Goal: Task Accomplishment & Management: Complete application form

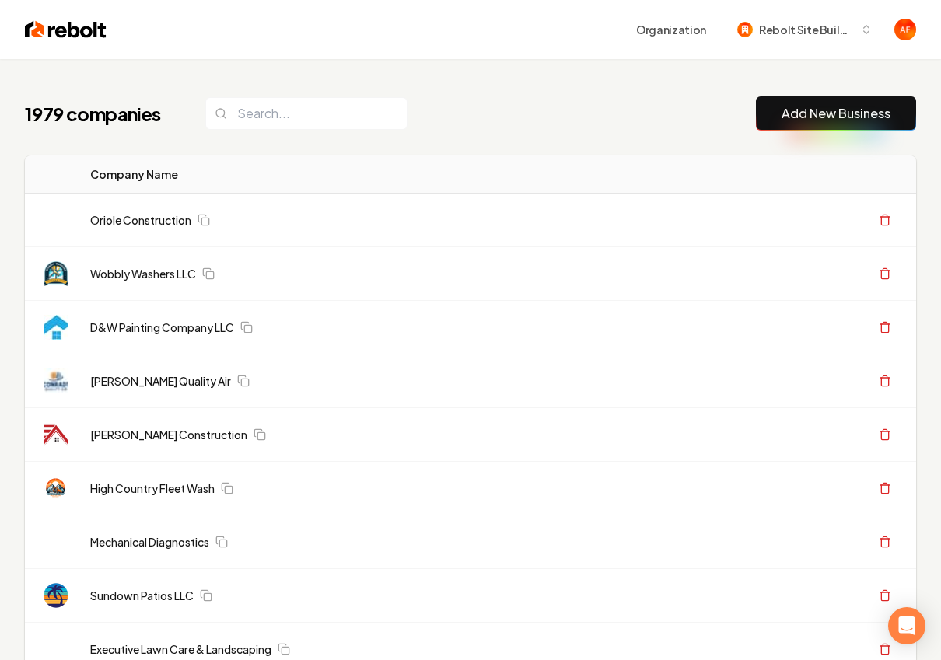
click at [292, 122] on input "search" at bounding box center [306, 113] width 202 height 33
click at [292, 116] on input "search" at bounding box center [306, 113] width 202 height 33
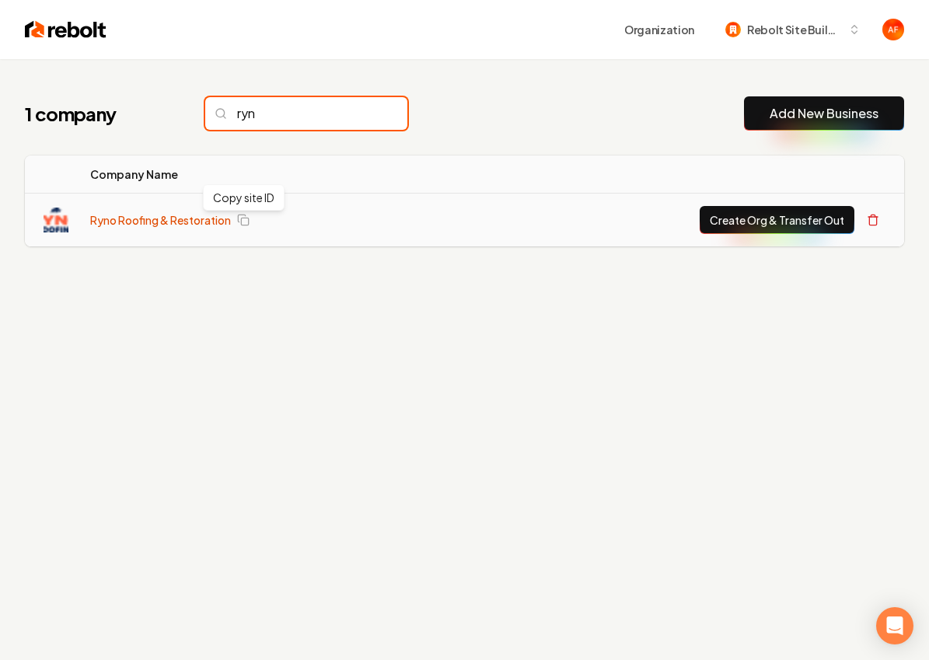
type input "ryn"
click at [169, 222] on link "Ryno Roofing & Restoration" at bounding box center [160, 220] width 141 height 16
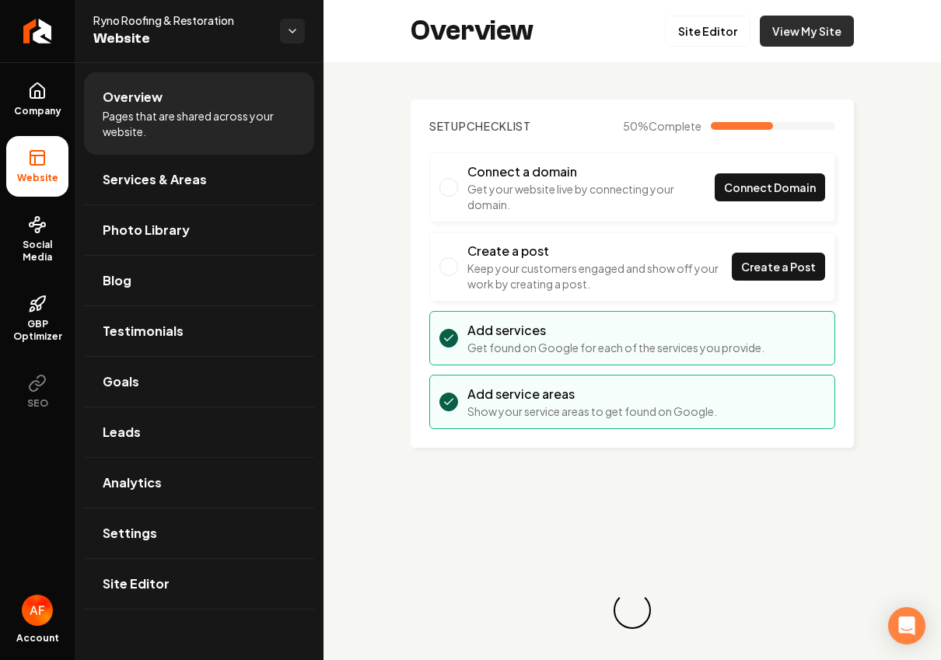
click at [839, 34] on link "View My Site" at bounding box center [807, 31] width 94 height 31
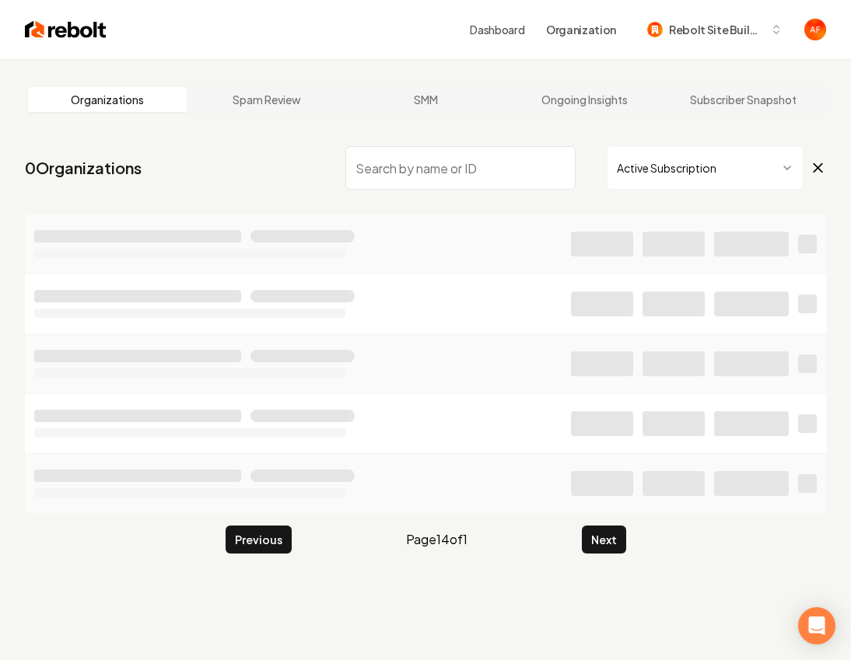
click at [75, 28] on img at bounding box center [66, 30] width 82 height 22
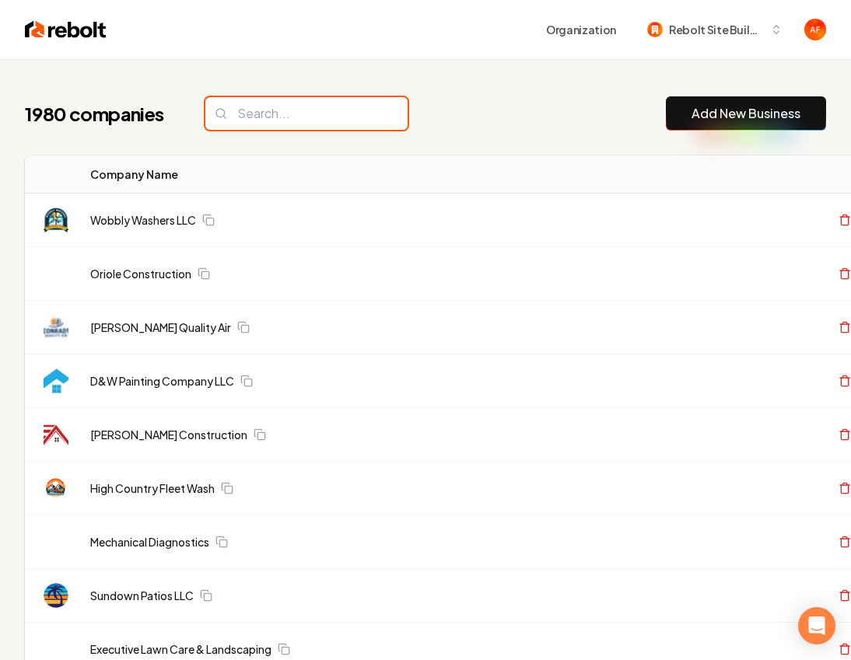
click at [309, 121] on input "search" at bounding box center [306, 113] width 202 height 33
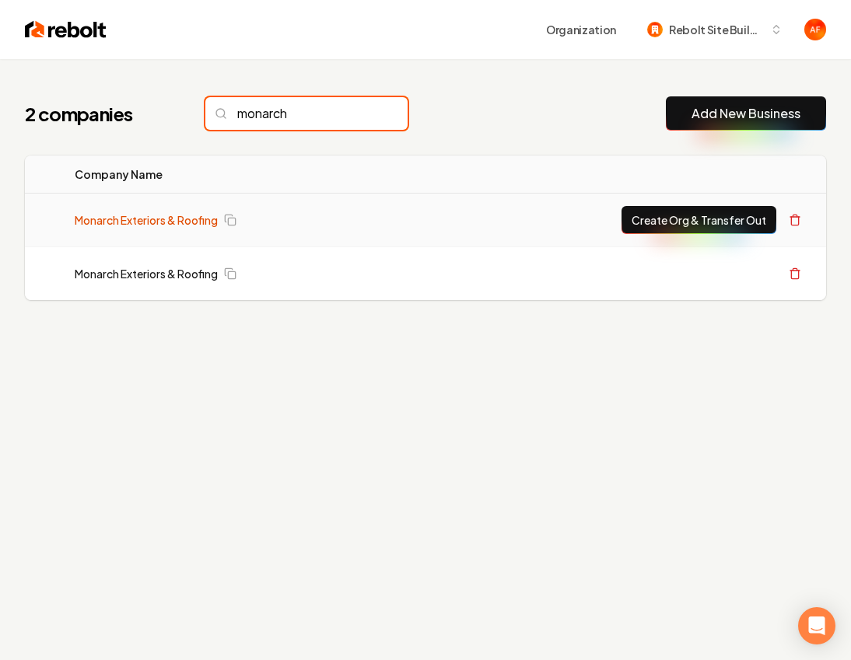
type input "monarch"
click at [166, 218] on link "Monarch Exteriors & Roofing" at bounding box center [146, 220] width 143 height 16
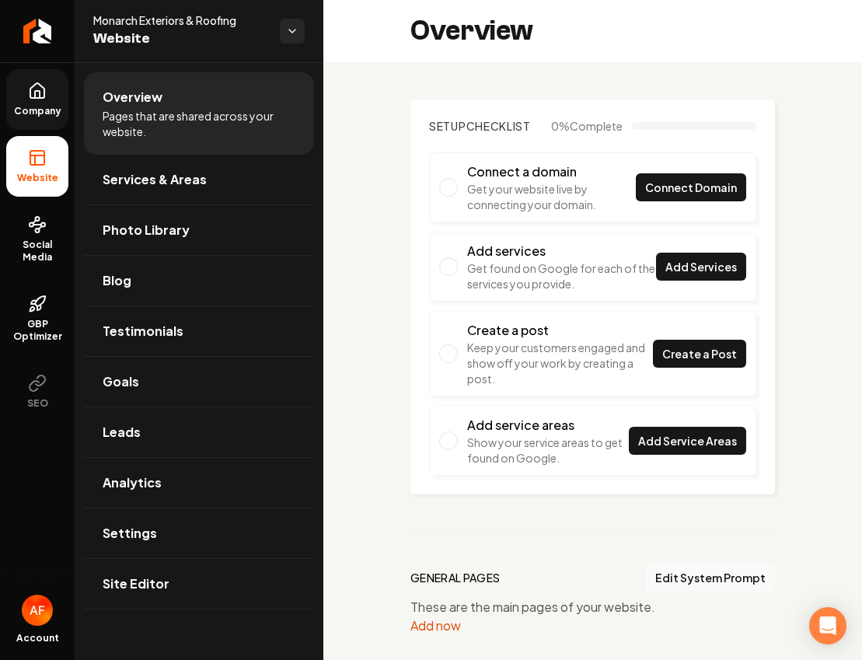
click at [36, 116] on span "Company" at bounding box center [38, 111] width 60 height 12
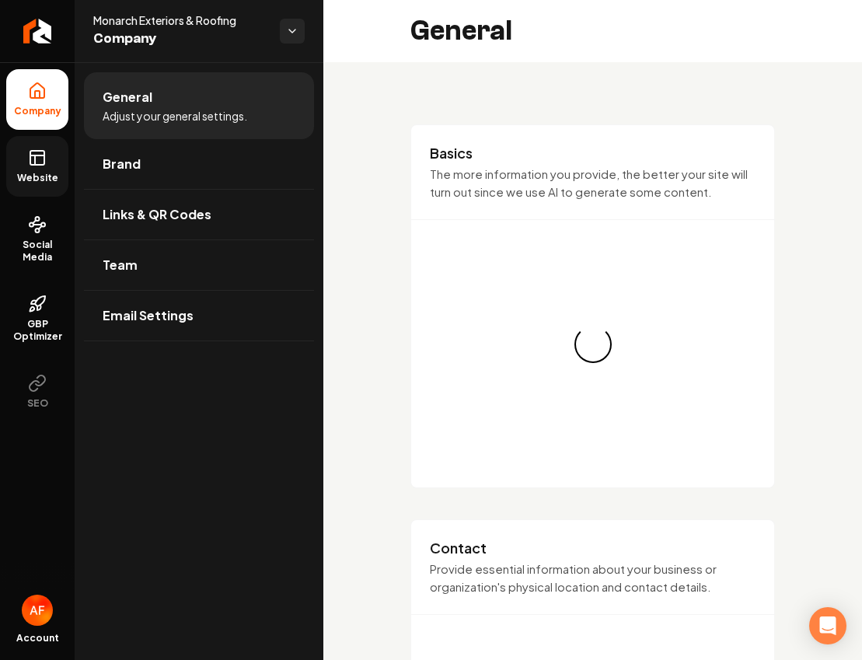
drag, startPoint x: 32, startPoint y: 166, endPoint x: 61, endPoint y: 139, distance: 39.6
click at [32, 166] on icon at bounding box center [37, 158] width 19 height 19
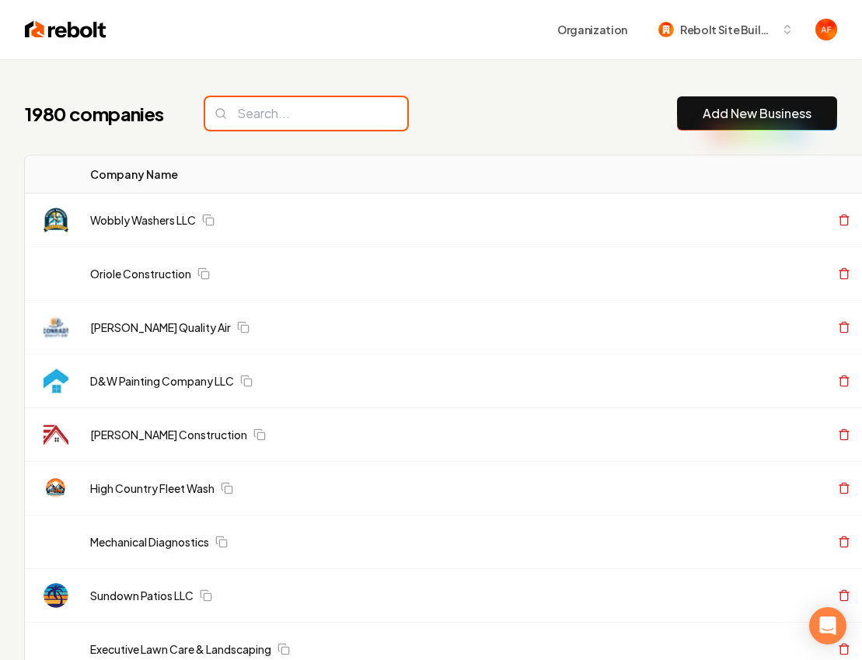
click at [330, 110] on input "search" at bounding box center [306, 113] width 202 height 33
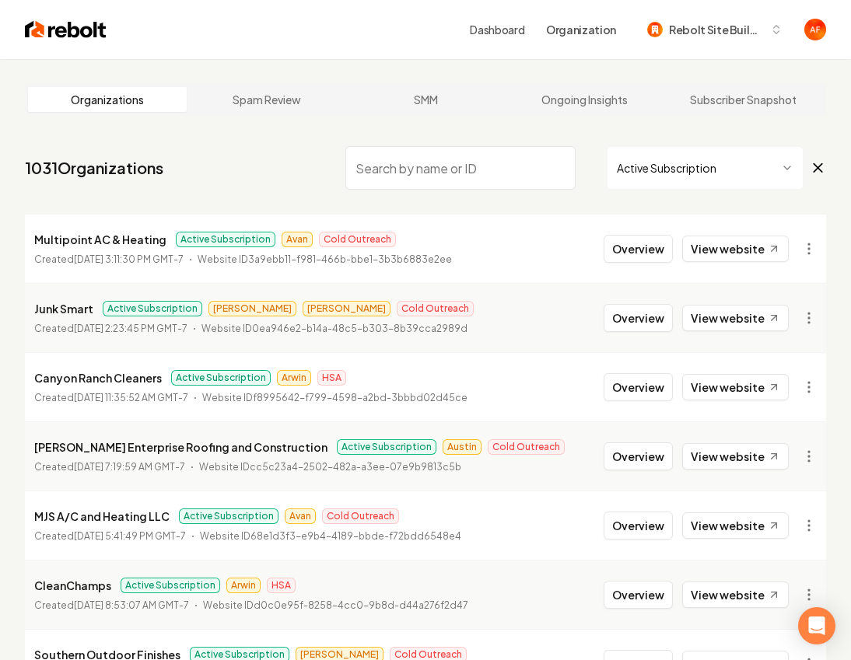
click at [467, 163] on input "search" at bounding box center [460, 168] width 230 height 44
click at [32, 19] on img at bounding box center [66, 30] width 82 height 22
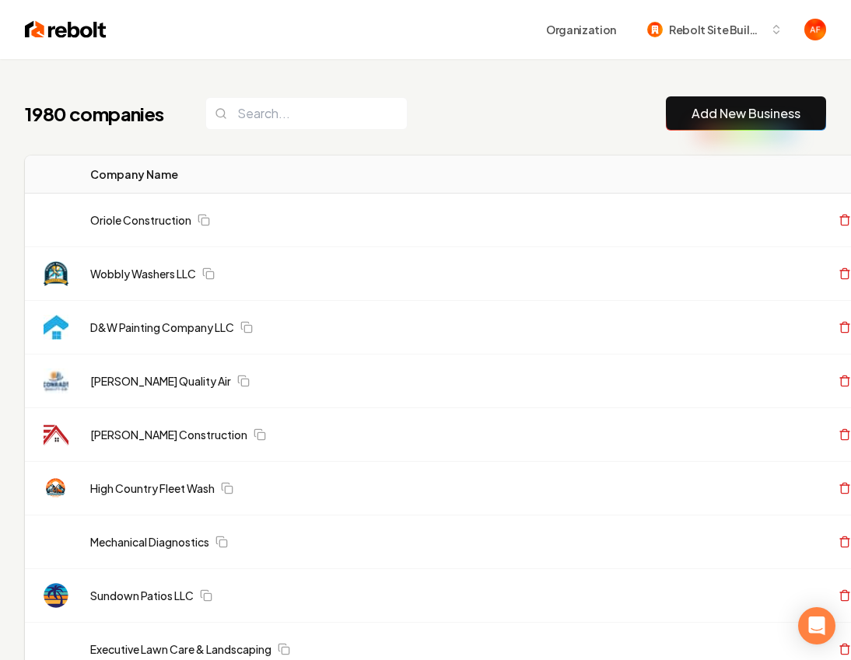
drag, startPoint x: 244, startPoint y: 140, endPoint x: 253, endPoint y: 120, distance: 22.3
click at [253, 120] on input "search" at bounding box center [306, 113] width 202 height 33
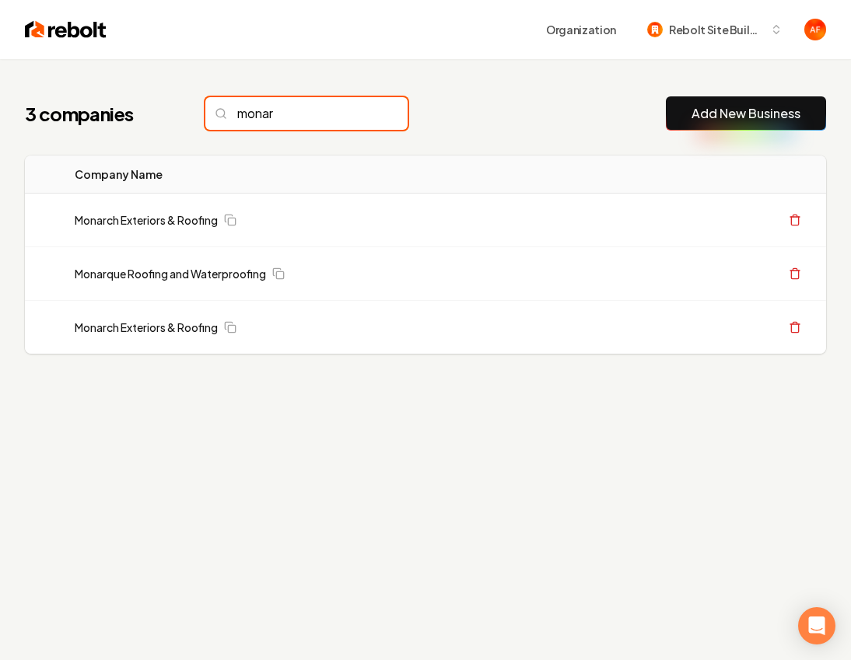
type input "monar"
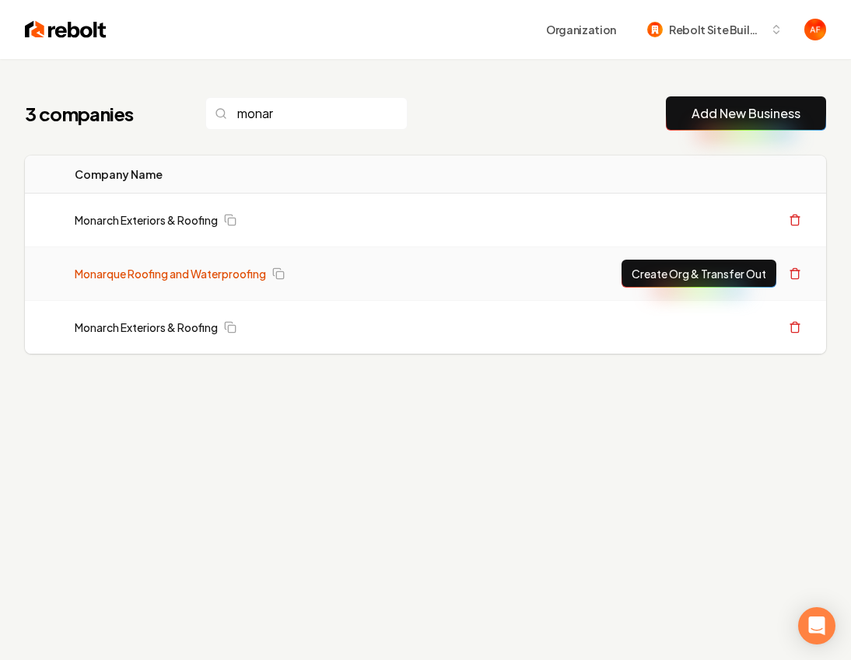
click at [250, 271] on link "Monarque Roofing and Waterproofing" at bounding box center [170, 274] width 191 height 16
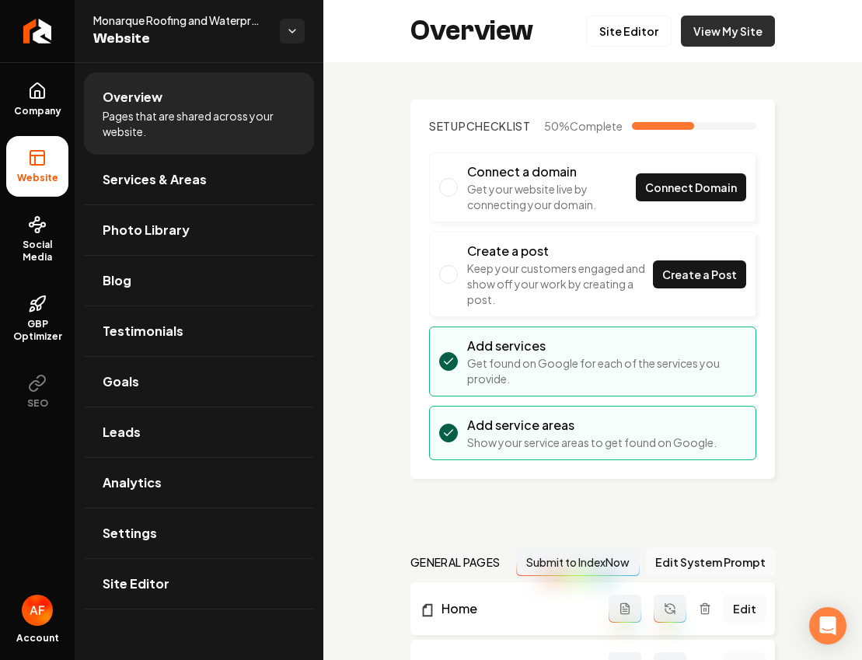
click at [705, 36] on link "View My Site" at bounding box center [728, 31] width 94 height 31
click at [640, 31] on link "Site Editor" at bounding box center [629, 31] width 86 height 31
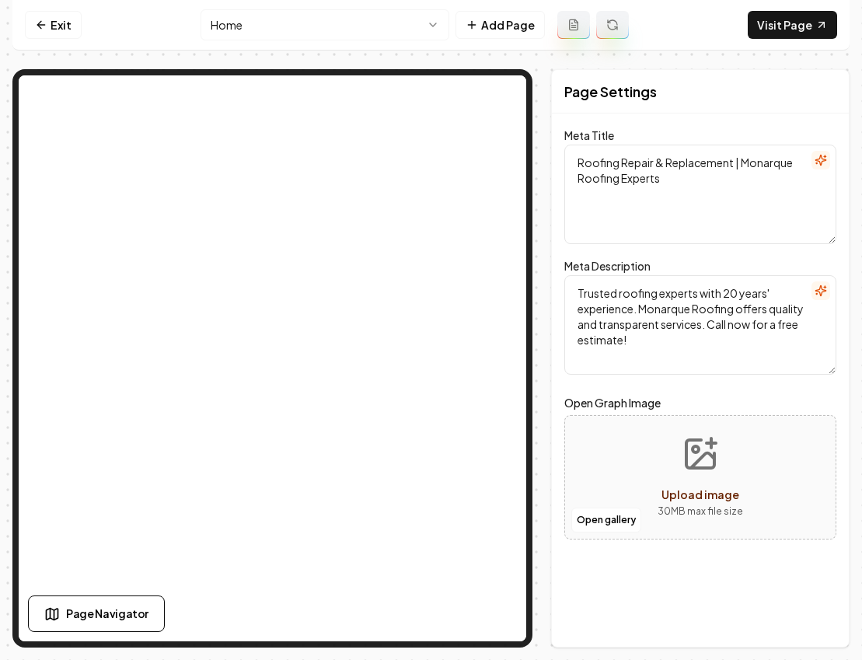
click at [859, 79] on div "Computer Required This feature is only available on a computer. Please switch t…" at bounding box center [431, 330] width 862 height 660
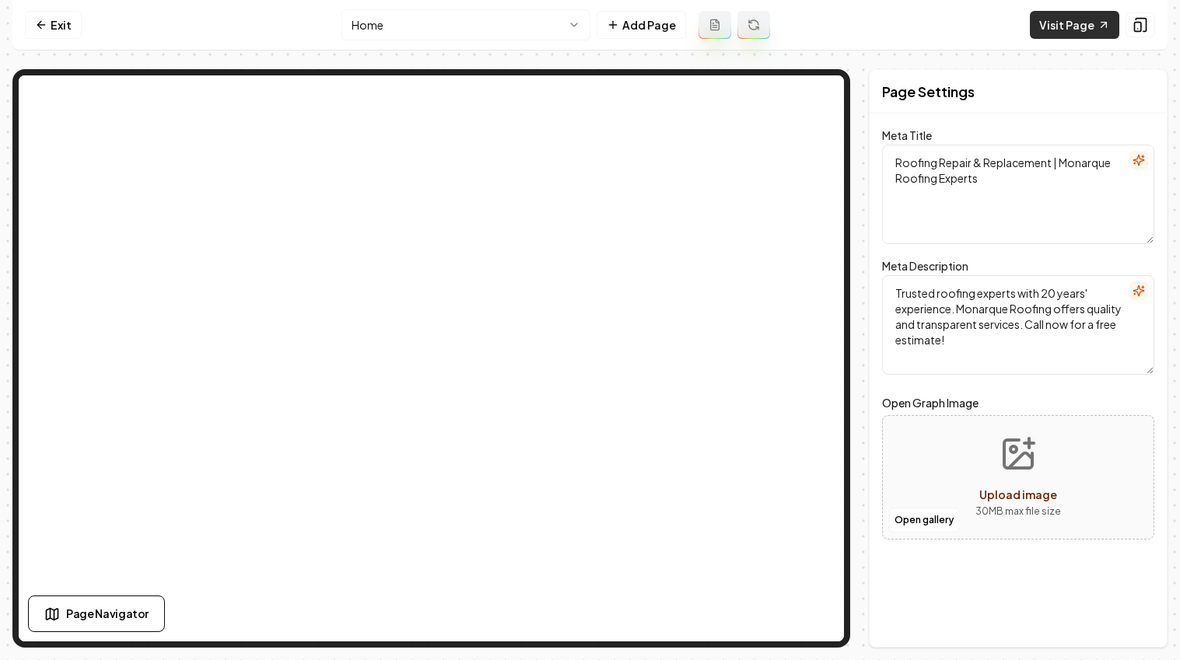
click at [940, 29] on link "Visit Page" at bounding box center [1074, 25] width 89 height 28
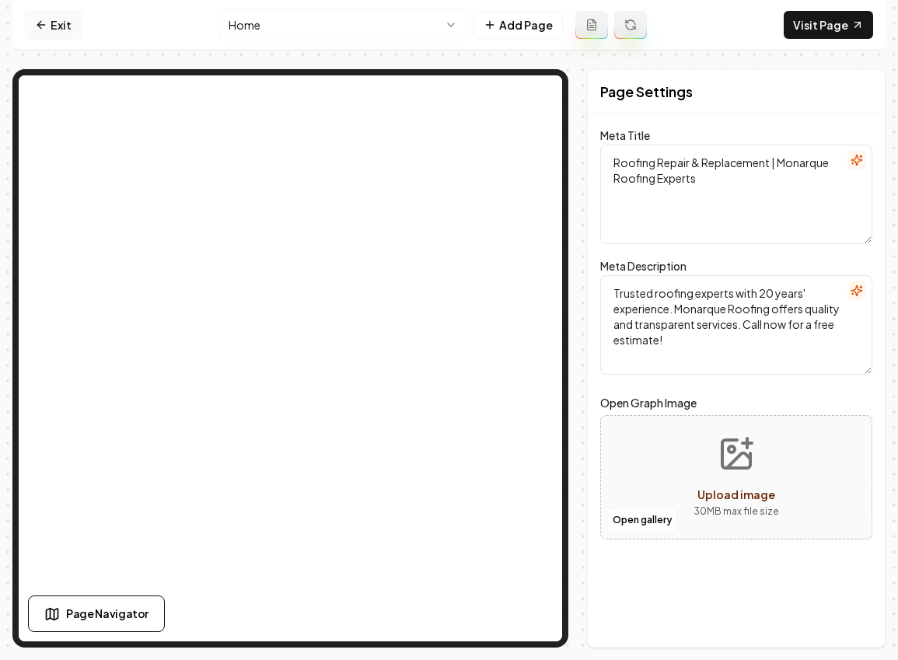
click at [51, 30] on link "Exit" at bounding box center [53, 25] width 57 height 28
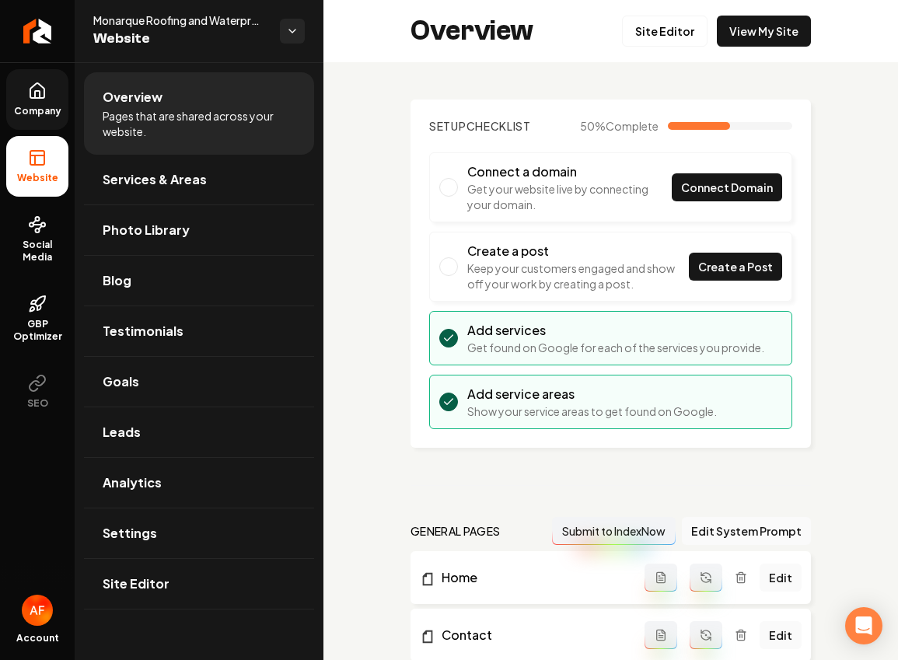
click at [28, 103] on link "Company" at bounding box center [37, 99] width 62 height 61
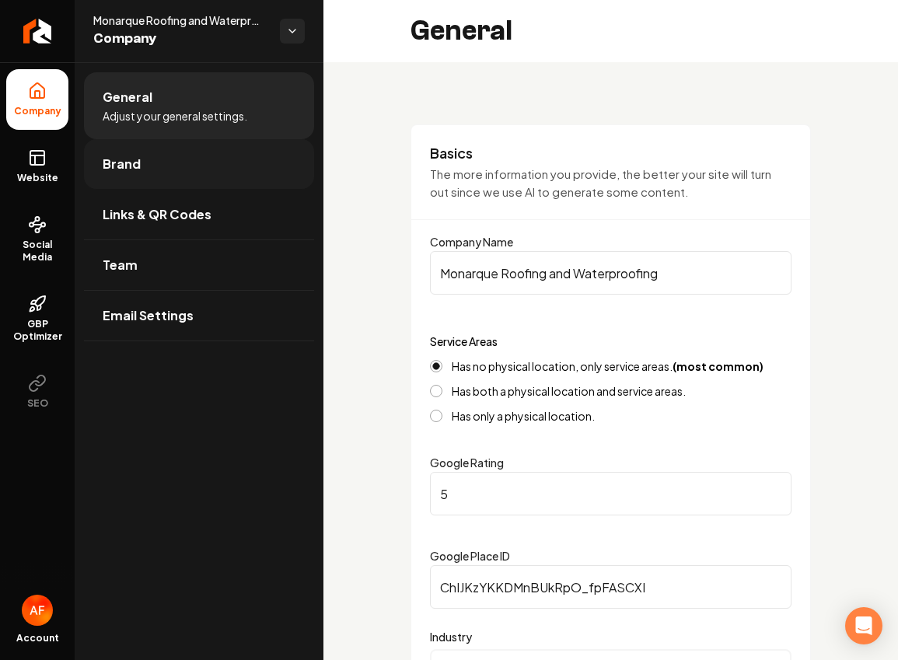
click at [117, 163] on span "Brand" at bounding box center [122, 164] width 38 height 19
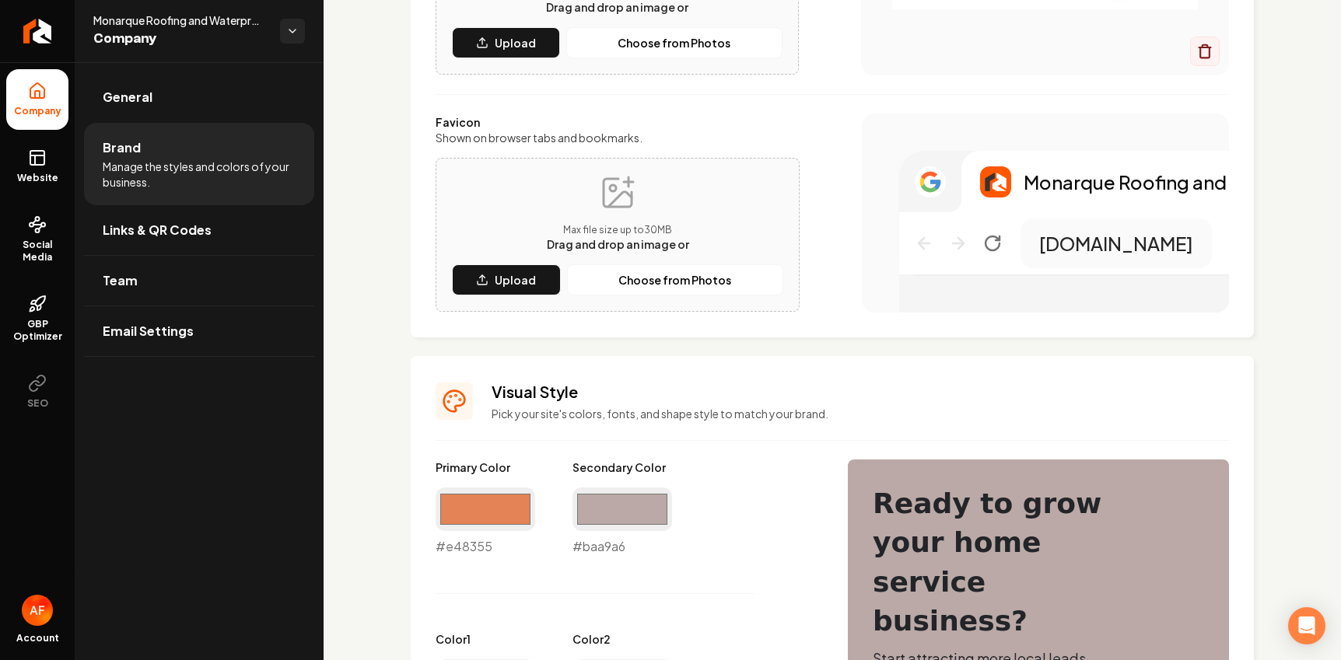
scroll to position [330, 0]
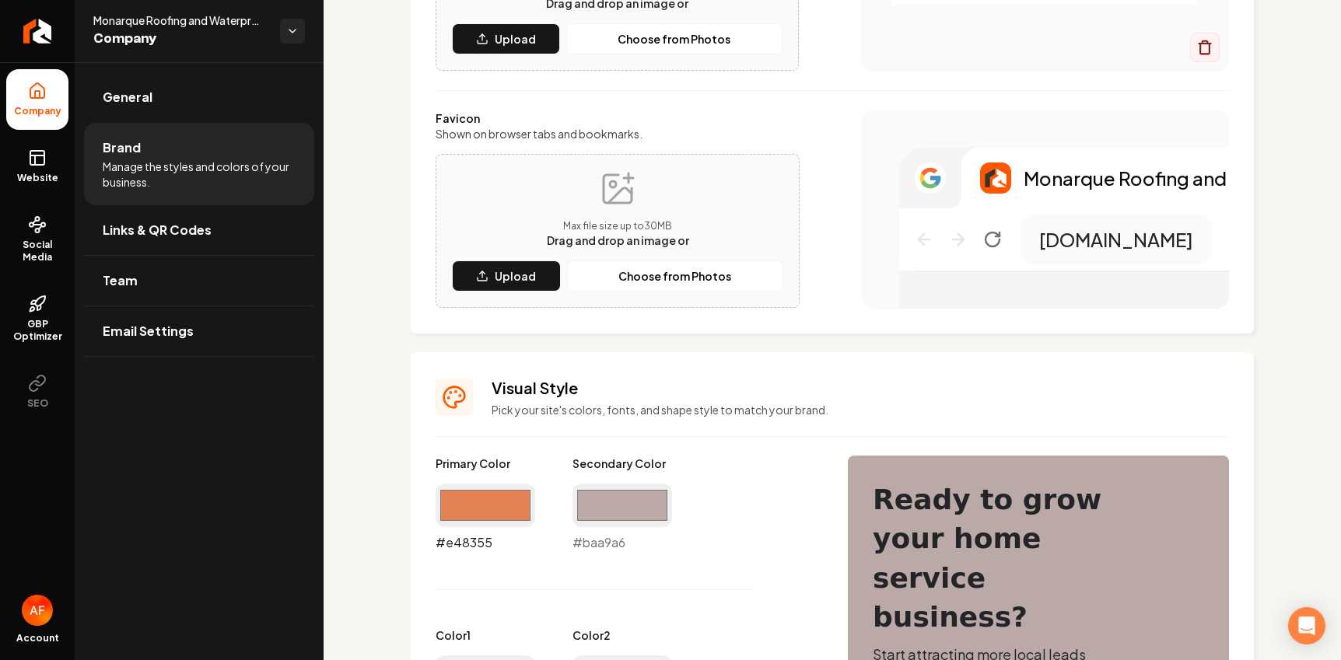
click at [485, 502] on input "#e48355" at bounding box center [485, 506] width 100 height 44
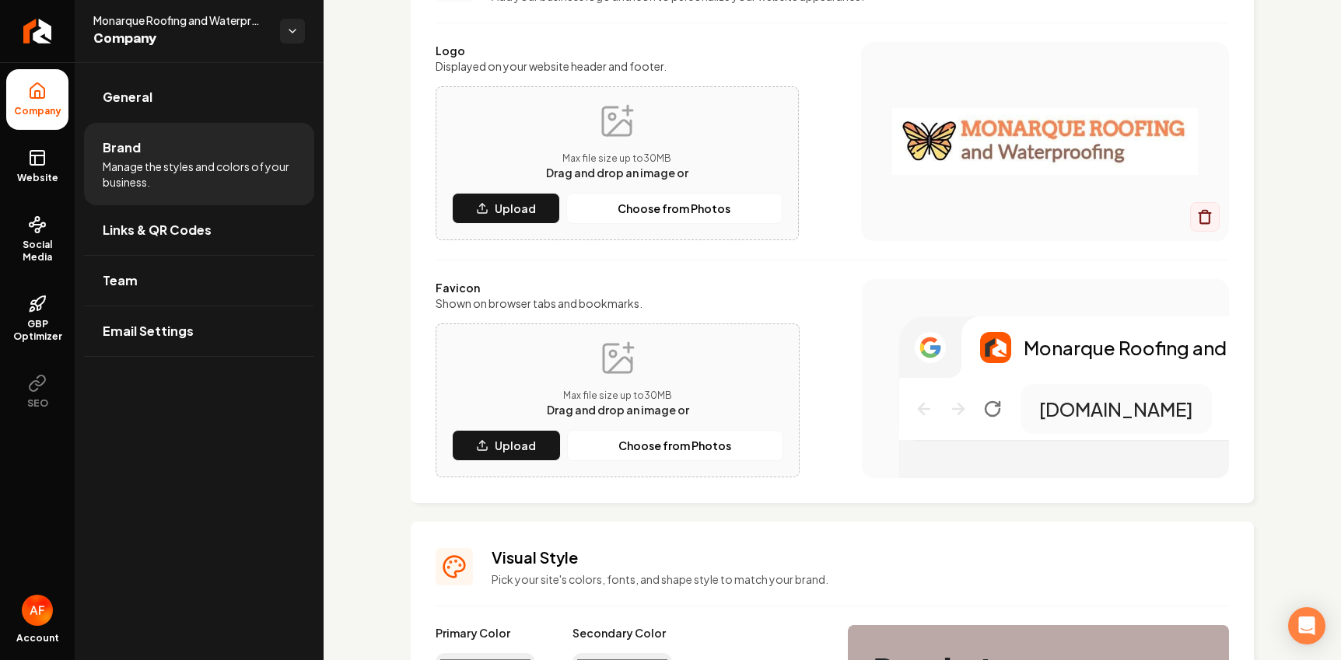
scroll to position [207, 0]
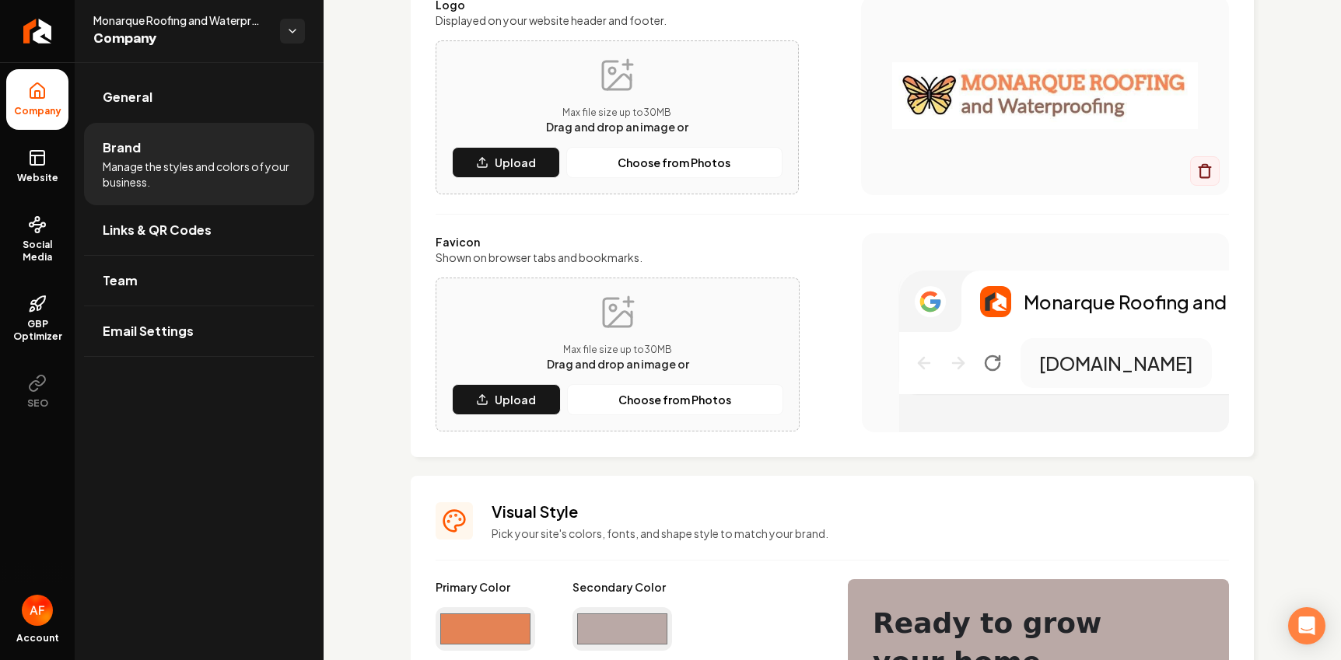
click at [476, 634] on input "#e48355" at bounding box center [485, 629] width 100 height 44
click at [442, 610] on input "#e48355" at bounding box center [485, 629] width 100 height 44
click at [448, 615] on input "#e48355" at bounding box center [485, 629] width 100 height 44
type input "#f6e27c"
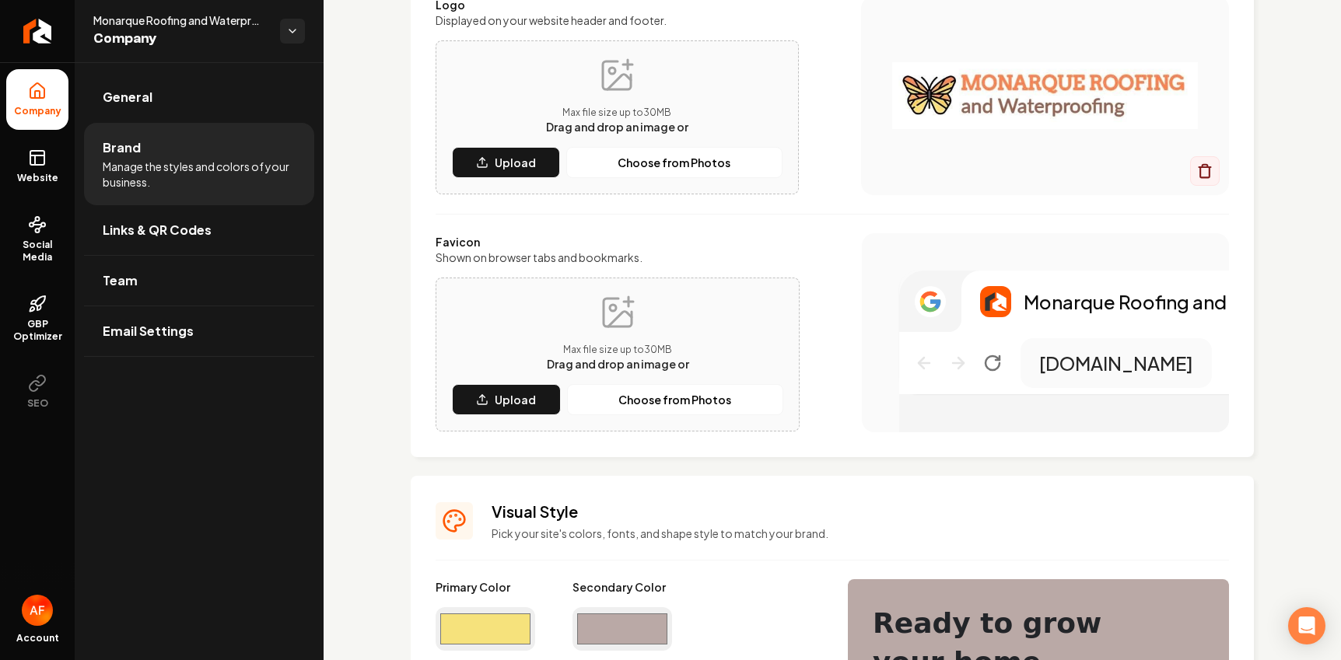
click at [772, 523] on div "Visual Style Pick your site's colors, fonts, and shape style to match your bran…" at bounding box center [859, 521] width 737 height 40
click at [648, 620] on input "#baa9a6" at bounding box center [622, 629] width 100 height 44
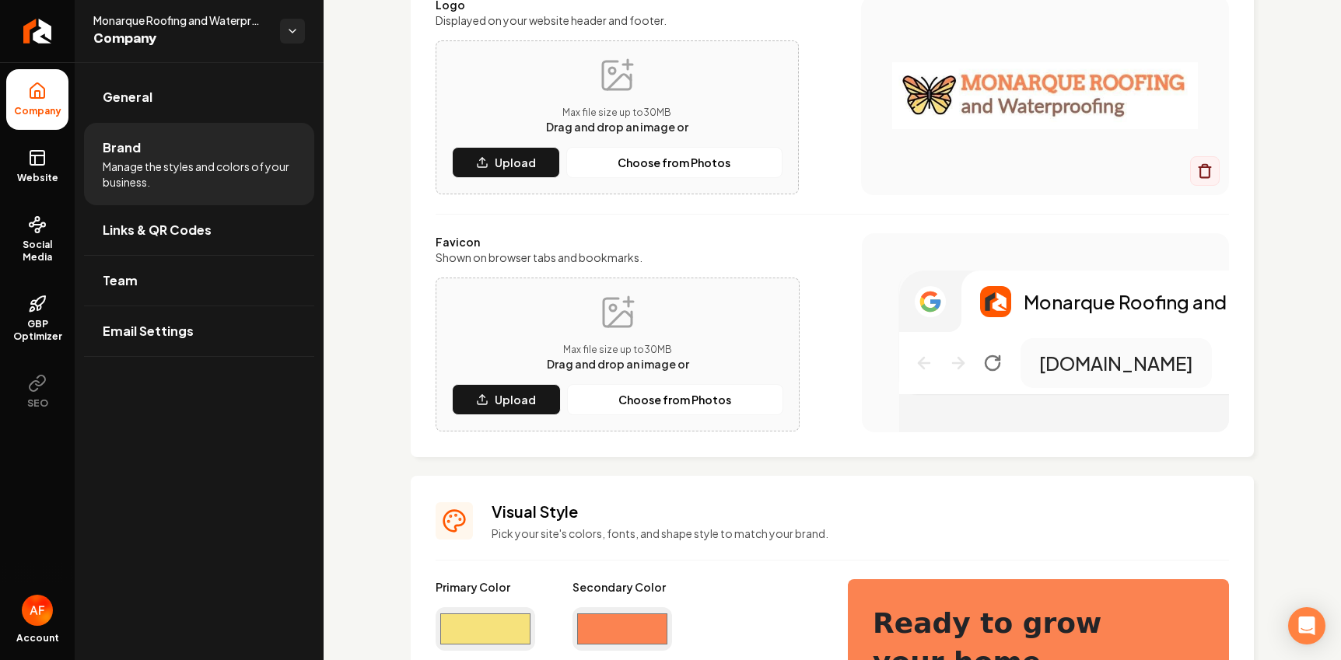
type input "#fb8351"
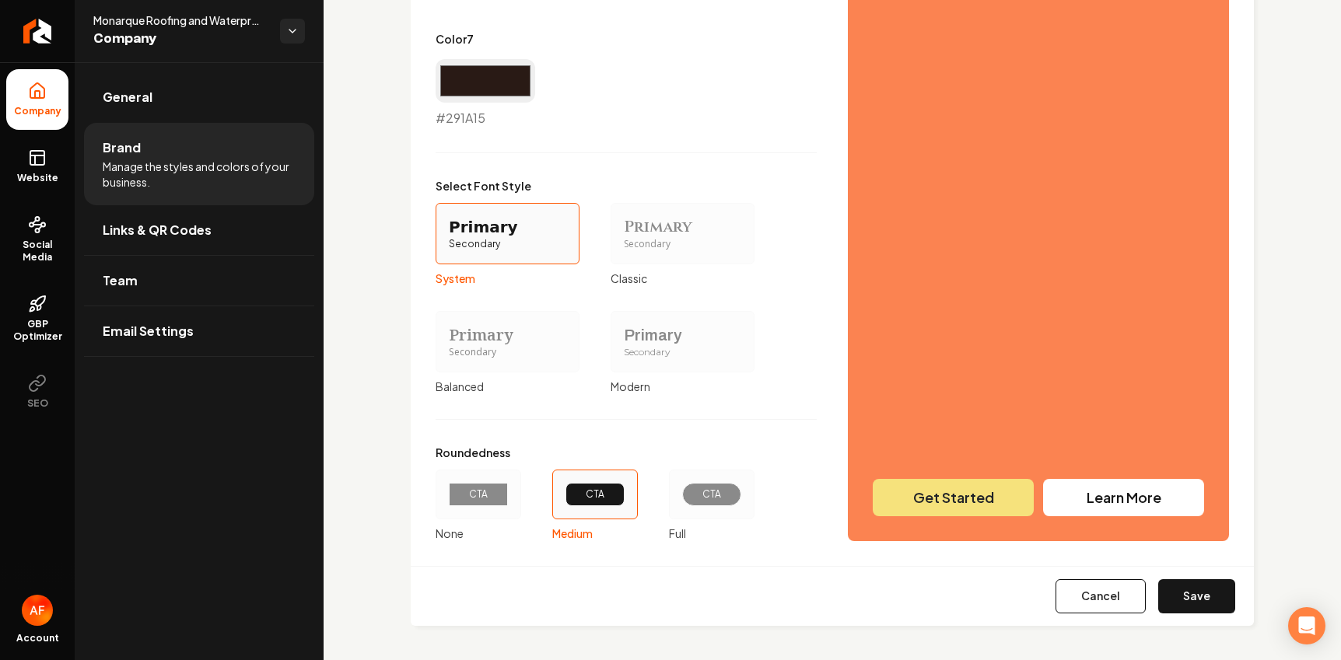
scroll to position [1331, 0]
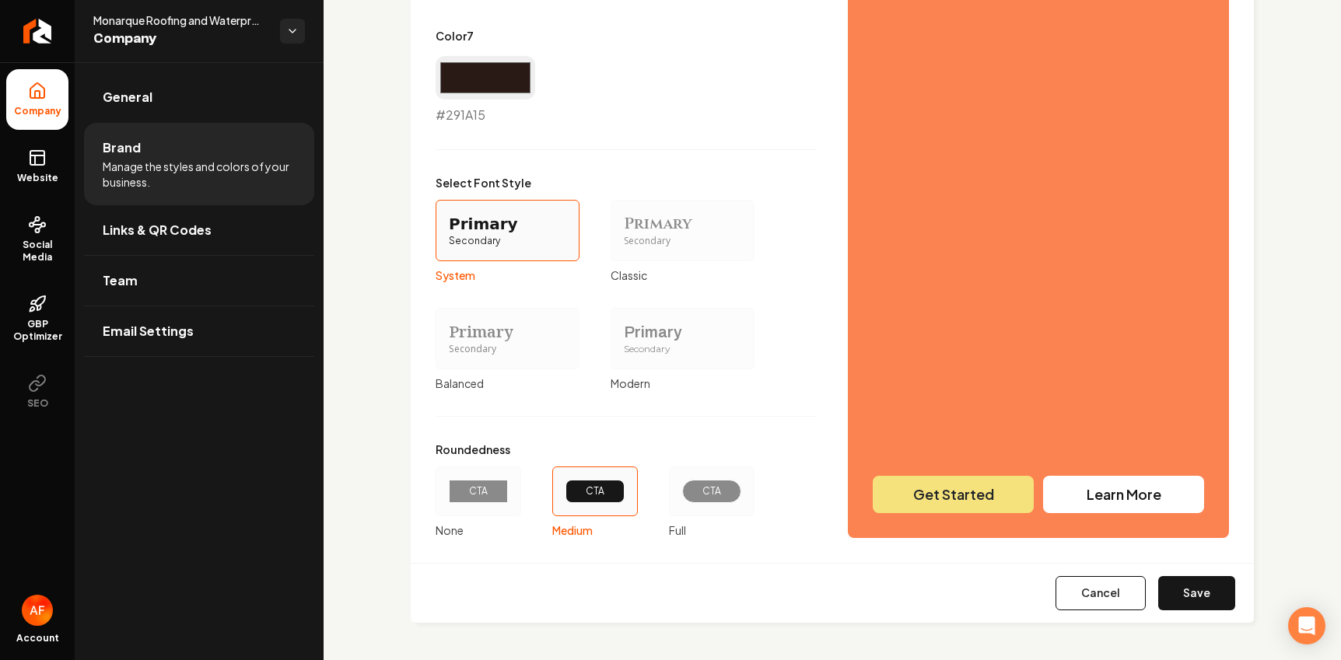
click at [940, 611] on div "Cancel Save" at bounding box center [832, 593] width 843 height 60
click at [940, 602] on button "Save" at bounding box center [1196, 593] width 77 height 34
type input "#faf9f9"
type input "#f1edec"
type input "#dcd3d0"
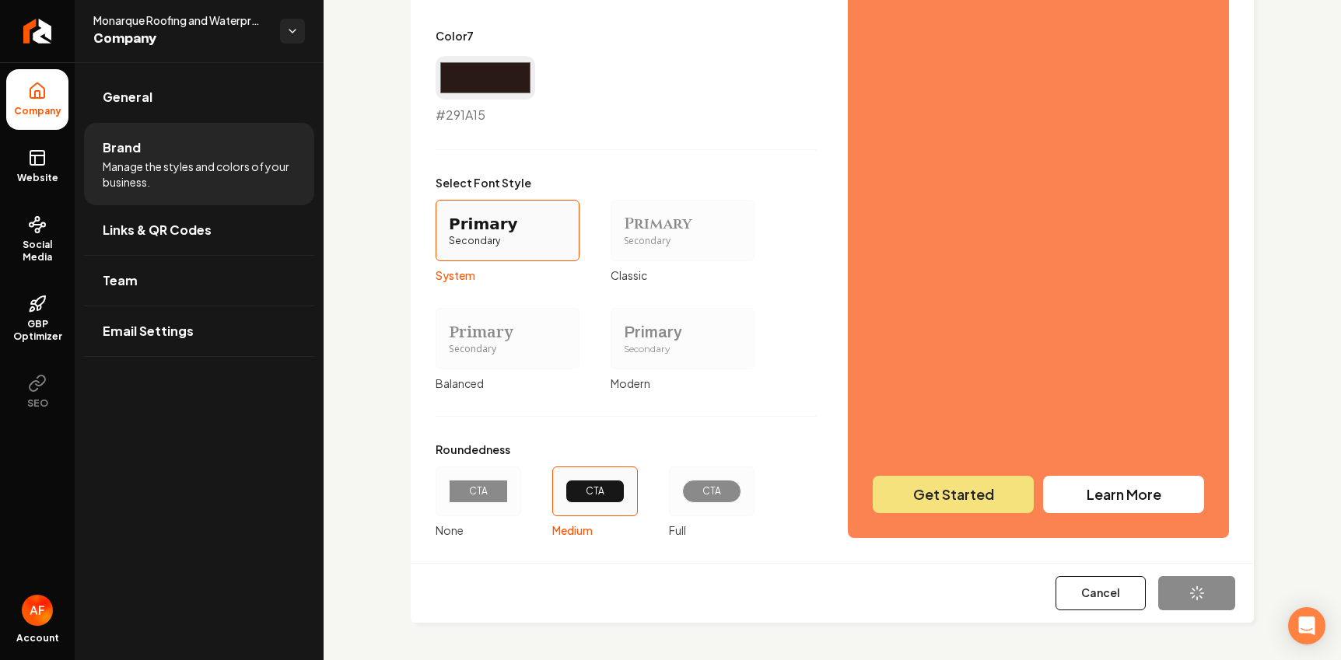
type input "#c1b1ac"
type input "#e48355"
type input "#291a15"
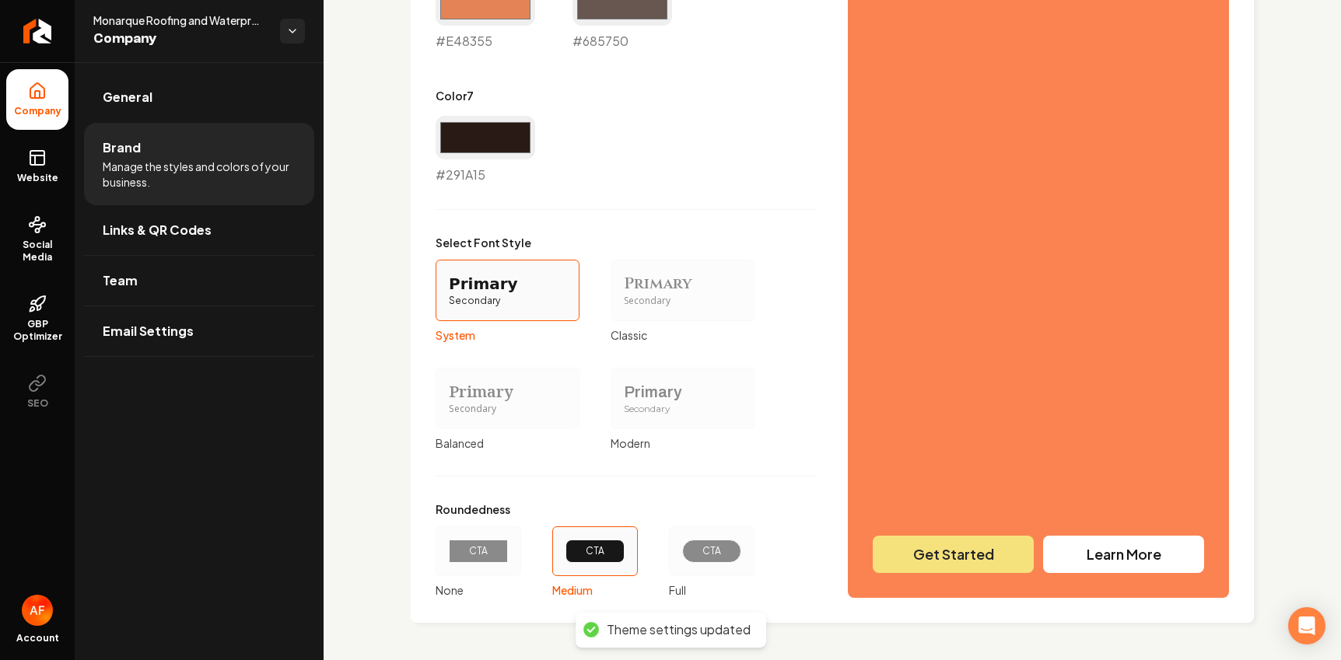
click at [715, 556] on div "CTA" at bounding box center [711, 551] width 33 height 12
click at [680, 556] on button "CTA Full" at bounding box center [674, 551] width 12 height 12
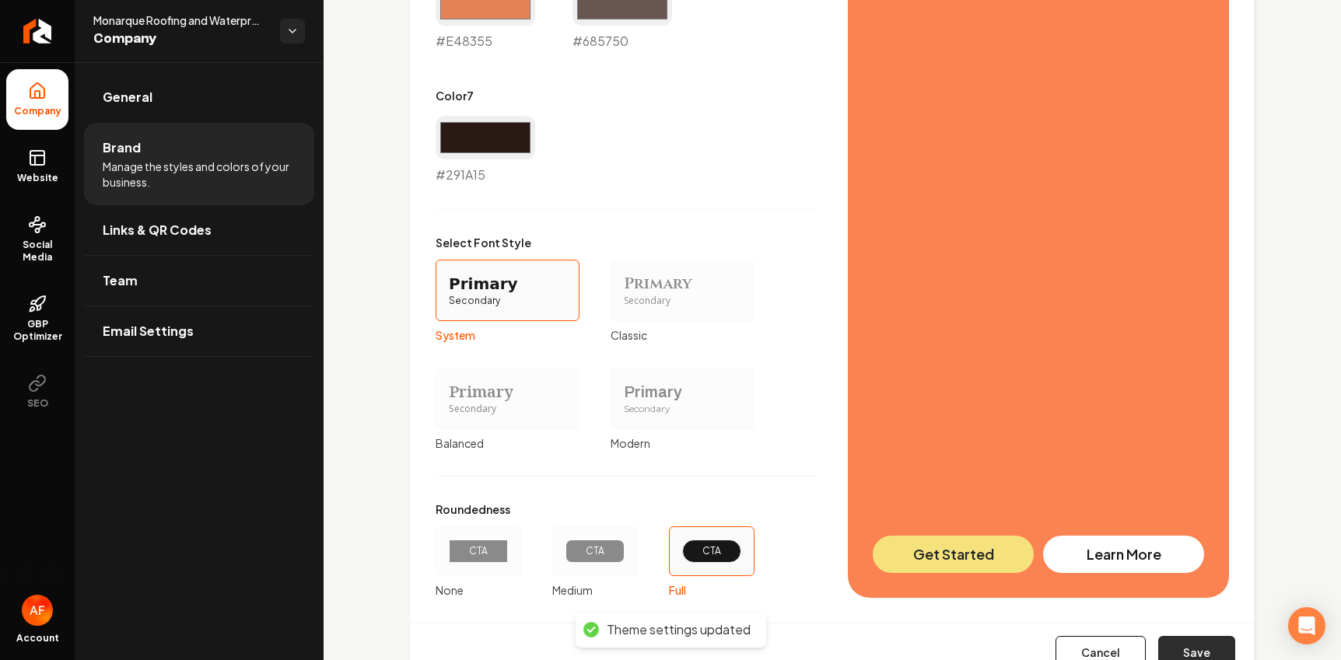
click at [940, 644] on button "Save" at bounding box center [1196, 653] width 77 height 34
type input "#faf9f9"
type input "#f1edec"
type input "#dcd3d0"
type input "#c1b1ac"
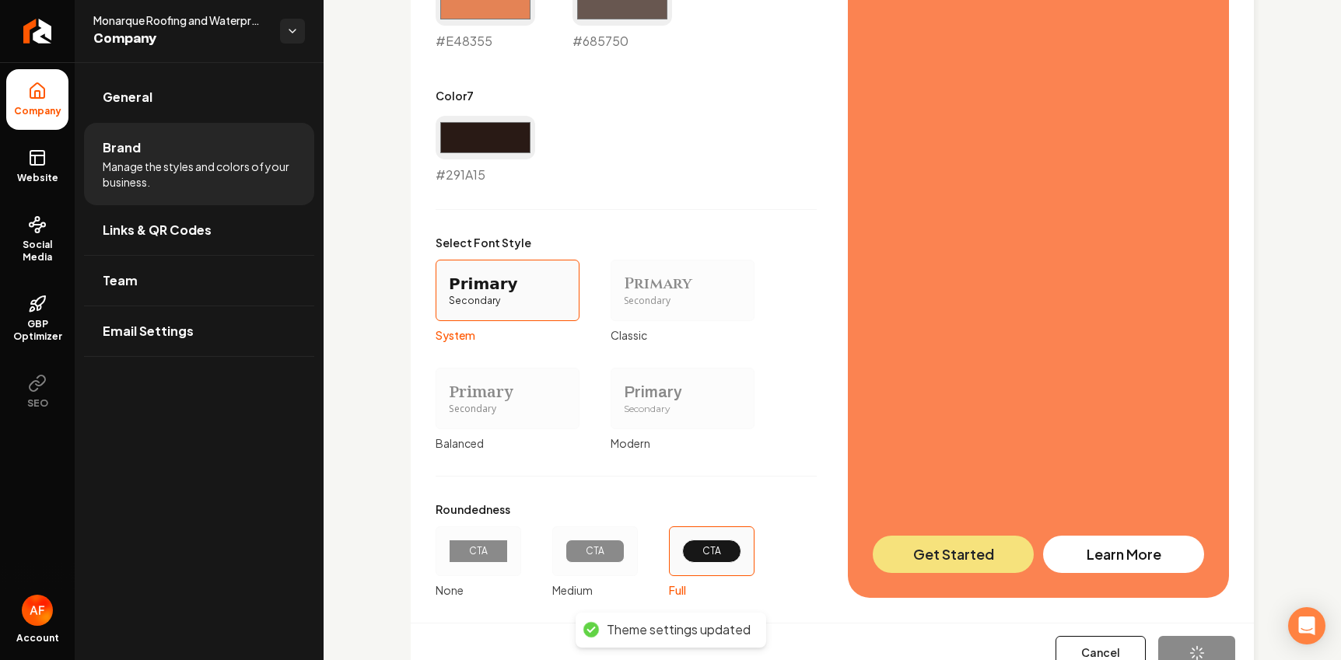
type input "#e48355"
type input "#291a15"
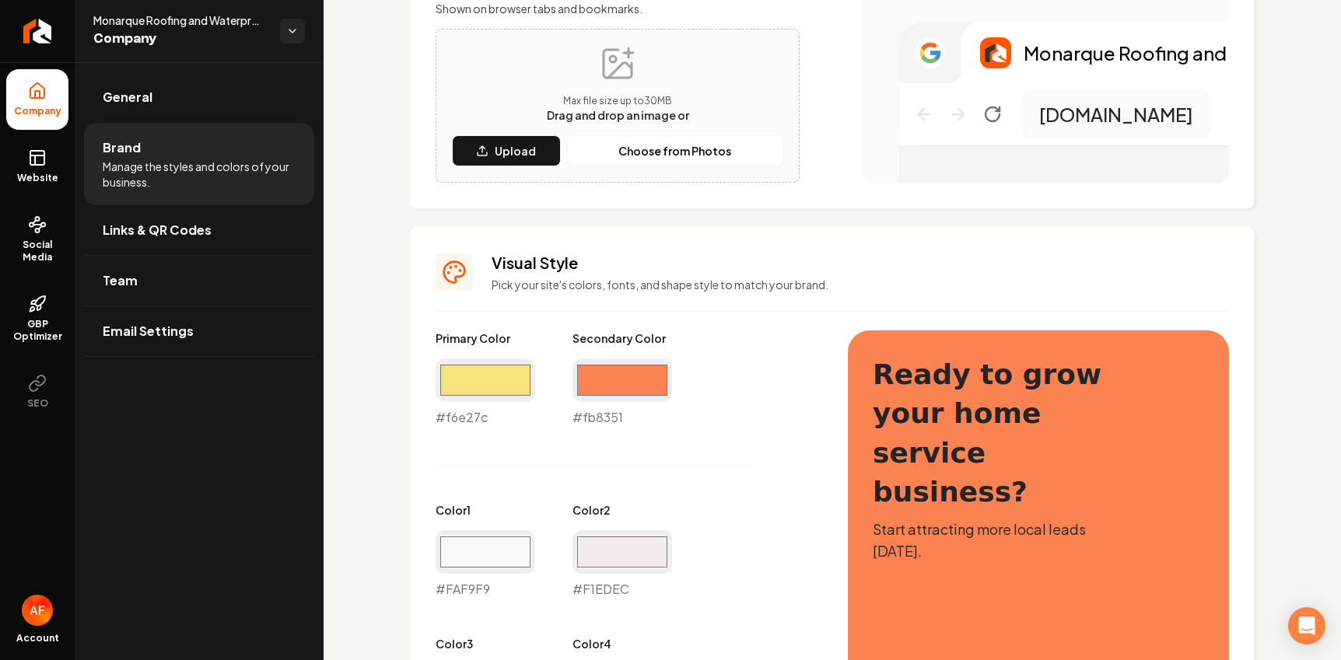
scroll to position [452, 0]
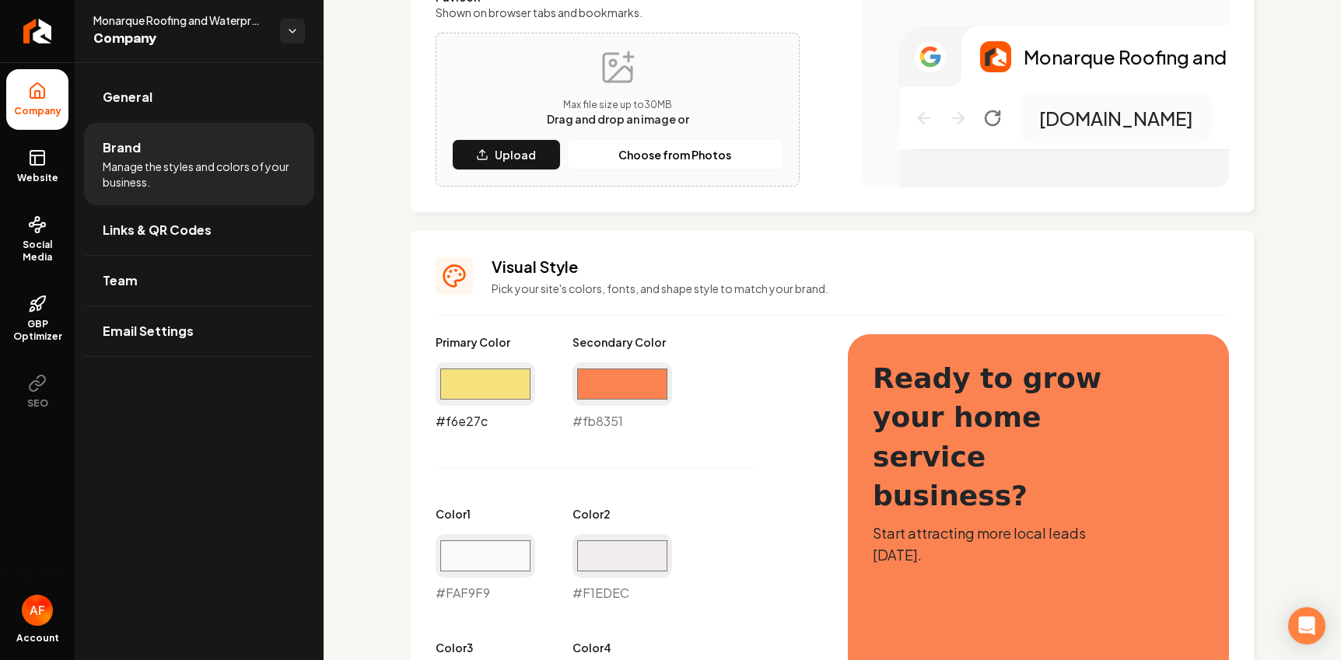
click at [488, 390] on input "#f6e27c" at bounding box center [485, 384] width 100 height 44
click at [522, 401] on input "#f6e27c" at bounding box center [485, 384] width 100 height 44
type input "#000000"
click at [785, 475] on div "Primary Color #000000 #000000 Secondary Color #fb8351 #fb8351 Color 1 #faf9f9 #…" at bounding box center [625, 668] width 381 height 669
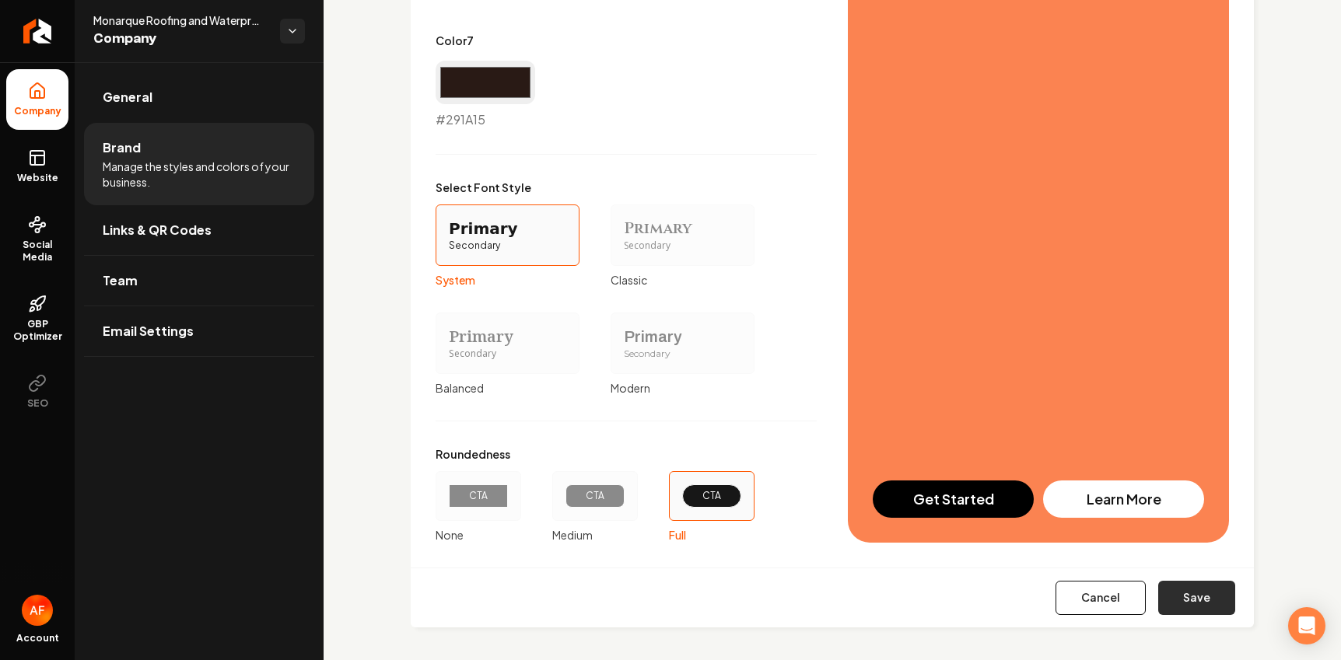
scroll to position [1331, 0]
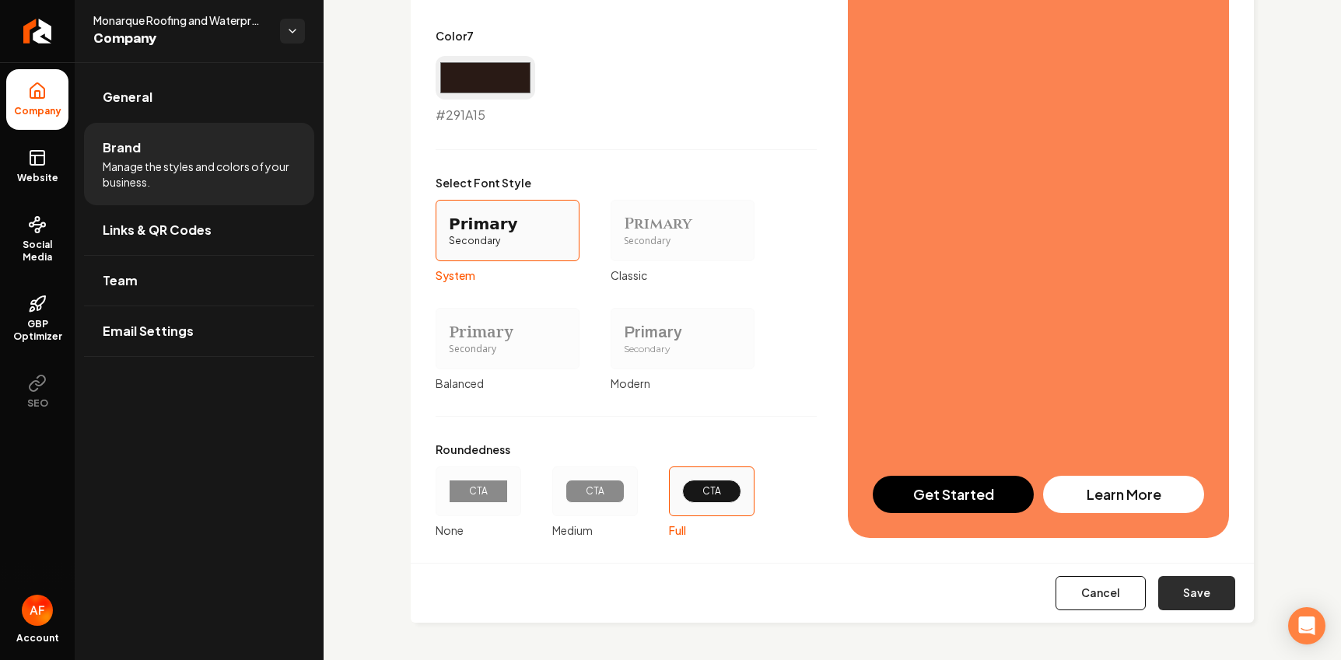
click at [940, 587] on button "Save" at bounding box center [1196, 593] width 77 height 34
type input "#faf9f9"
type input "#f1edec"
type input "#dcd3d0"
type input "#c1b1ac"
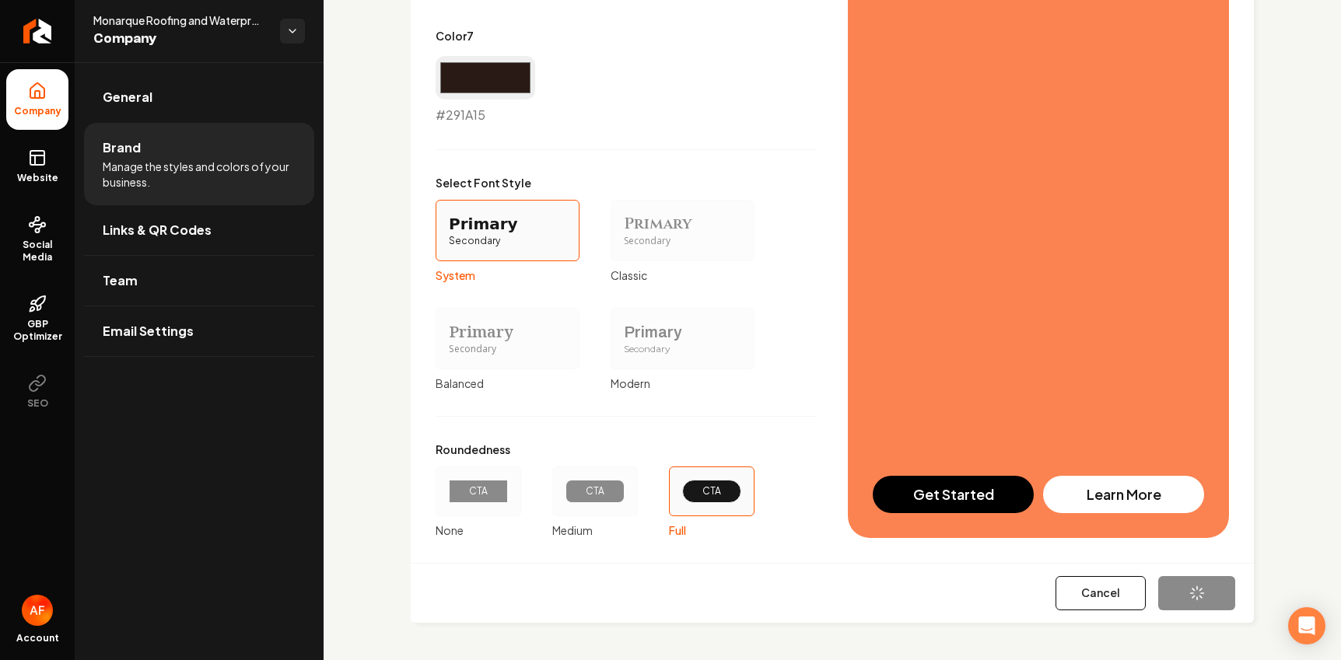
type input "#e48355"
type input "#291a15"
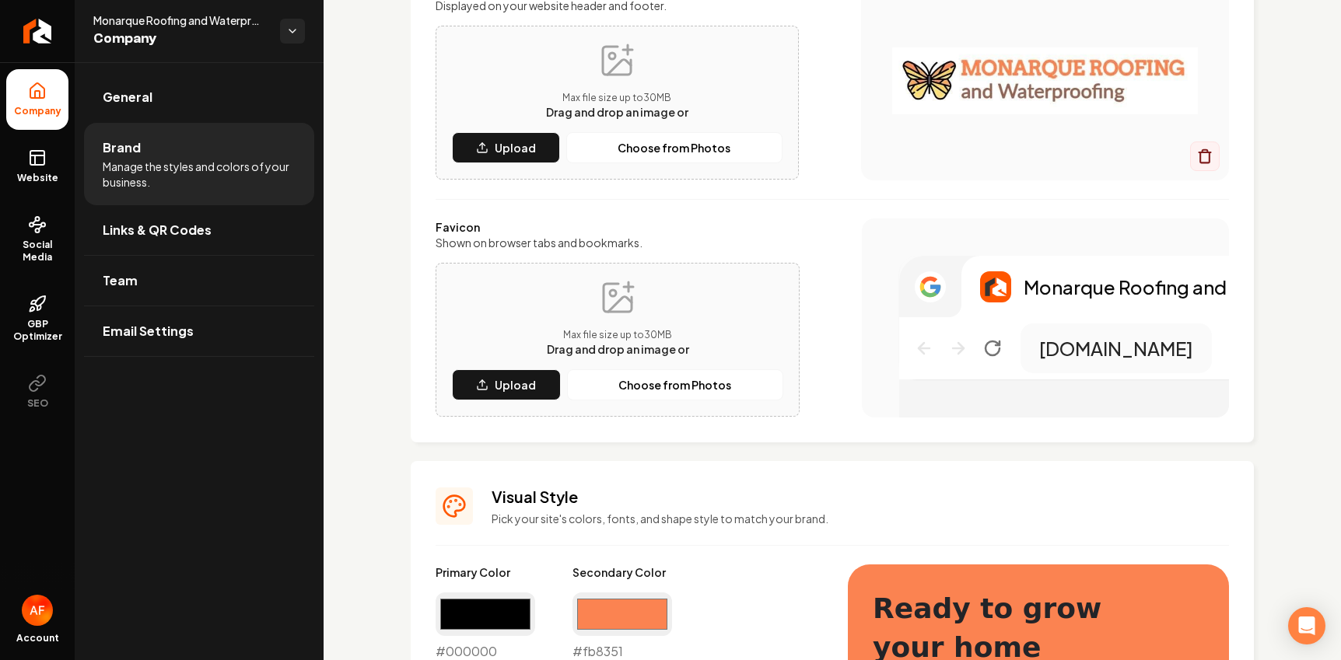
scroll to position [232, 0]
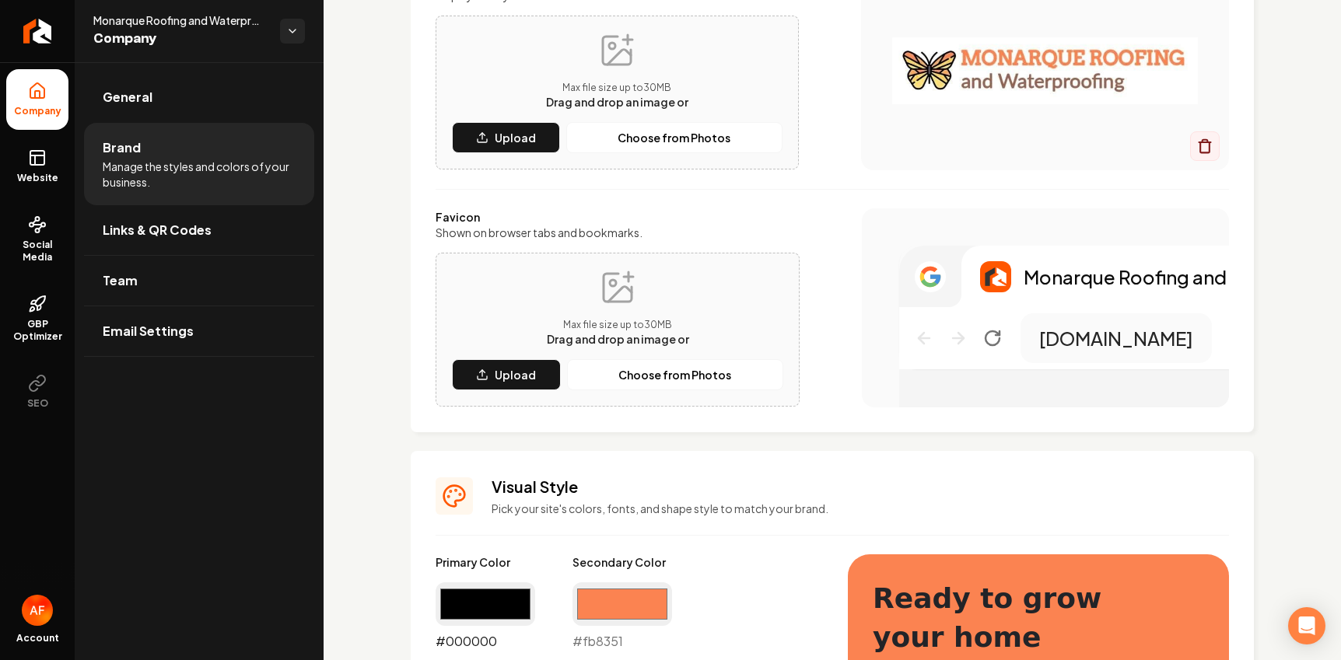
drag, startPoint x: 479, startPoint y: 607, endPoint x: 470, endPoint y: 606, distance: 9.5
click at [479, 607] on input "#000000" at bounding box center [485, 604] width 100 height 44
type input "#df9377"
drag, startPoint x: 787, startPoint y: 483, endPoint x: 696, endPoint y: 516, distance: 96.7
click at [786, 483] on h3 "Visual Style" at bounding box center [859, 487] width 737 height 22
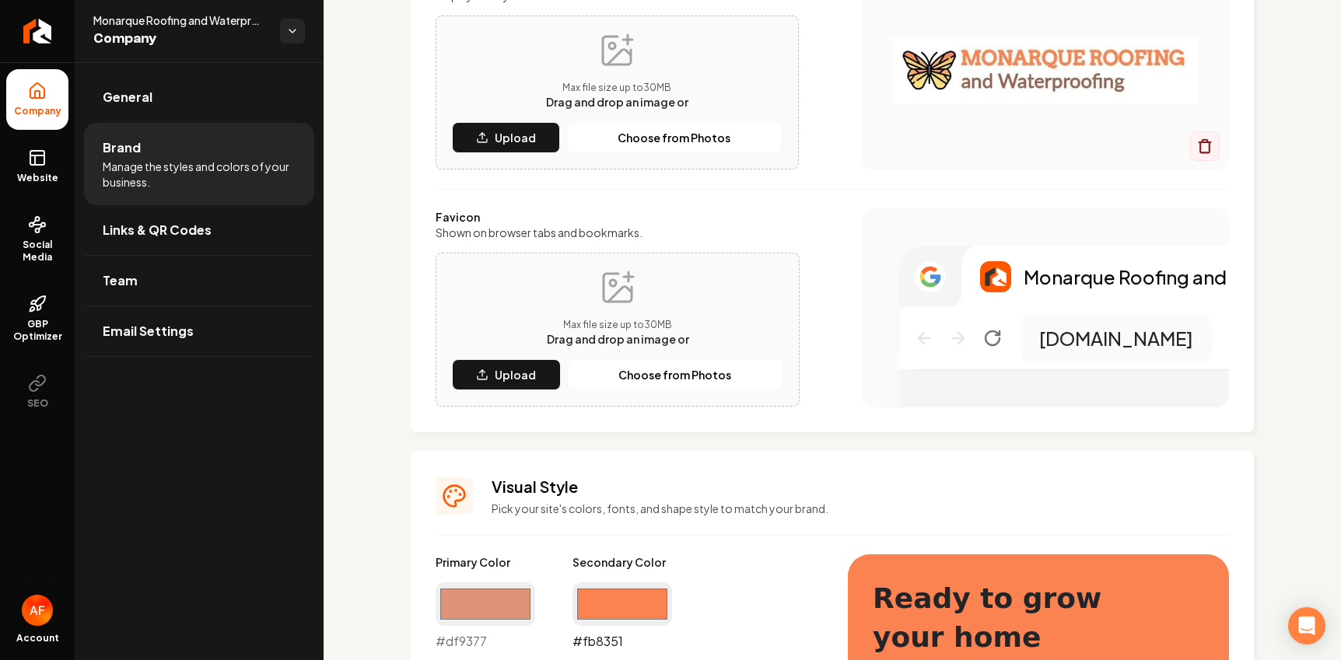
drag, startPoint x: 593, startPoint y: 603, endPoint x: 581, endPoint y: 584, distance: 22.0
click at [592, 603] on input "#fb8351" at bounding box center [622, 604] width 100 height 44
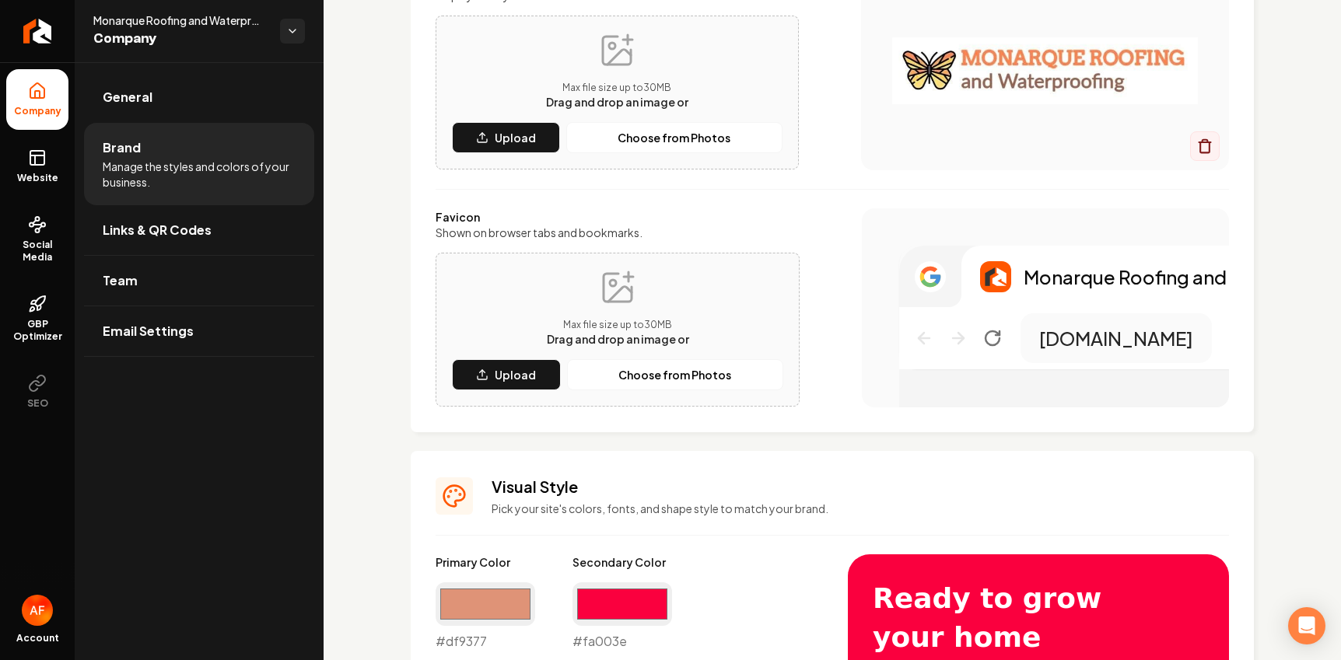
type input "#fa003e"
click at [858, 482] on h3 "Visual Style" at bounding box center [859, 487] width 737 height 22
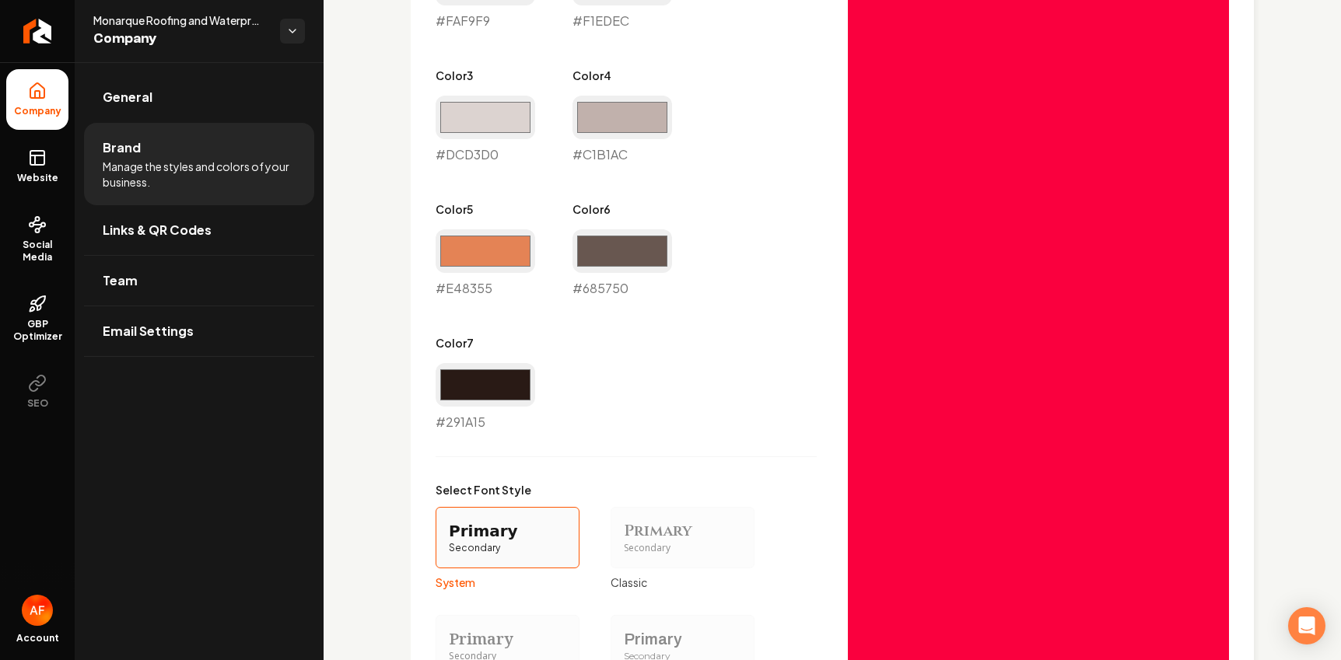
scroll to position [1331, 0]
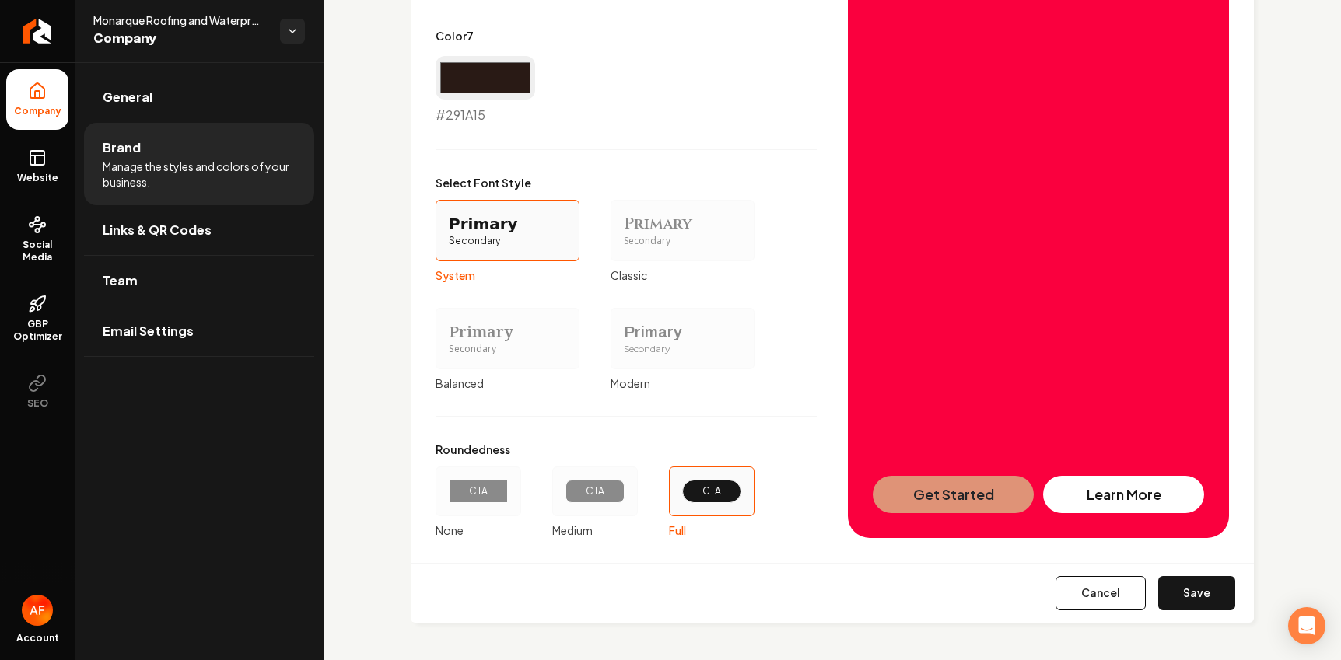
drag, startPoint x: 1203, startPoint y: 600, endPoint x: 1141, endPoint y: 442, distance: 168.9
click at [940, 600] on button "Save" at bounding box center [1196, 593] width 77 height 34
type input "#faf9f9"
type input "#f1edec"
type input "#dcd3d0"
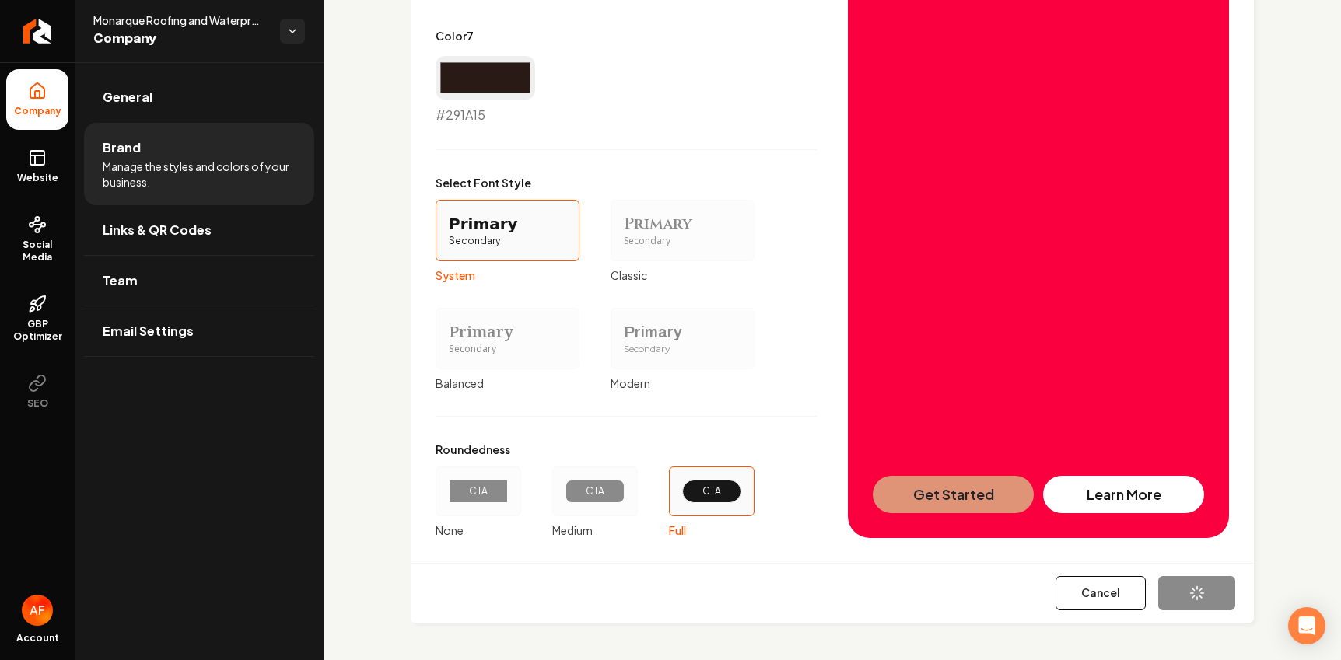
type input "#c1b1ac"
type input "#e48355"
type input "#291a15"
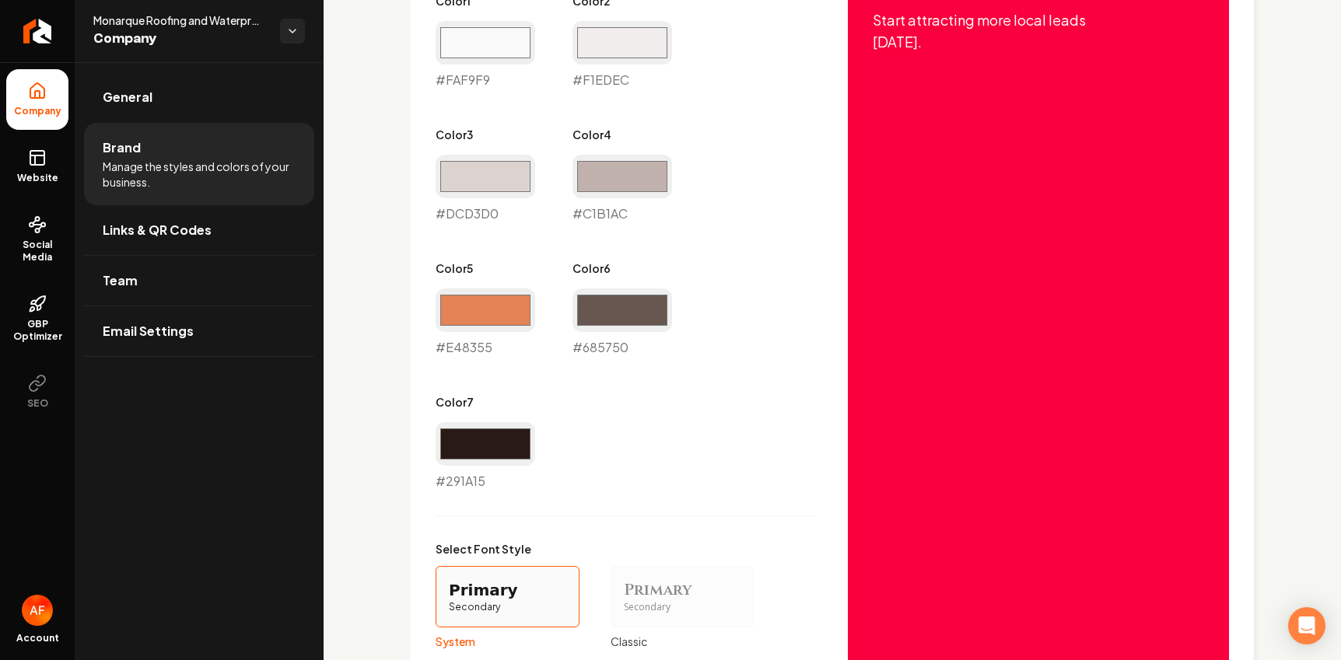
scroll to position [849, 0]
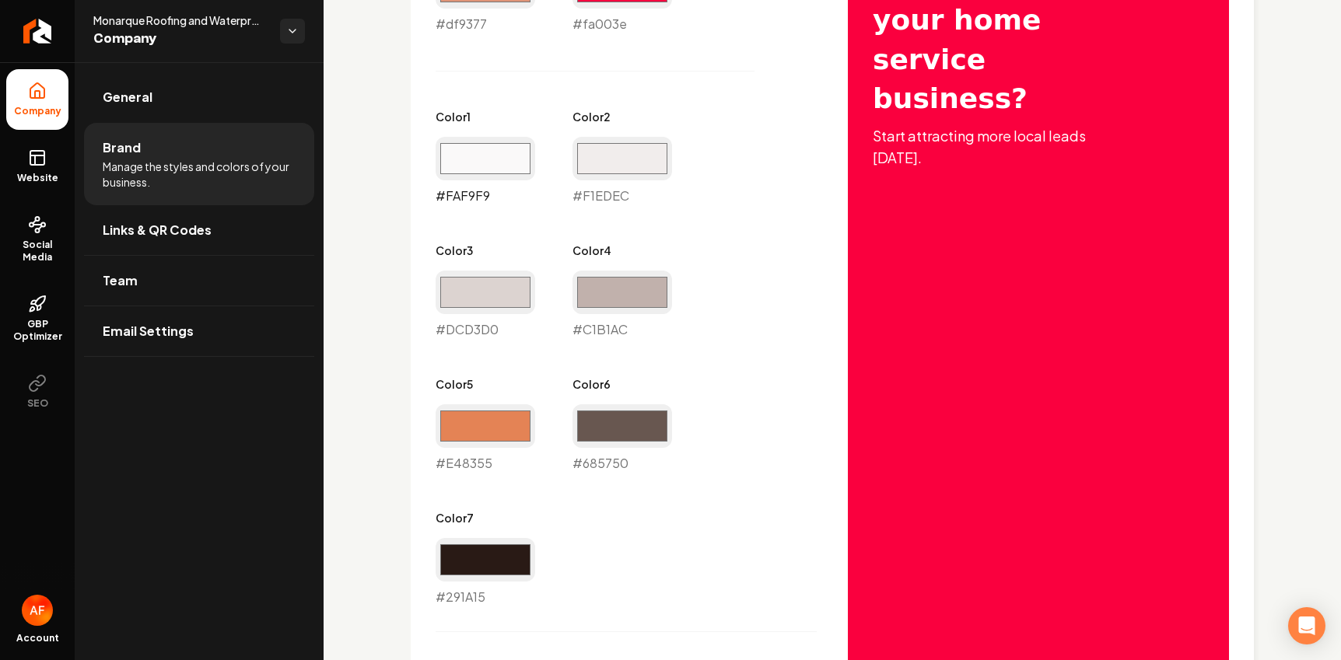
click at [496, 159] on input "#faf9f9" at bounding box center [485, 159] width 100 height 44
click at [502, 138] on input "#faf9f9" at bounding box center [485, 159] width 100 height 44
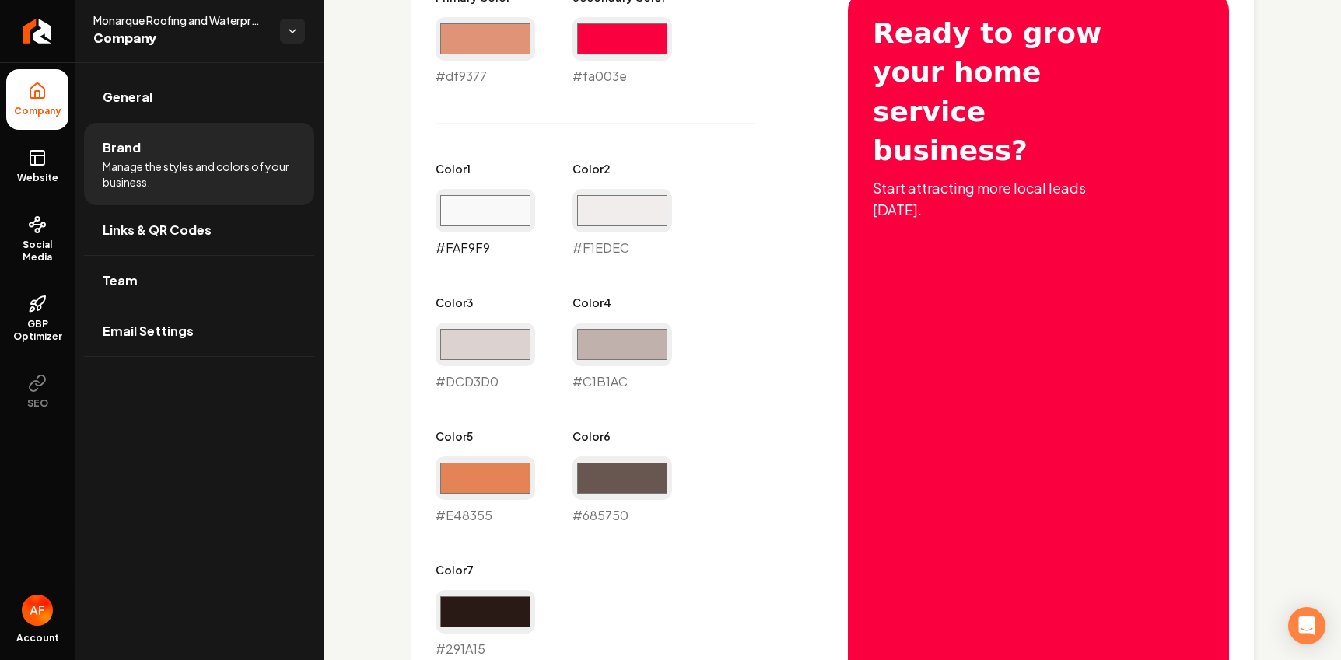
scroll to position [773, 0]
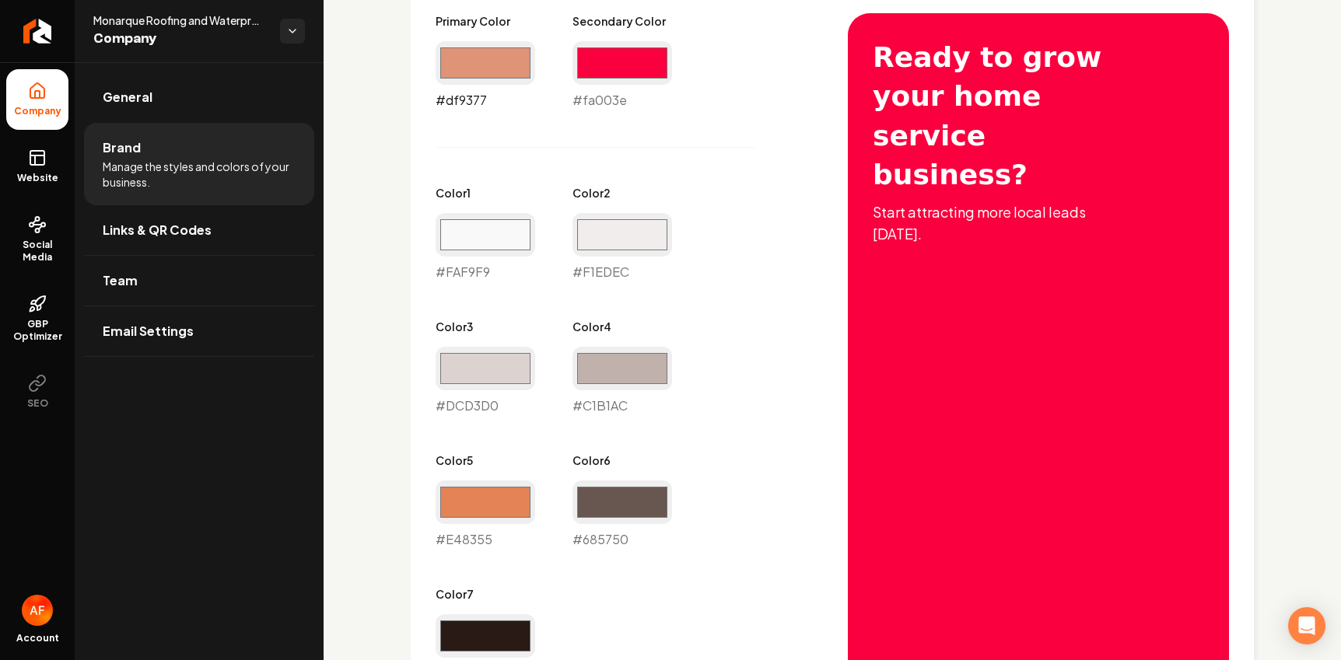
click at [491, 59] on input "#df9377" at bounding box center [485, 63] width 100 height 44
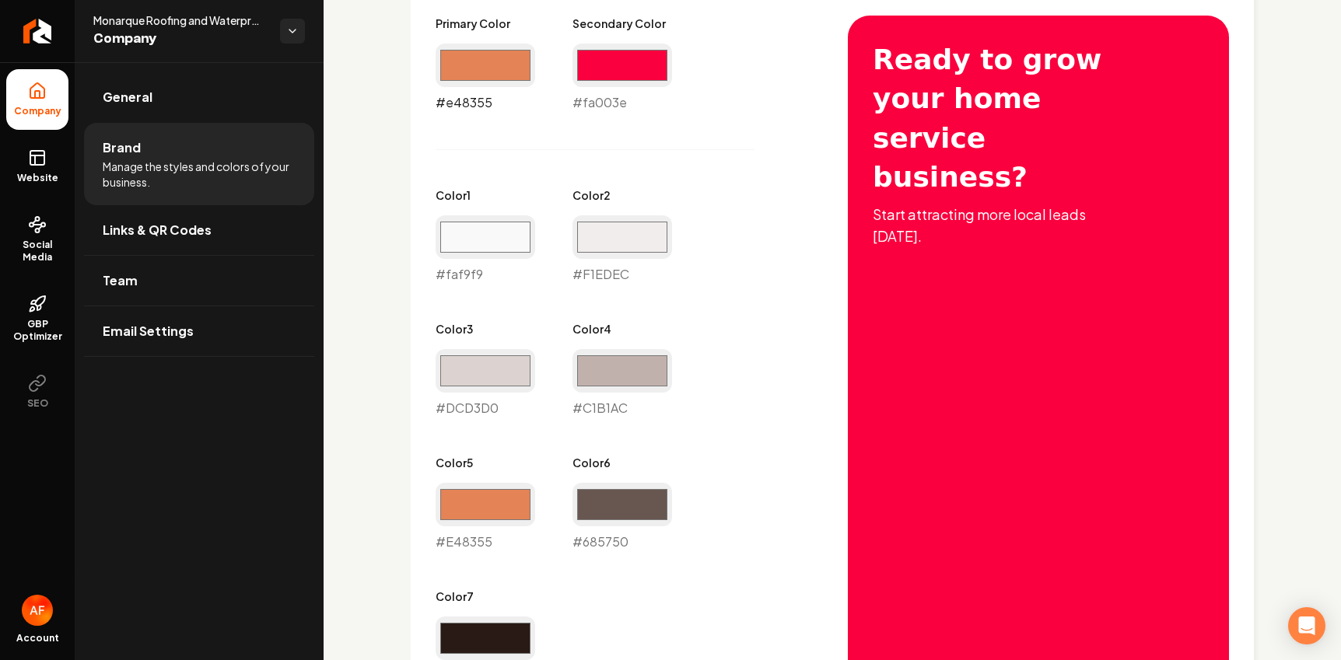
scroll to position [770, 0]
drag, startPoint x: 509, startPoint y: 68, endPoint x: 534, endPoint y: 73, distance: 26.1
click at [509, 68] on input "#e48355" at bounding box center [485, 66] width 100 height 44
type input "#f57e47"
click at [704, 98] on div "Primary Color #f57e47 #f57e47 Secondary Color #fa003e #fa003e Color 1 #faf9f9 #…" at bounding box center [625, 350] width 381 height 669
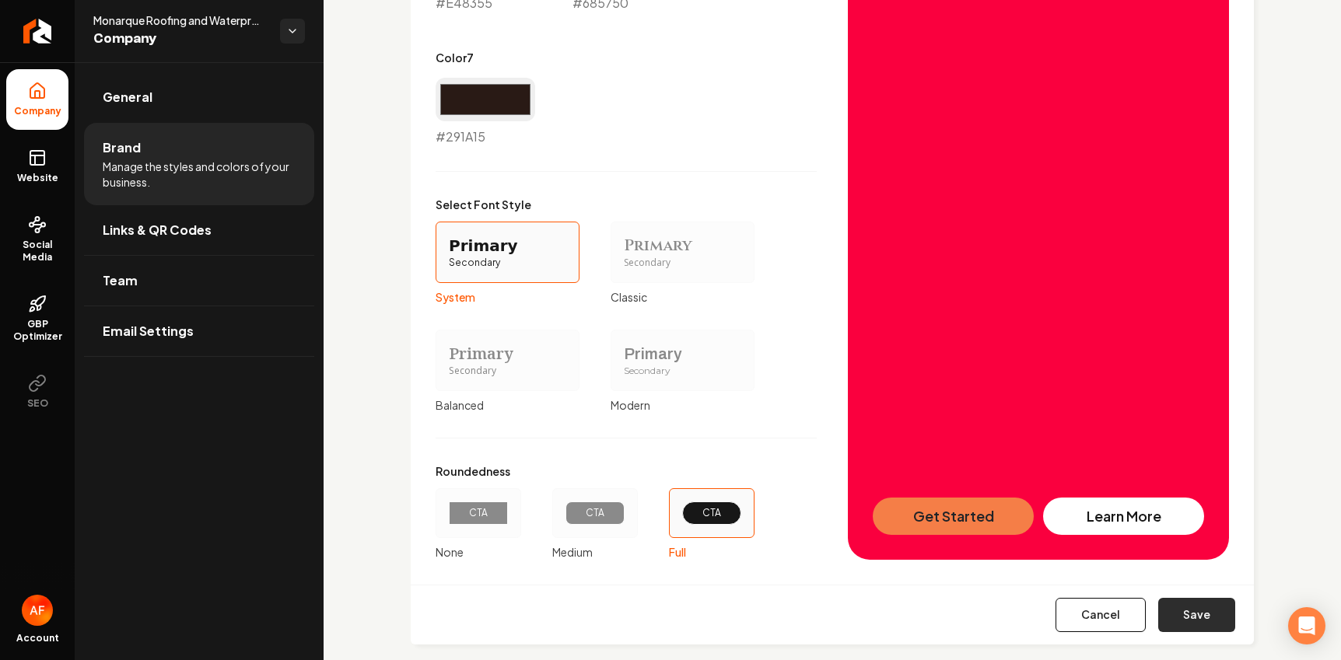
scroll to position [1331, 0]
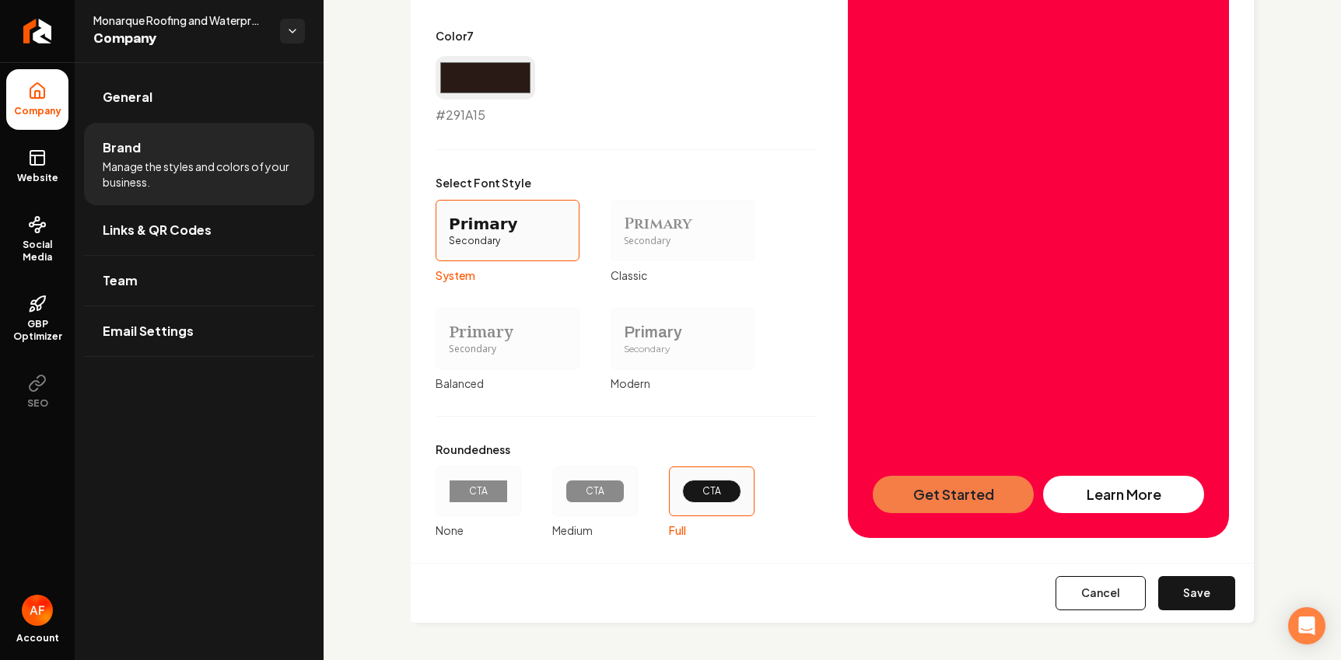
drag, startPoint x: 1198, startPoint y: 596, endPoint x: 919, endPoint y: 70, distance: 595.2
click at [940, 595] on button "Save" at bounding box center [1196, 593] width 77 height 34
type input "#f1edec"
type input "#dcd3d0"
type input "#c1b1ac"
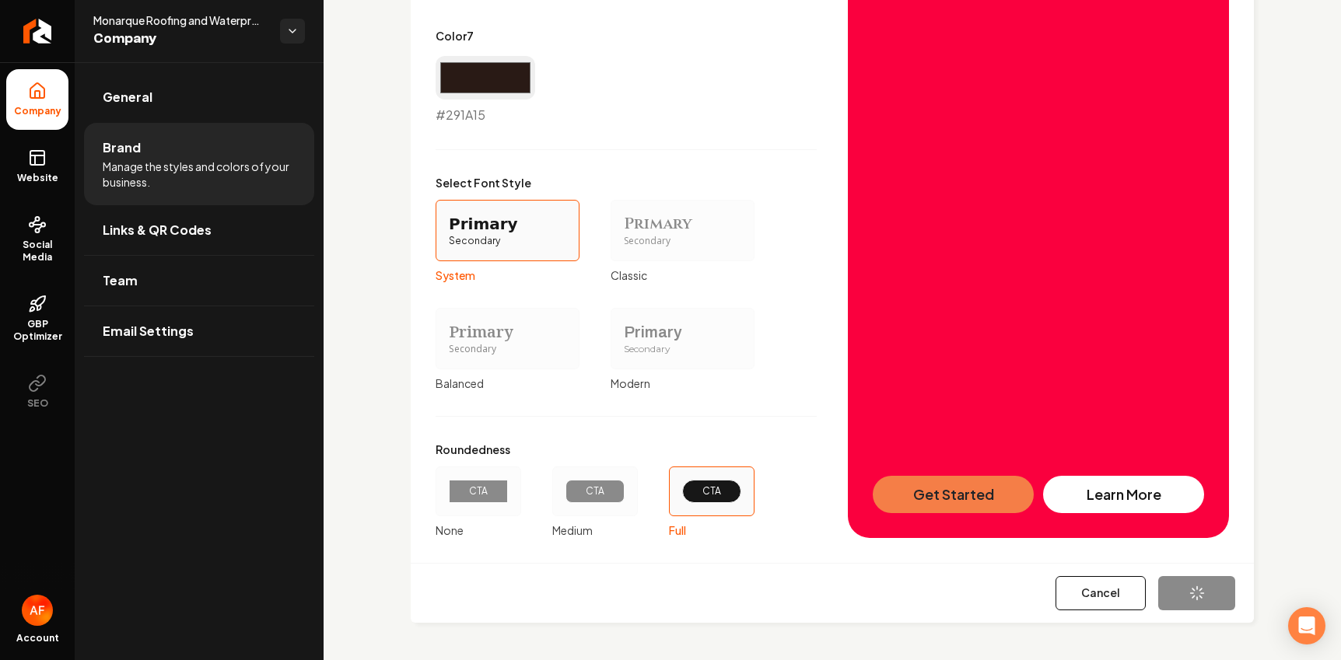
type input "#e48355"
type input "#291a15"
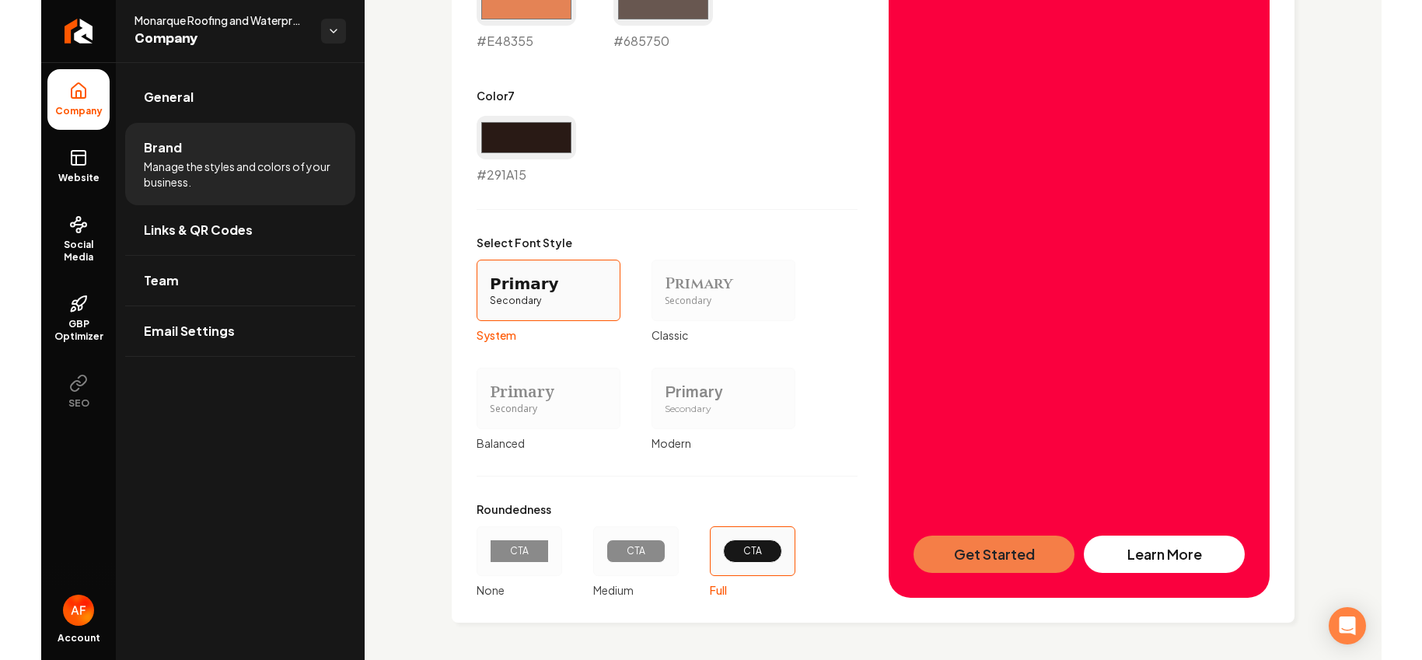
scroll to position [0, 0]
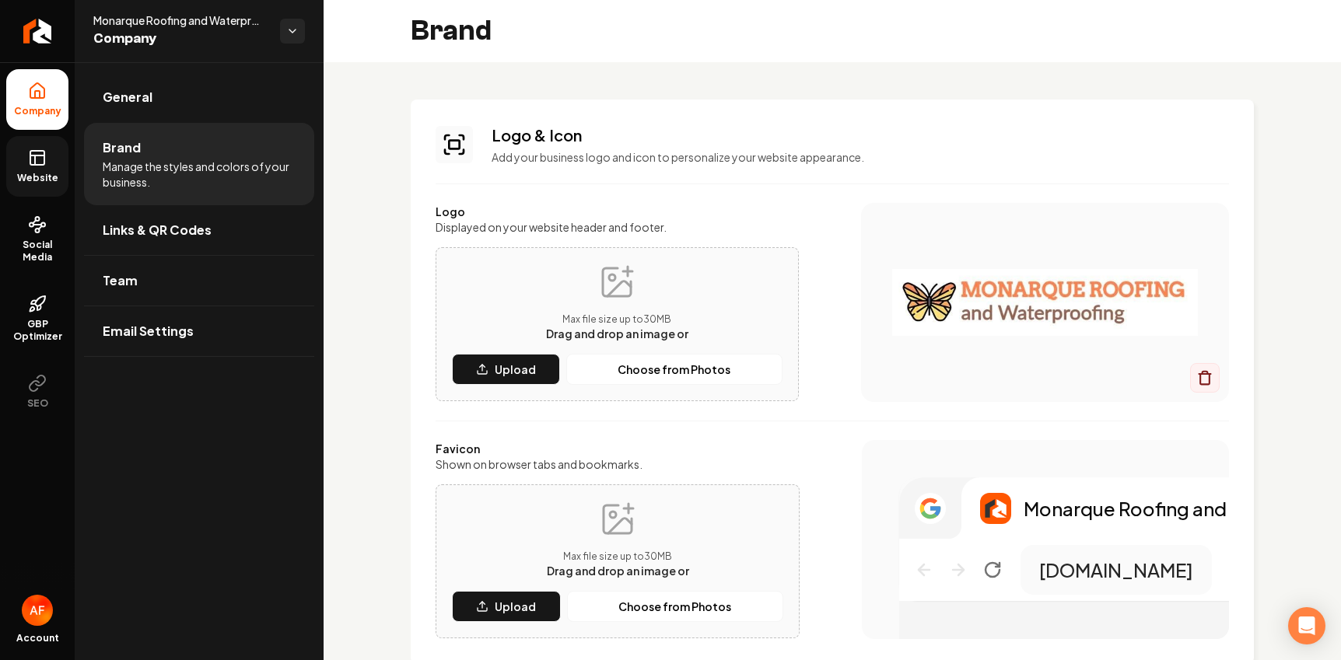
click at [33, 166] on icon at bounding box center [37, 158] width 19 height 19
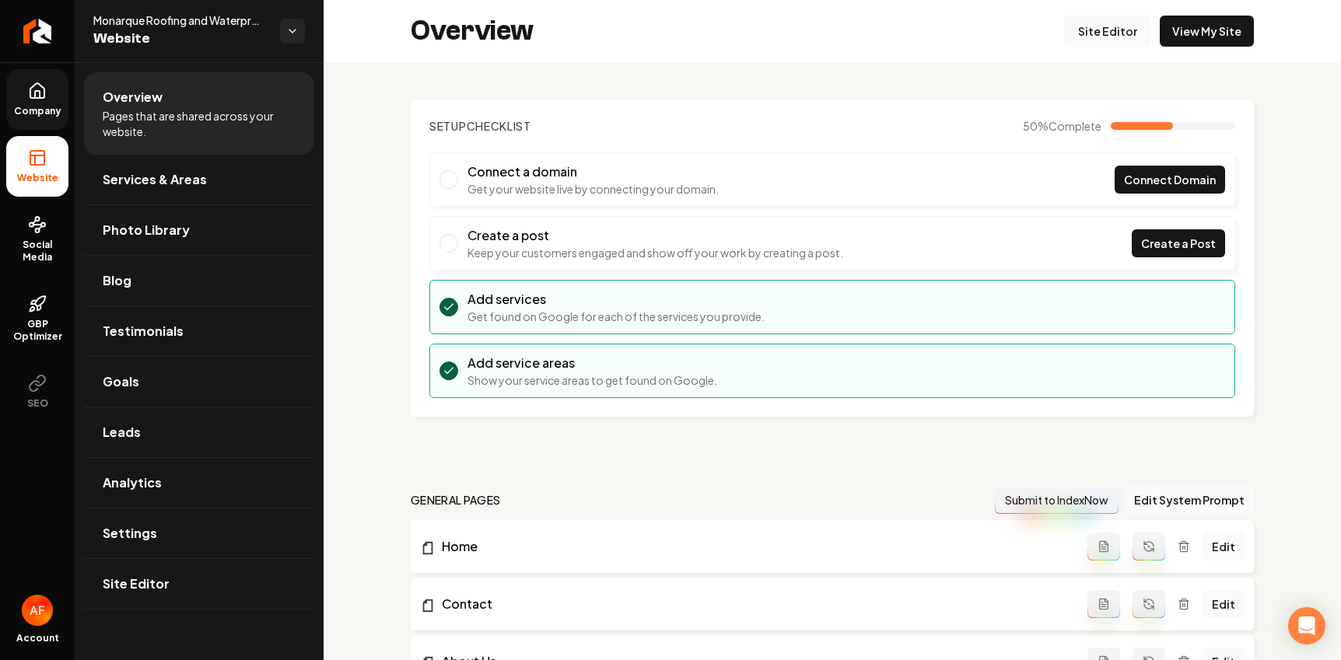
click at [940, 32] on link "Site Editor" at bounding box center [1107, 31] width 86 height 31
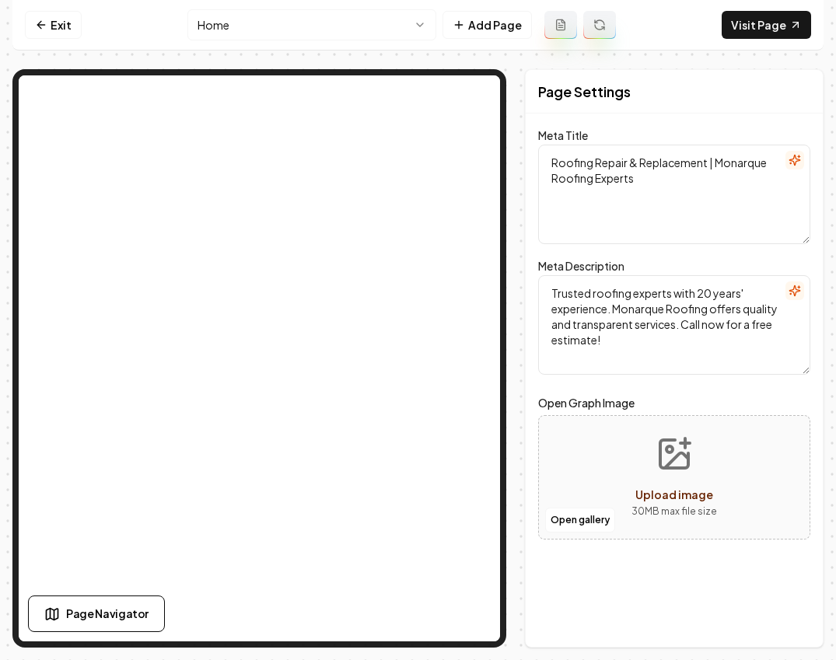
click at [44, 39] on nav "Exit Home Add Page Visit Page" at bounding box center [417, 25] width 811 height 51
click at [54, 20] on link "Exit" at bounding box center [53, 25] width 57 height 28
click at [52, 28] on link "Exit" at bounding box center [53, 25] width 57 height 28
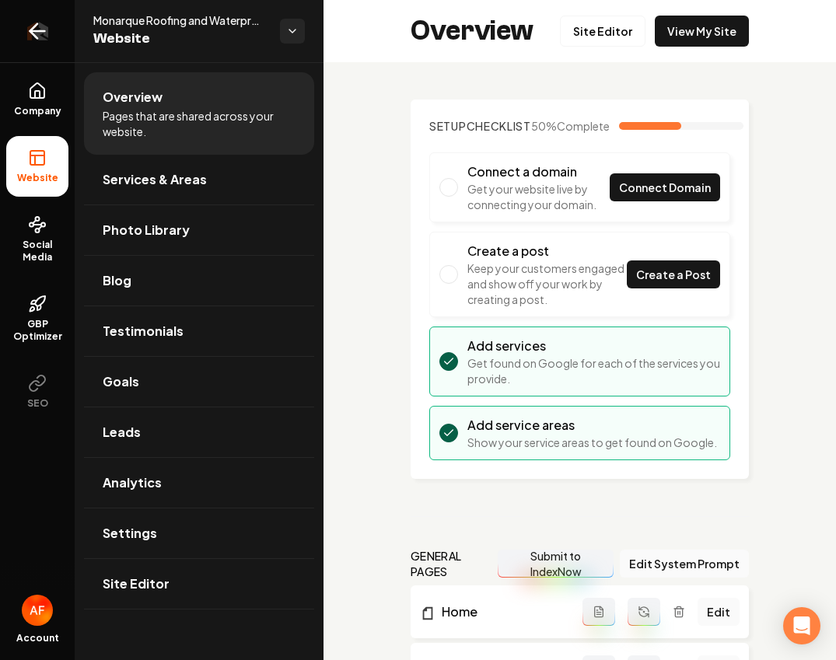
click at [38, 22] on icon "Return to dashboard" at bounding box center [37, 31] width 25 height 25
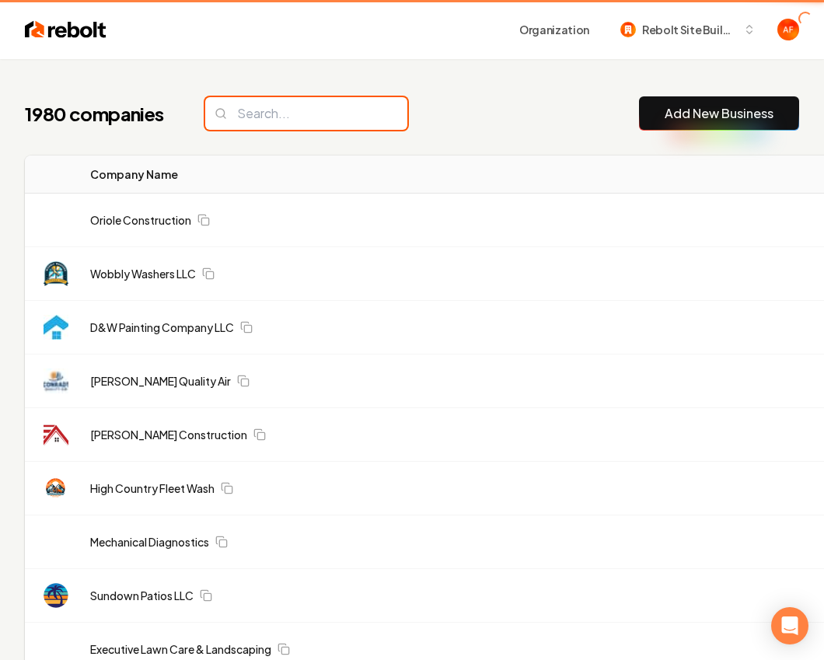
click at [313, 104] on input "search" at bounding box center [306, 113] width 202 height 33
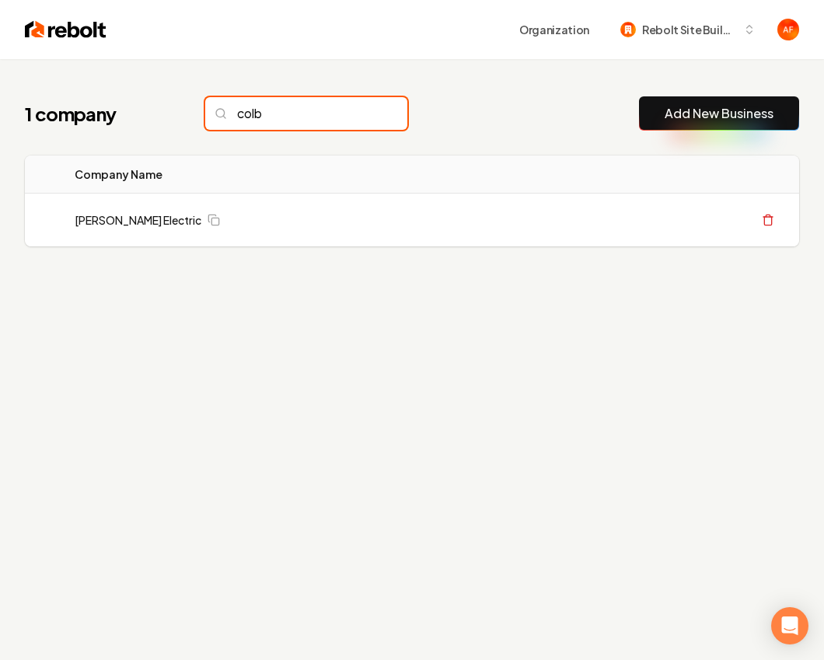
type input "colb"
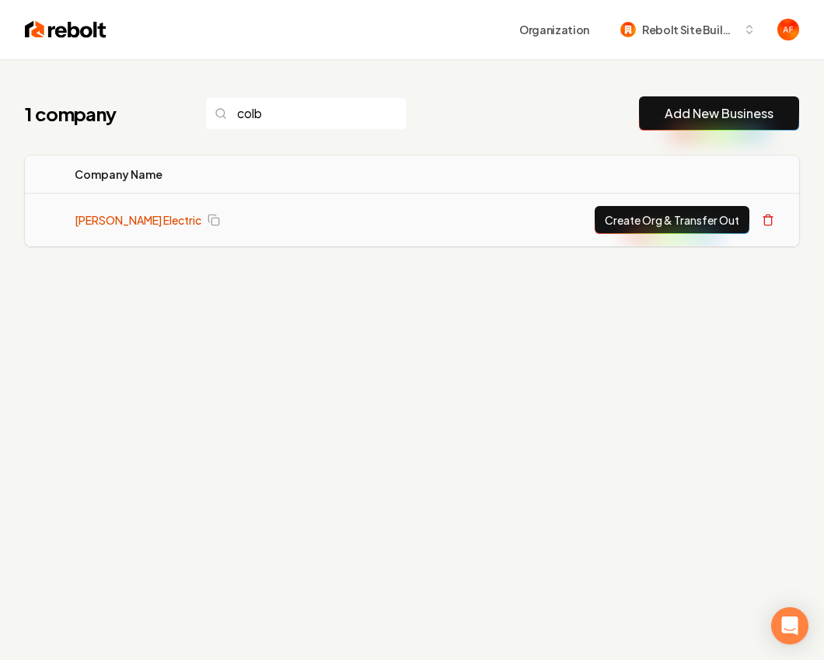
click at [134, 214] on link "[PERSON_NAME] Electric" at bounding box center [138, 220] width 127 height 16
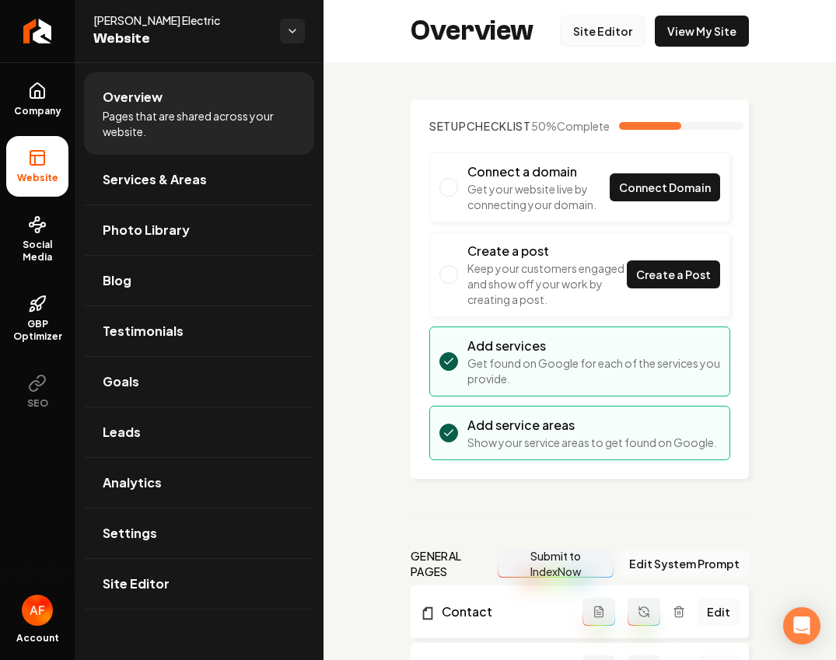
click at [577, 23] on link "Site Editor" at bounding box center [603, 31] width 86 height 31
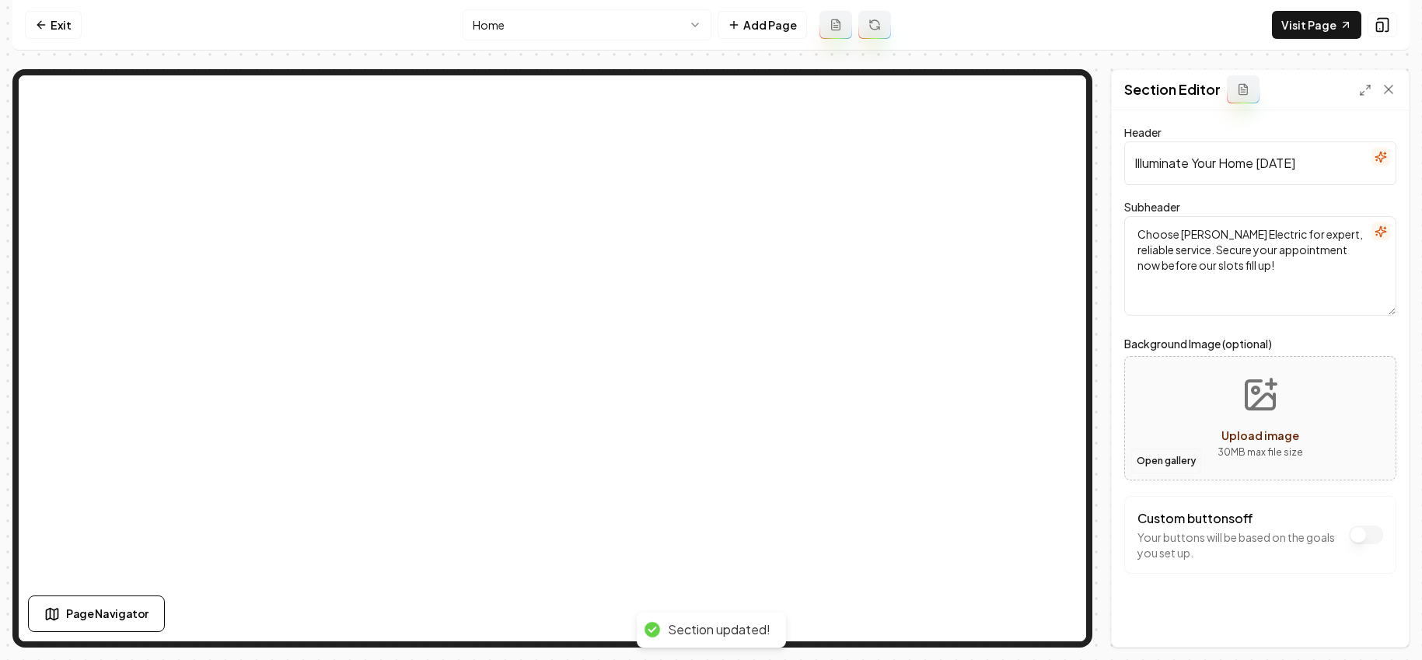
click at [940, 465] on button "Open gallery" at bounding box center [1166, 461] width 70 height 25
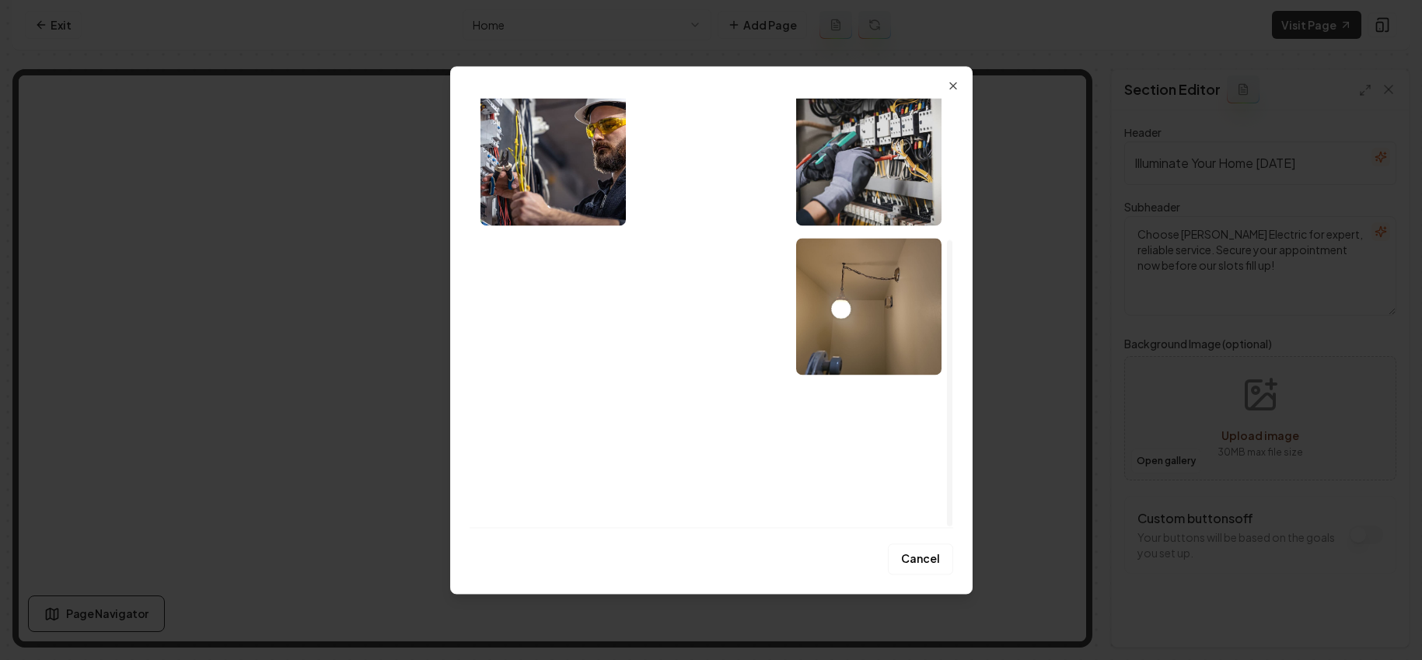
scroll to position [211, 0]
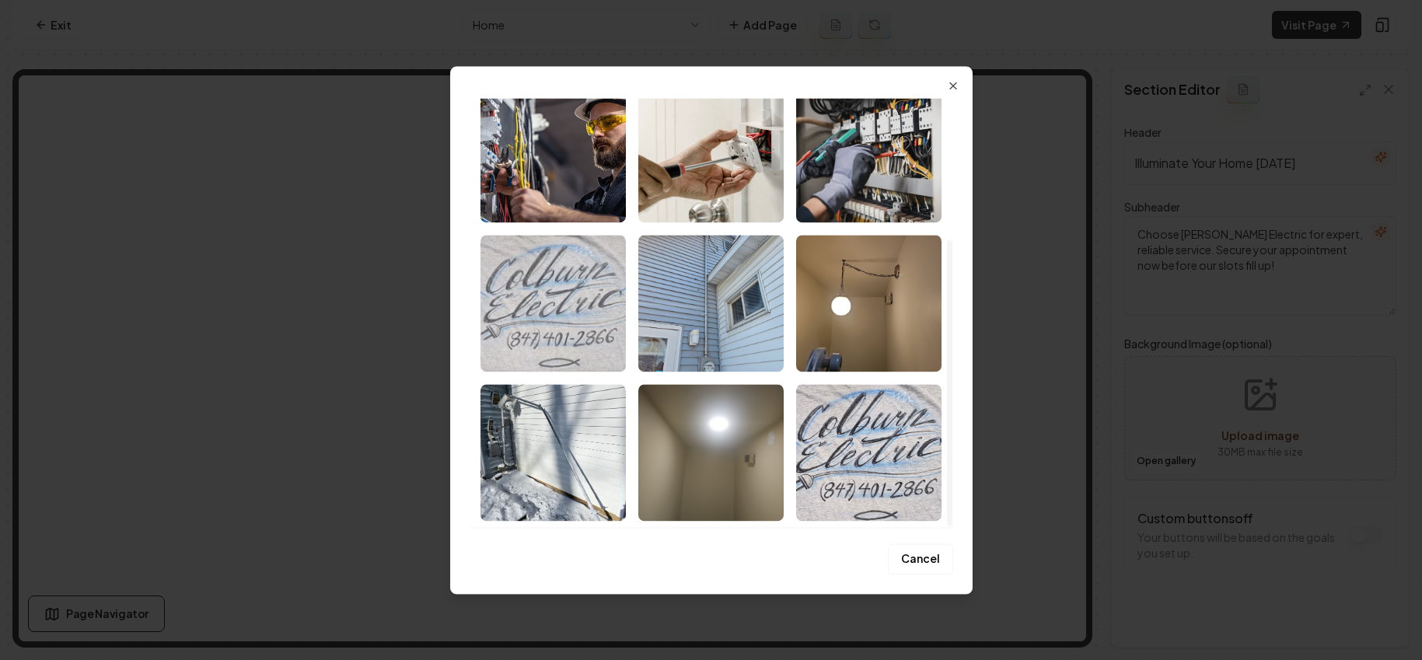
click at [548, 301] on img "Select image image_689cac955c7cd75eb8f3d899.webp" at bounding box center [553, 303] width 145 height 137
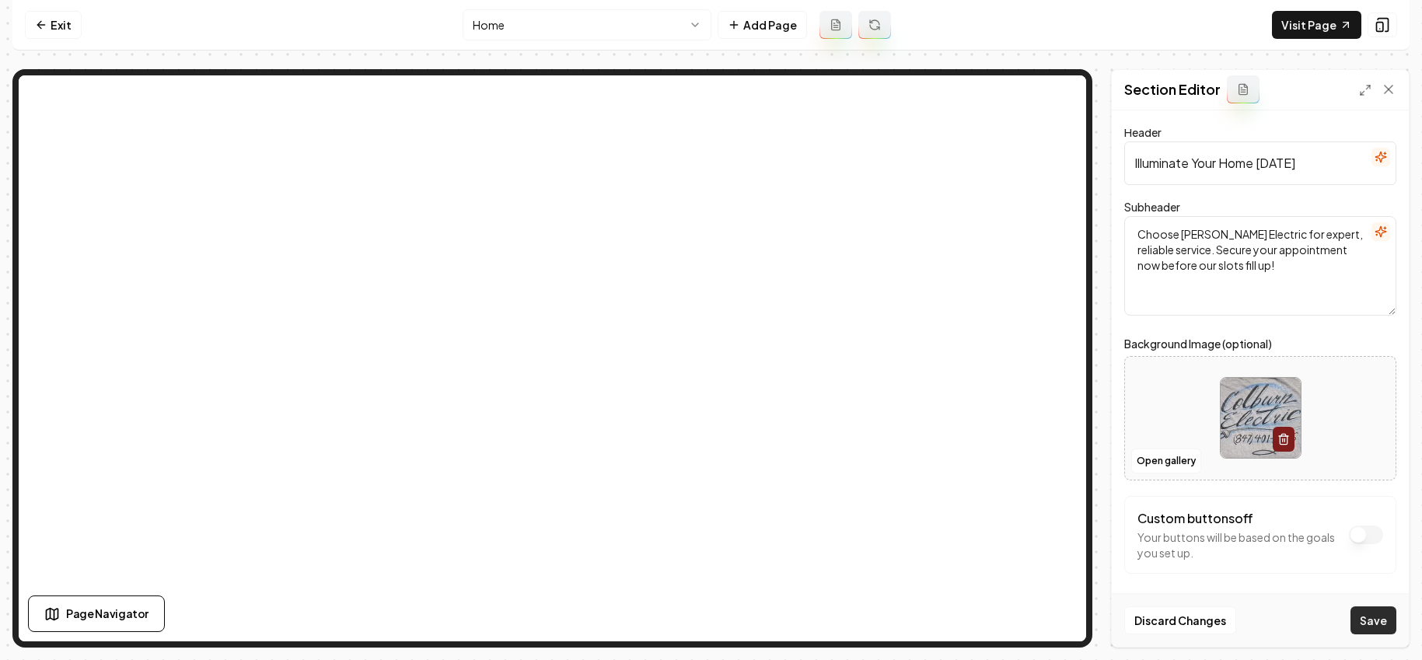
click at [940, 617] on button "Save" at bounding box center [1374, 621] width 46 height 28
click at [940, 457] on button "Open gallery" at bounding box center [1166, 461] width 70 height 25
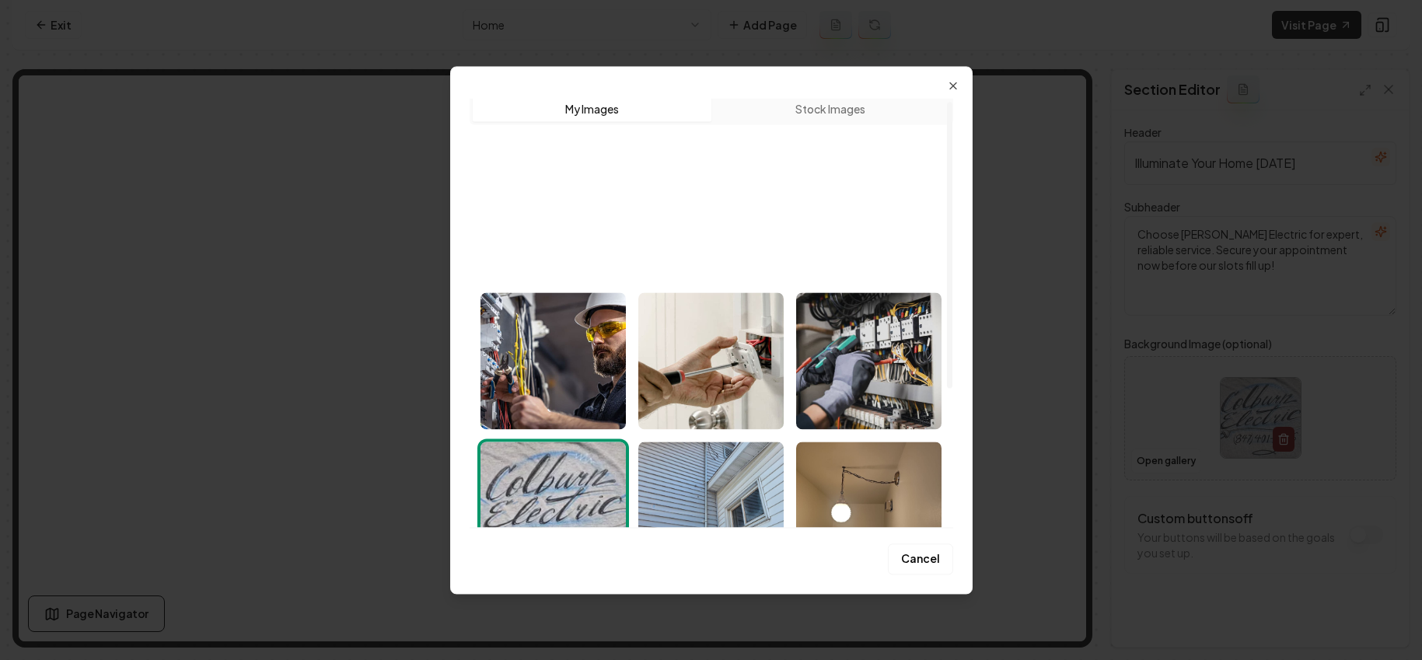
scroll to position [0, 0]
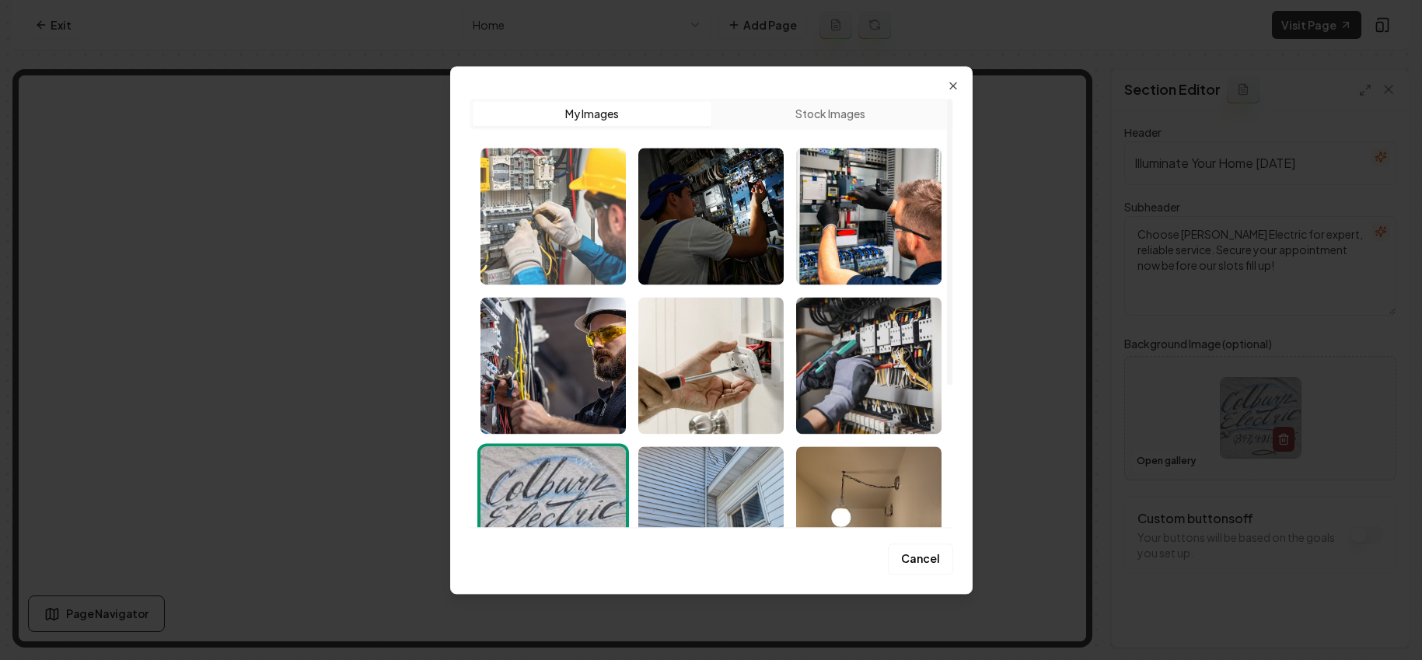
click at [534, 199] on img "Select image image_689cadc95c7cd75eb8fac49b.jpg" at bounding box center [553, 216] width 145 height 137
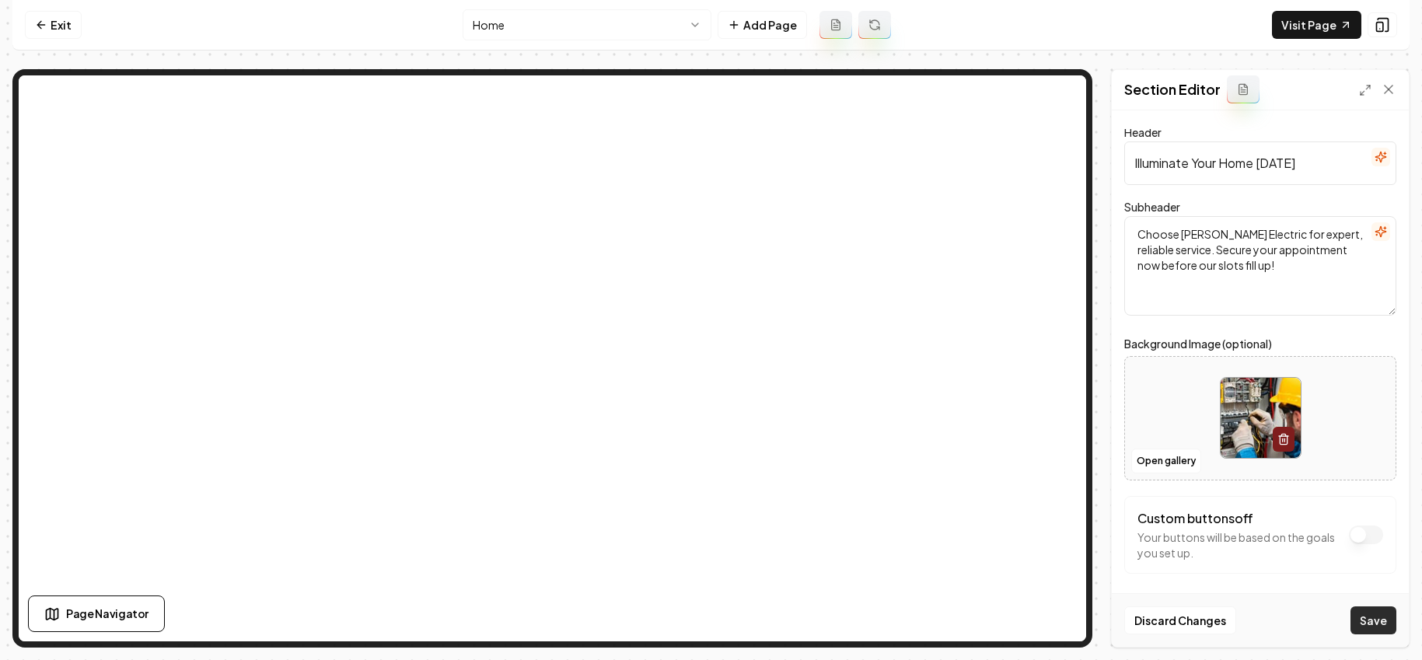
drag, startPoint x: 1383, startPoint y: 634, endPoint x: 1382, endPoint y: 617, distance: 18.0
click at [940, 634] on div "Discard Changes Save" at bounding box center [1260, 620] width 297 height 54
click at [940, 617] on button "Save" at bounding box center [1374, 621] width 46 height 28
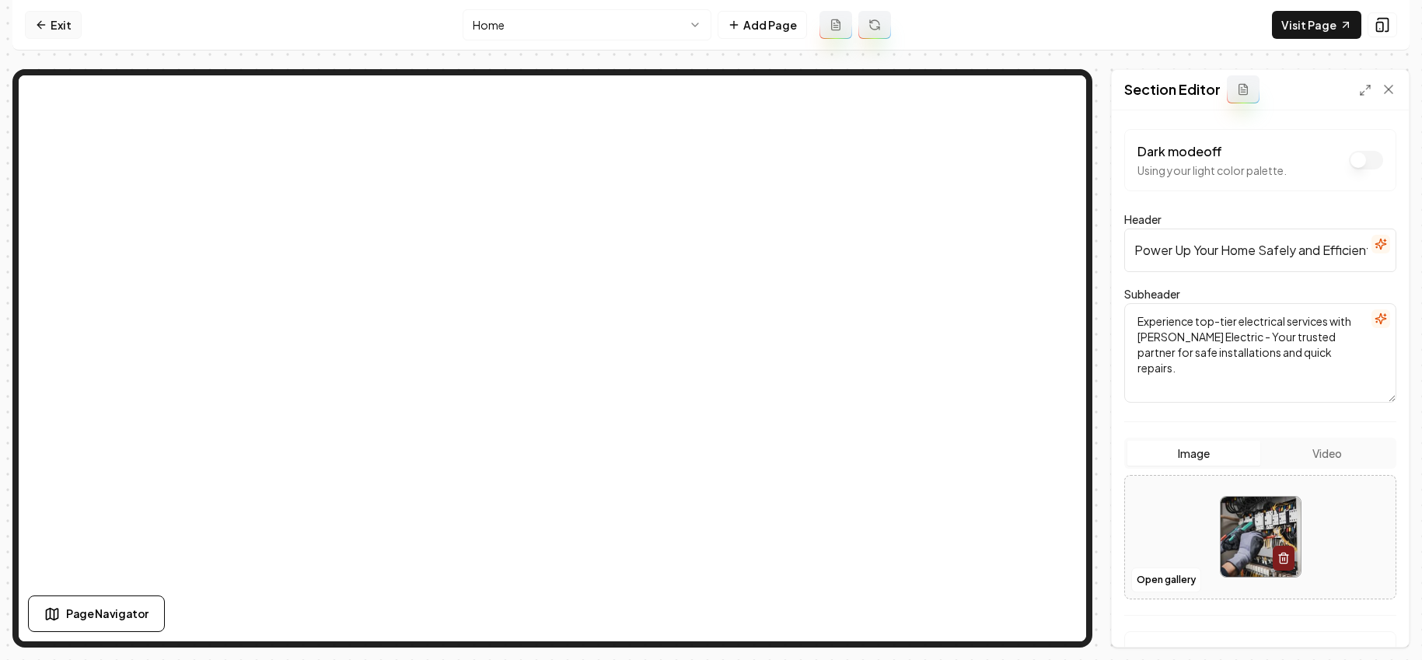
click at [42, 19] on icon at bounding box center [41, 25] width 12 height 12
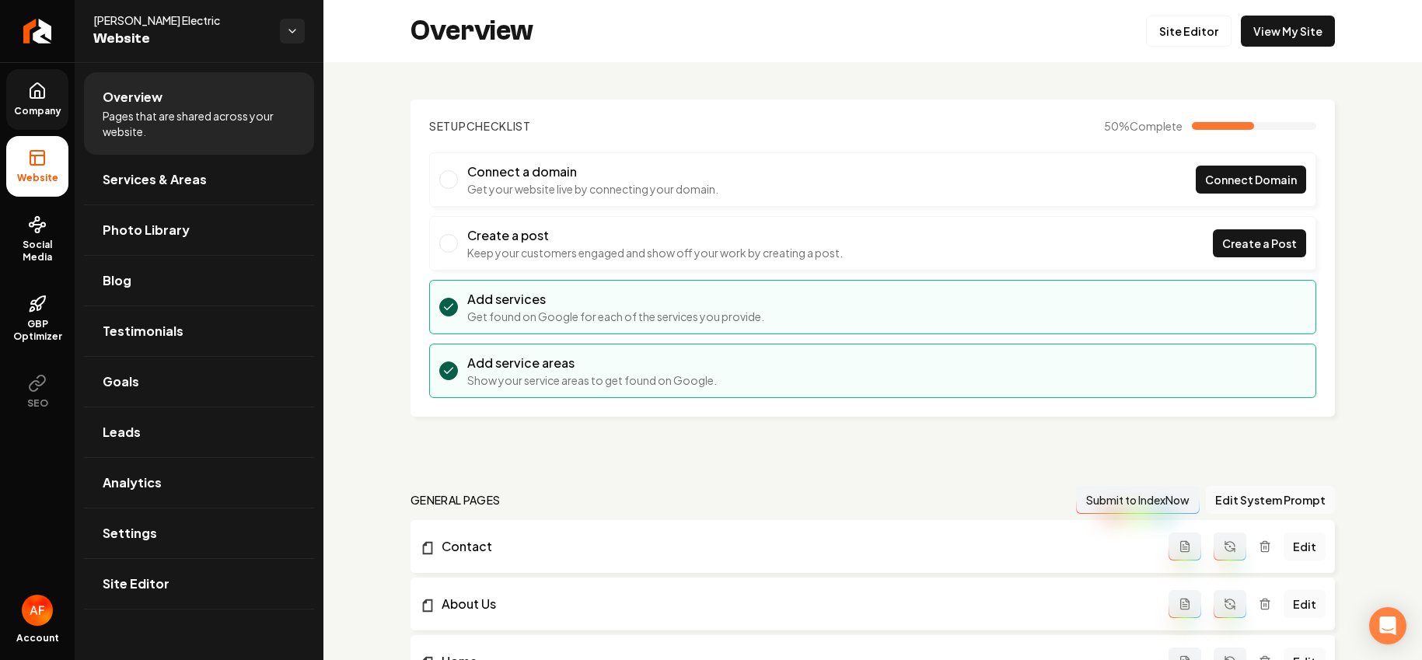
click at [44, 98] on icon at bounding box center [37, 90] width 14 height 15
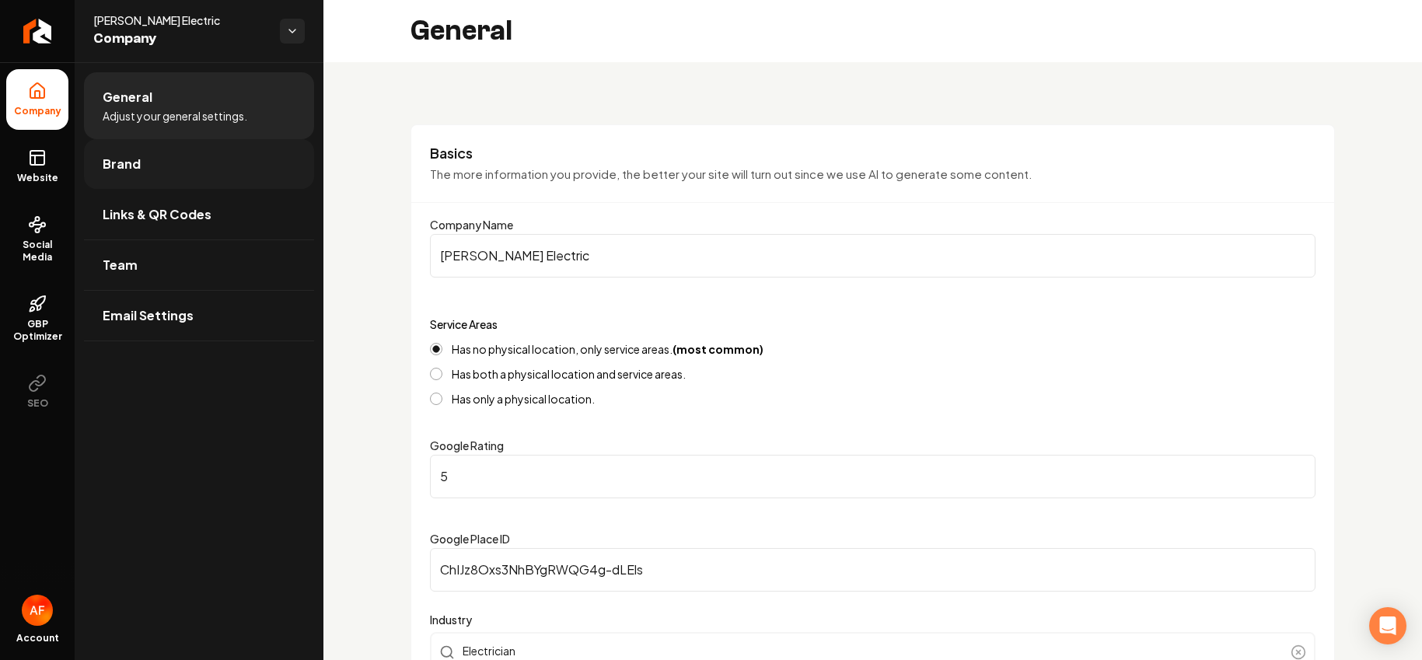
click at [128, 157] on span "Brand" at bounding box center [122, 164] width 38 height 19
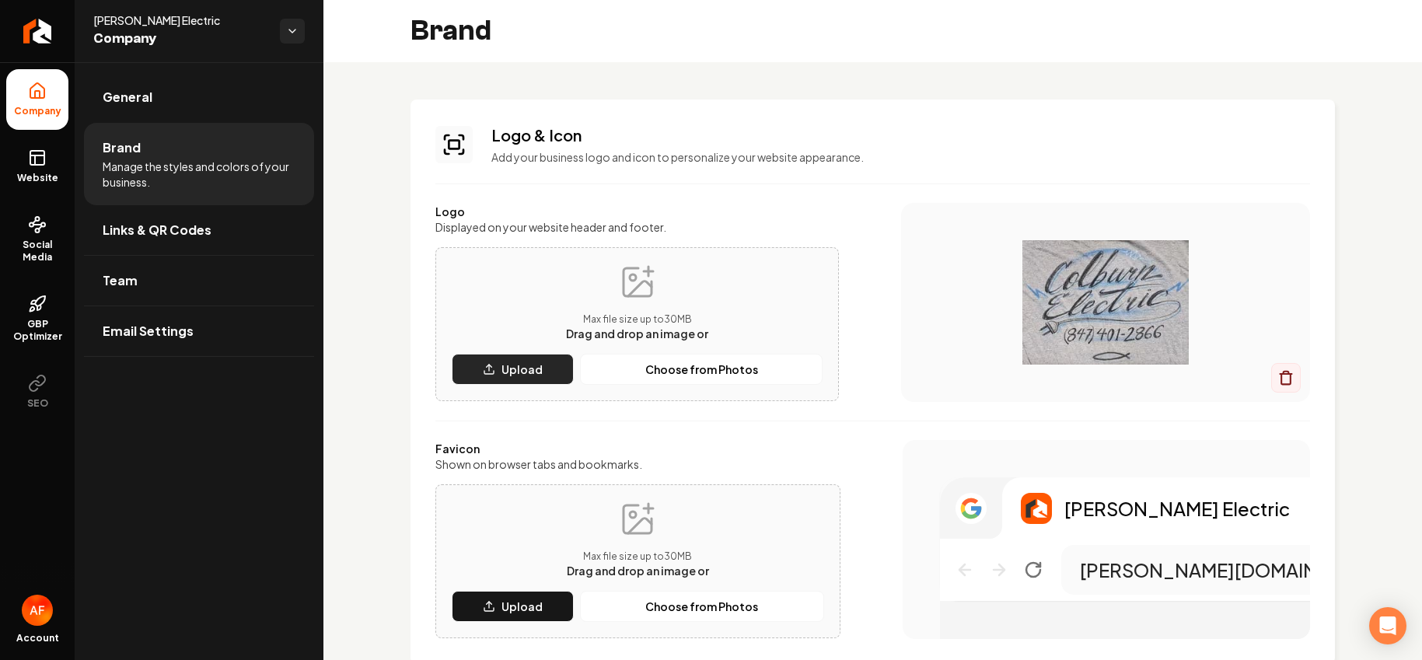
click at [513, 368] on p "Upload" at bounding box center [522, 370] width 41 height 16
click at [604, 300] on div "Max file size up to 30 MB Drag and drop an image or" at bounding box center [637, 303] width 142 height 78
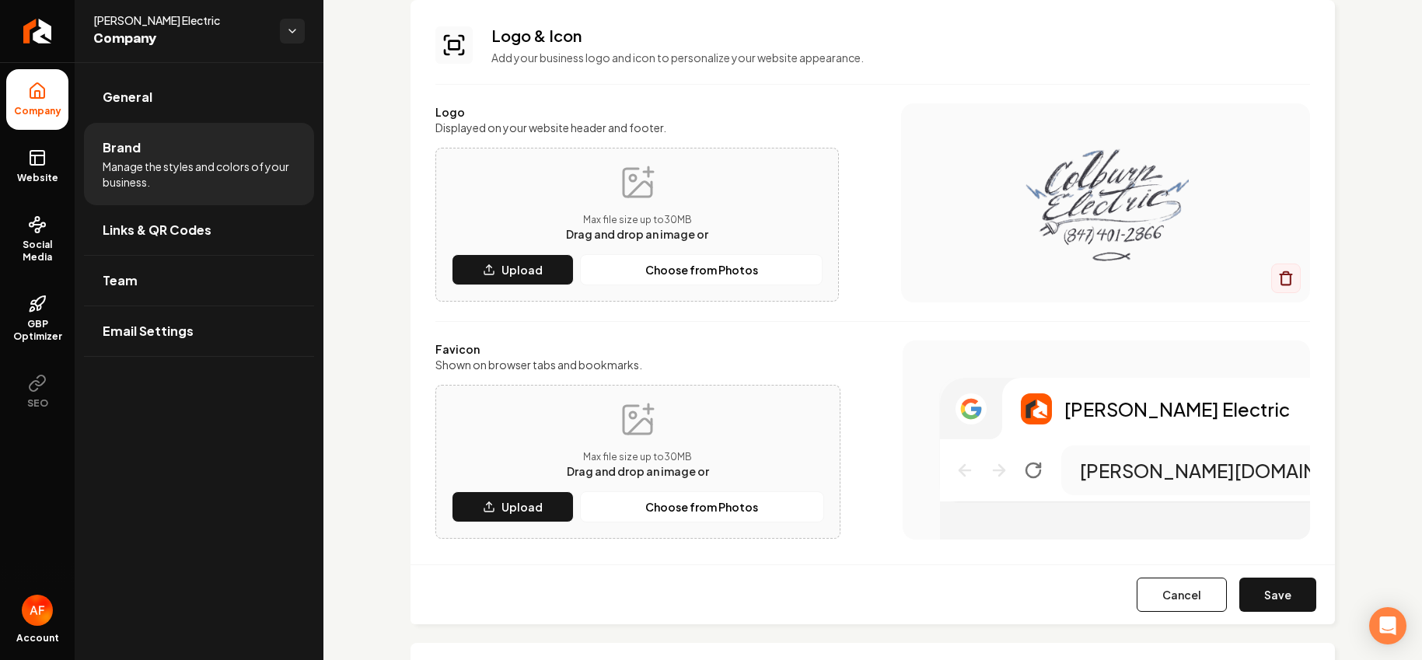
scroll to position [221, 0]
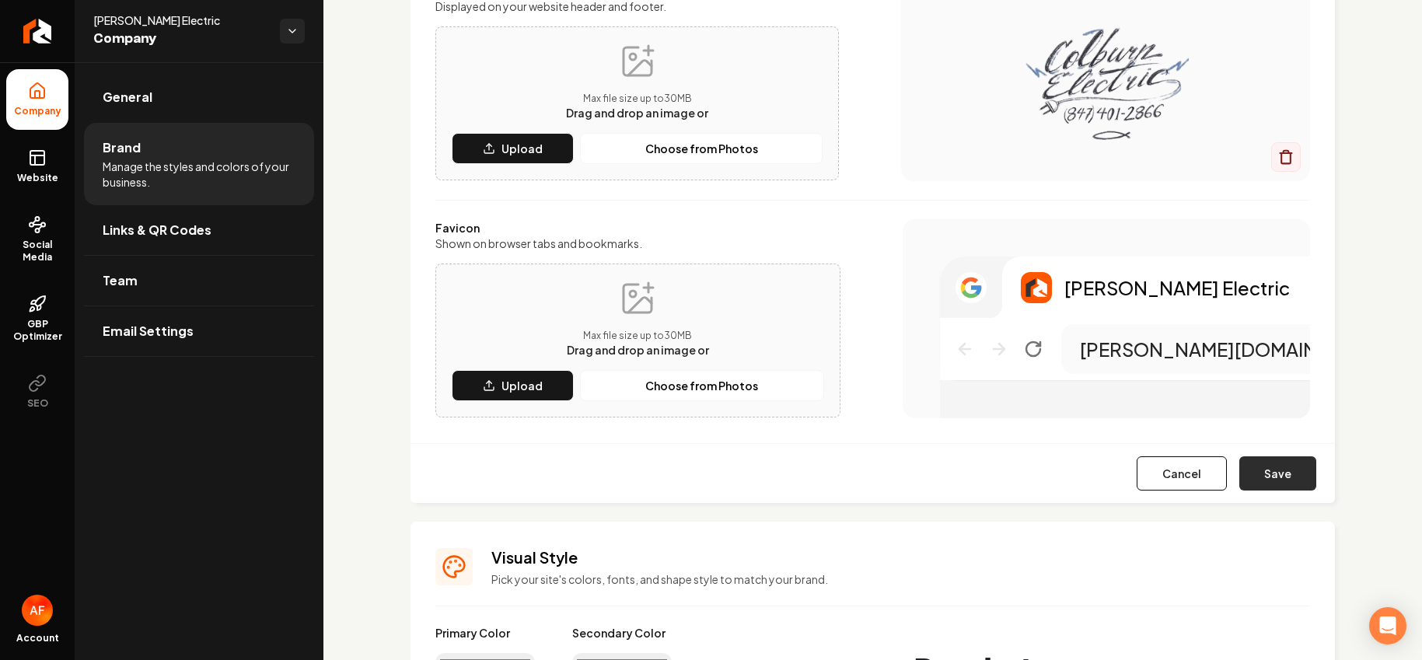
click at [940, 488] on button "Save" at bounding box center [1277, 473] width 77 height 34
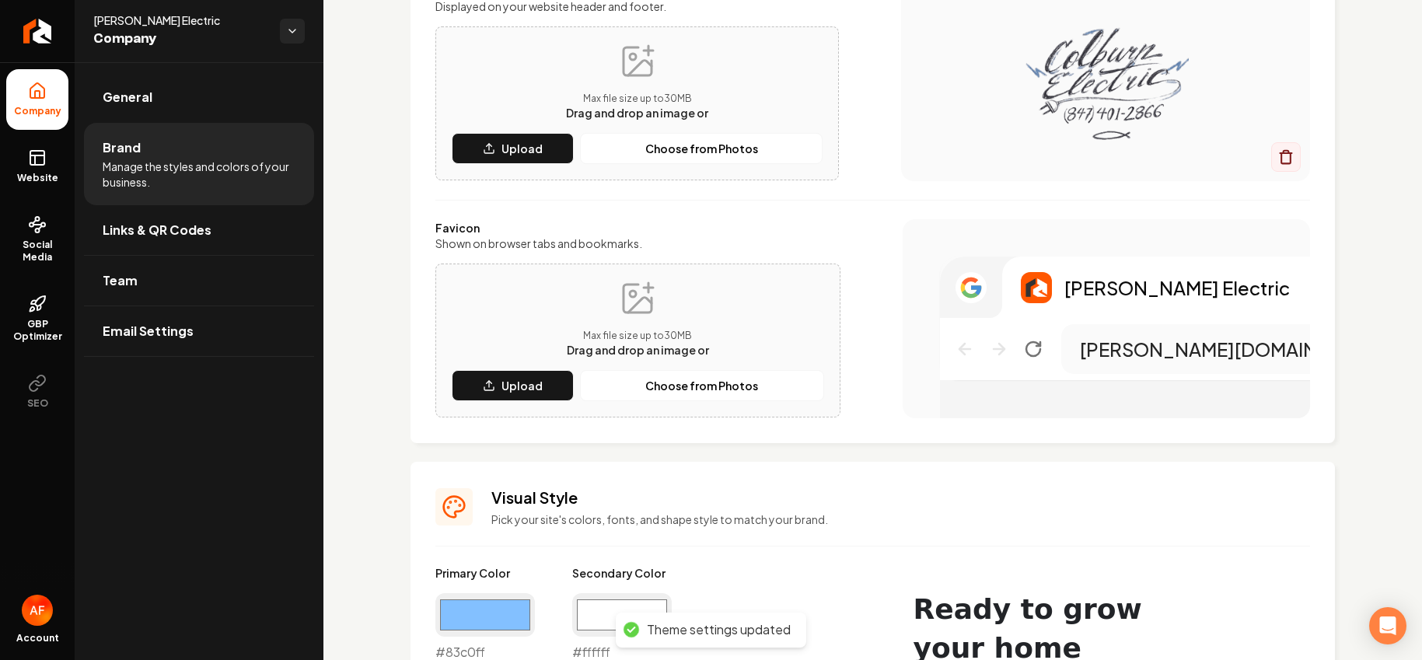
drag, startPoint x: 40, startPoint y: 121, endPoint x: 25, endPoint y: 201, distance: 81.4
click at [40, 121] on li "Company" at bounding box center [37, 99] width 62 height 61
click at [25, 201] on ul "Company Website Social Media GBP Optimizer SEO" at bounding box center [37, 245] width 75 height 366
click at [36, 173] on span "Website" at bounding box center [38, 178] width 54 height 12
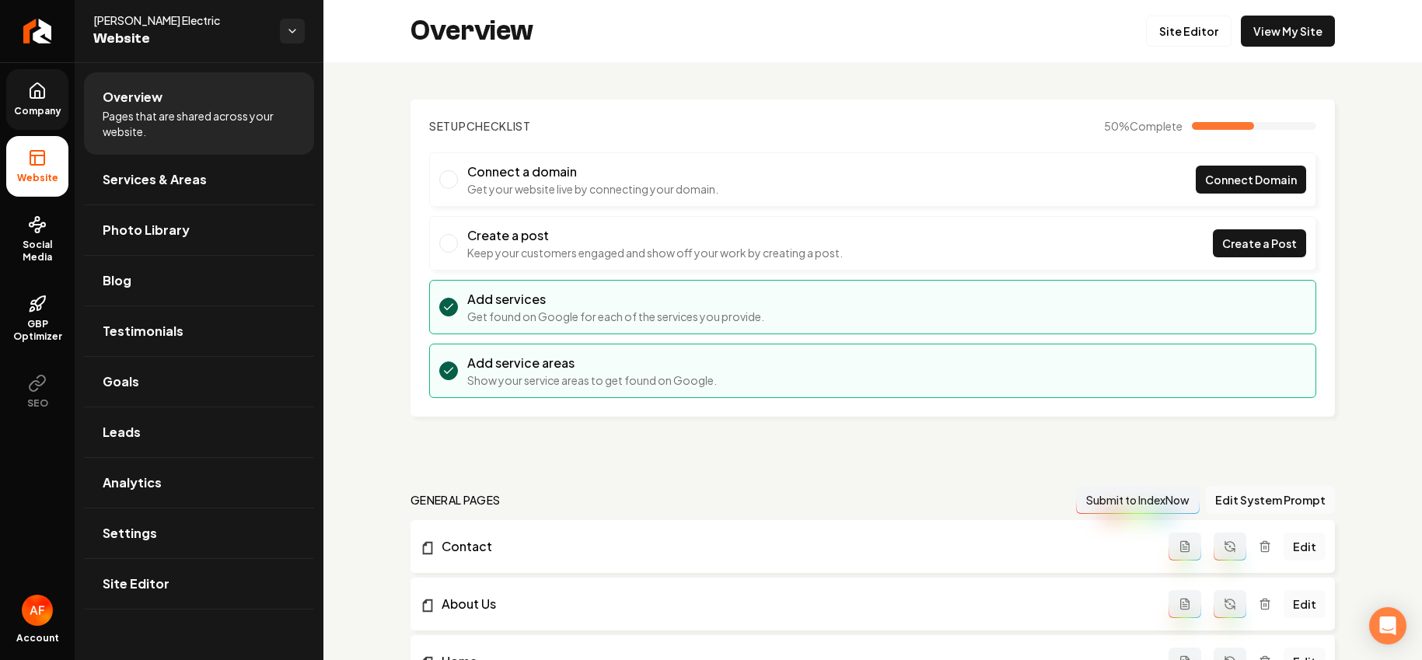
click at [36, 96] on icon at bounding box center [37, 91] width 19 height 19
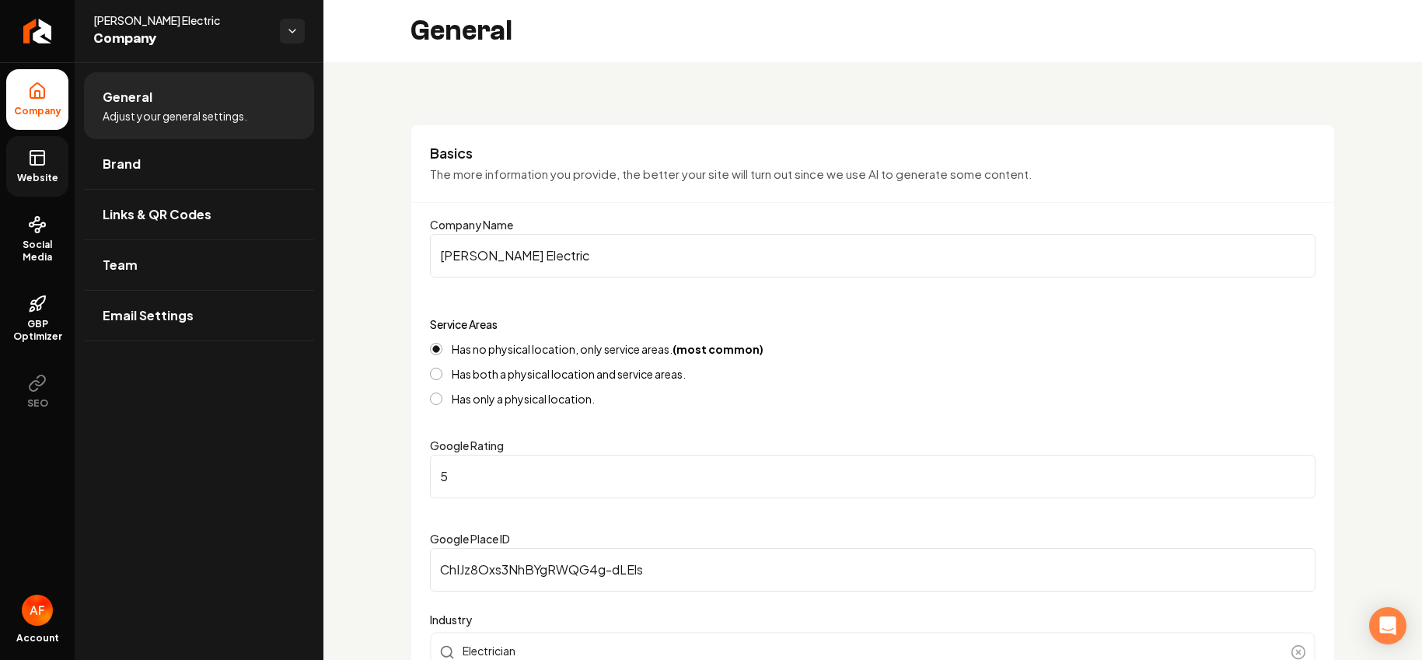
click at [33, 137] on link "Website" at bounding box center [37, 166] width 62 height 61
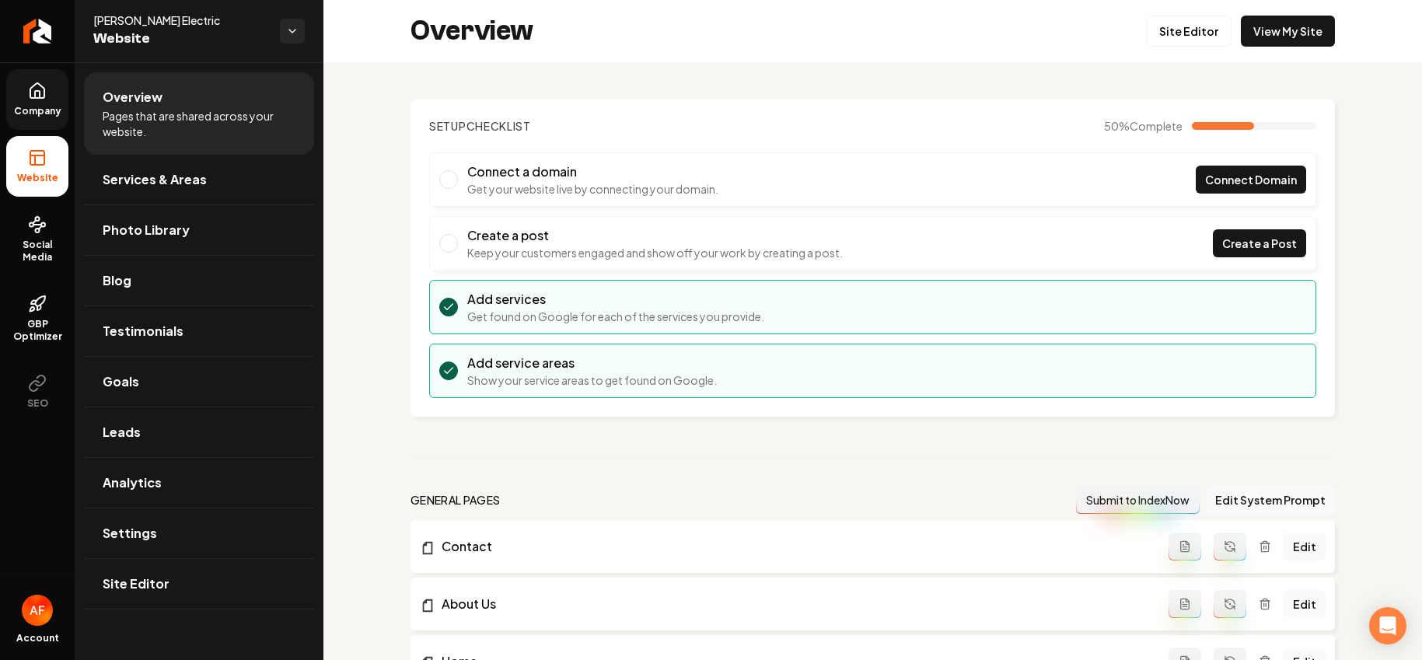
click at [50, 96] on link "Company" at bounding box center [37, 99] width 62 height 61
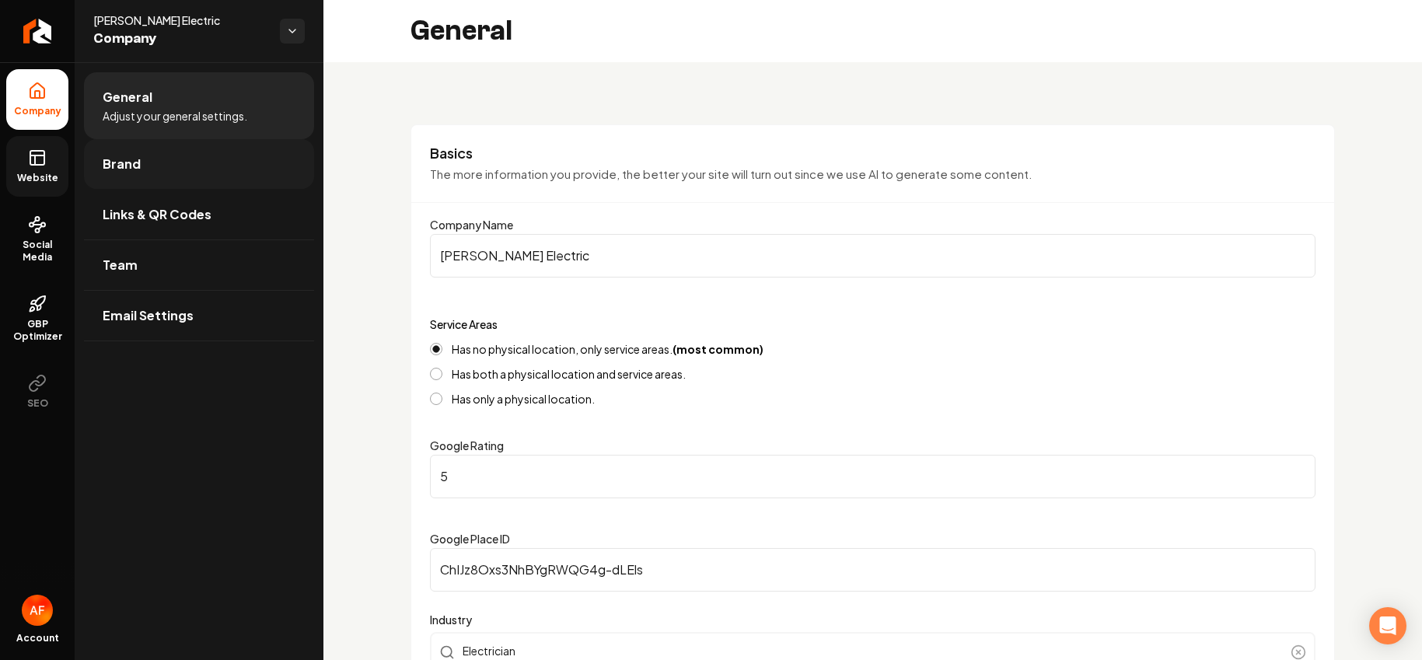
click at [148, 159] on link "Brand" at bounding box center [199, 164] width 230 height 50
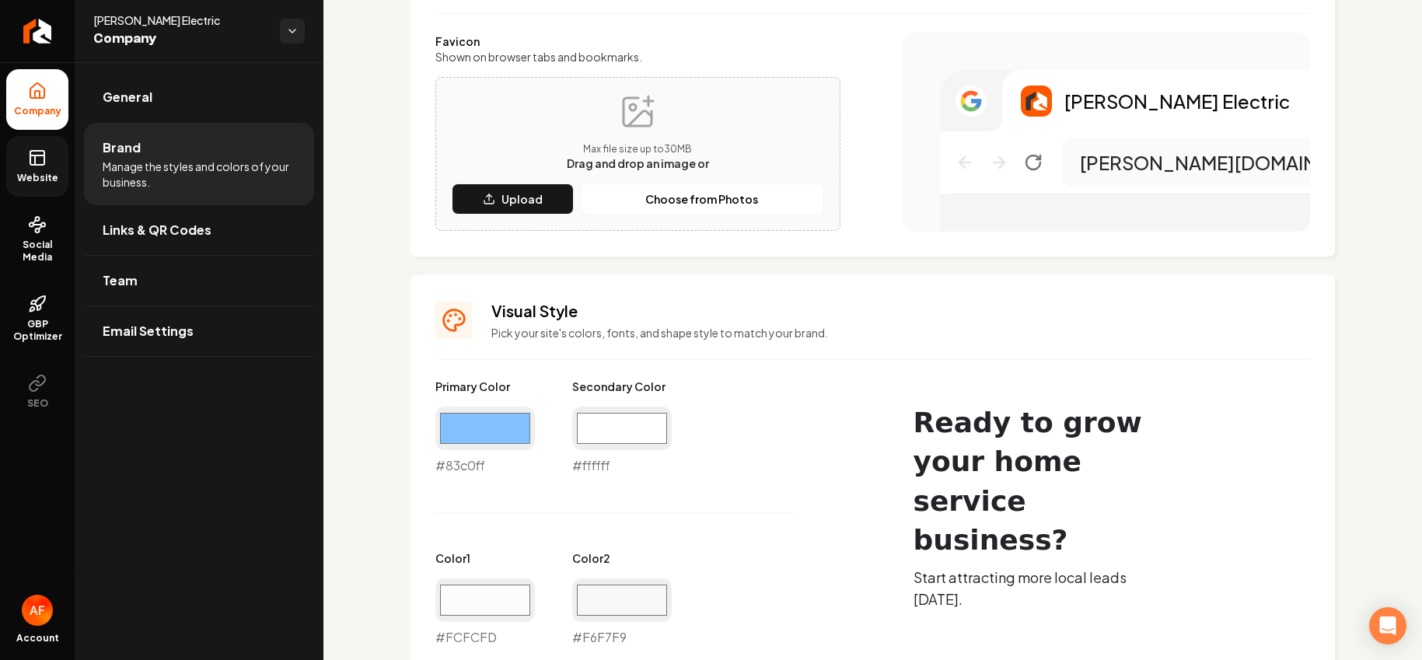
scroll to position [546, 0]
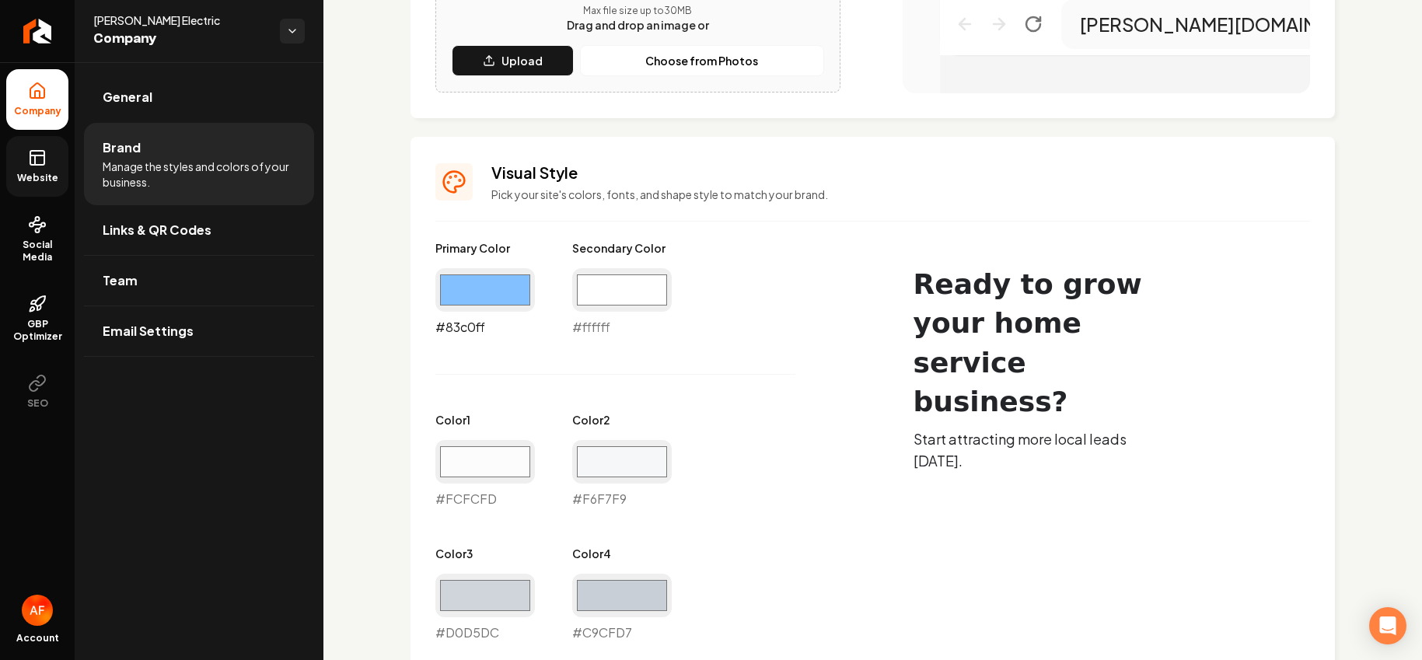
click at [480, 279] on input "#83c0ff" at bounding box center [485, 290] width 100 height 44
type input "#0054a8"
drag, startPoint x: 724, startPoint y: 248, endPoint x: 645, endPoint y: 281, distance: 86.1
click at [721, 252] on div "Primary Color #0054a8 #0054a8 Secondary Color #ffffff #ffffff Color 1 #fcfcfd #…" at bounding box center [646, 574] width 422 height 669
click at [639, 281] on input "#ffffff" at bounding box center [622, 290] width 100 height 44
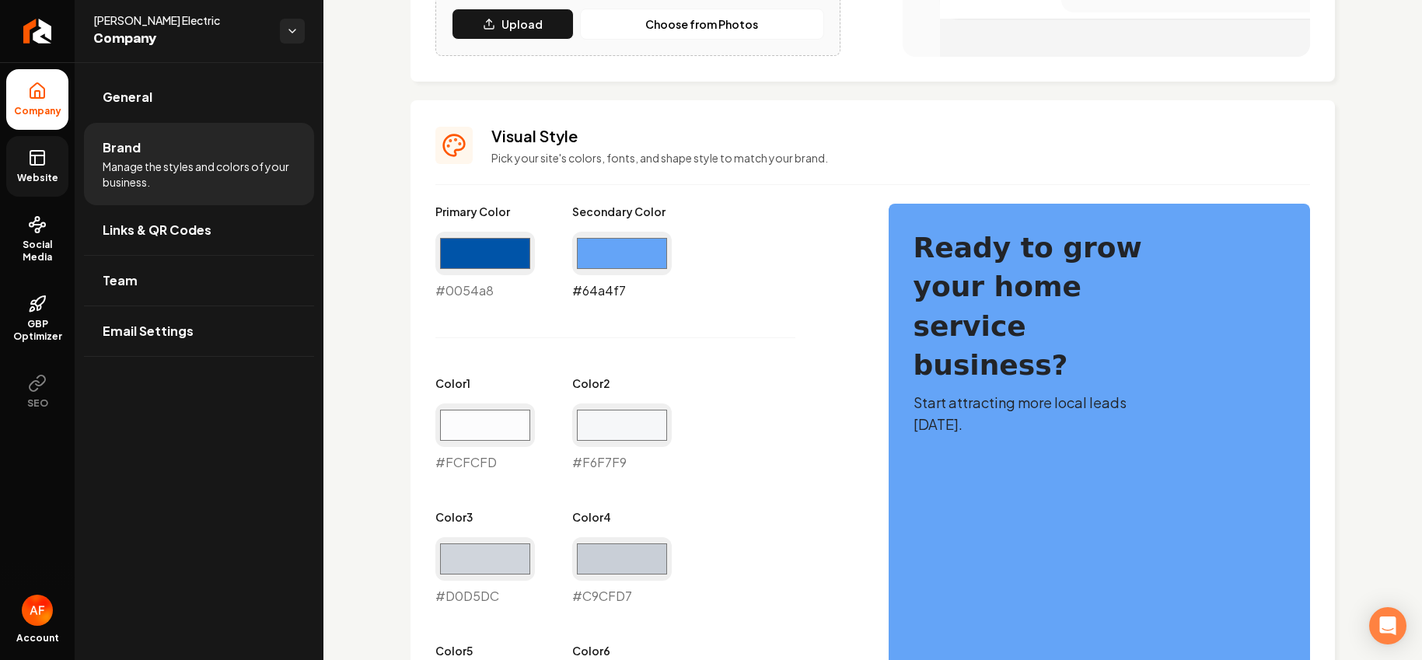
click at [628, 261] on input "#64a4f7" at bounding box center [622, 254] width 100 height 44
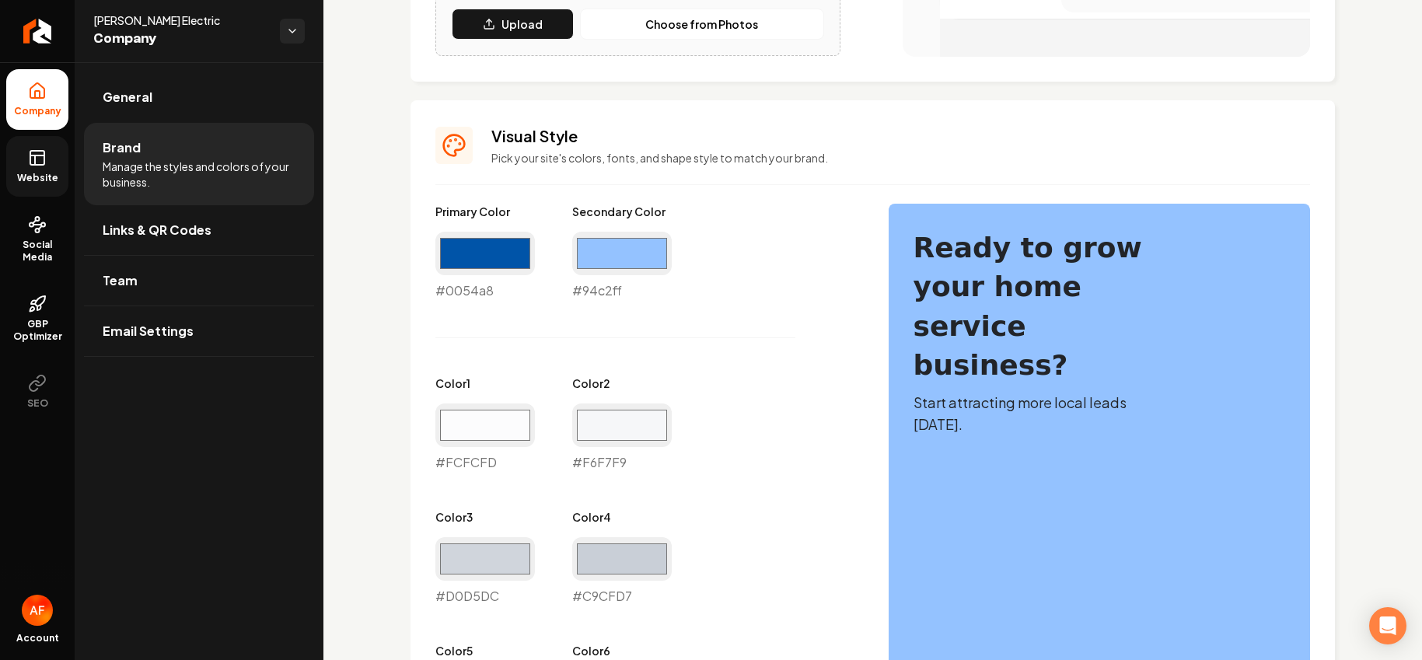
type input "#94c2ff"
drag, startPoint x: 760, startPoint y: 225, endPoint x: 766, endPoint y: 237, distance: 13.2
click at [760, 225] on div "Primary Color #0054a8 #0054a8 Secondary Color #94c2ff #94c2ff Color 1 #fcfcfd #…" at bounding box center [646, 538] width 422 height 669
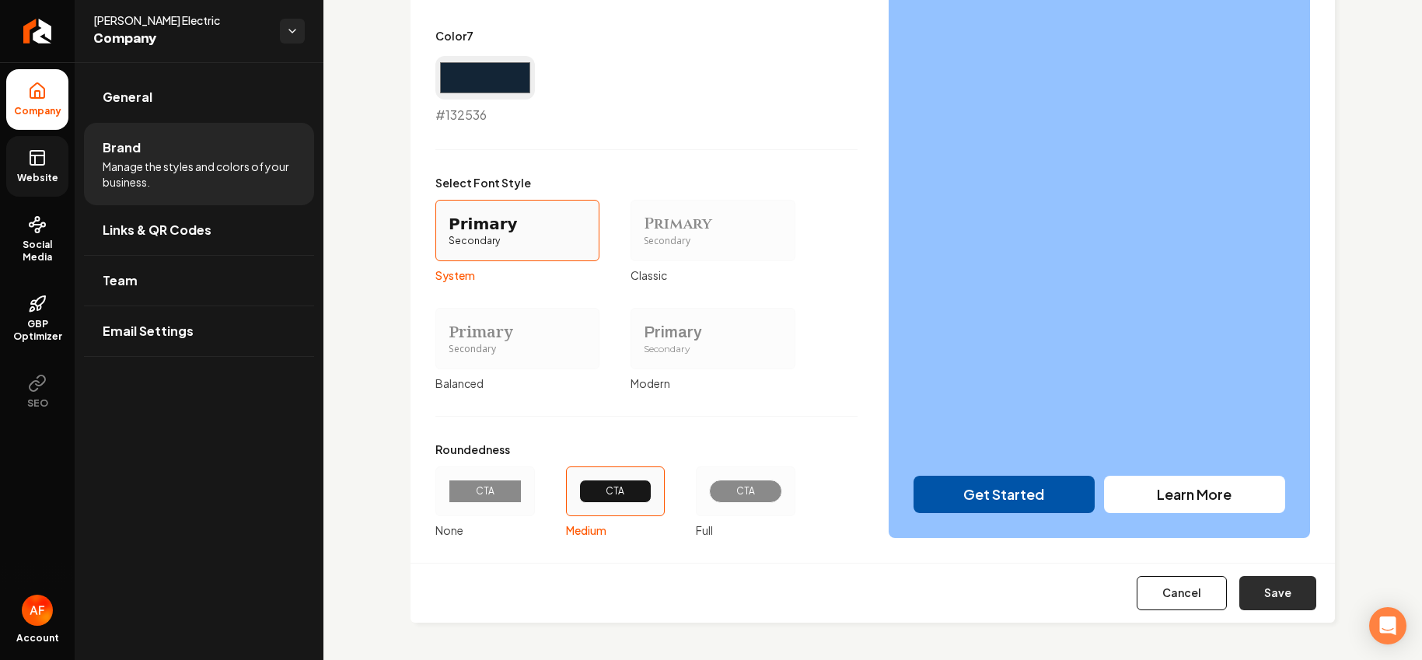
click at [940, 590] on button "Save" at bounding box center [1277, 593] width 77 height 34
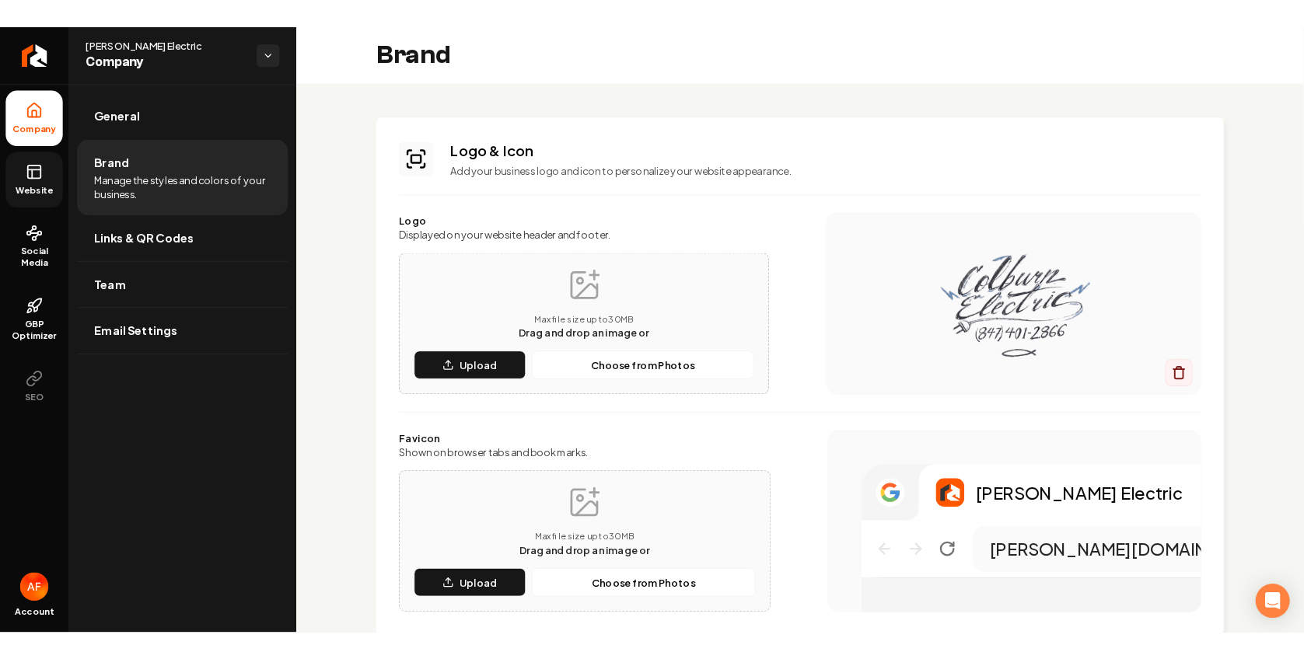
scroll to position [0, 0]
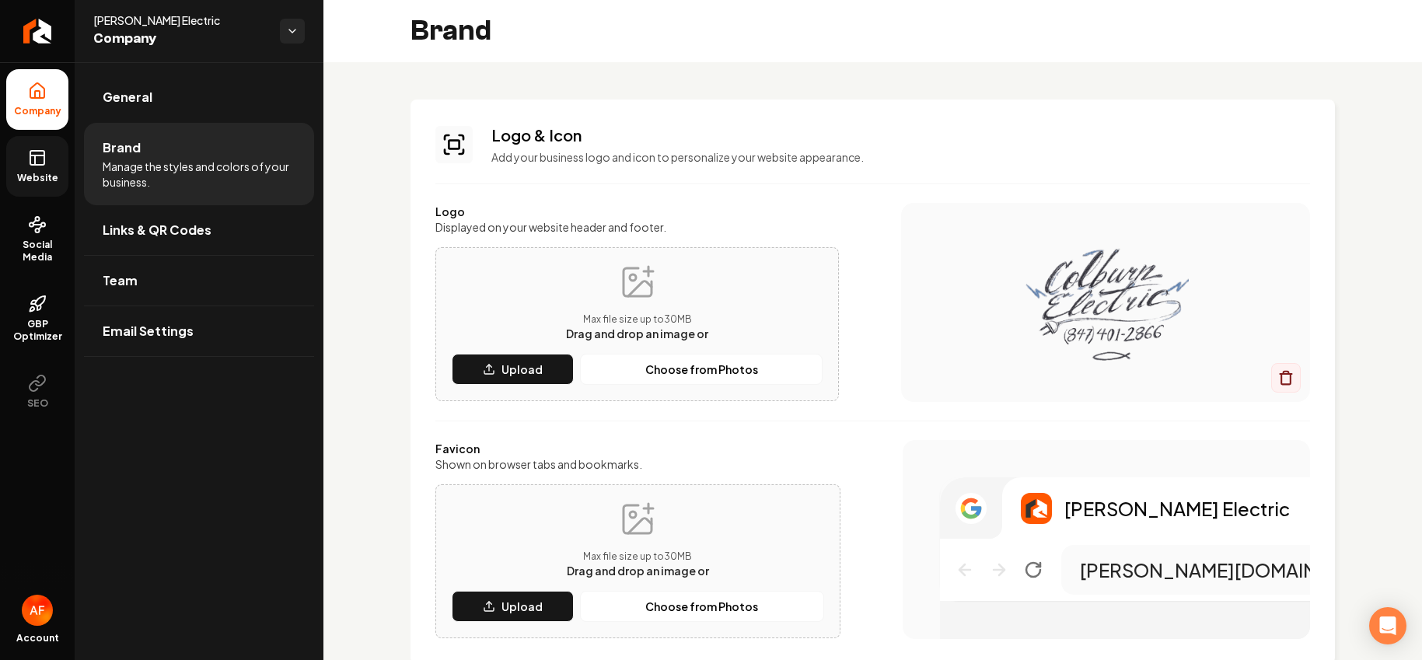
type input "#fcfcfd"
type input "#f6f7f9"
type input "#d0d5dc"
type input "#c9cfd7"
type input "#83c0ff"
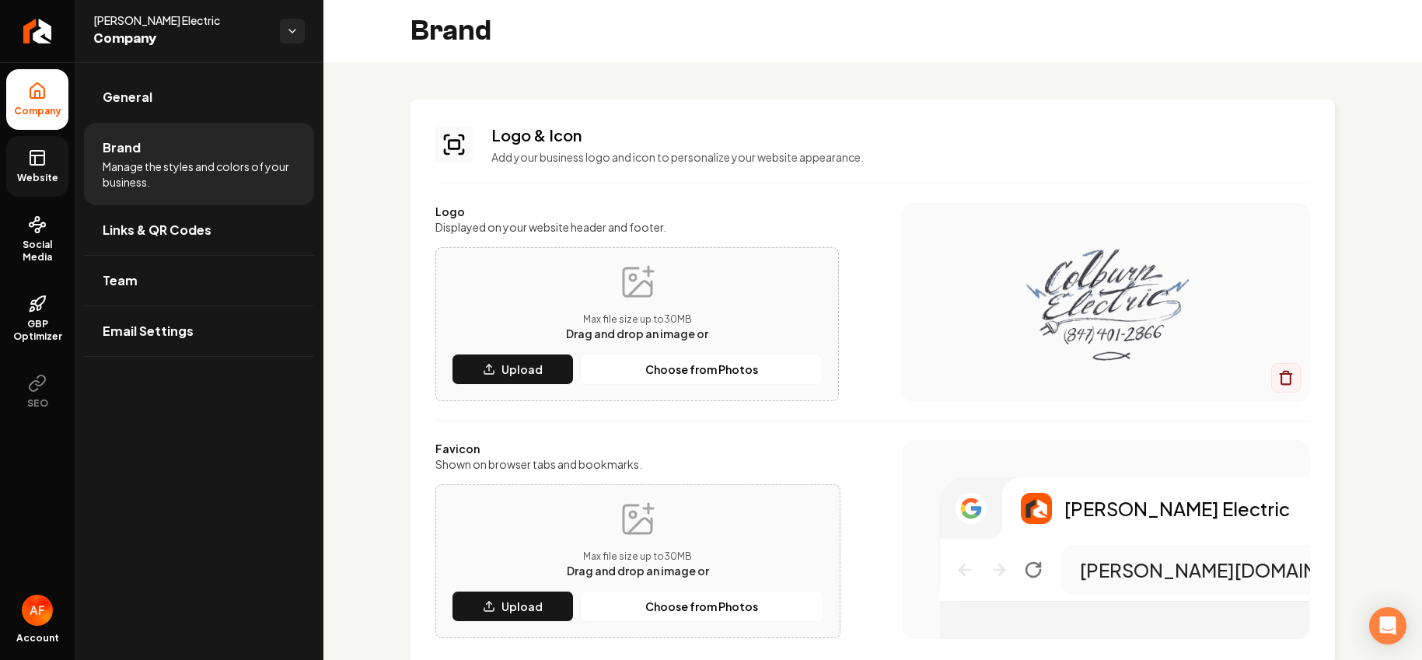
type input "#5d6c78"
drag, startPoint x: 50, startPoint y: 184, endPoint x: 46, endPoint y: 177, distance: 8.0
click at [48, 183] on link "Website" at bounding box center [37, 166] width 62 height 61
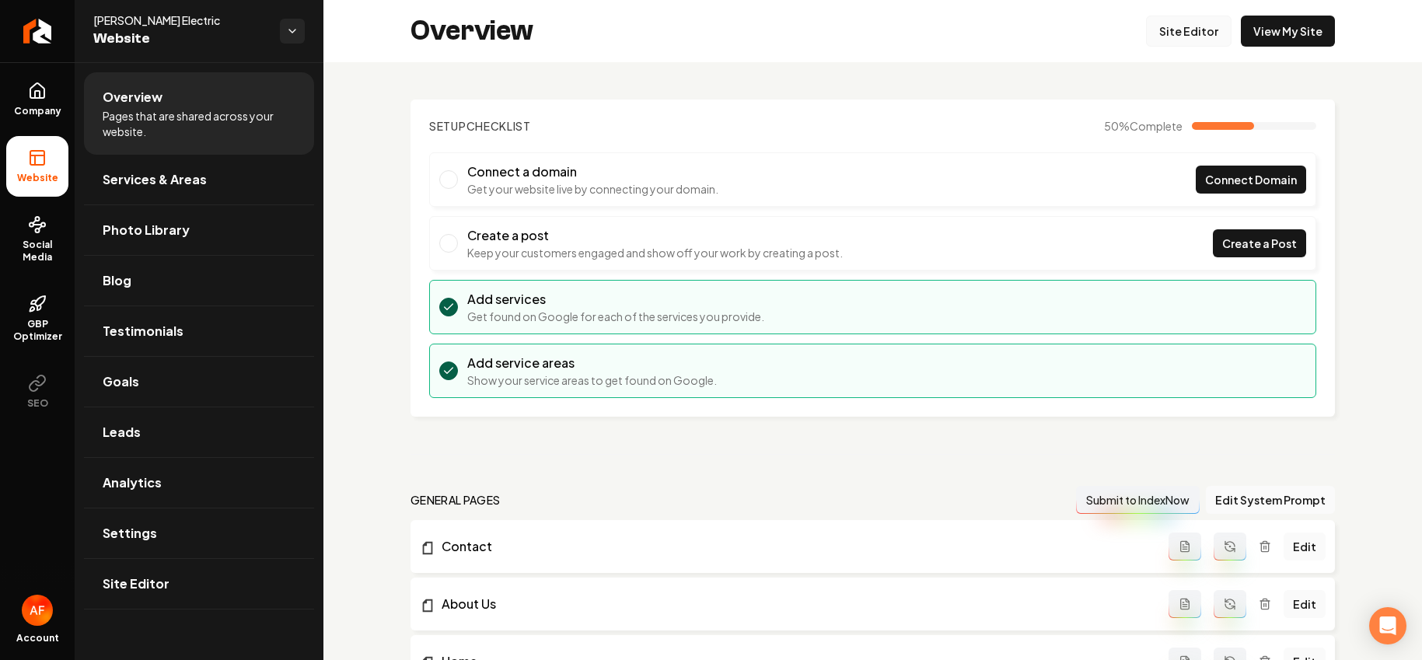
click at [940, 24] on link "Site Editor" at bounding box center [1189, 31] width 86 height 31
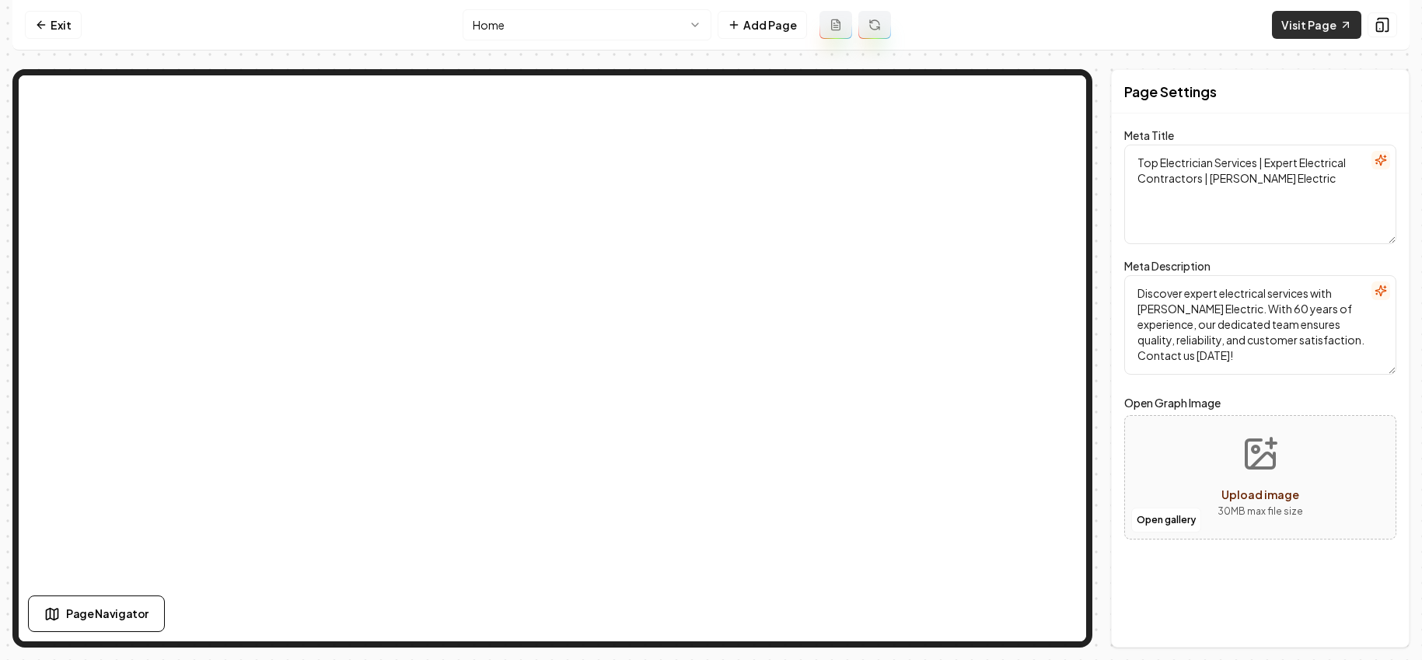
click at [940, 30] on link "Visit Page" at bounding box center [1316, 25] width 89 height 28
click at [47, 27] on link "Exit" at bounding box center [53, 25] width 57 height 28
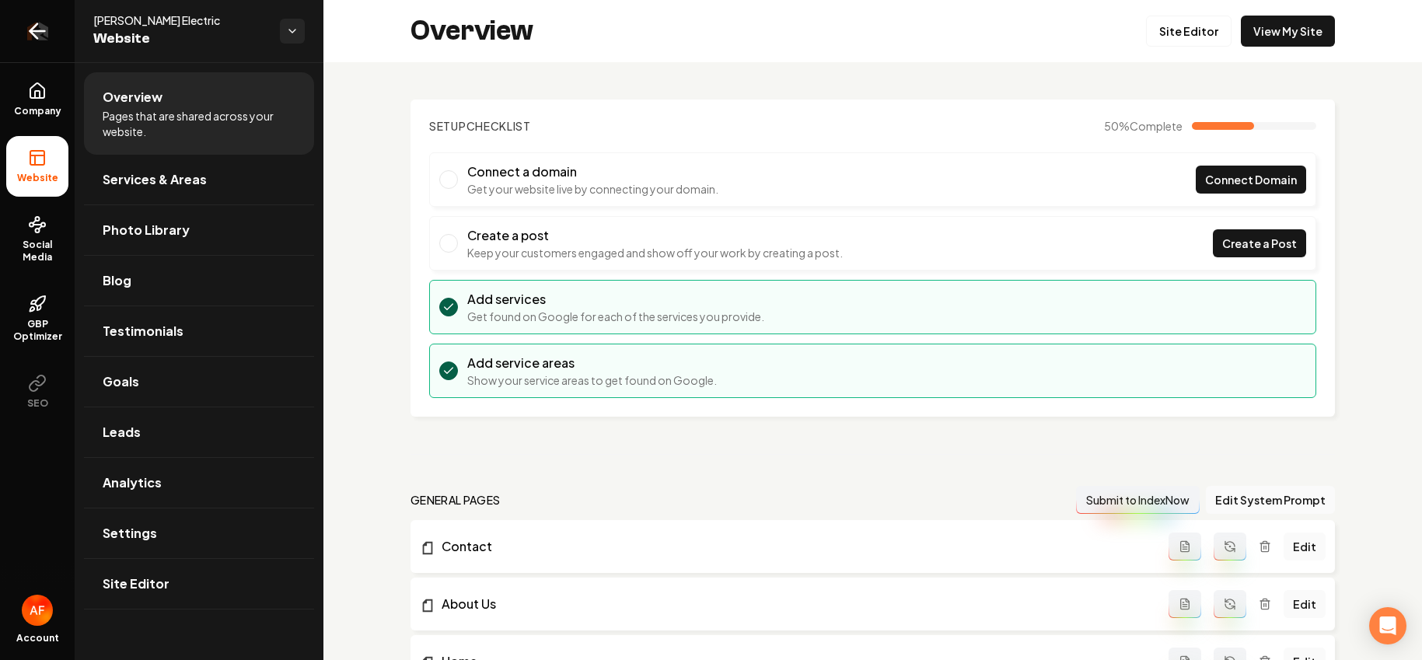
click at [40, 23] on icon "Return to dashboard" at bounding box center [37, 31] width 25 height 25
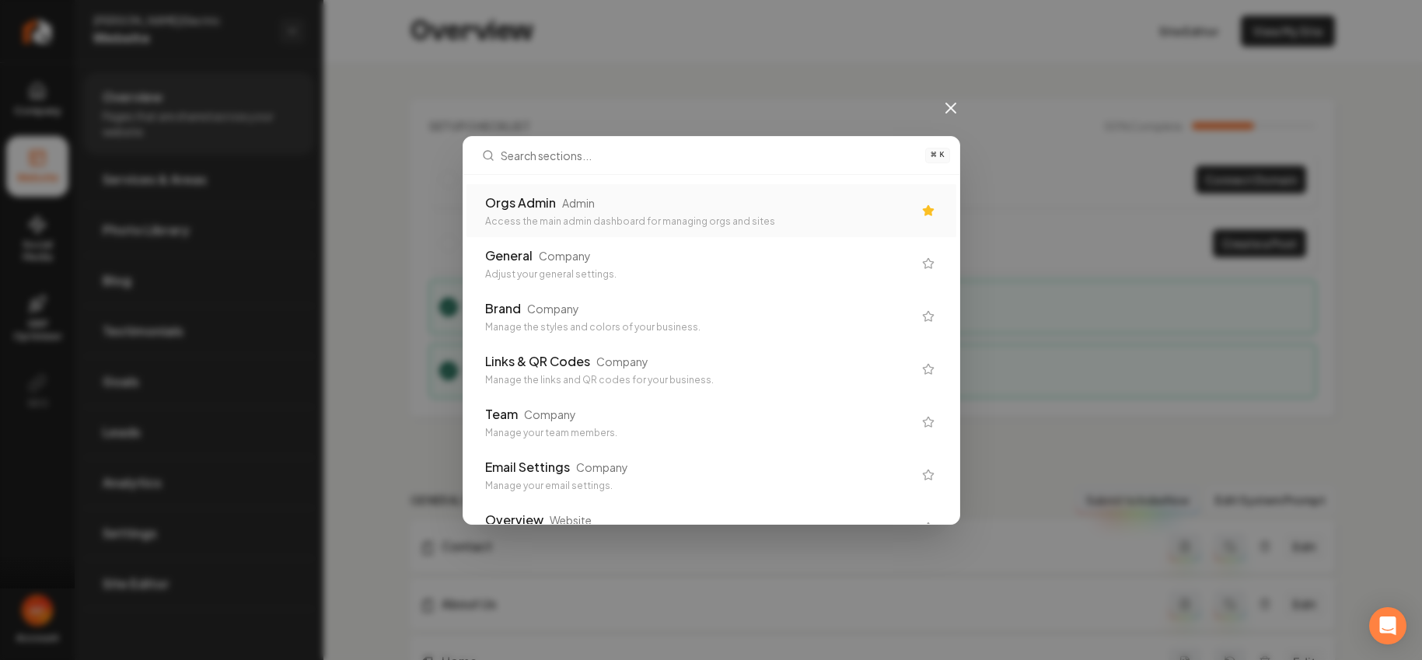
click at [588, 204] on div "Admin" at bounding box center [578, 203] width 33 height 16
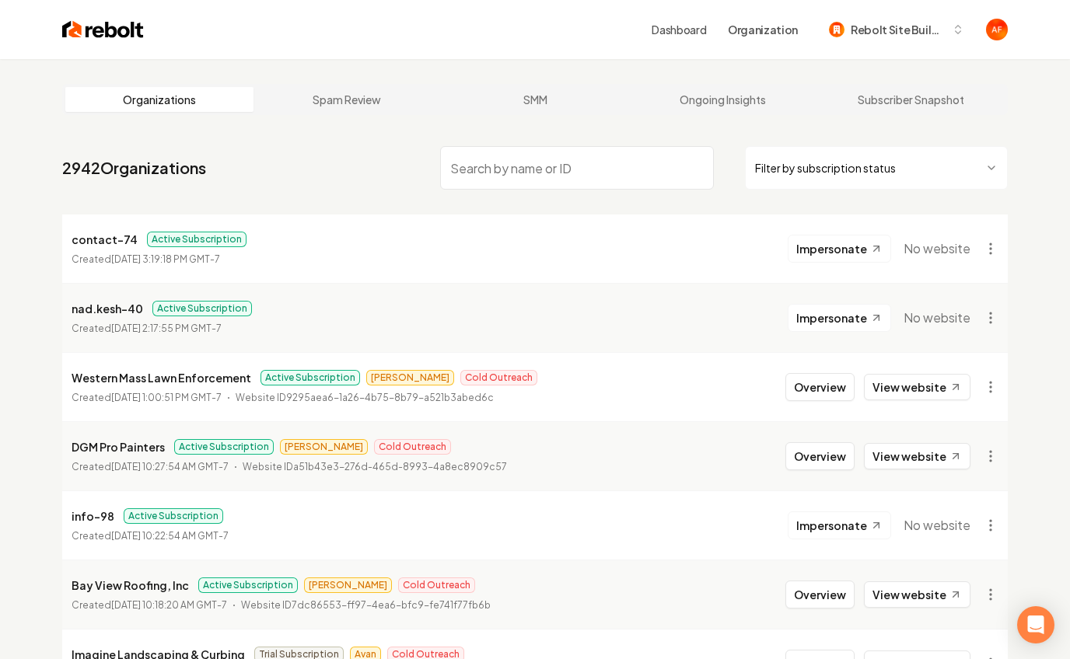
click at [547, 185] on input "search" at bounding box center [577, 168] width 274 height 44
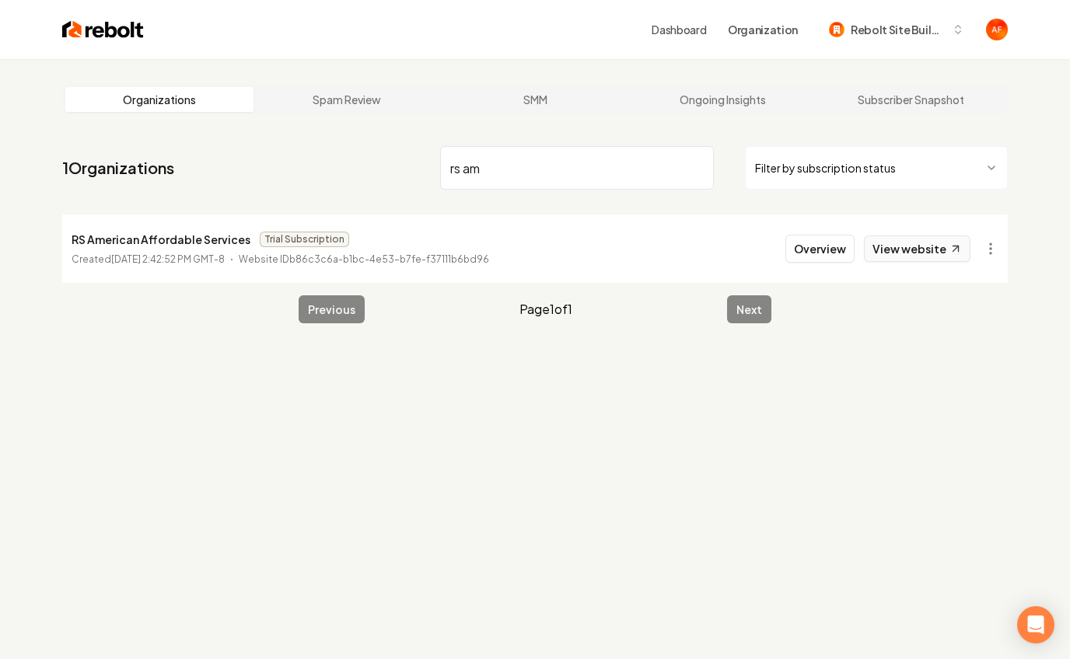
click at [921, 255] on link "View website" at bounding box center [917, 249] width 107 height 26
click at [568, 180] on input "rs am" at bounding box center [577, 168] width 274 height 44
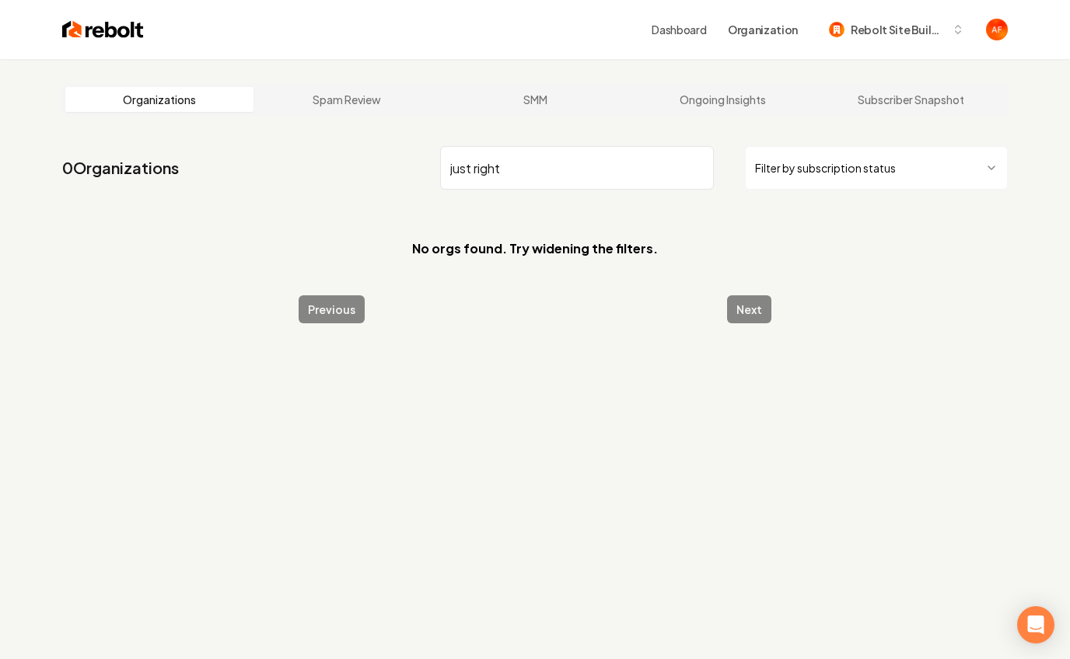
type input "just right"
click at [92, 44] on div "Dashboard Organization Rebolt Site Builder" at bounding box center [534, 29] width 995 height 59
click at [89, 37] on img at bounding box center [103, 30] width 82 height 22
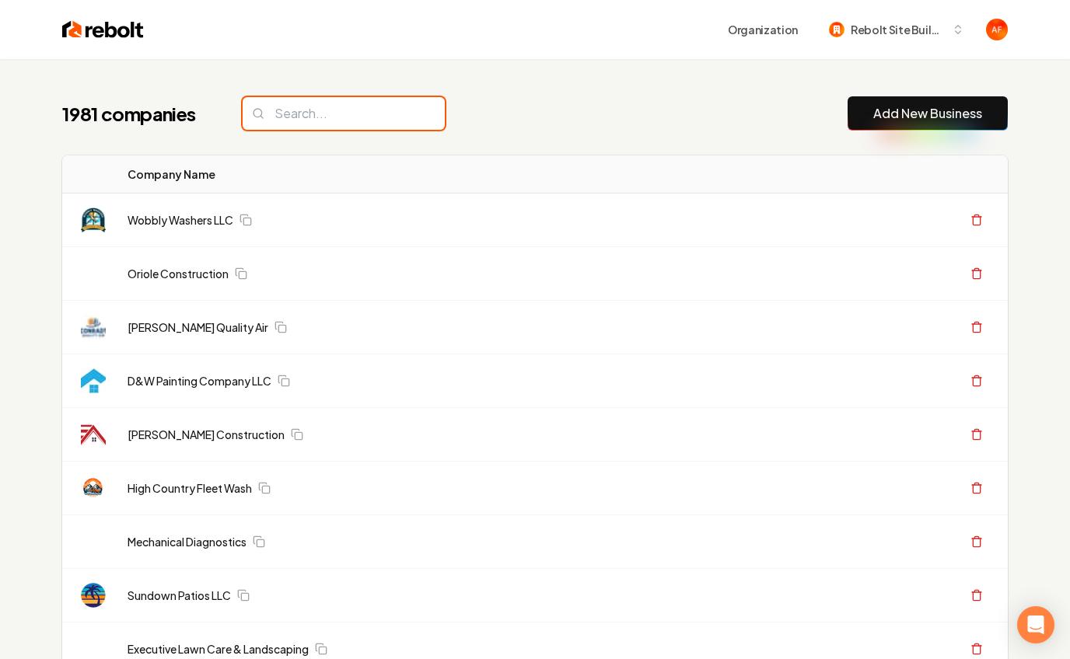
click at [314, 128] on input "search" at bounding box center [344, 113] width 202 height 33
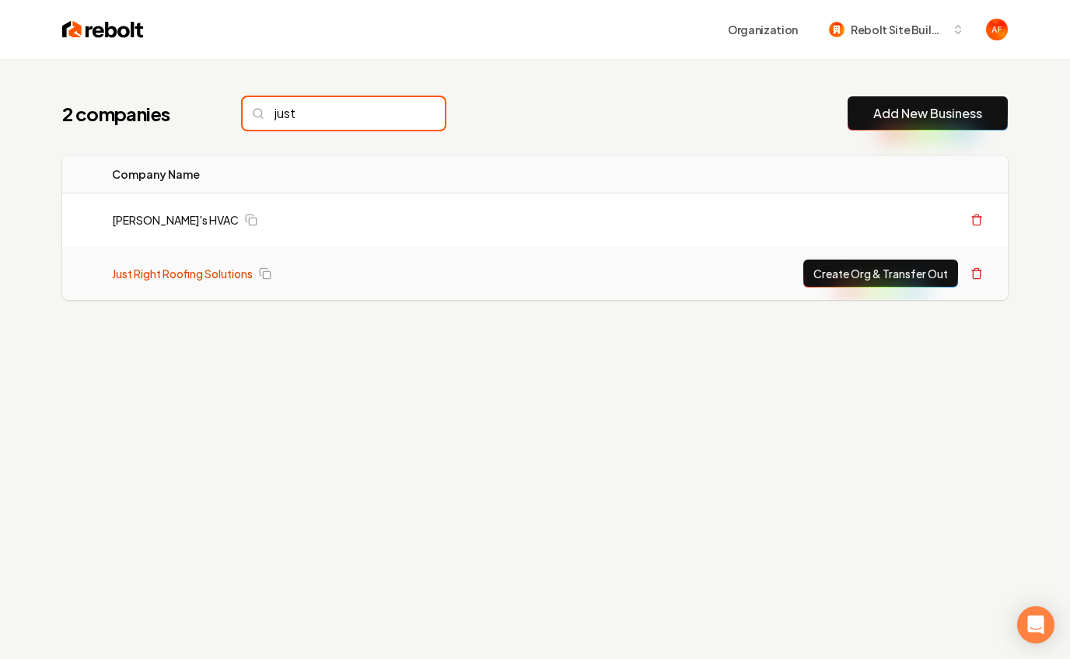
type input "just"
click at [231, 266] on link "Just Right Roofing Solutions" at bounding box center [182, 274] width 141 height 16
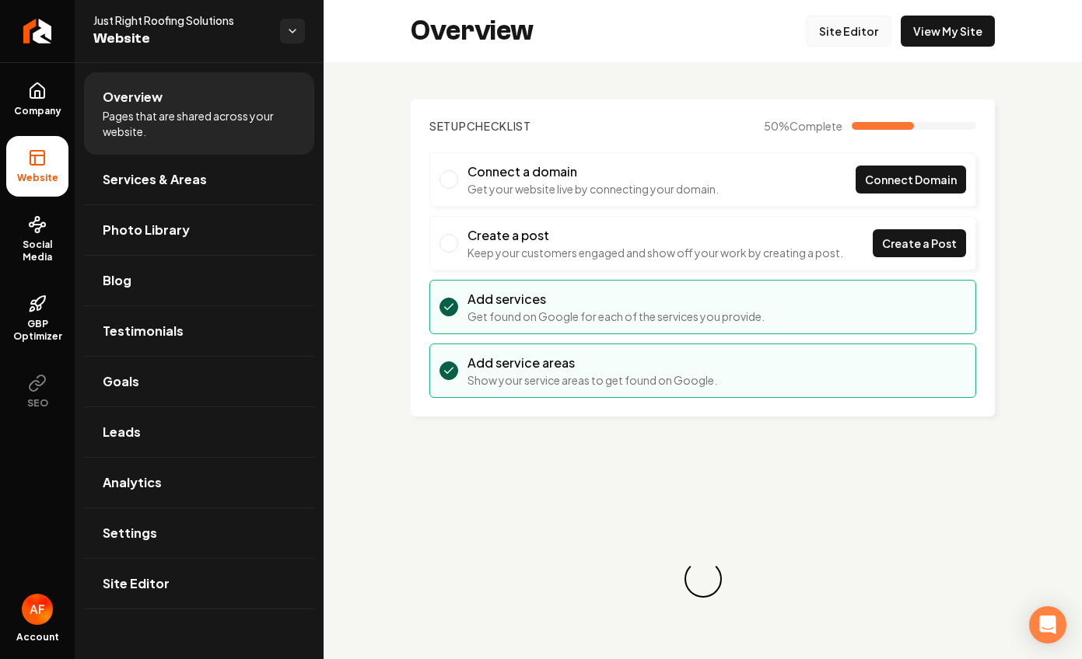
click at [855, 28] on link "Site Editor" at bounding box center [849, 31] width 86 height 31
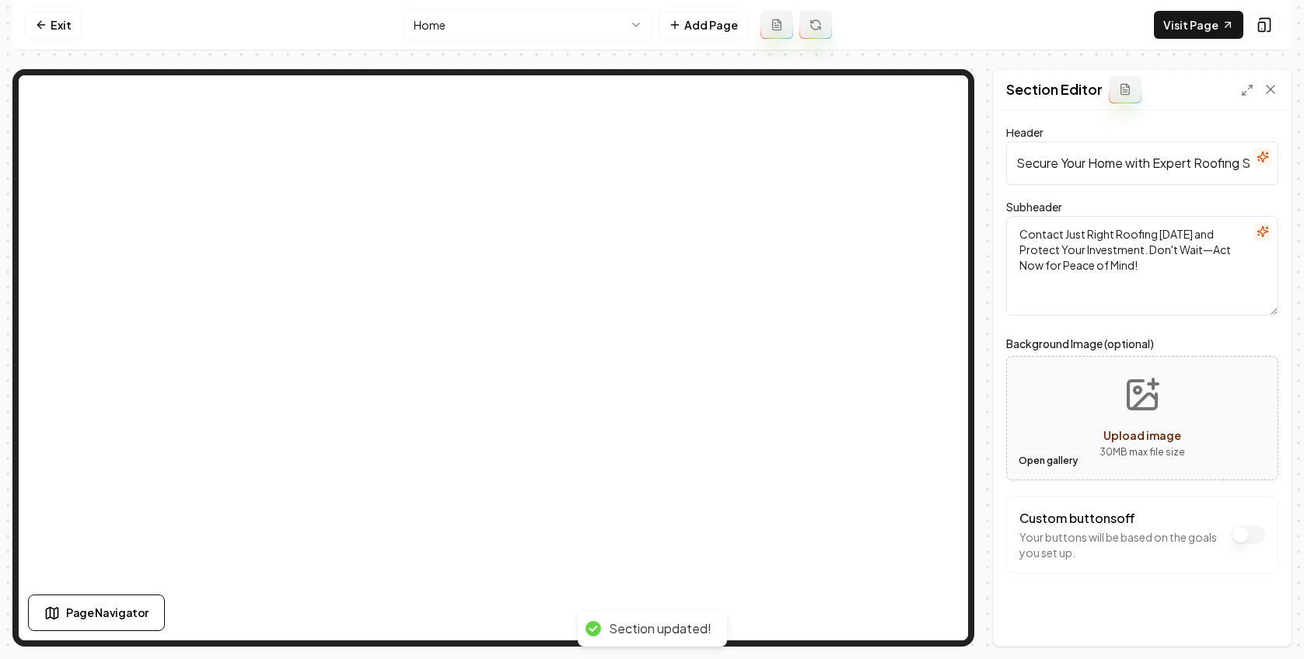
click at [940, 463] on button "Open gallery" at bounding box center [1048, 461] width 70 height 25
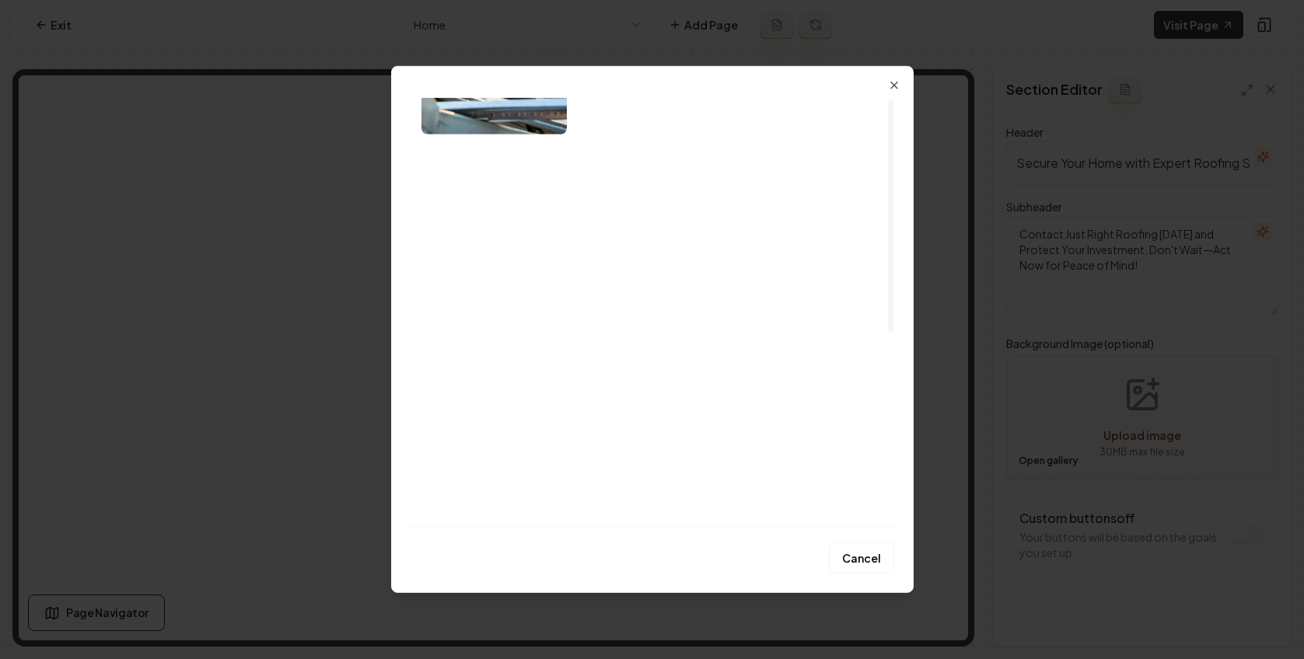
scroll to position [362, 0]
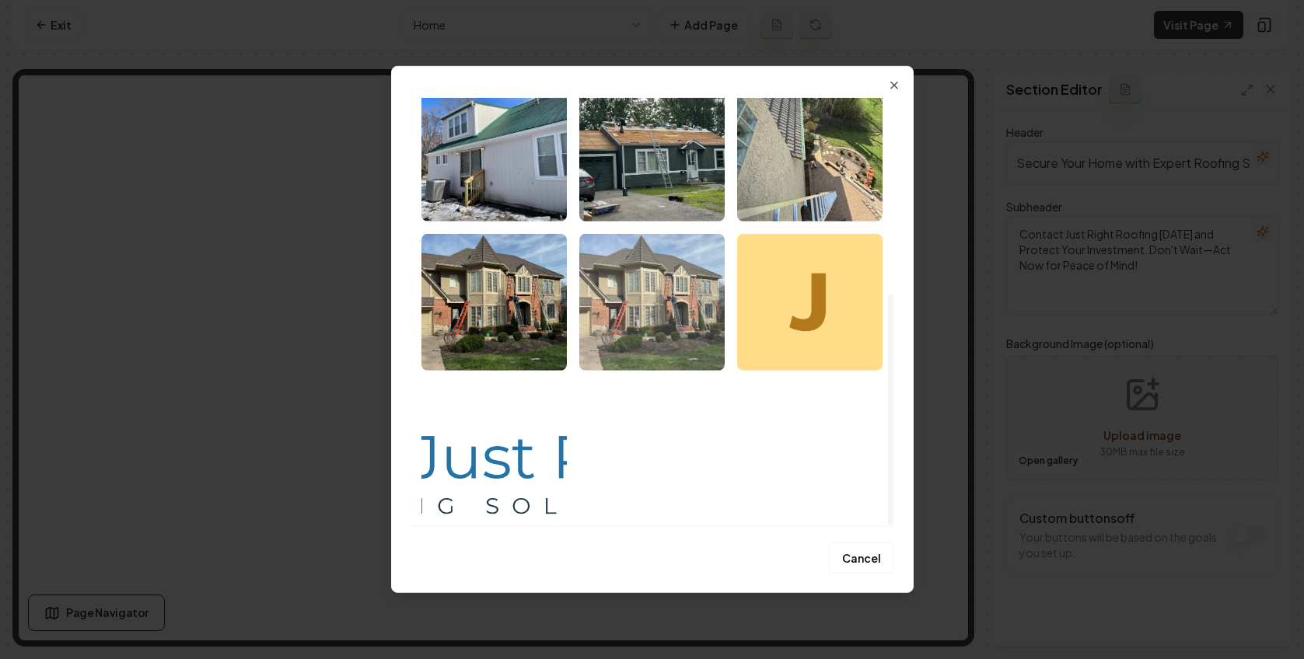
click at [624, 316] on img "Select image image_67f94150432c47641690bba4.webp" at bounding box center [651, 302] width 145 height 137
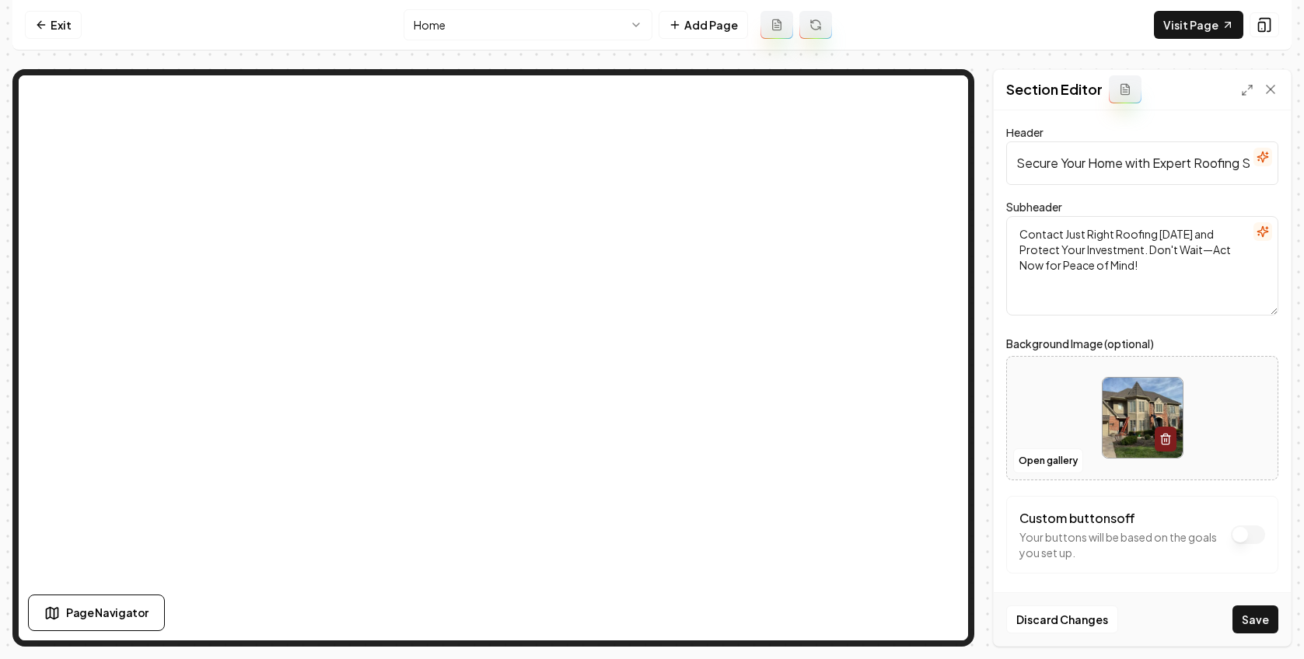
drag, startPoint x: 1245, startPoint y: 617, endPoint x: 940, endPoint y: 440, distance: 352.2
click at [940, 616] on button "Save" at bounding box center [1255, 620] width 46 height 28
click at [631, 23] on html "Computer Required This feature is only available on a computer. Please switch t…" at bounding box center [652, 329] width 1304 height 659
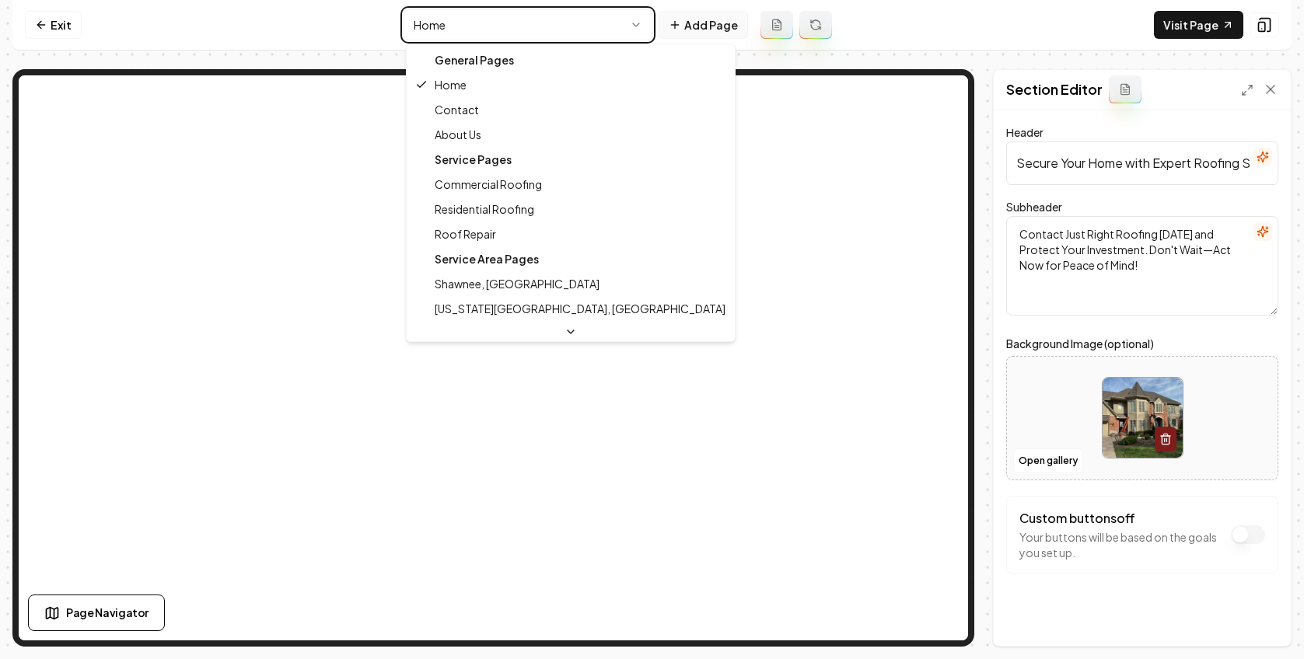
click at [720, 33] on html "Computer Required This feature is only available on a computer. Please switch t…" at bounding box center [652, 329] width 1304 height 659
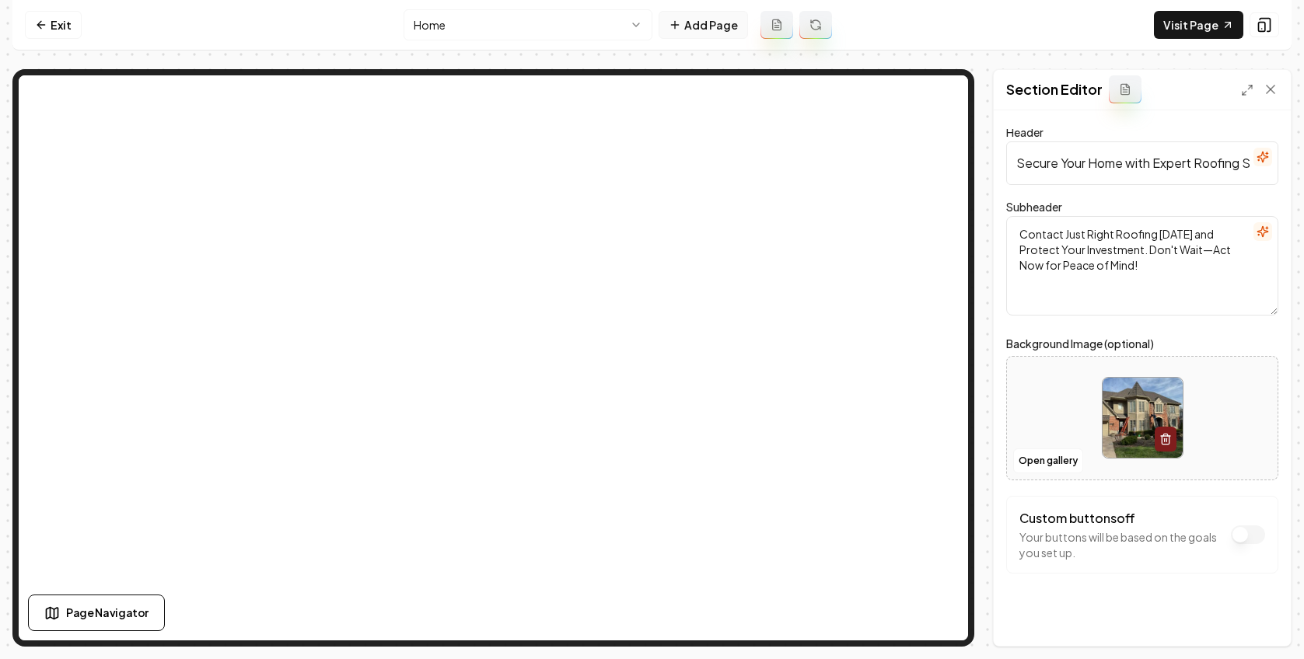
click at [719, 31] on button "Add Page" at bounding box center [703, 25] width 89 height 28
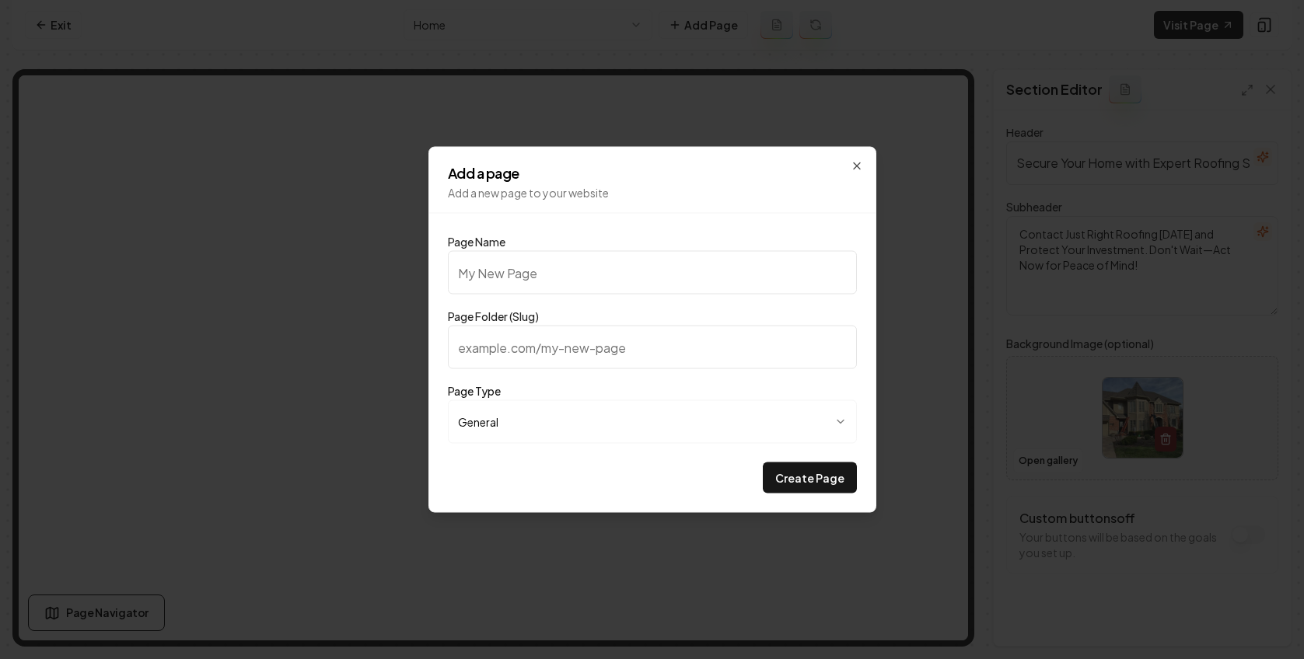
type input "O"
type input "o"
type input "Ou"
type input "ou"
type input "Our"
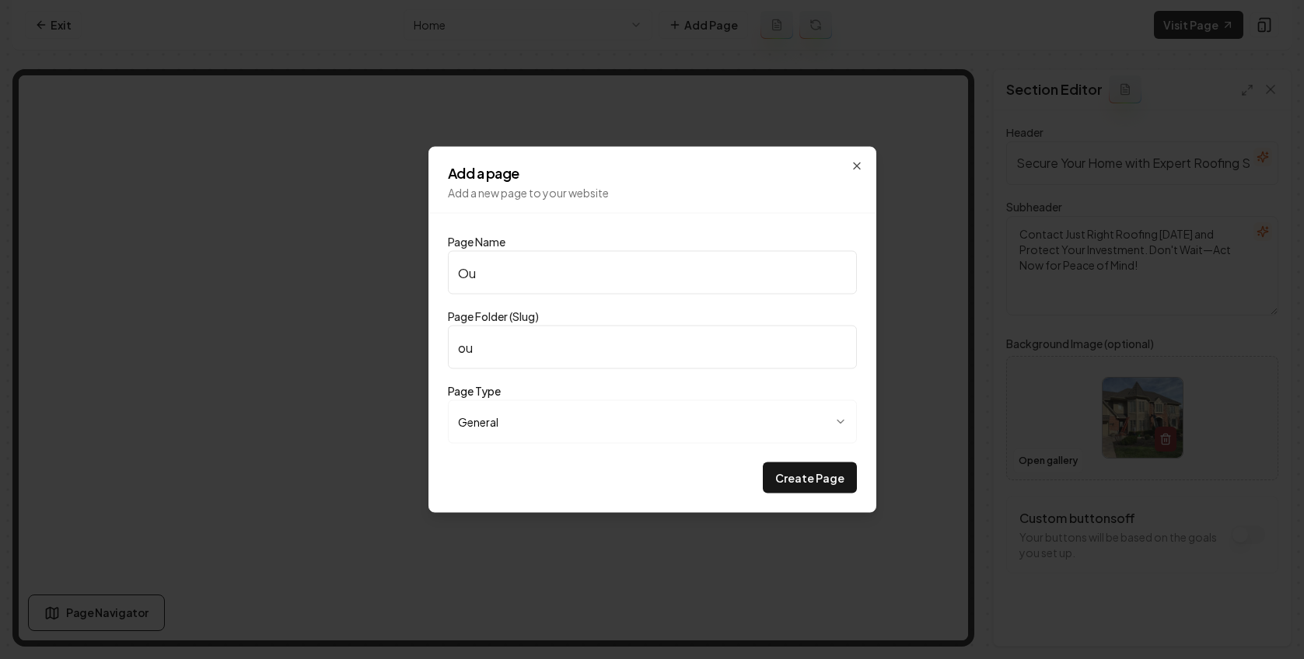
type input "our"
type input "Ou"
type input "ou"
type input "O"
type input "o"
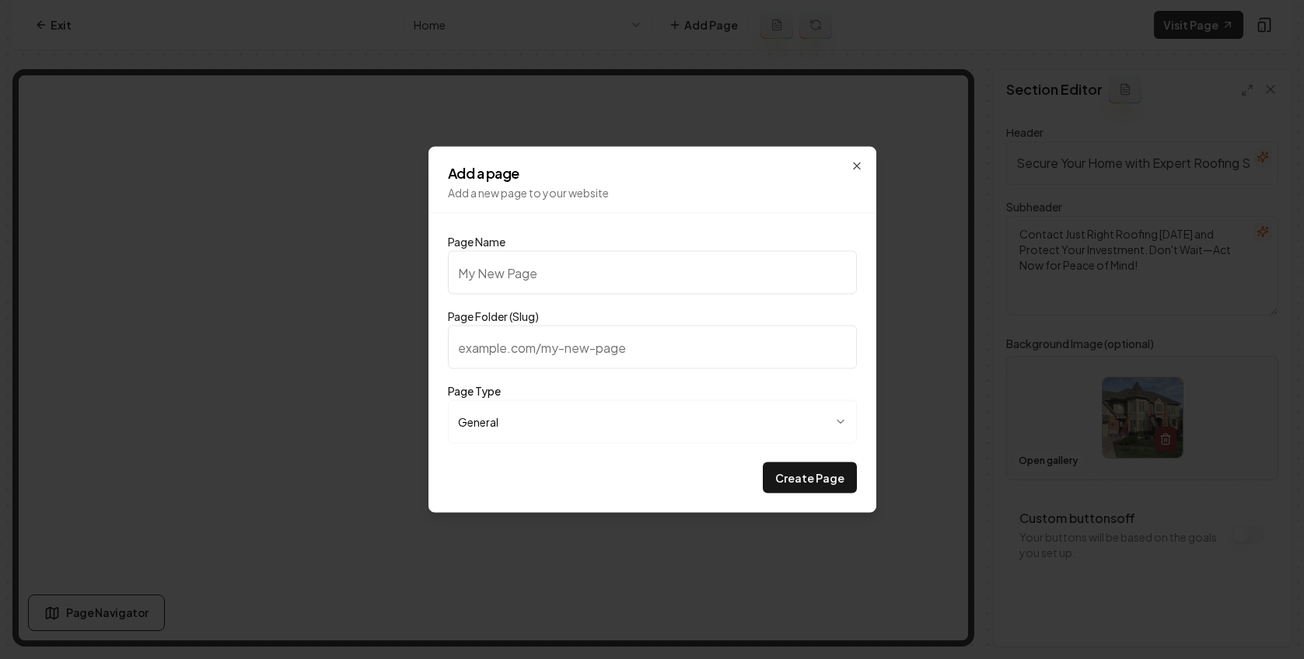
type input "P"
type input "p"
type input "Pr"
type input "pr"
type input "Pri"
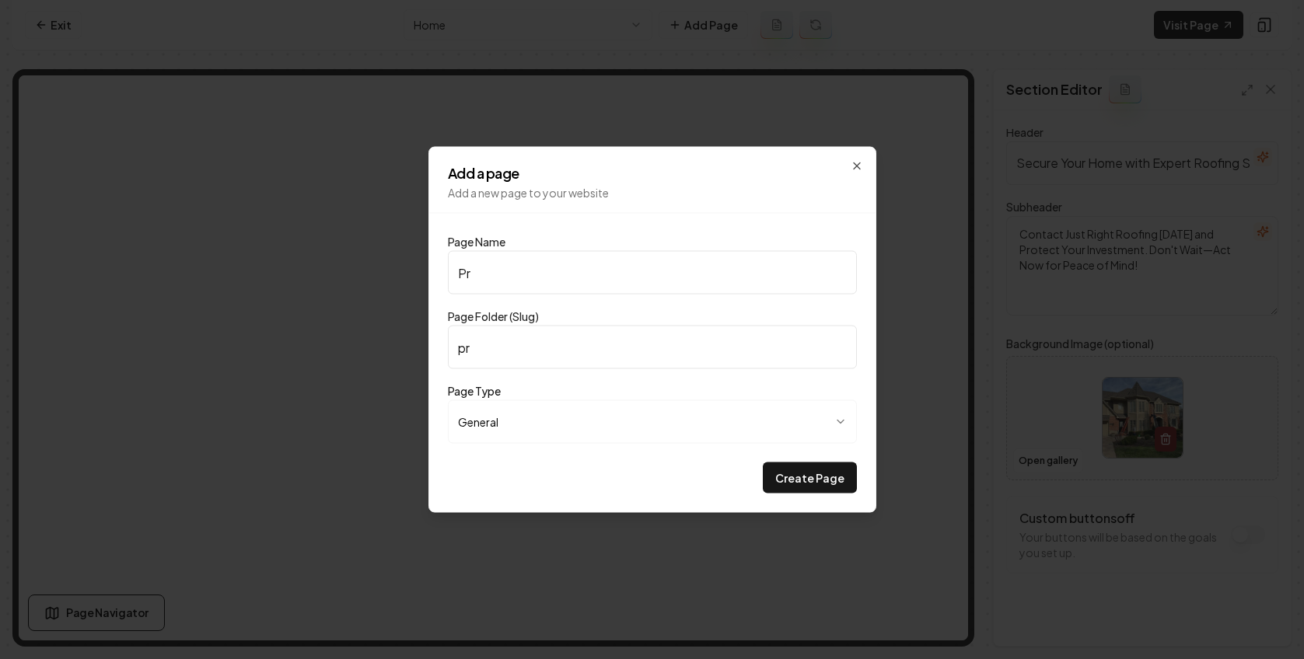
type input "pri"
type input "Pric"
type input "pric"
type input "Prici"
type input "prici"
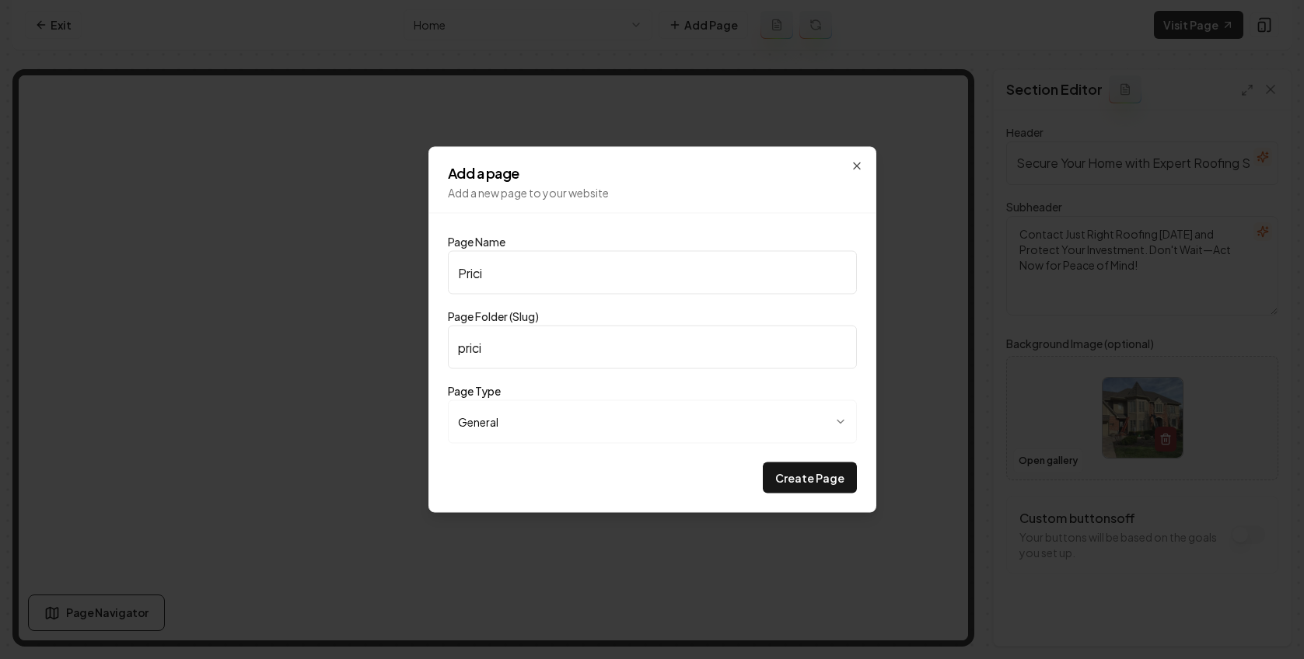
type input "Pricin"
type input "pricin"
type input "Pricing"
type input "pricing"
type input "Pricing"
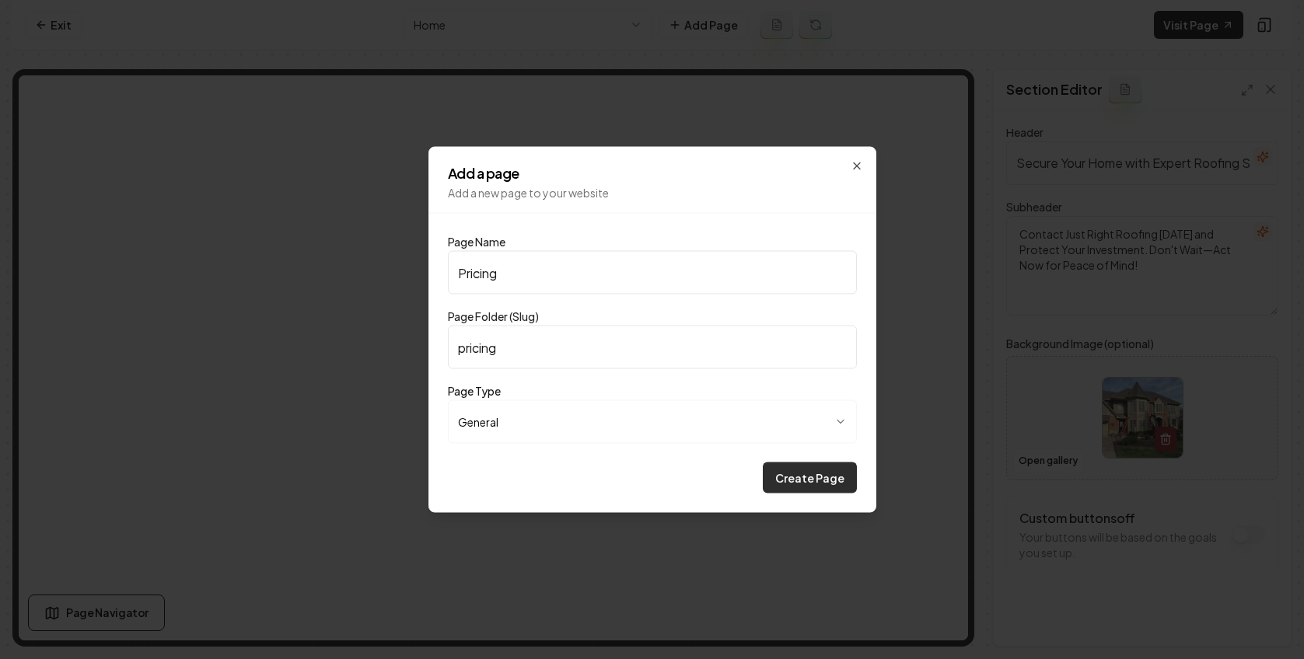
click at [813, 471] on button "Create Page" at bounding box center [810, 478] width 94 height 31
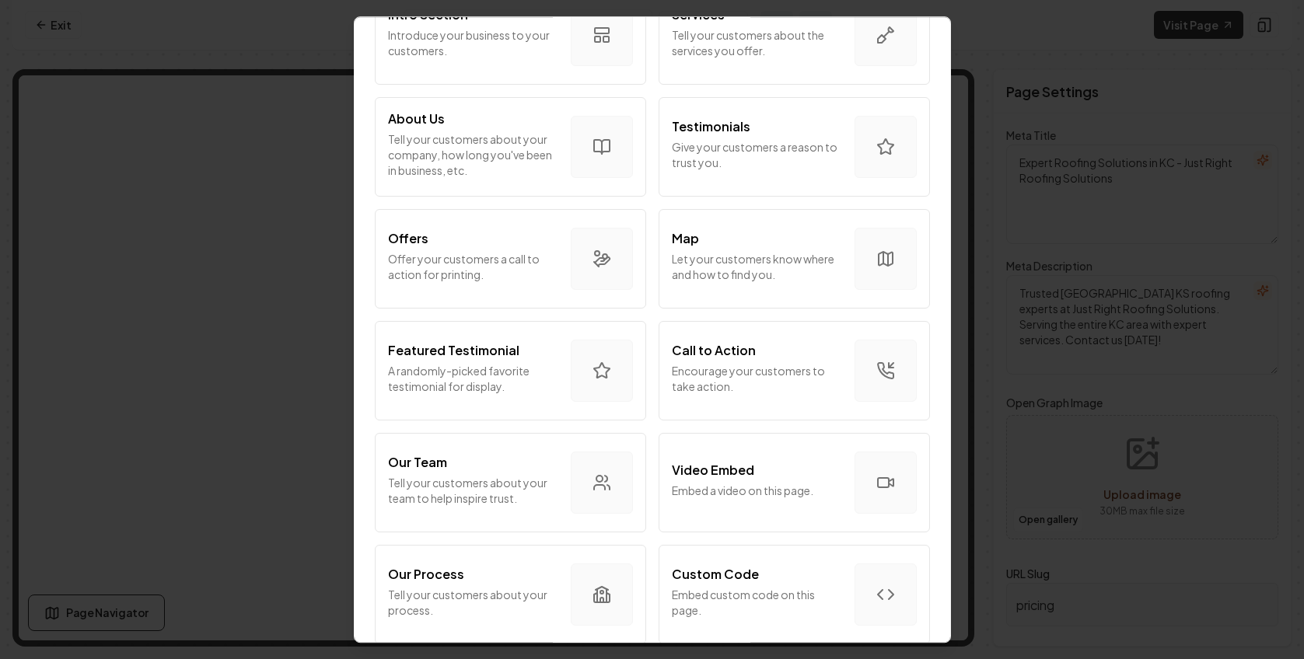
scroll to position [152, 0]
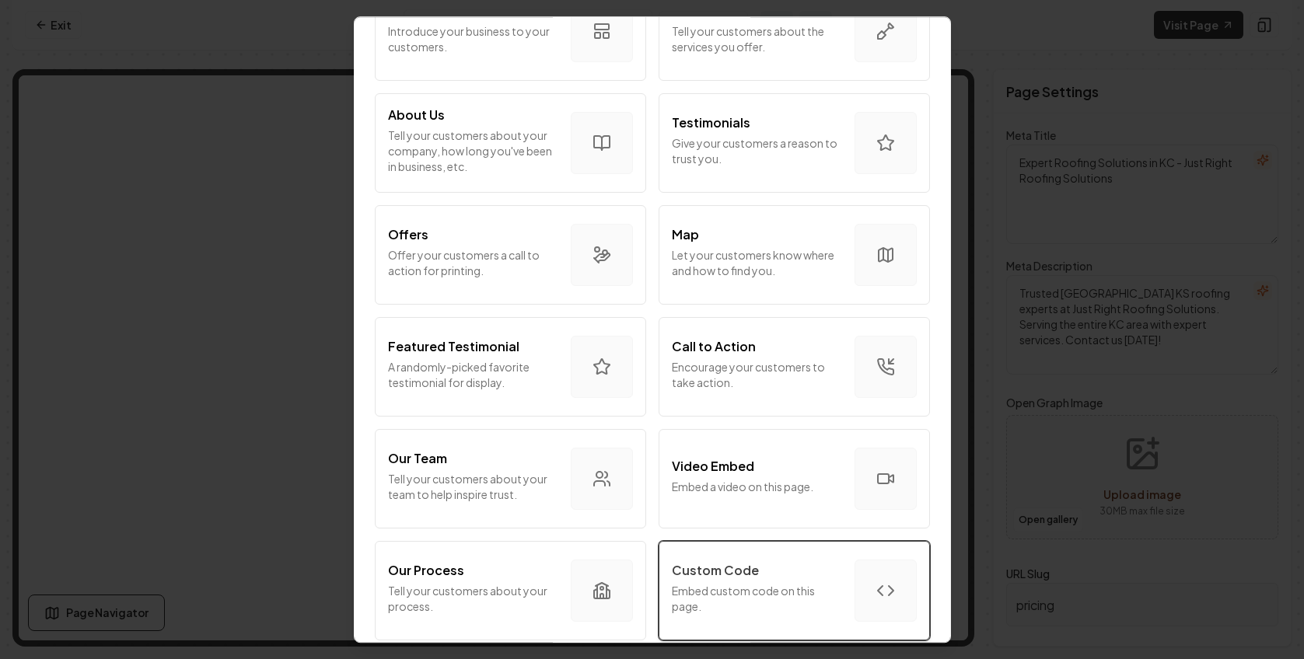
click at [808, 586] on p "Embed custom code on this page." at bounding box center [757, 598] width 170 height 31
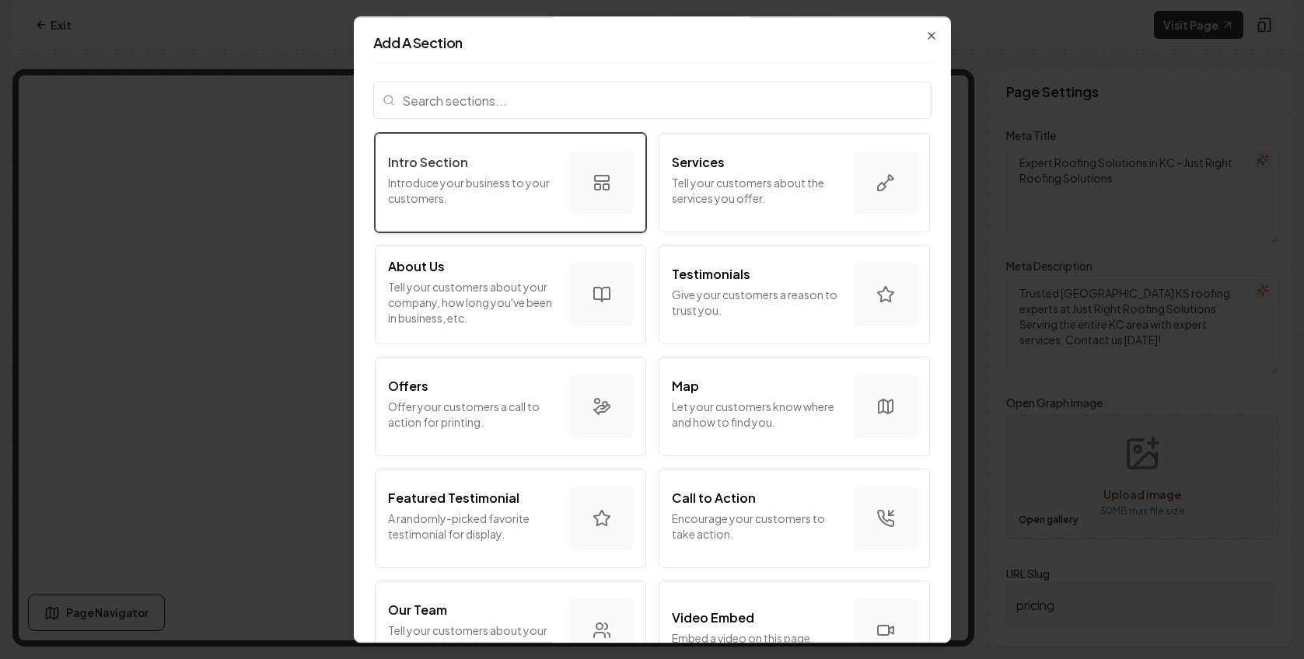
click at [523, 191] on p "Introduce your business to your customers." at bounding box center [473, 190] width 170 height 31
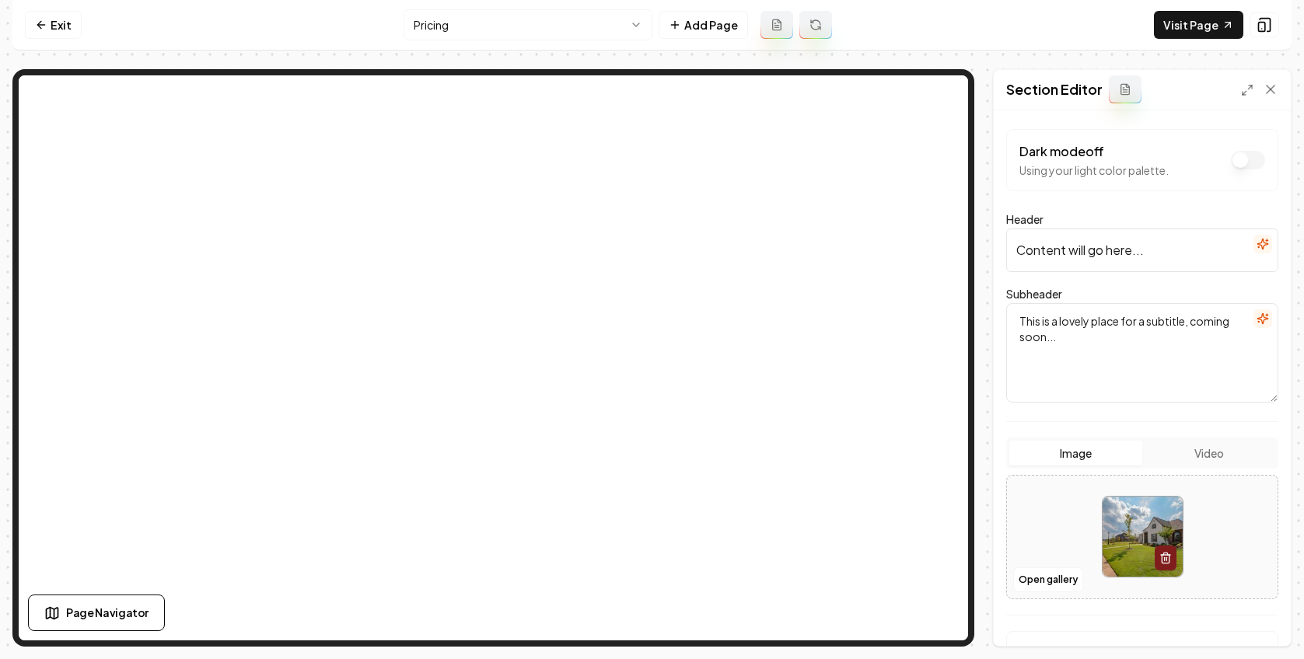
click at [940, 236] on button "button" at bounding box center [1262, 244] width 19 height 19
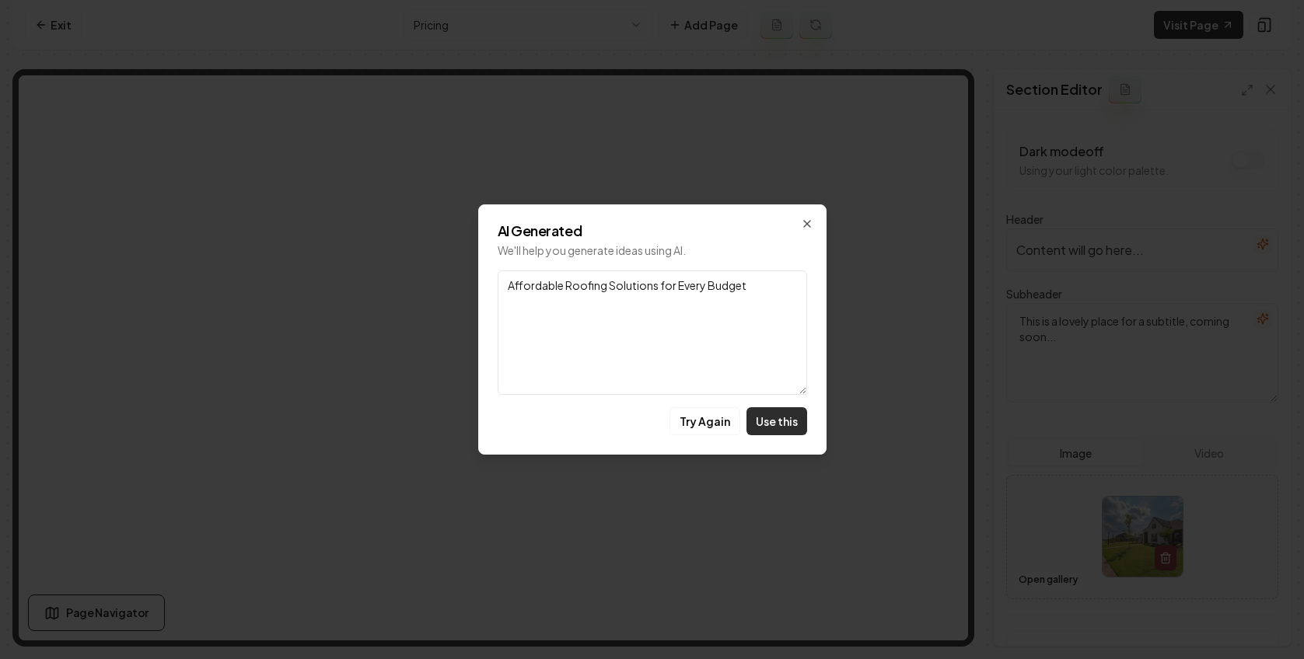
click at [790, 421] on button "Use this" at bounding box center [776, 421] width 61 height 28
type input "Affordable Roofing Solutions for Every Budget"
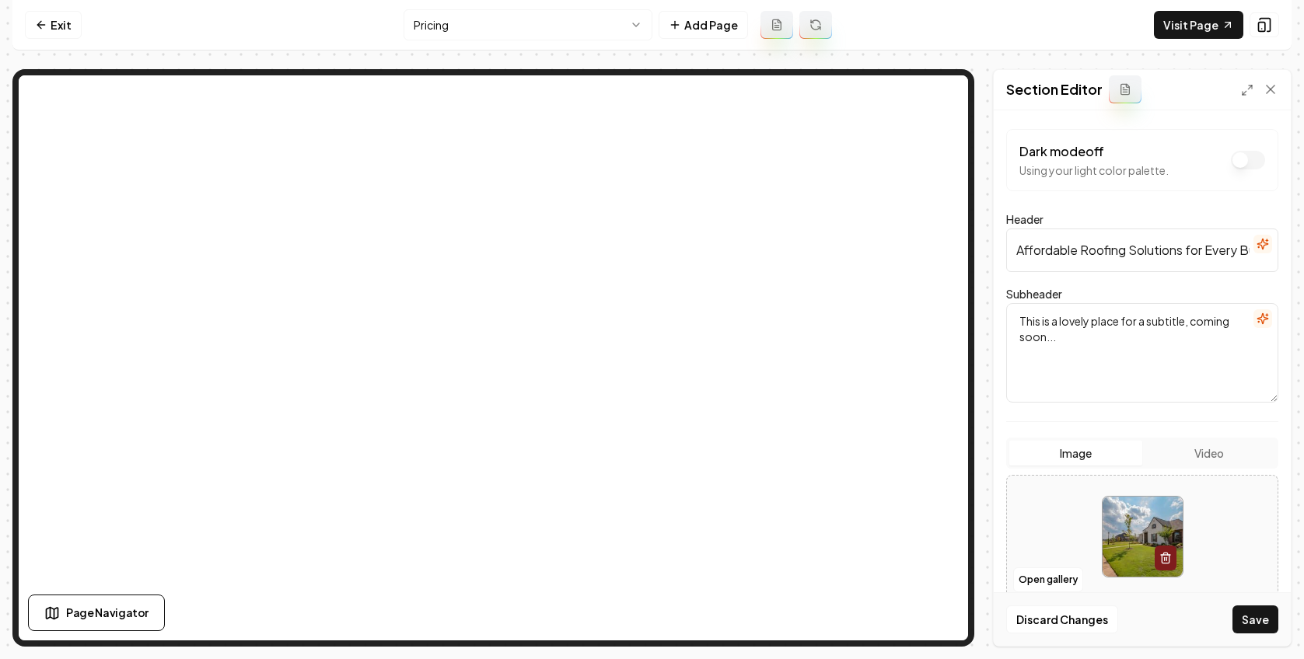
click at [940, 317] on icon "button" at bounding box center [1263, 319] width 12 height 12
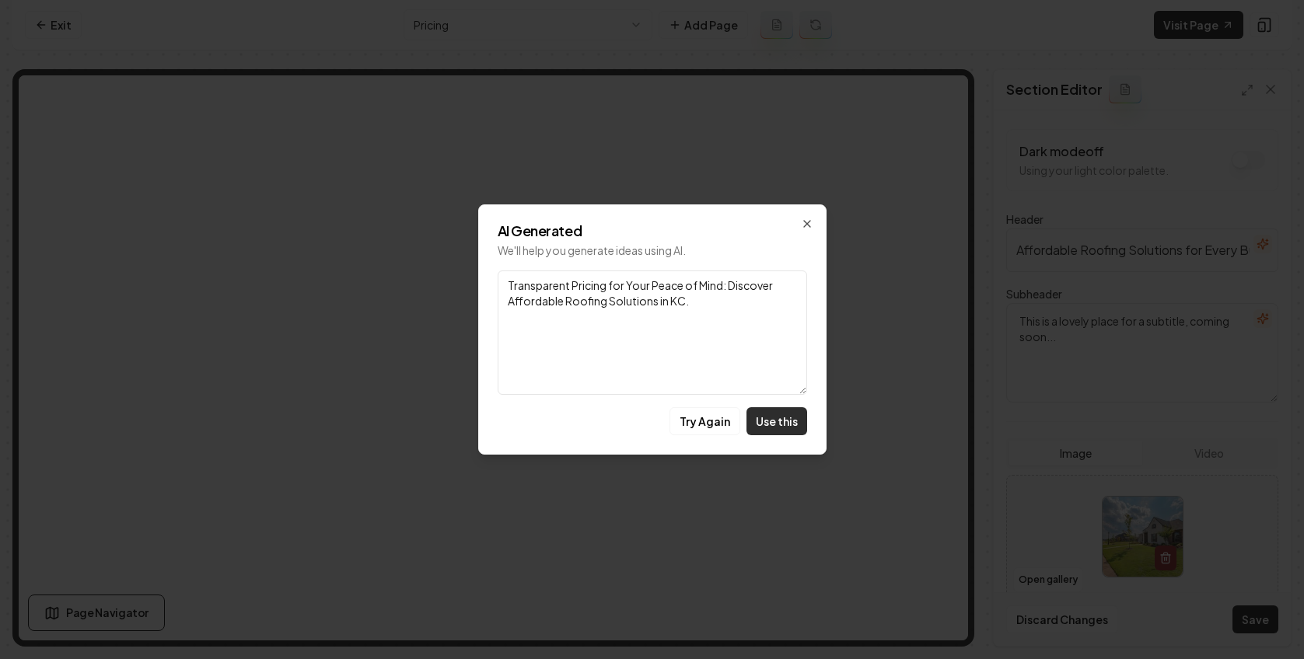
click at [793, 413] on button "Use this" at bounding box center [776, 421] width 61 height 28
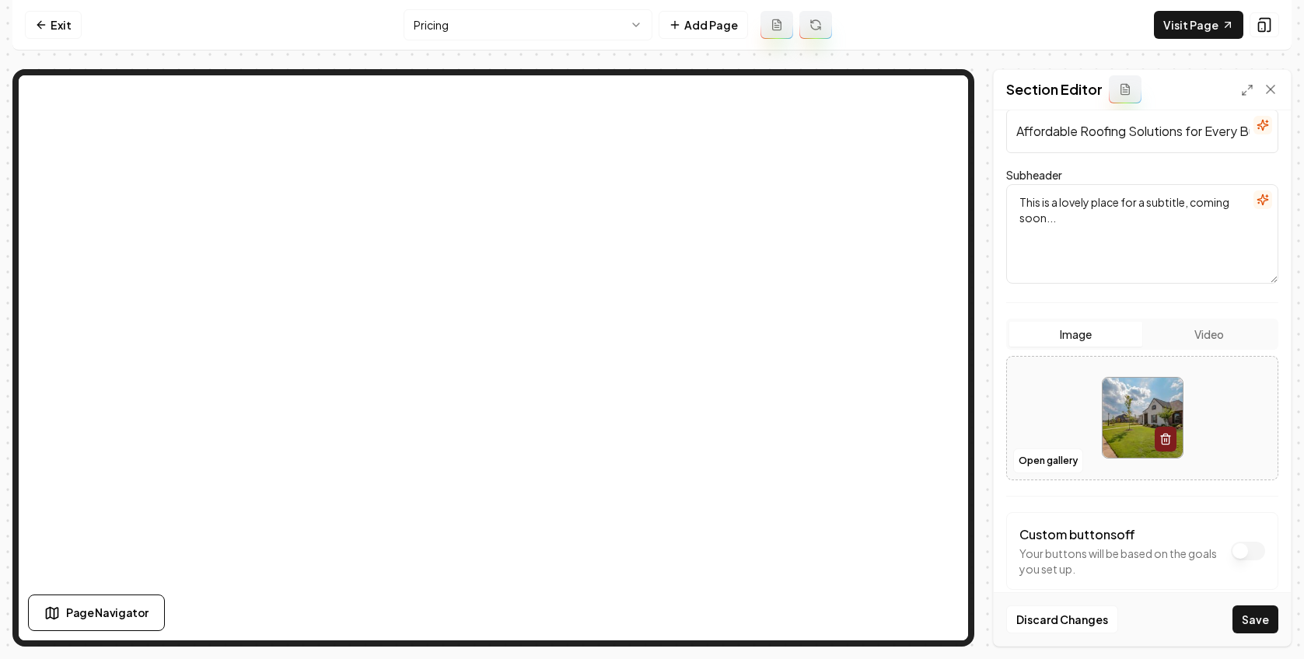
scroll to position [128, 0]
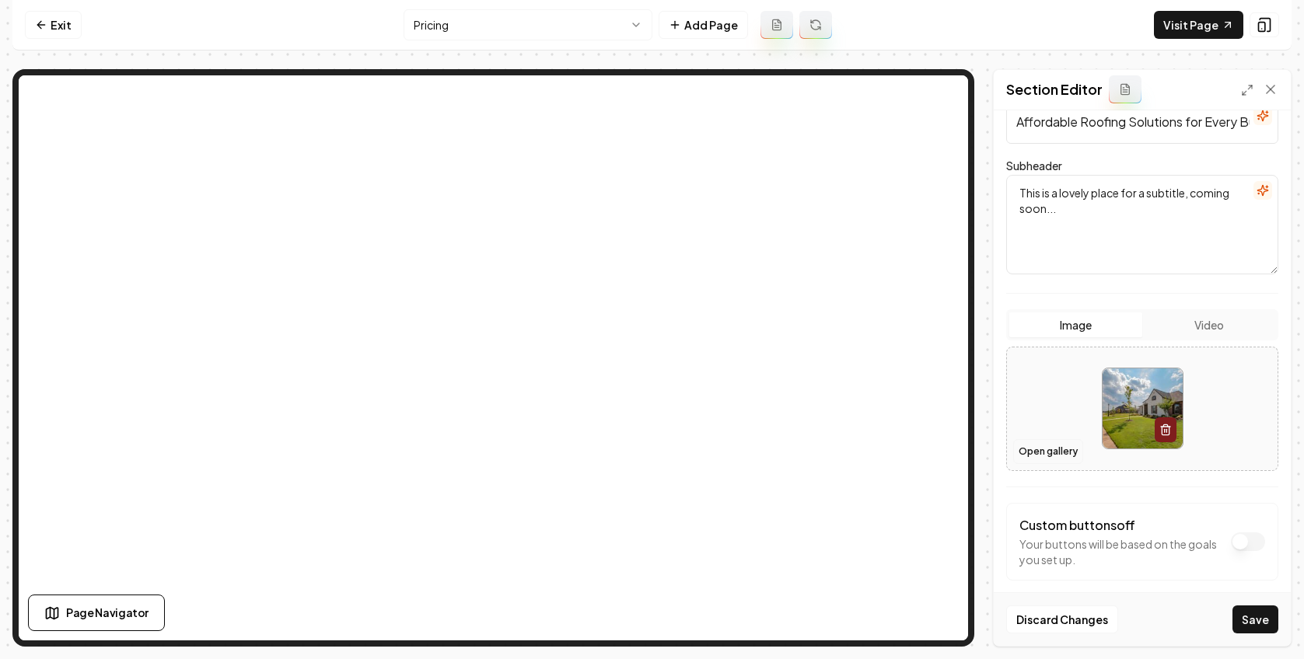
click at [940, 459] on button "Open gallery" at bounding box center [1048, 451] width 70 height 25
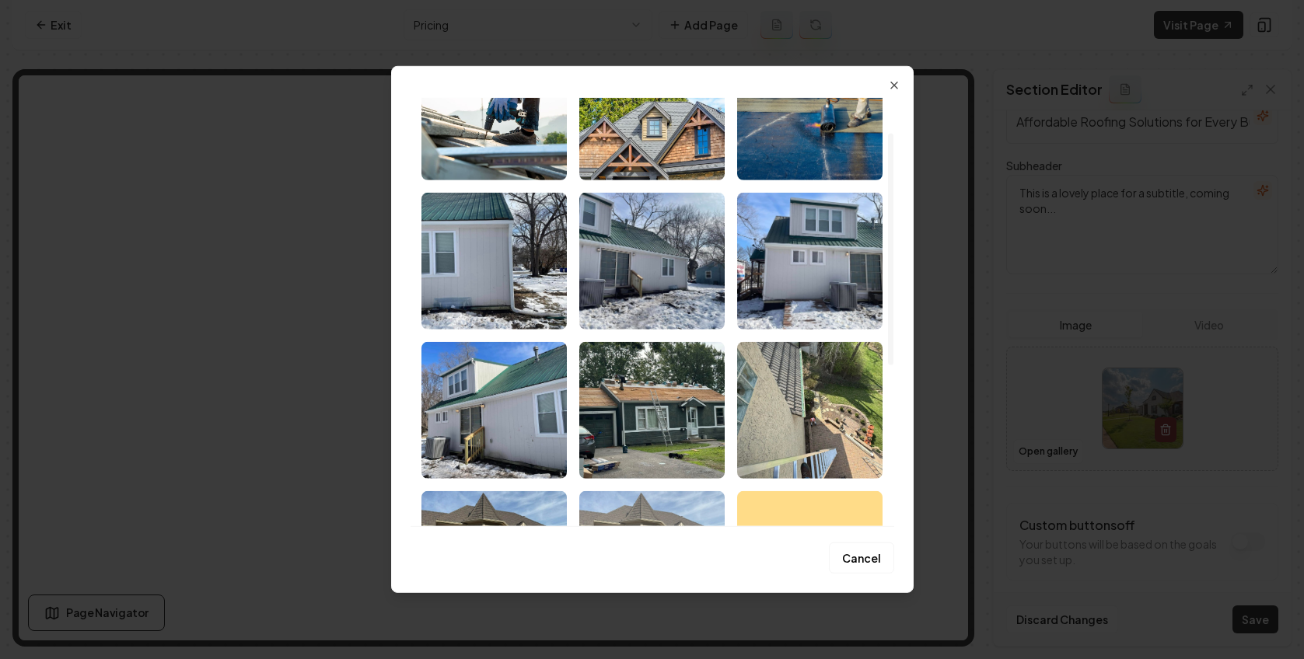
scroll to position [0, 0]
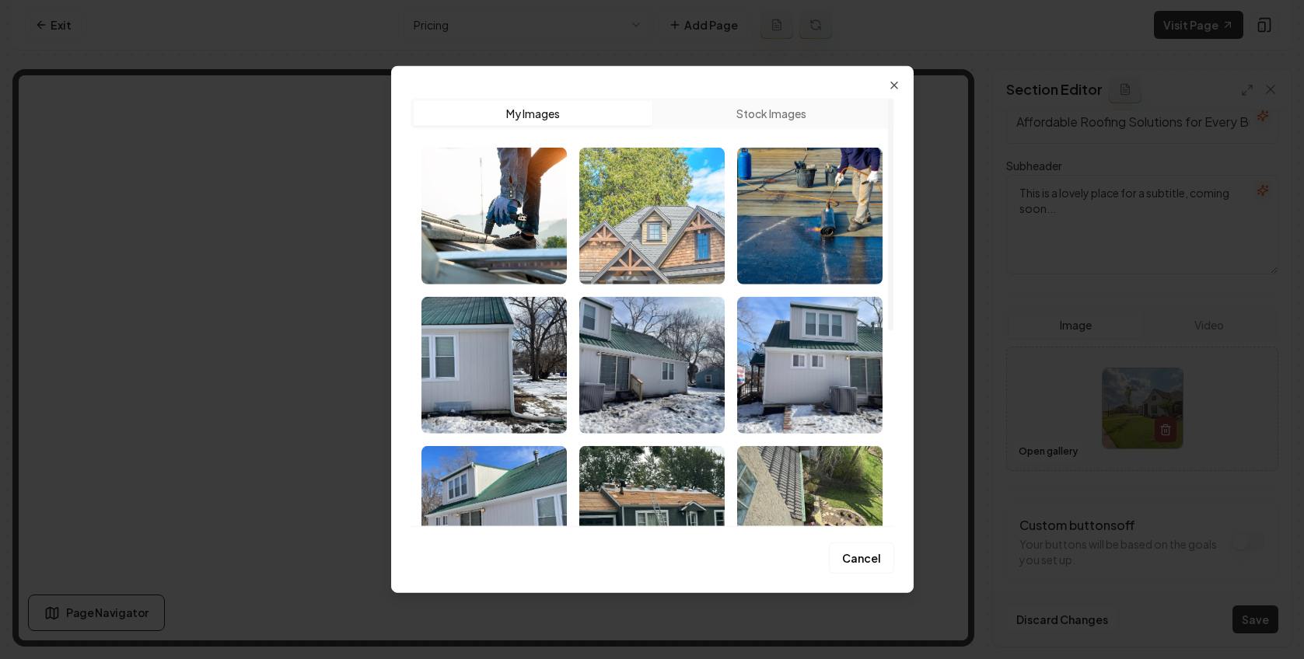
click at [684, 266] on img "Select image image_67f9421e432c47641695e355.jpeg" at bounding box center [651, 216] width 145 height 137
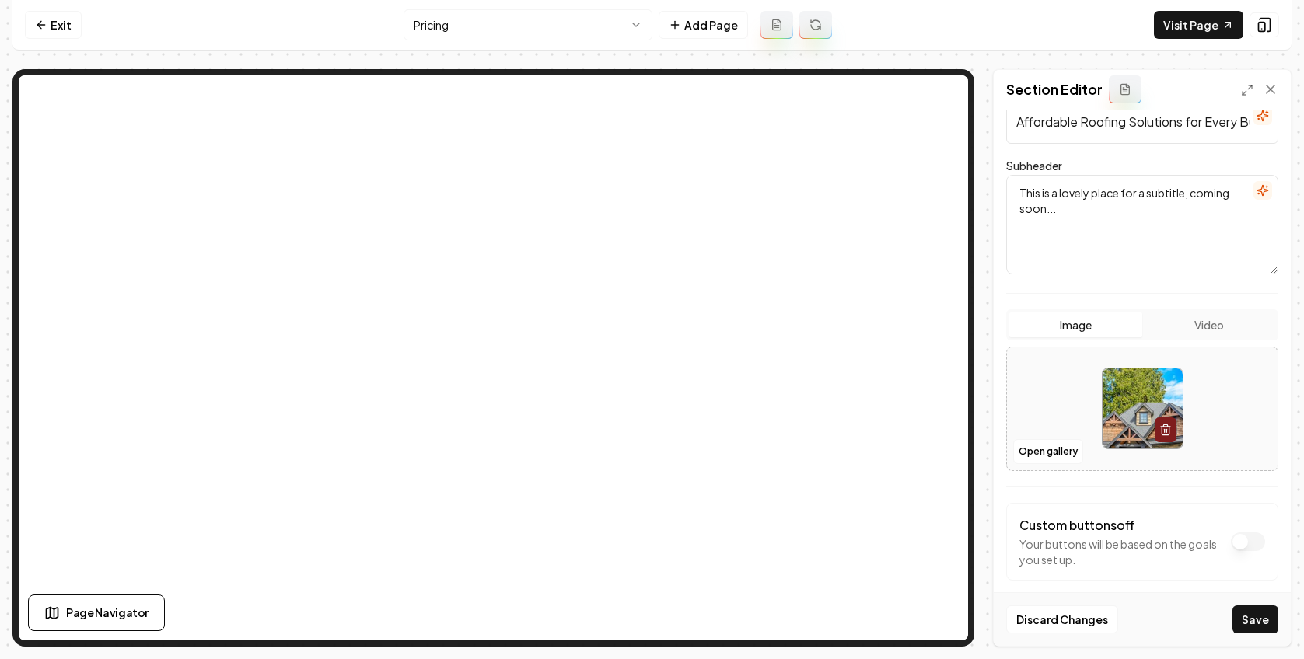
click at [940, 627] on button "Save" at bounding box center [1255, 620] width 46 height 28
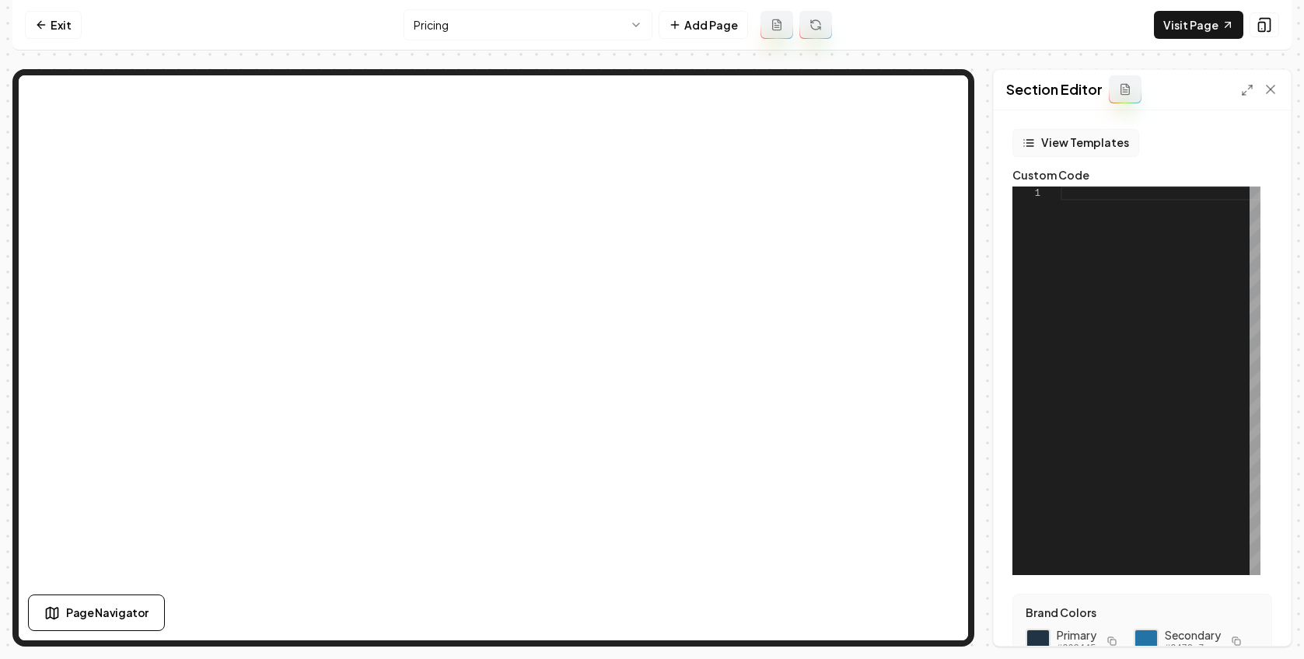
click at [940, 135] on button "View Templates" at bounding box center [1075, 143] width 127 height 28
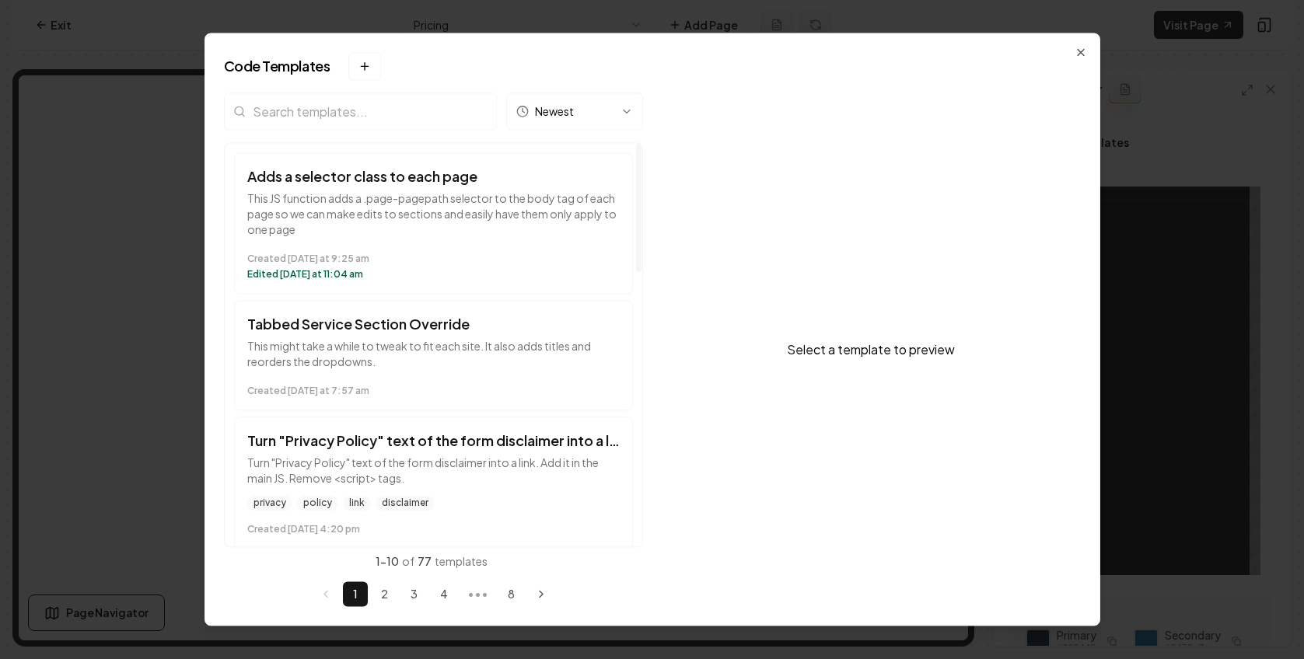
click at [390, 104] on input "search" at bounding box center [360, 111] width 273 height 37
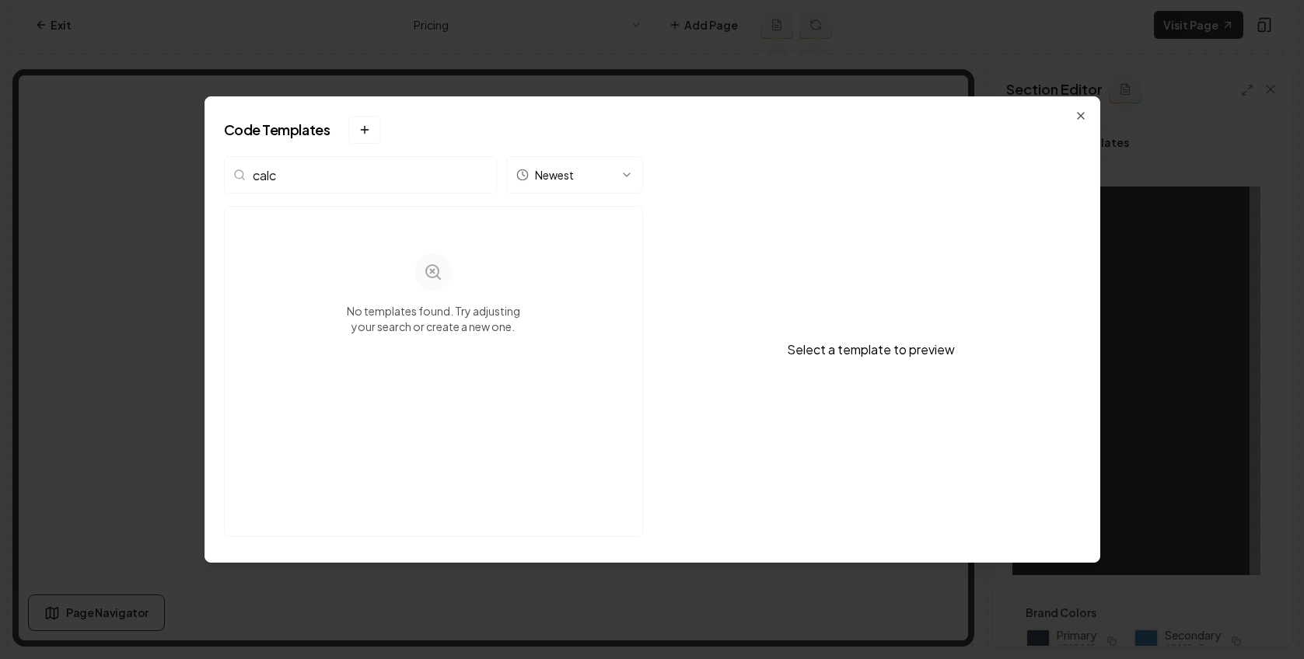
click at [338, 170] on input "calc" at bounding box center [360, 174] width 273 height 37
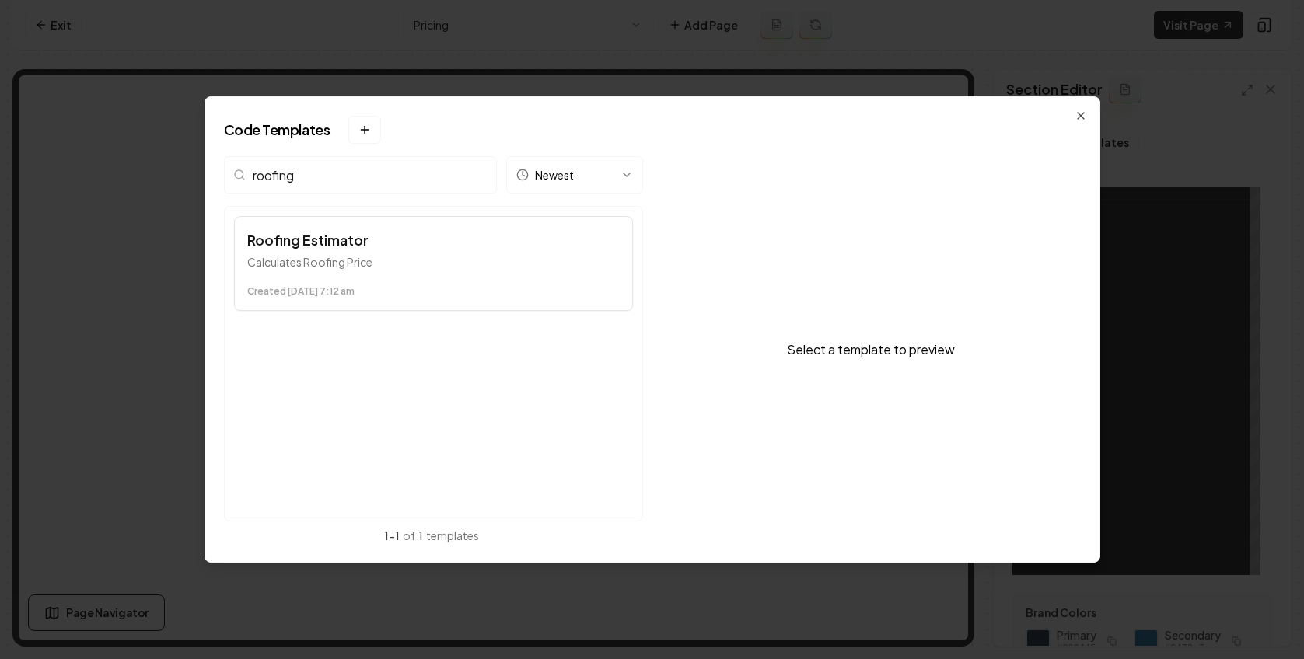
type input "roofing"
click at [336, 271] on button "Roofing Estimator Calculates Roofing Price Created [DATE] 7:12 am" at bounding box center [433, 263] width 399 height 95
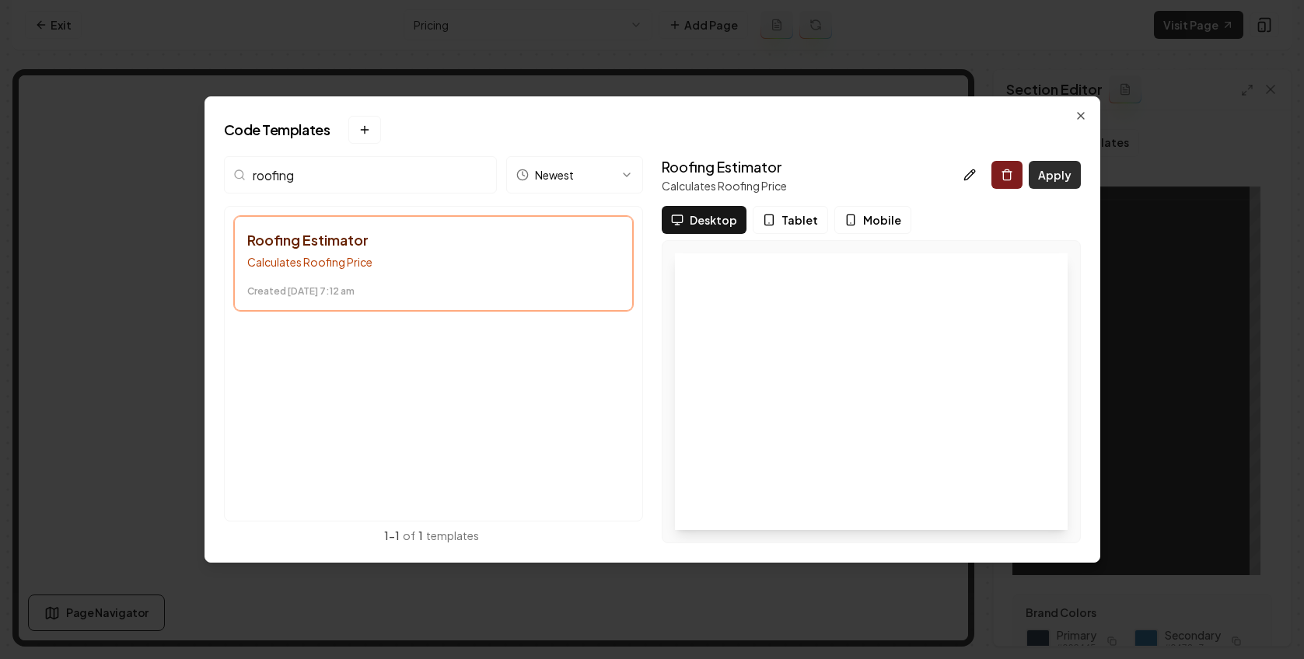
click at [940, 170] on button "Apply" at bounding box center [1055, 175] width 52 height 28
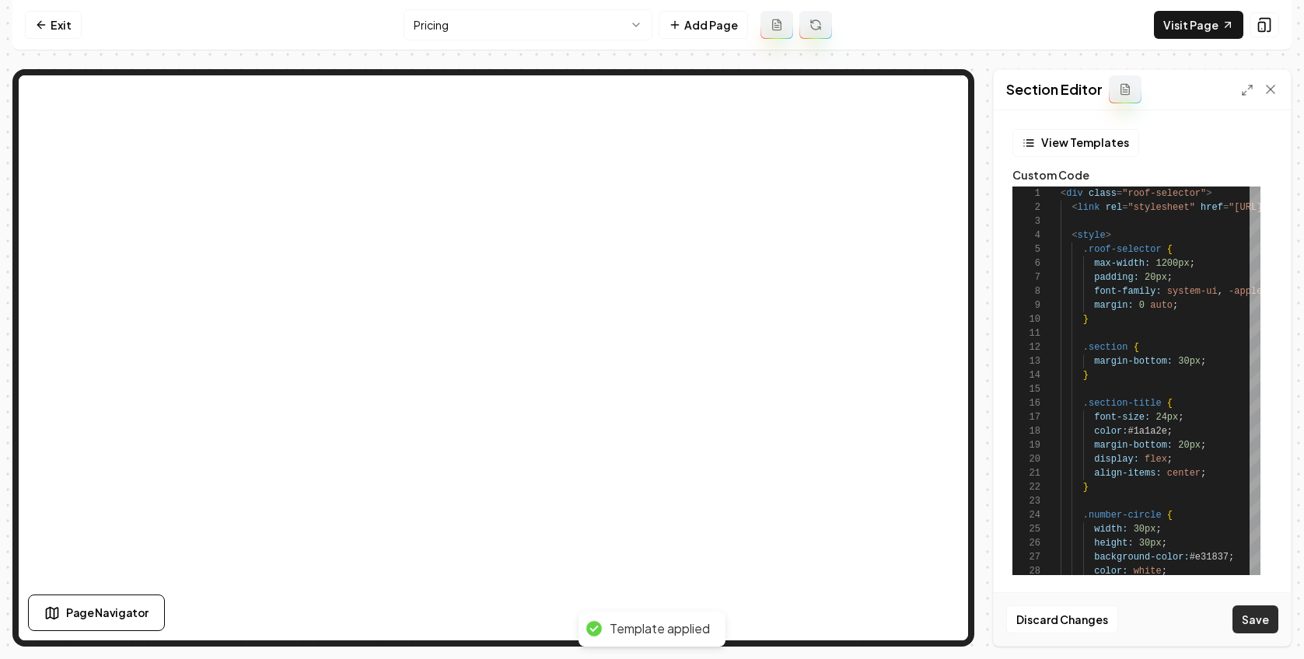
click at [940, 627] on button "Save" at bounding box center [1255, 620] width 46 height 28
click at [940, 30] on link "Visit Page" at bounding box center [1198, 25] width 89 height 28
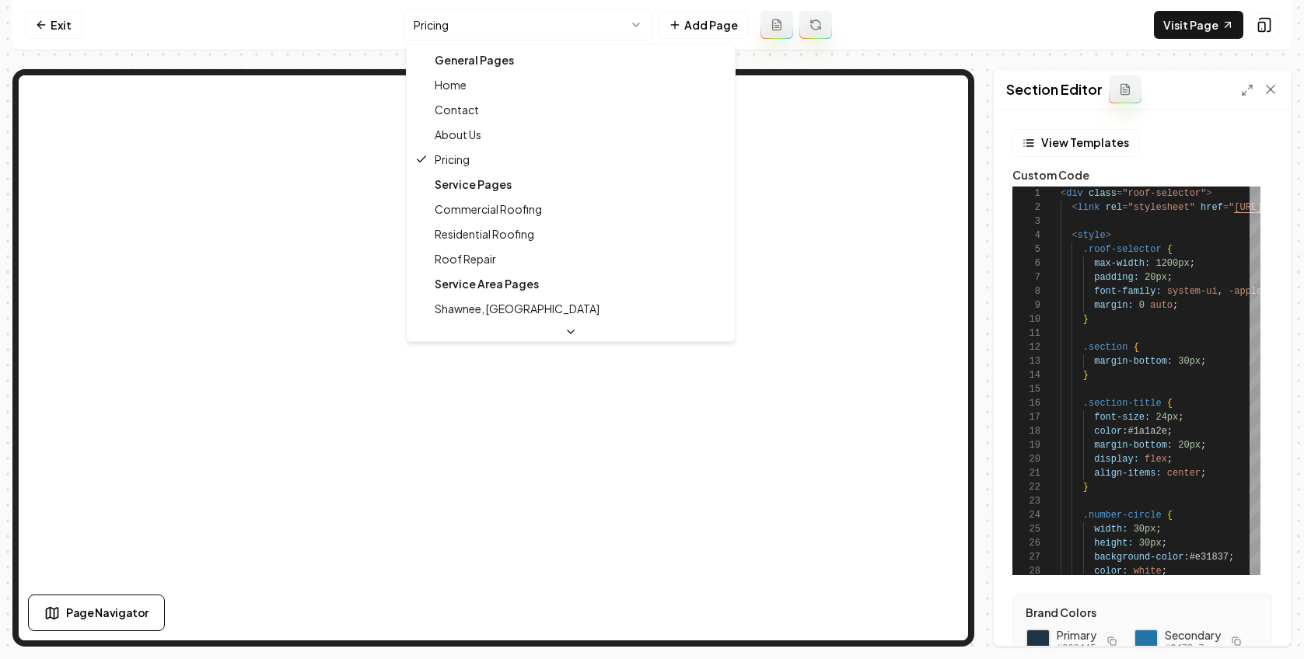
click at [607, 27] on html "Computer Required This feature is only available on a computer. Please switch t…" at bounding box center [652, 329] width 1304 height 659
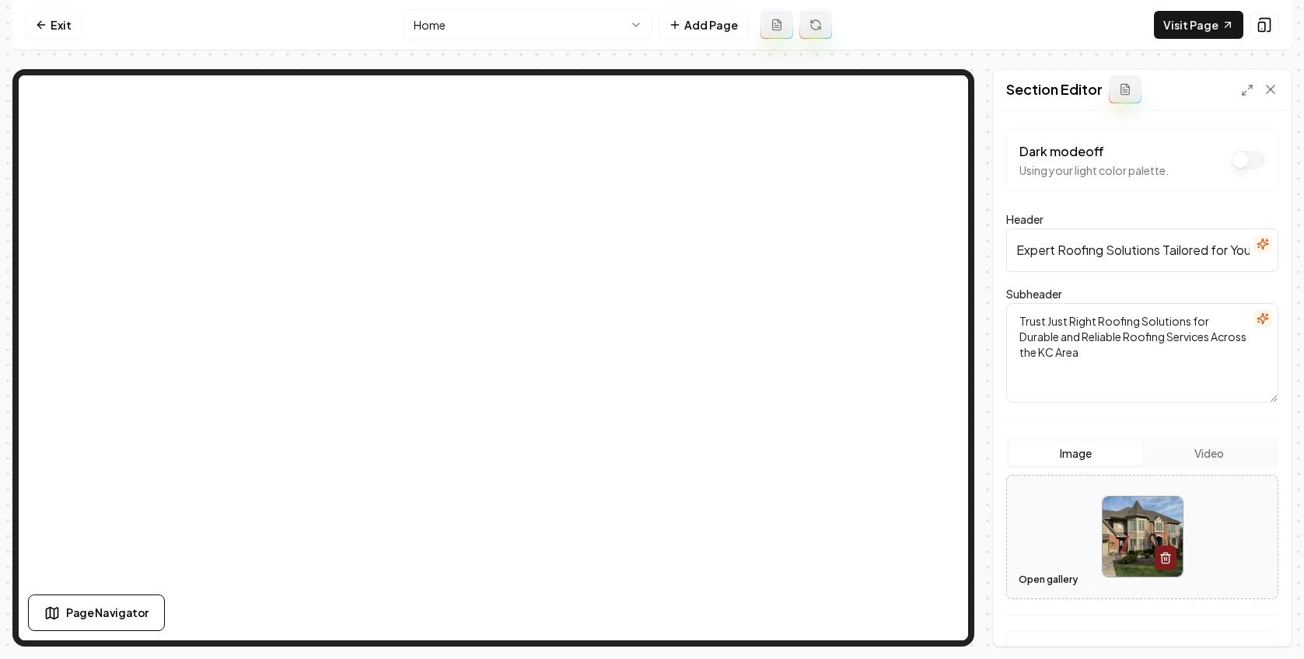
click at [940, 585] on button "Open gallery" at bounding box center [1048, 580] width 70 height 25
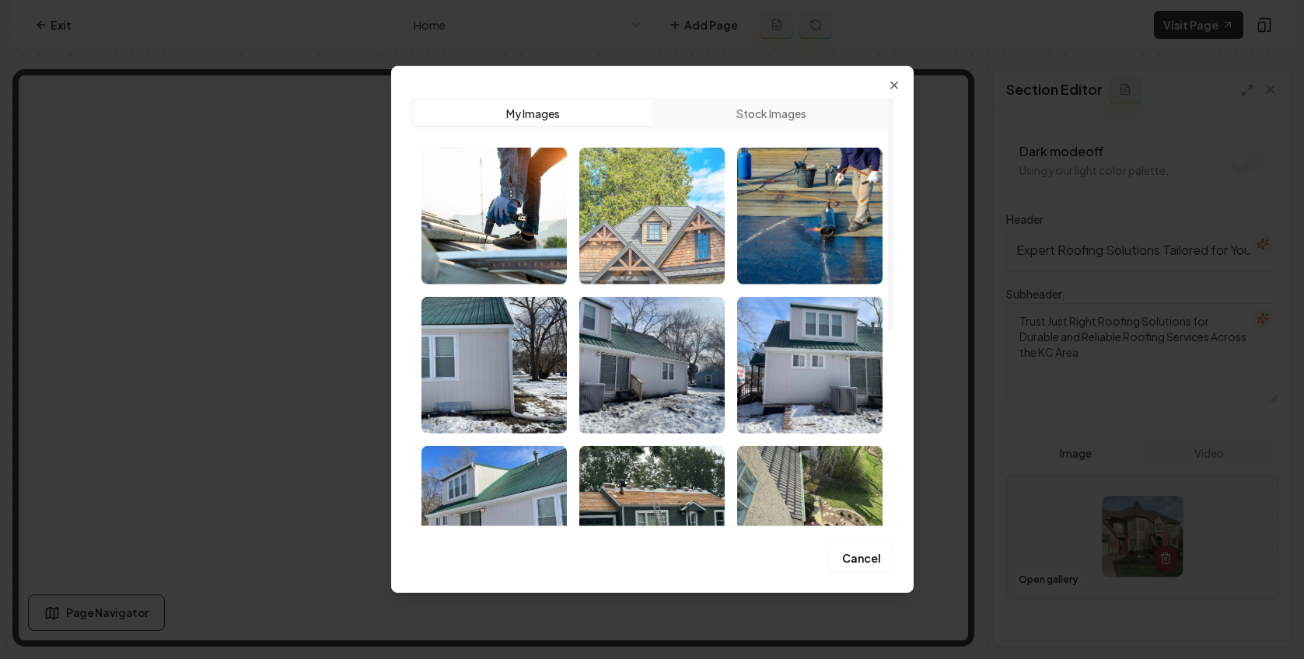
click at [648, 250] on img "Select image image_67f9421e432c47641695e355.jpeg" at bounding box center [651, 216] width 145 height 137
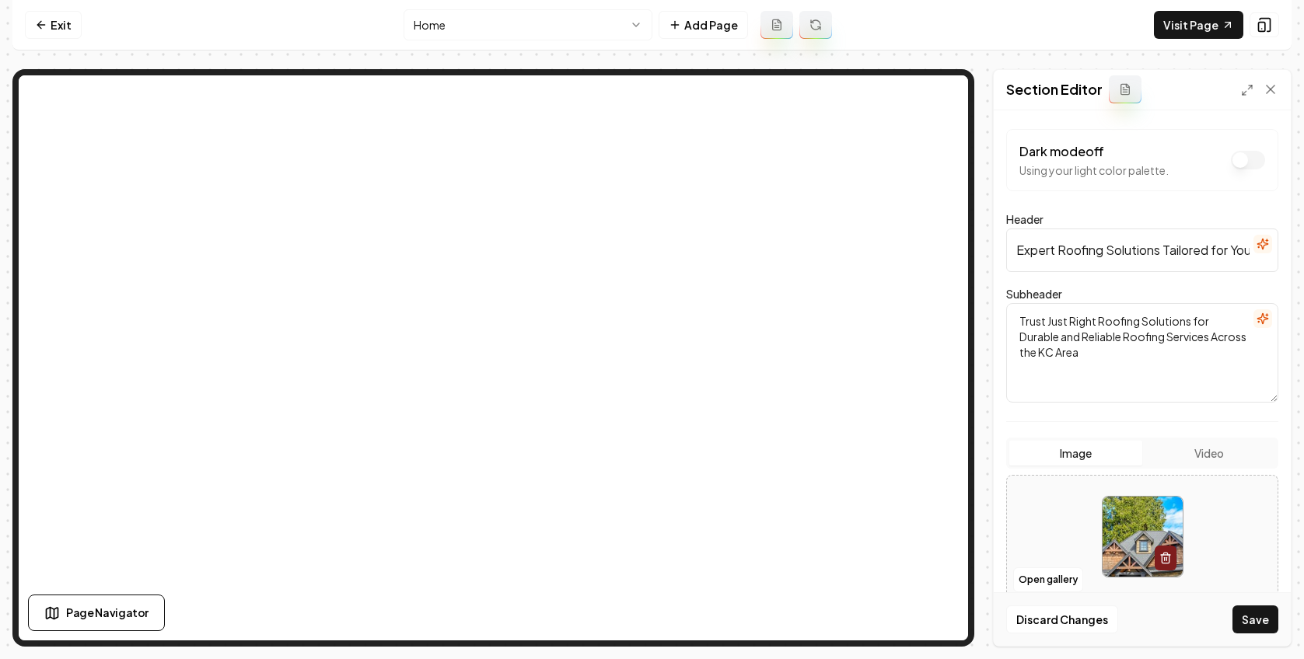
drag, startPoint x: 1249, startPoint y: 618, endPoint x: 951, endPoint y: 470, distance: 332.8
click at [940, 618] on button "Save" at bounding box center [1255, 620] width 46 height 28
click at [940, 579] on button "Open gallery" at bounding box center [1048, 580] width 70 height 25
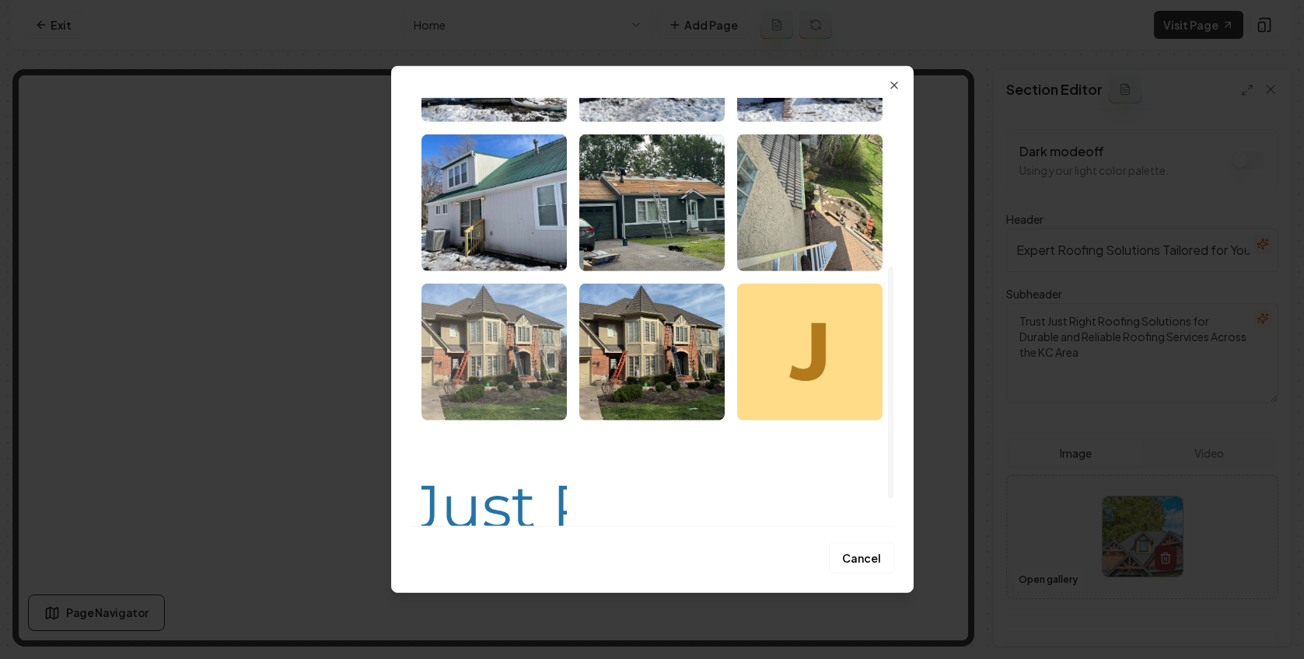
scroll to position [306, 0]
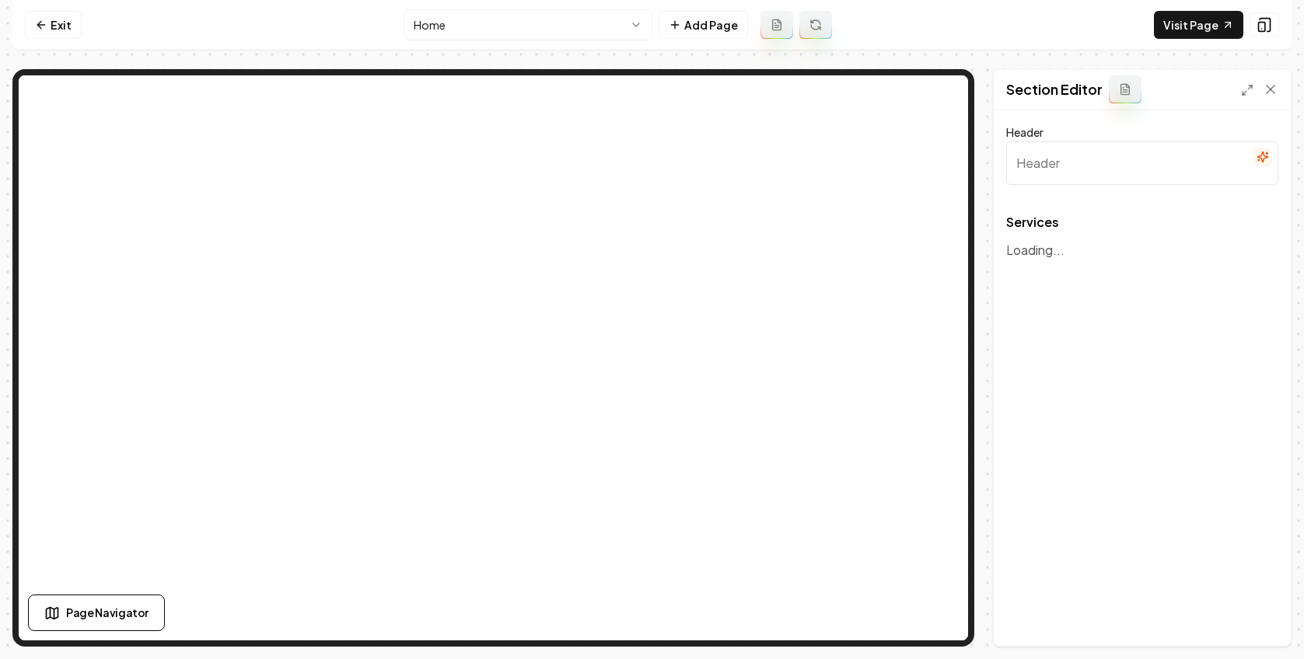
type input "Our Premium Roofing Services"
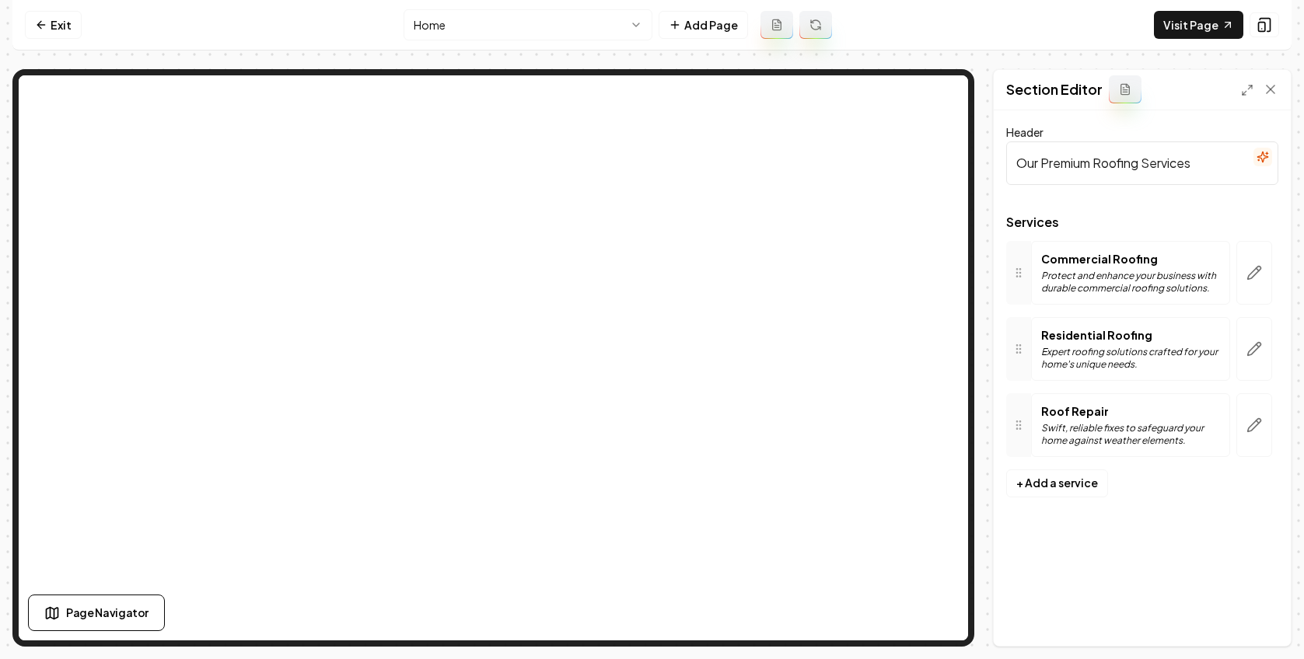
click at [940, 340] on button "button" at bounding box center [1254, 349] width 36 height 64
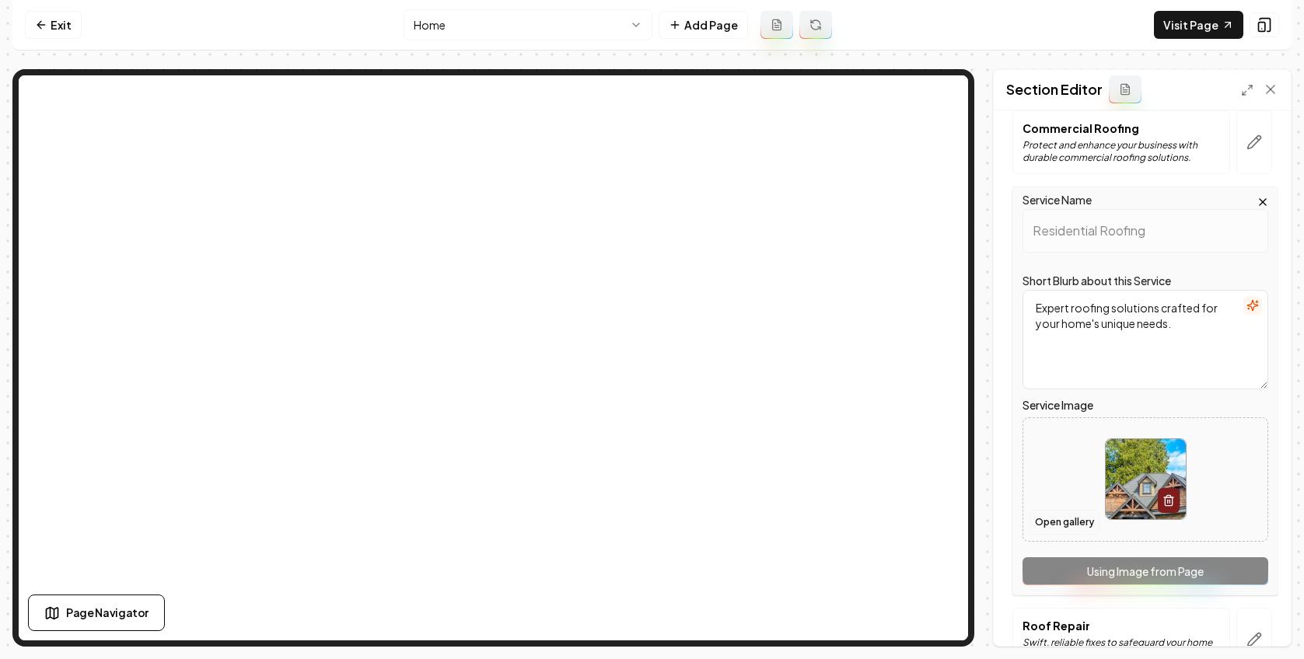
scroll to position [135, 0]
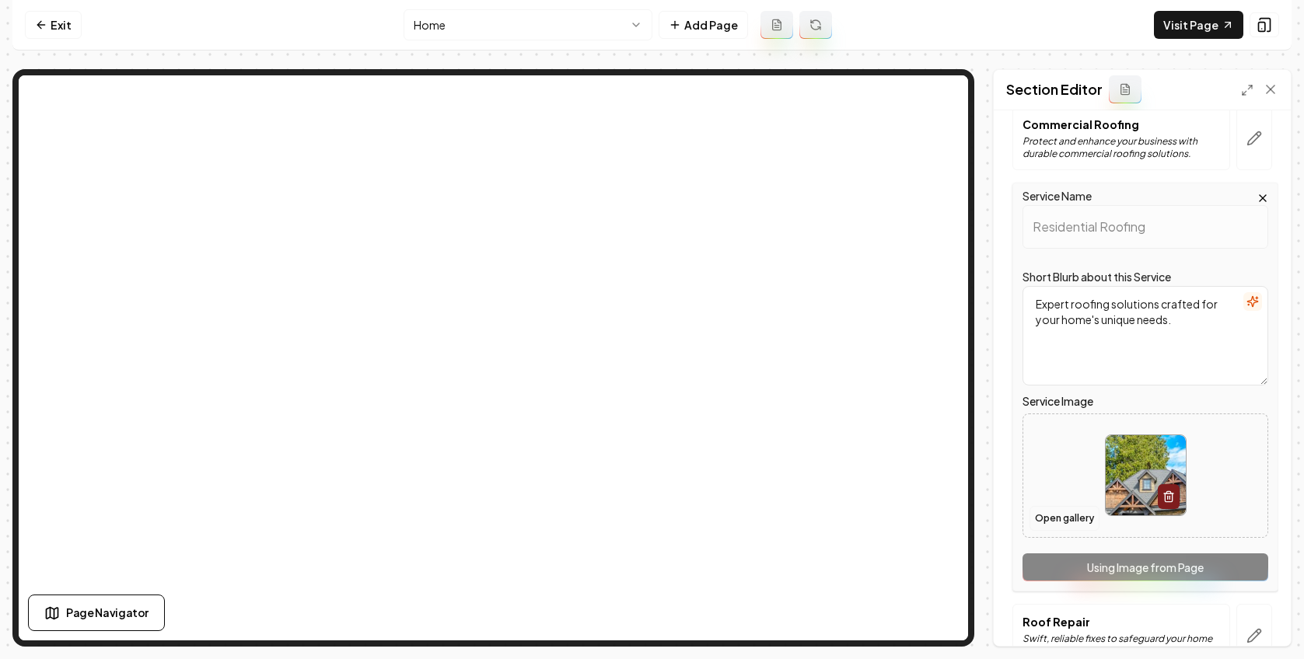
click at [940, 523] on button "Open gallery" at bounding box center [1065, 518] width 70 height 25
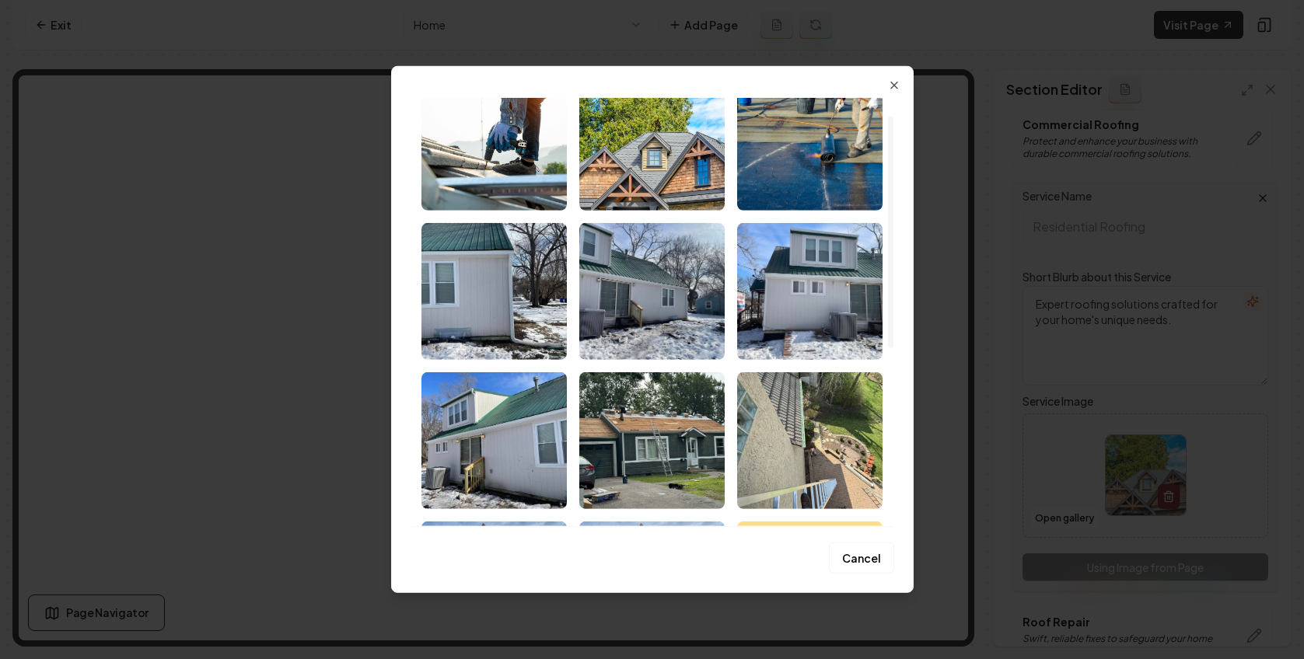
scroll to position [287, 0]
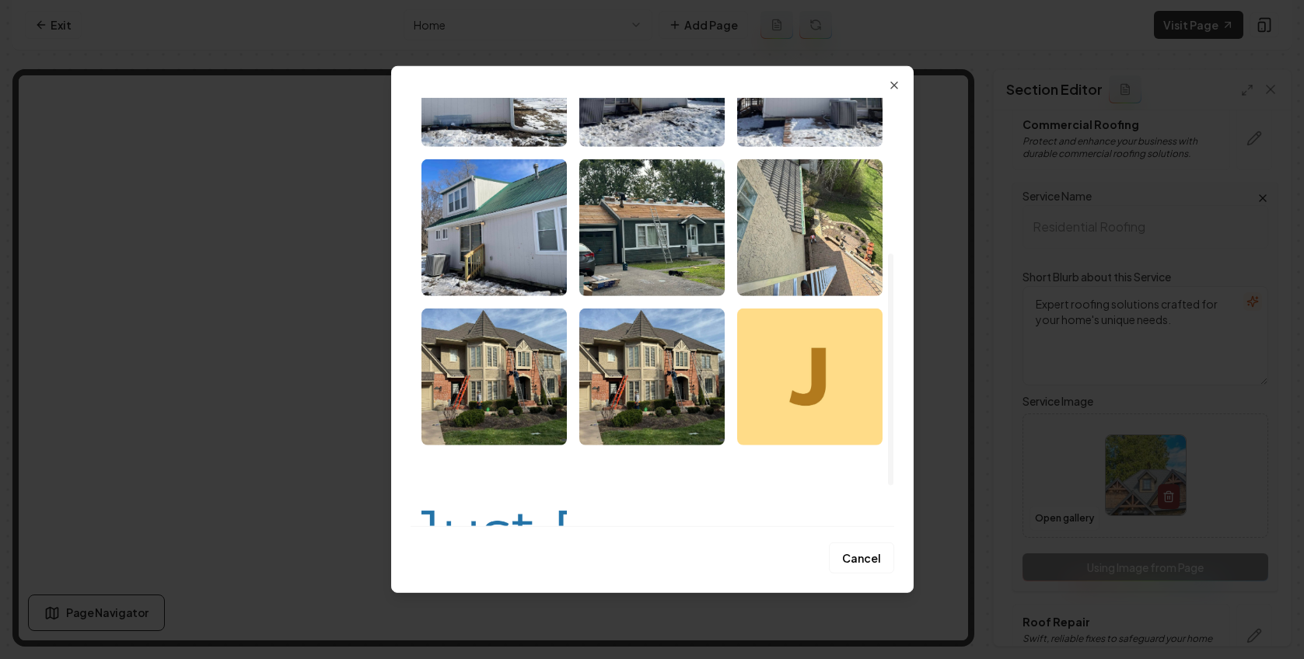
click at [643, 342] on img "Select image image_67f94150432c47641690bba4.webp" at bounding box center [651, 377] width 145 height 137
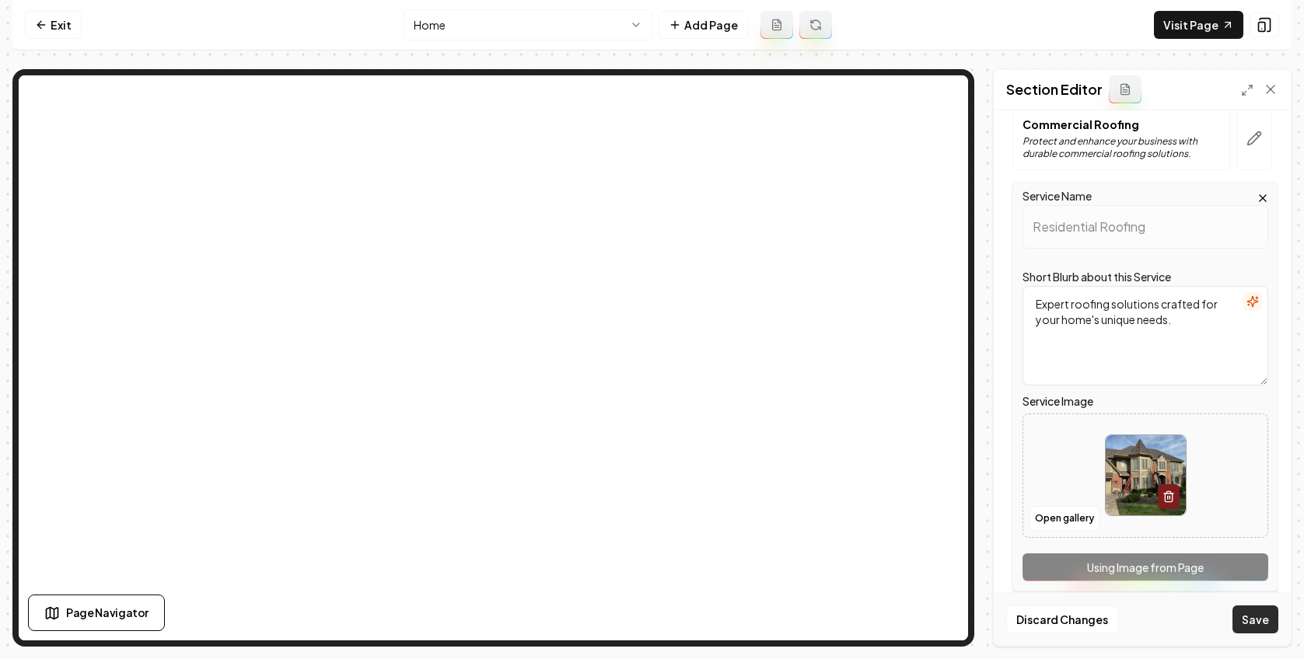
click at [940, 613] on button "Save" at bounding box center [1255, 620] width 46 height 28
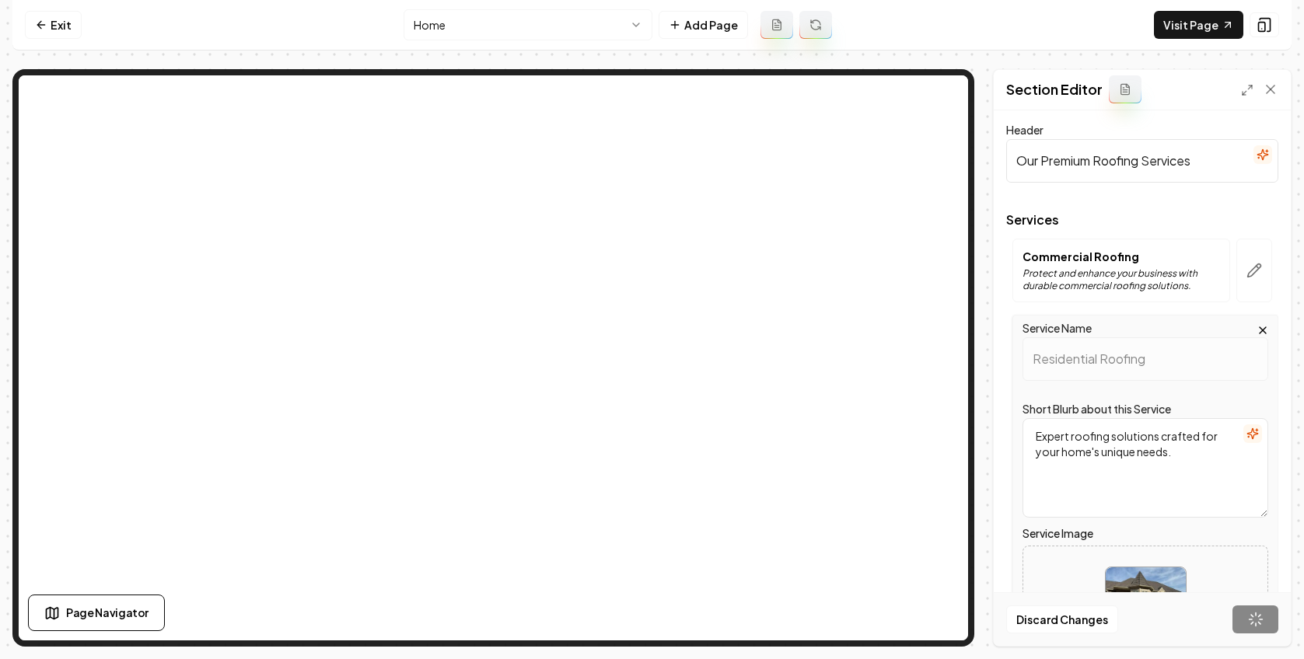
scroll to position [0, 0]
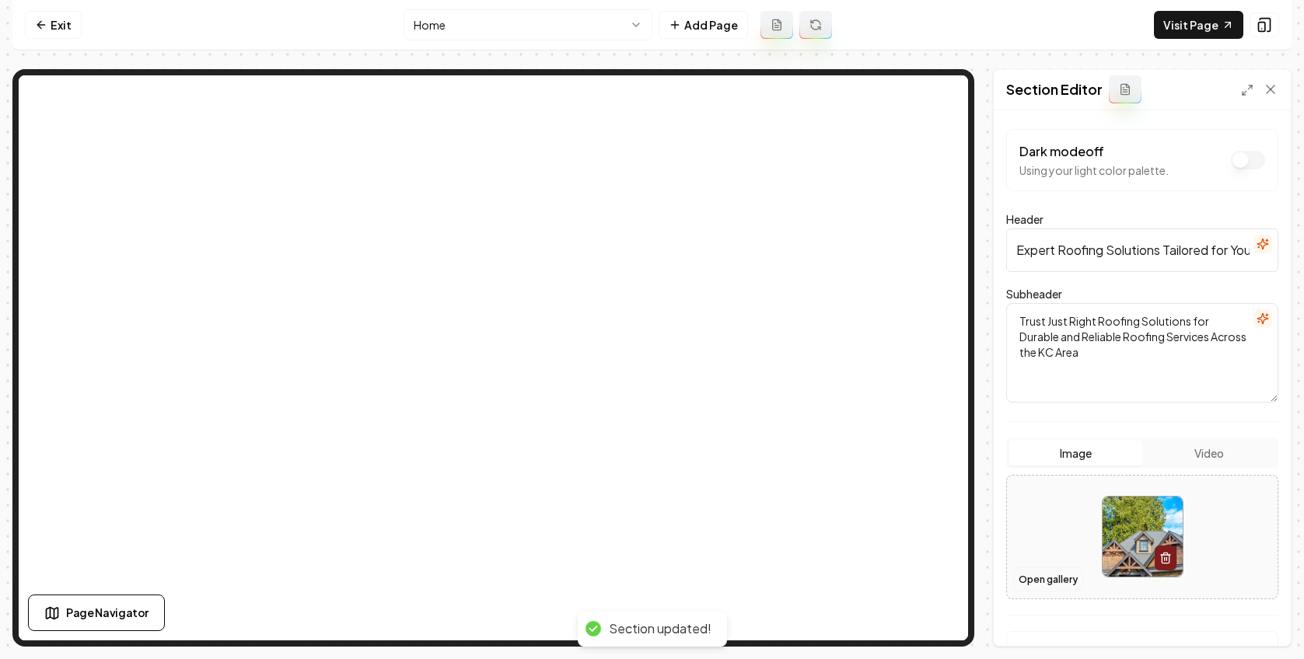
click at [940, 571] on button "Open gallery" at bounding box center [1048, 580] width 70 height 25
click at [940, 31] on link "Visit Page" at bounding box center [1198, 25] width 89 height 28
click at [42, 17] on link "Exit" at bounding box center [53, 25] width 57 height 28
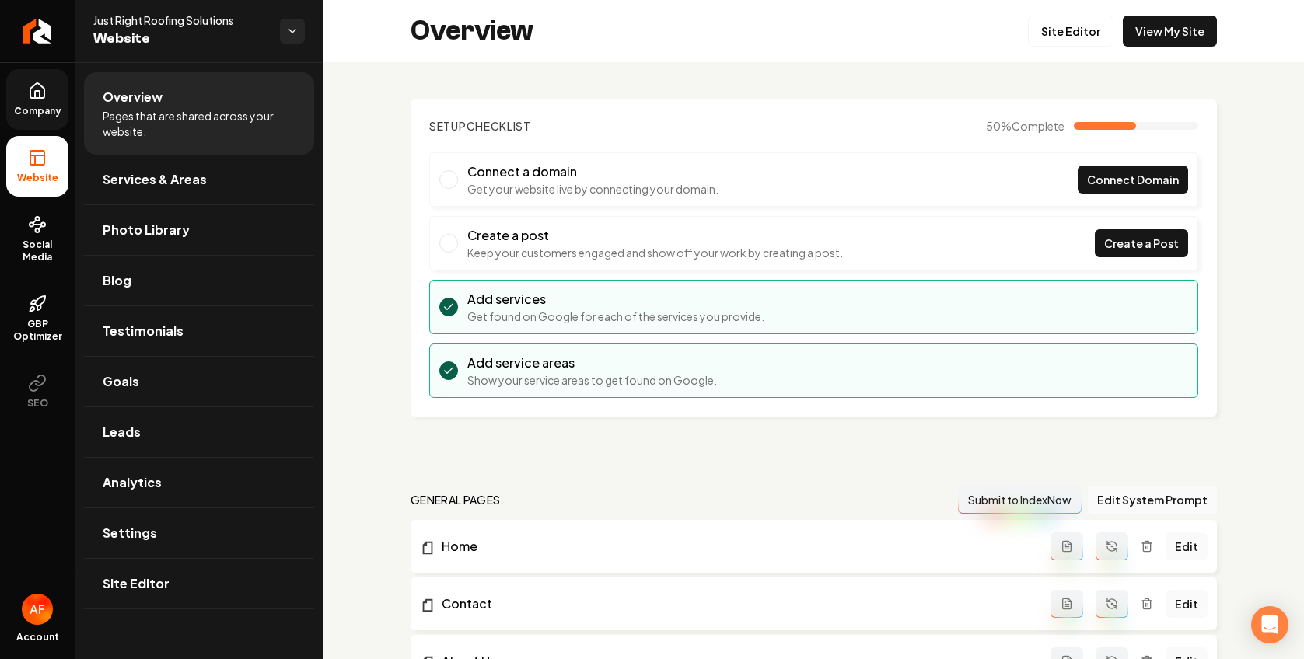
click at [19, 96] on link "Company" at bounding box center [37, 99] width 62 height 61
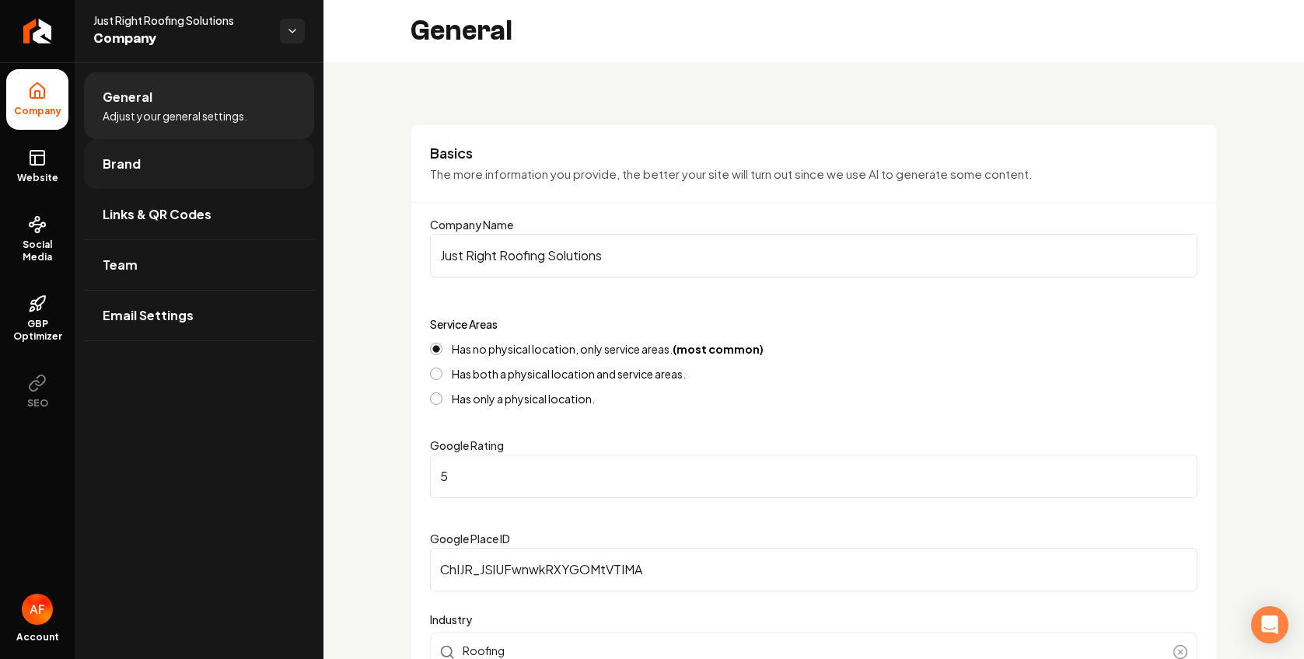
click at [102, 155] on link "Brand" at bounding box center [199, 164] width 230 height 50
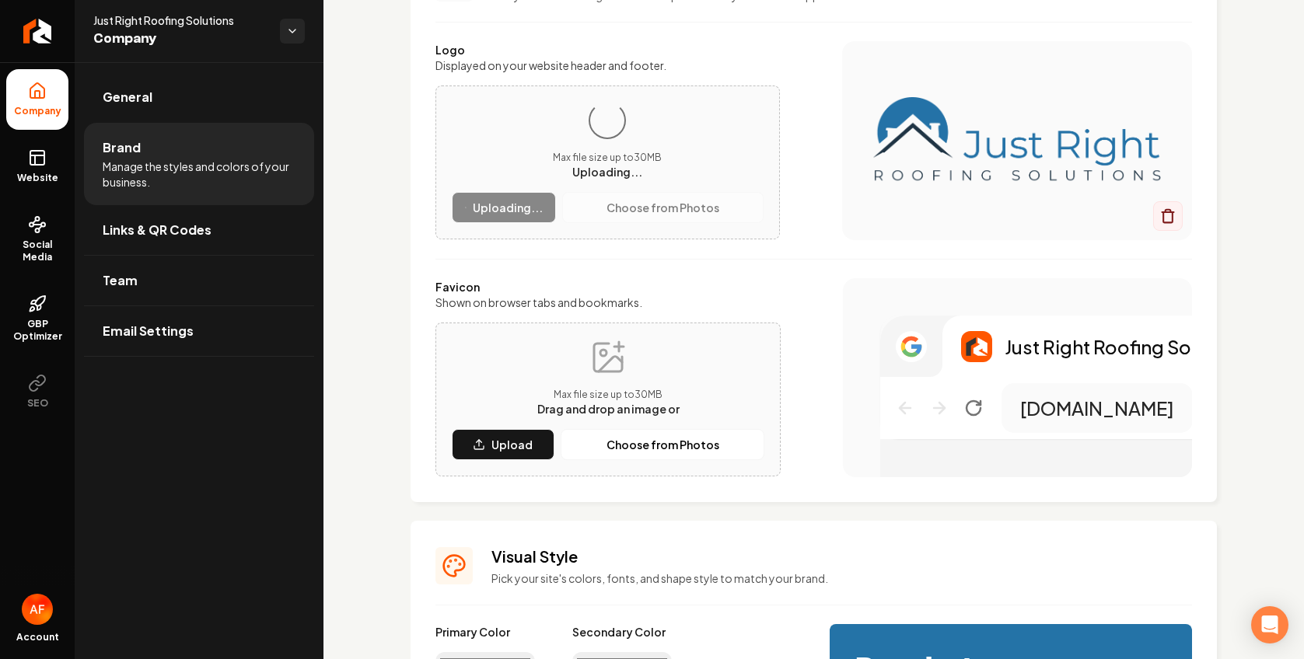
scroll to position [163, 0]
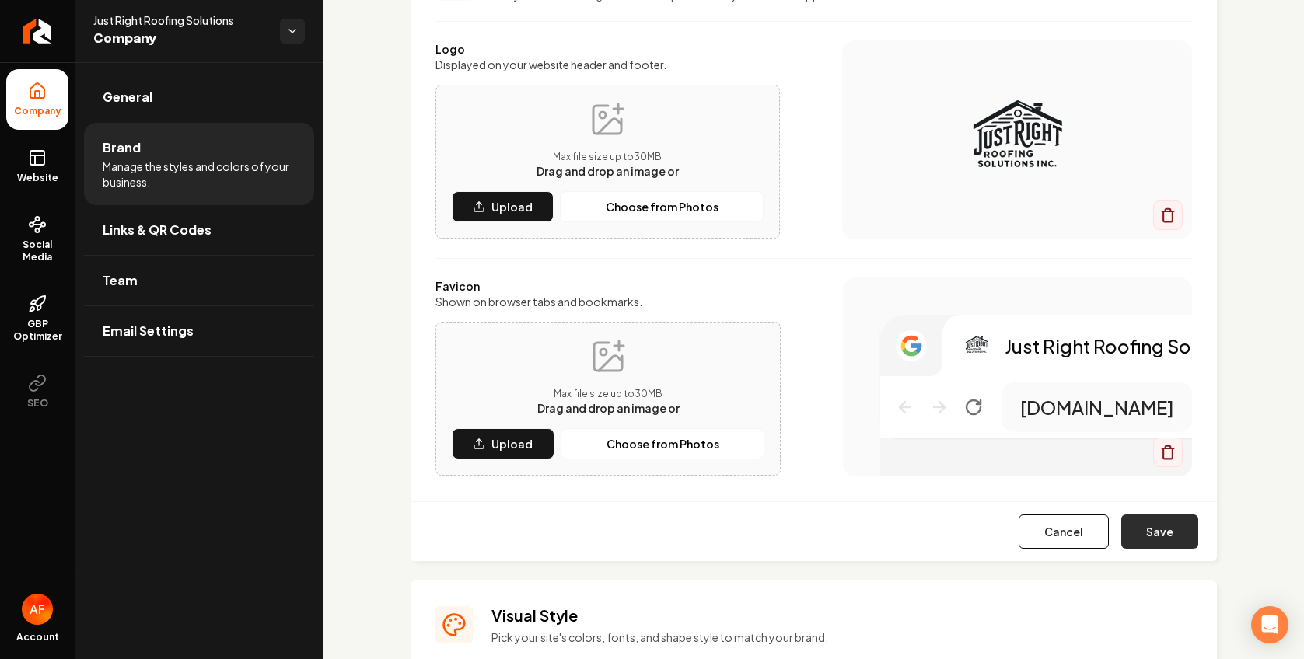
click at [940, 532] on button "Save" at bounding box center [1159, 532] width 77 height 34
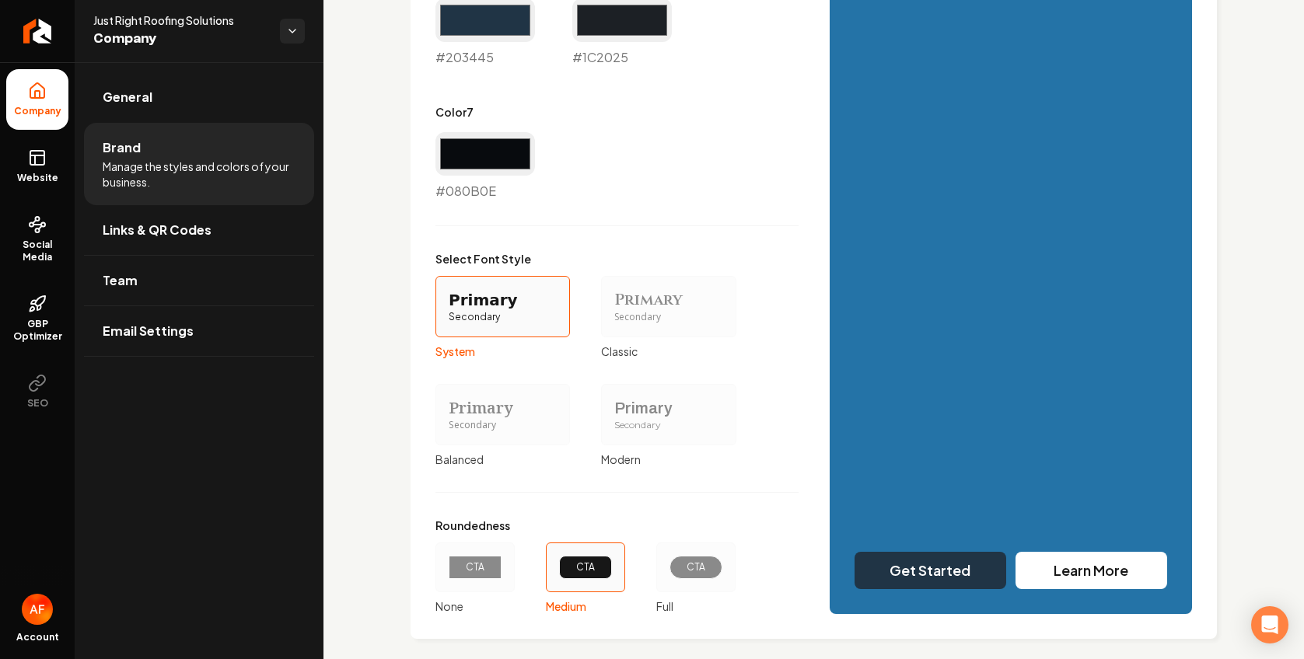
scroll to position [1272, 0]
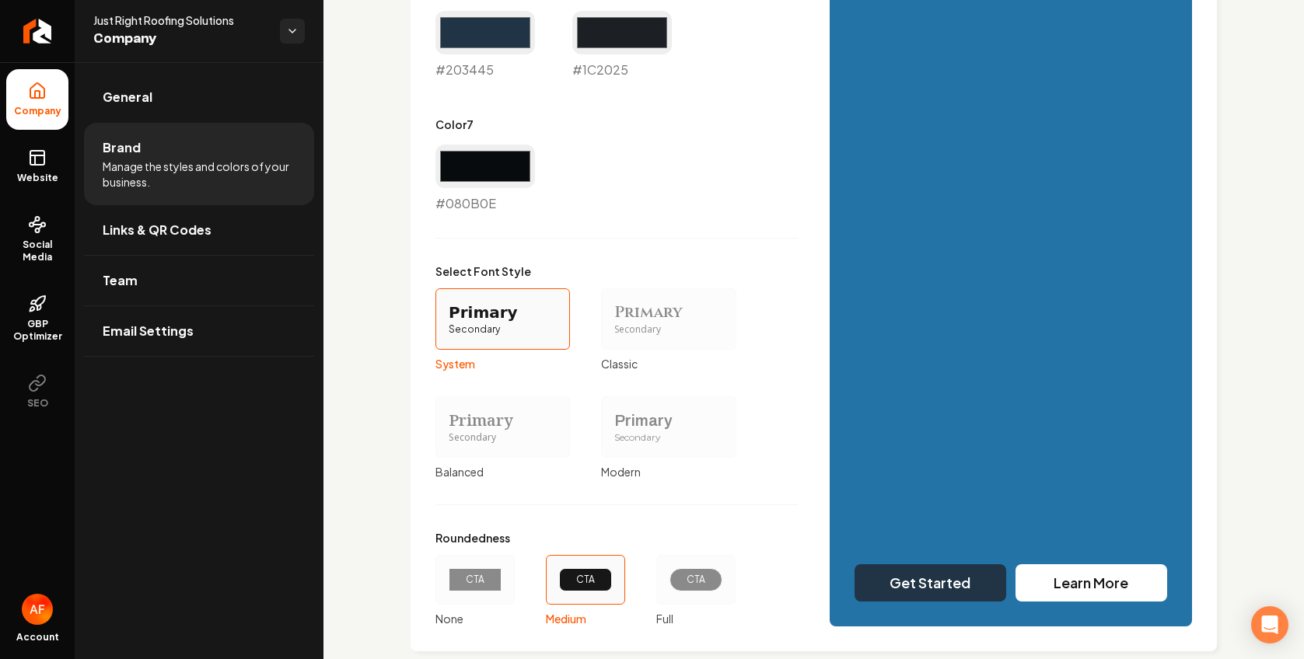
click at [676, 575] on div "CTA" at bounding box center [695, 579] width 53 height 23
click at [668, 575] on button "CTA Full" at bounding box center [661, 580] width 12 height 12
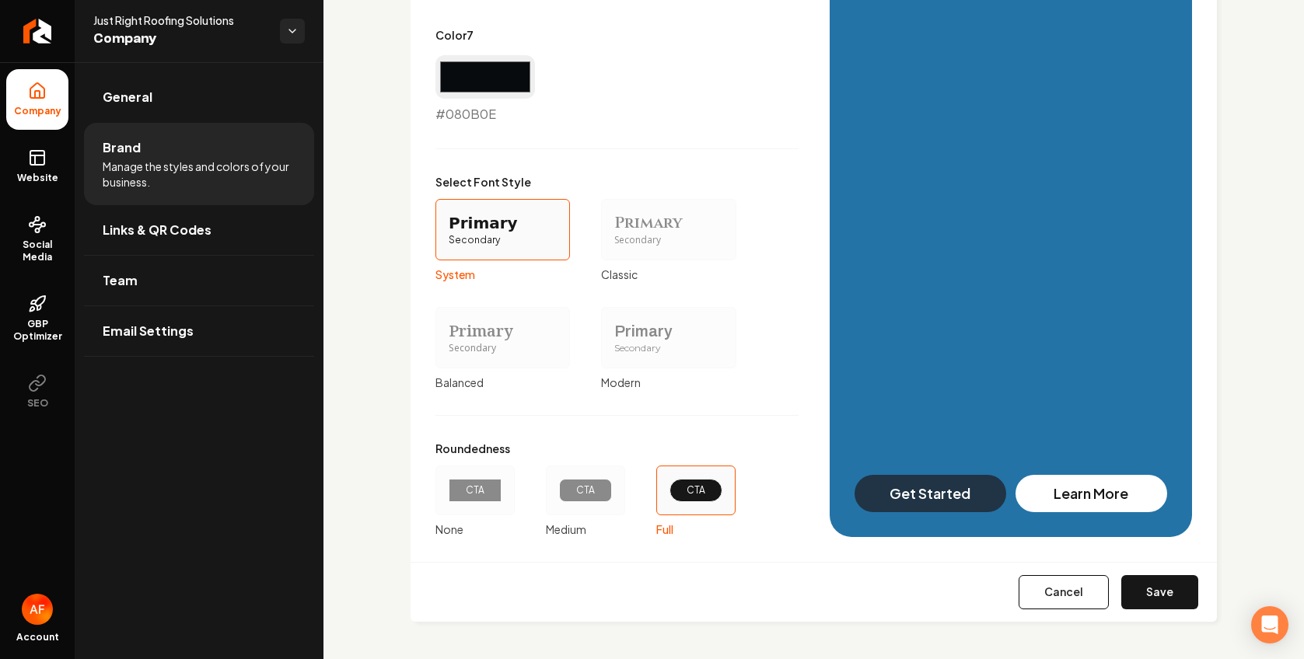
drag, startPoint x: 1143, startPoint y: 595, endPoint x: 579, endPoint y: 324, distance: 626.0
click at [940, 595] on button "Save" at bounding box center [1159, 592] width 77 height 34
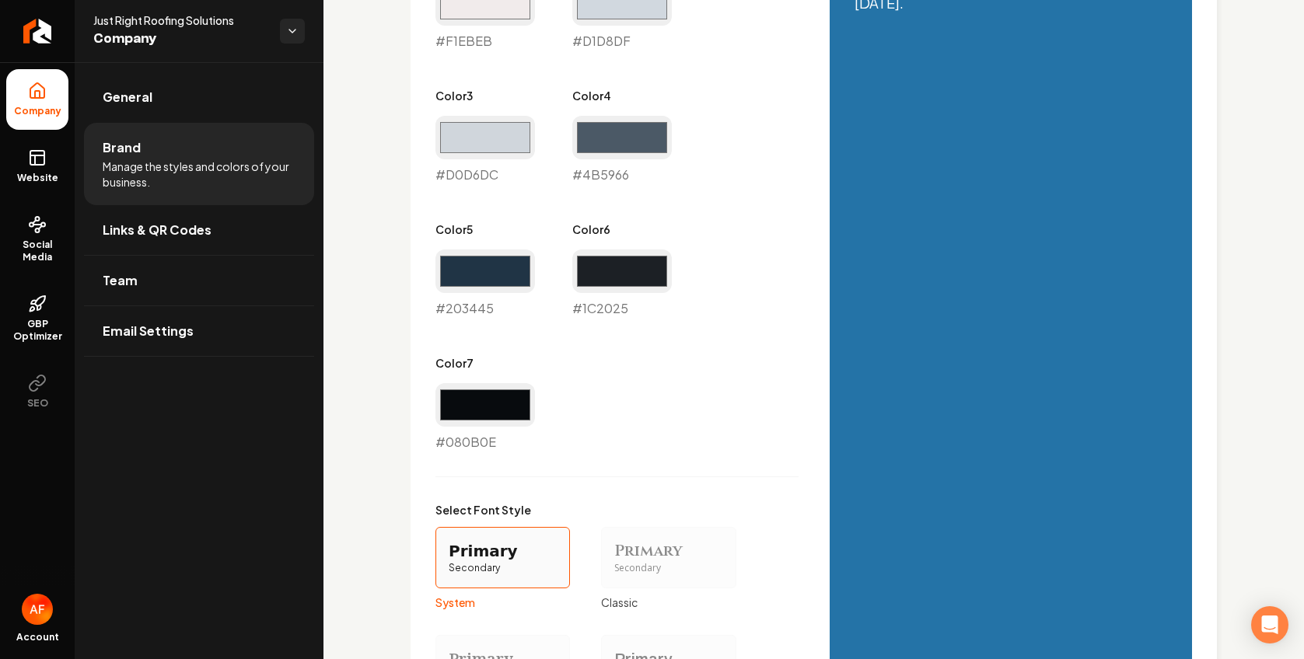
type input "#f1ebeb"
type input "#d1d8df"
type input "#d0d6dc"
type input "#4b5966"
type input "#1c2025"
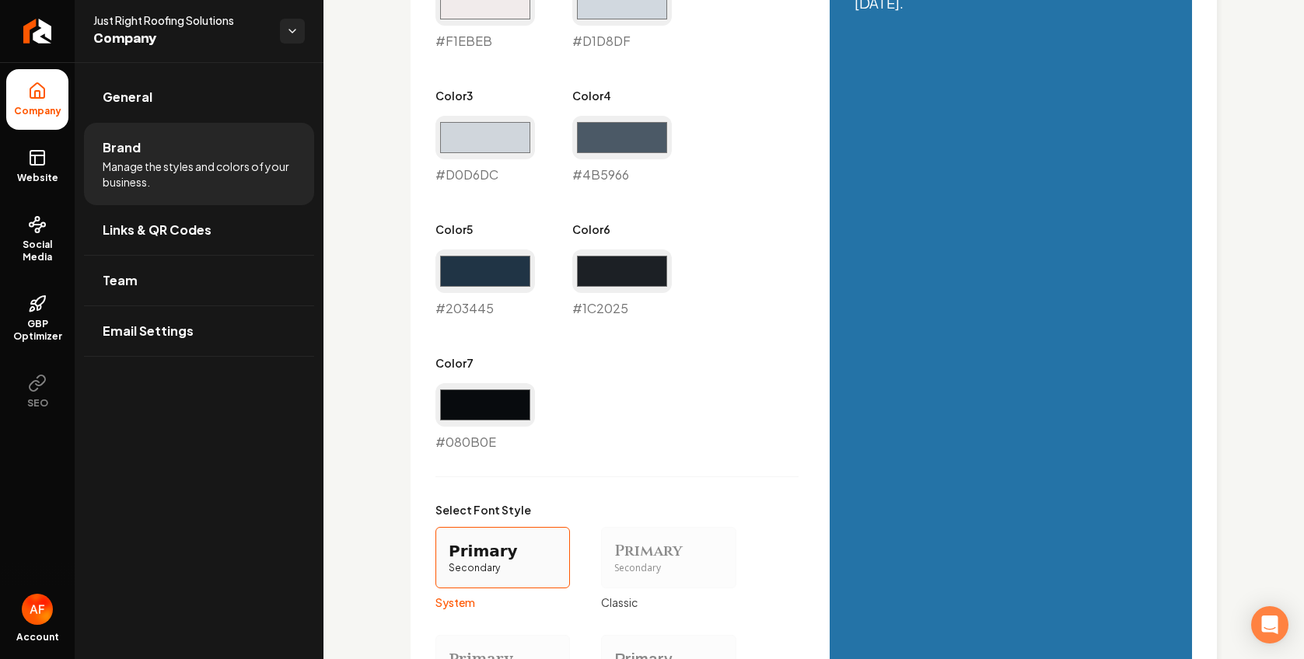
type input "#080b0e"
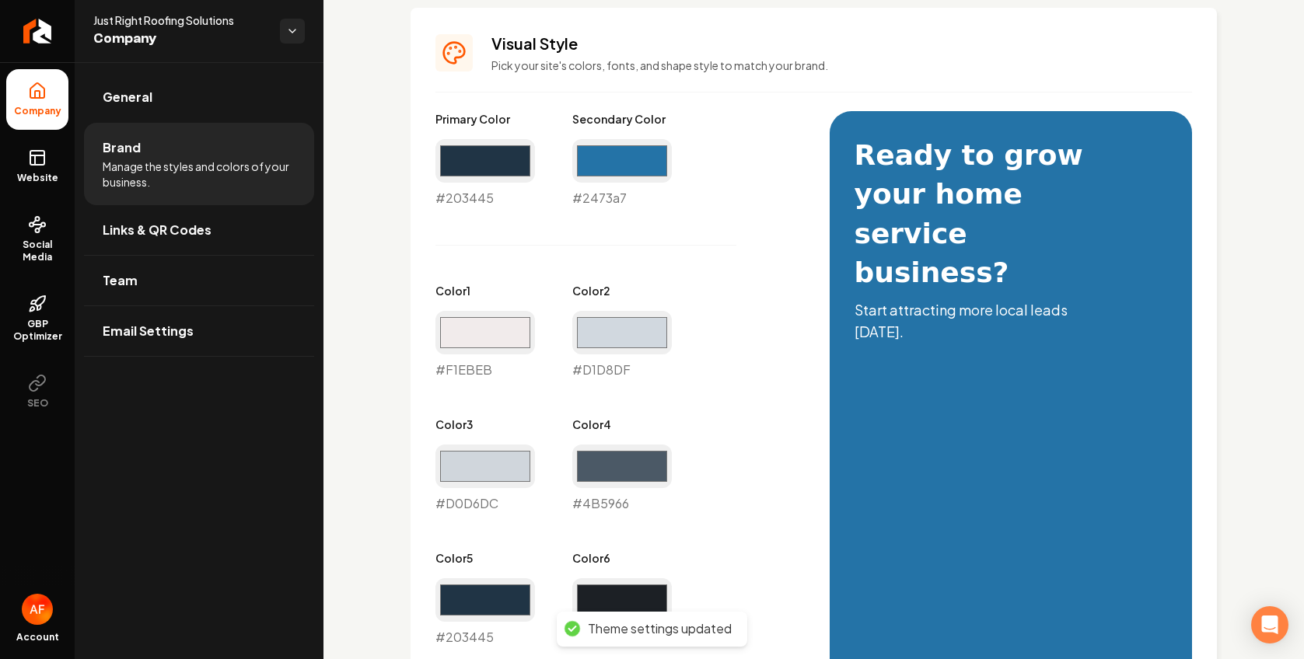
scroll to position [580, 0]
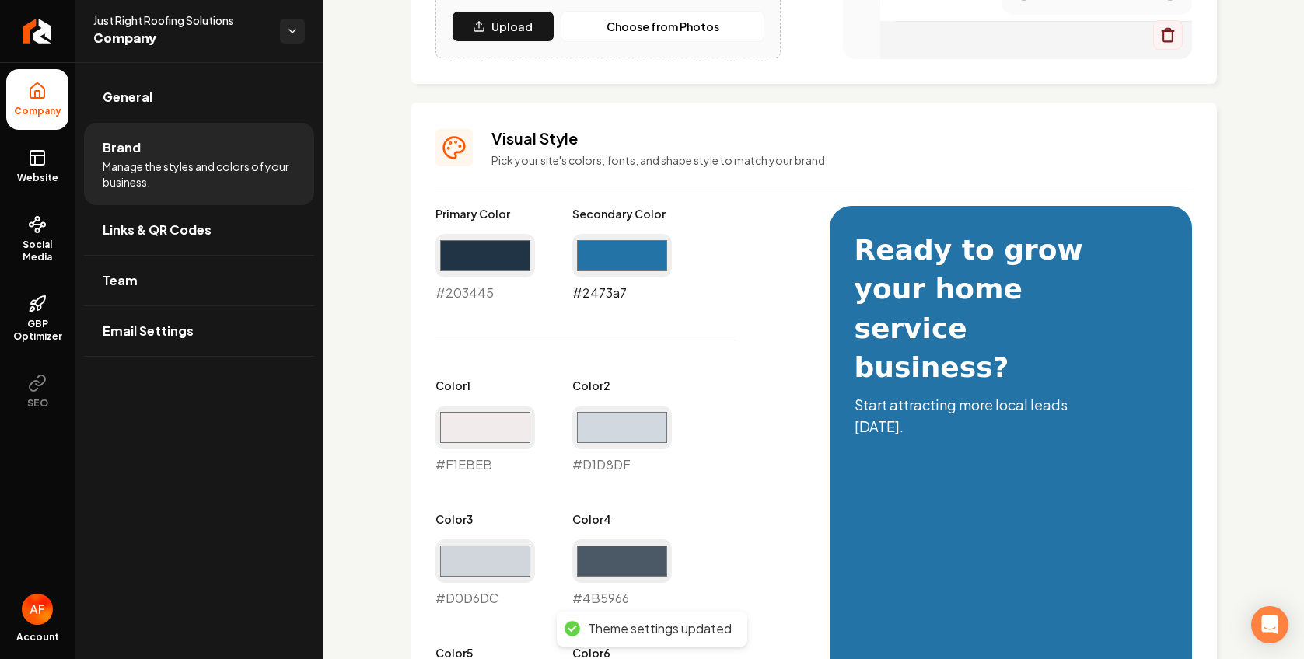
click at [606, 251] on input "#2473a7" at bounding box center [622, 256] width 100 height 44
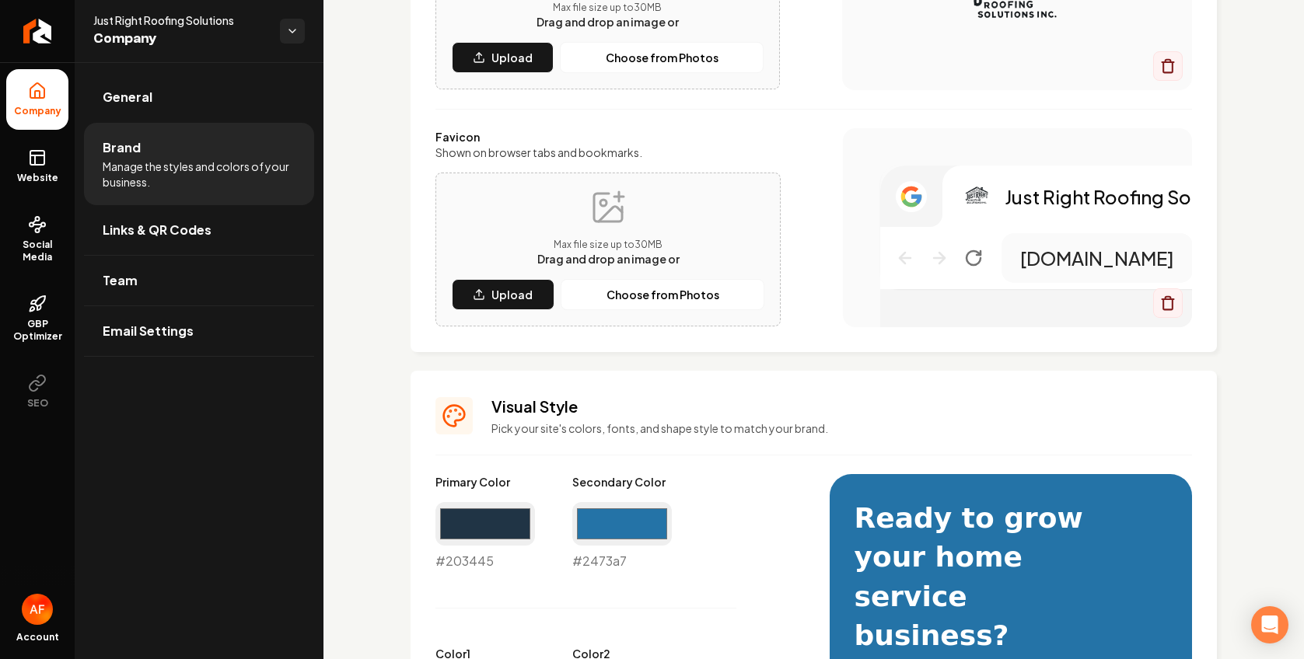
scroll to position [0, 0]
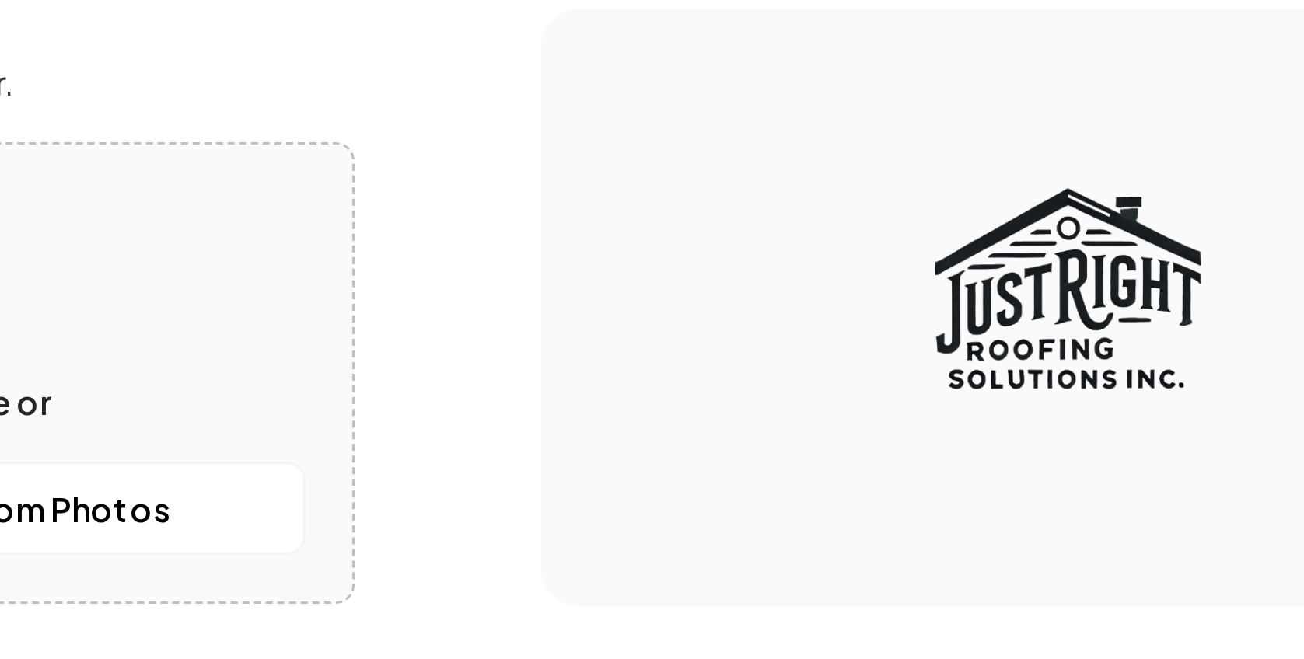
drag, startPoint x: 984, startPoint y: 298, endPoint x: 1031, endPoint y: 203, distance: 105.7
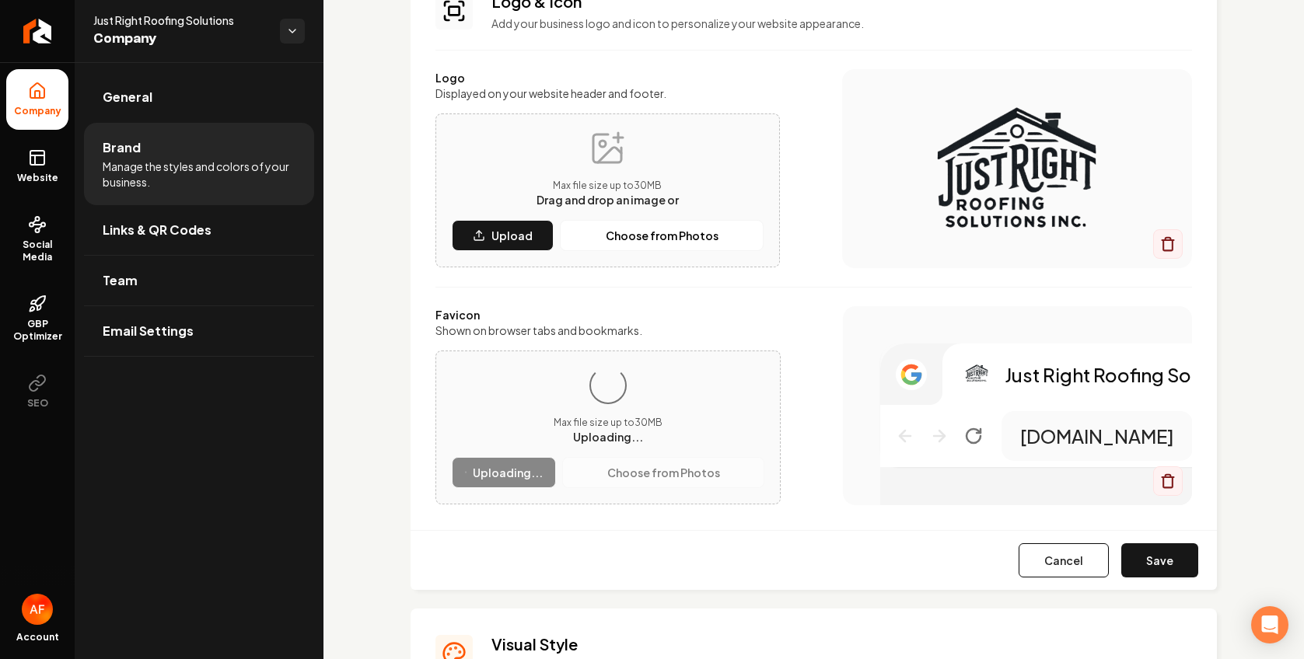
scroll to position [486, 0]
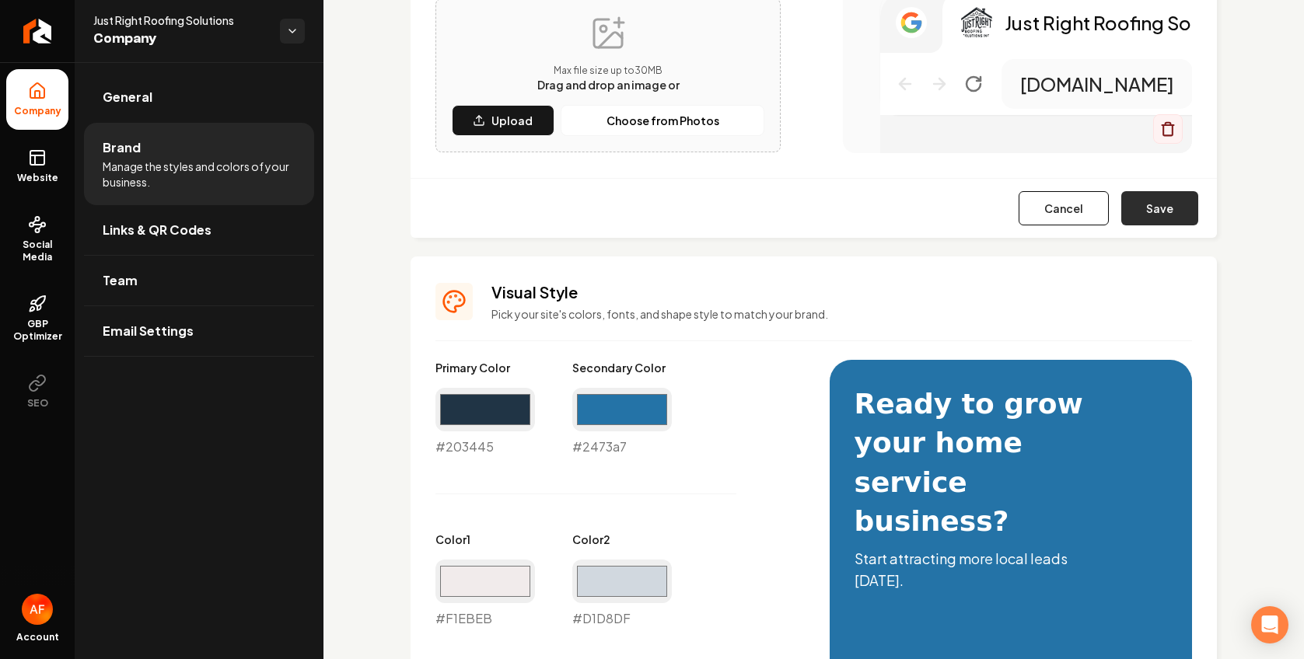
click at [940, 203] on button "Save" at bounding box center [1159, 208] width 77 height 34
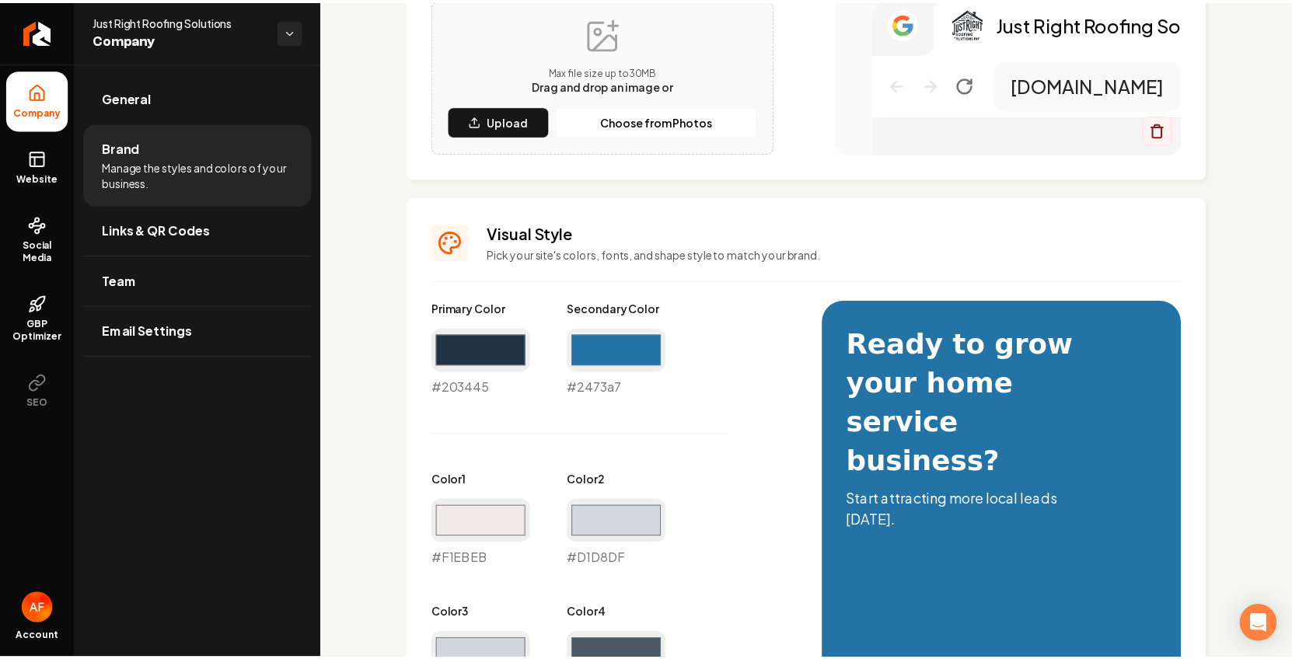
scroll to position [0, 0]
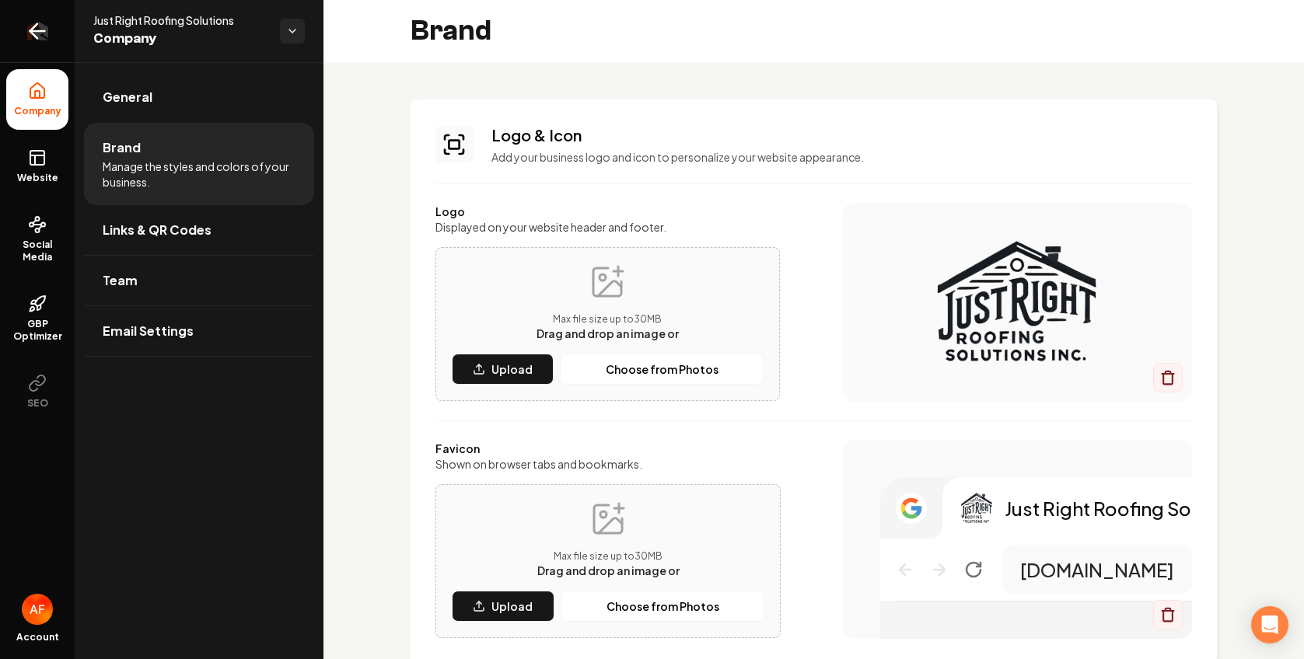
click at [42, 19] on icon "Return to dashboard" at bounding box center [37, 31] width 25 height 25
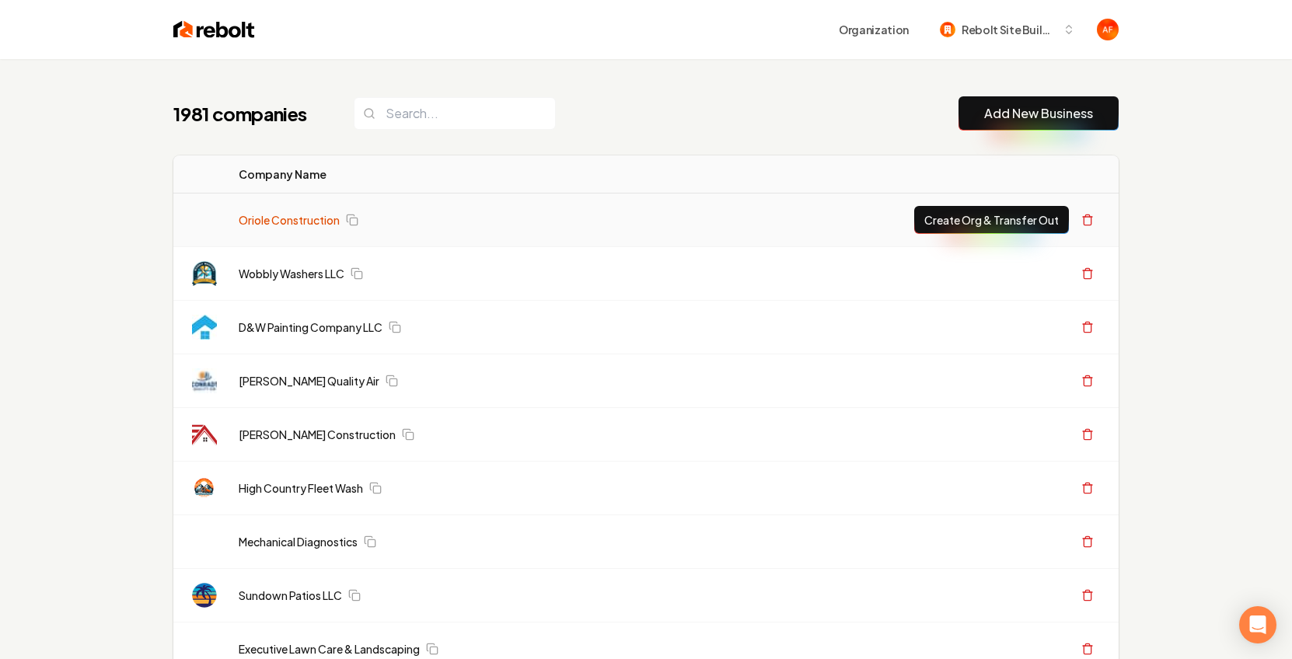
click at [298, 223] on link "Oriole Construction" at bounding box center [289, 220] width 101 height 16
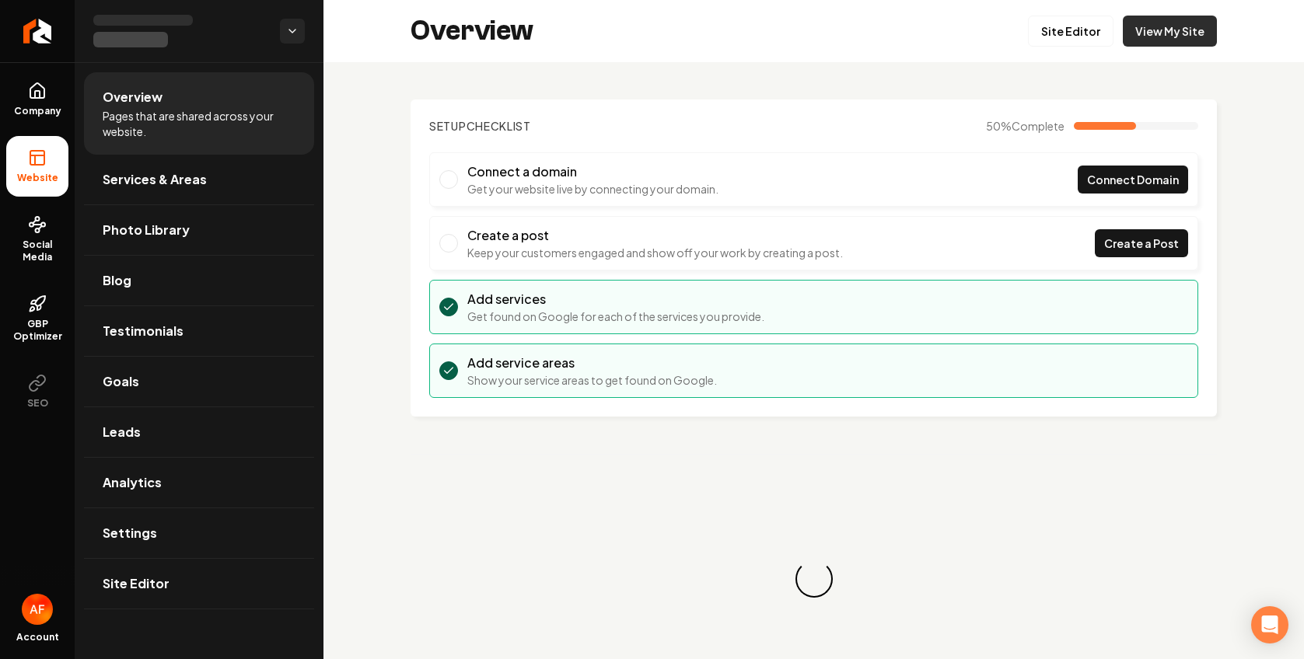
click at [940, 39] on link "View My Site" at bounding box center [1170, 31] width 94 height 31
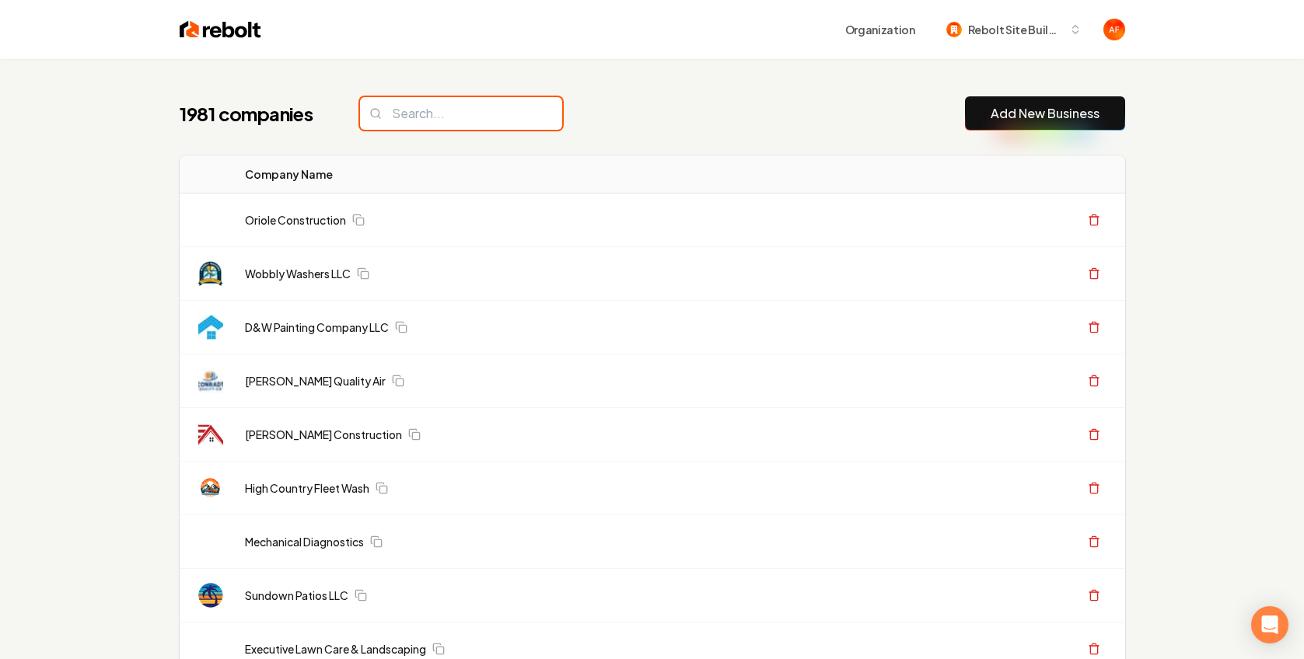
click at [420, 117] on input "search" at bounding box center [461, 113] width 202 height 33
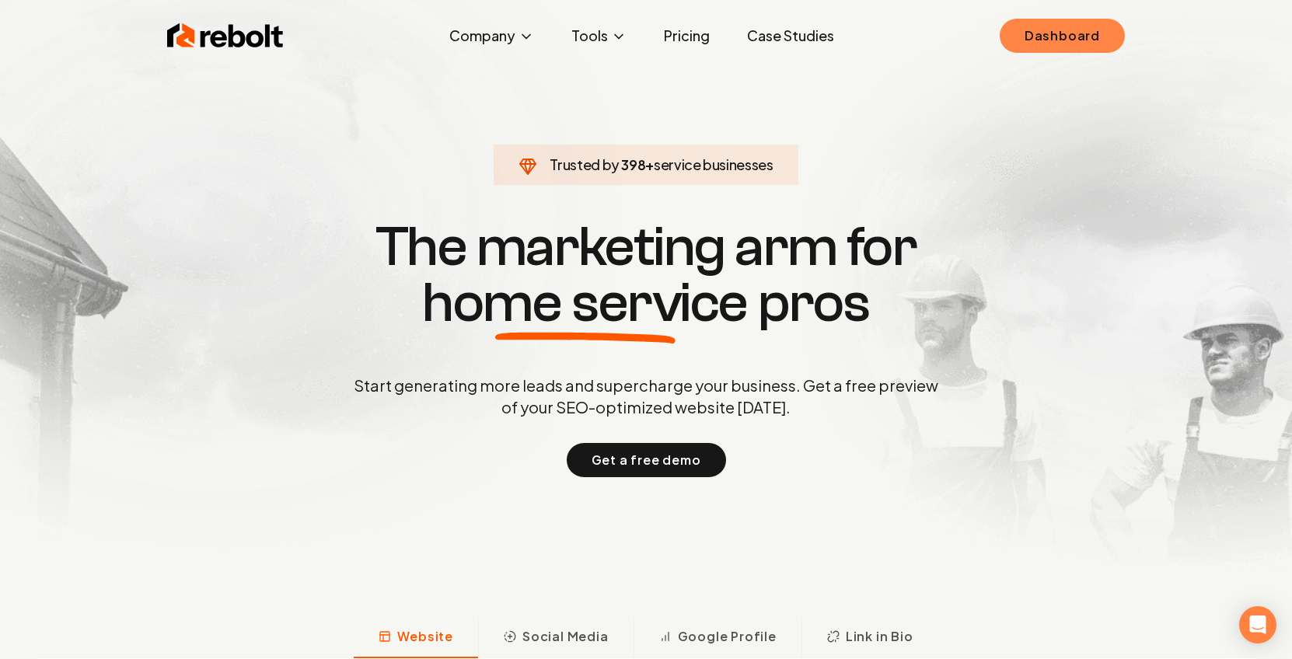
click at [1044, 42] on link "Dashboard" at bounding box center [1062, 36] width 125 height 34
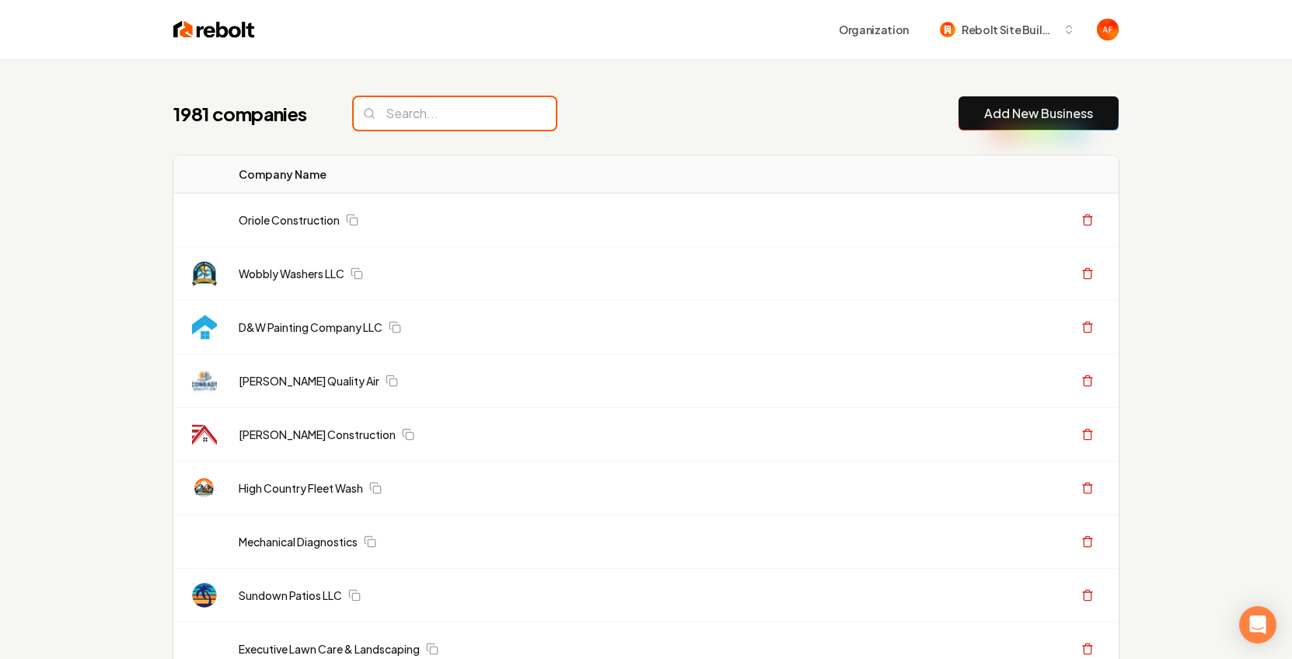
click at [419, 109] on input "search" at bounding box center [455, 113] width 202 height 33
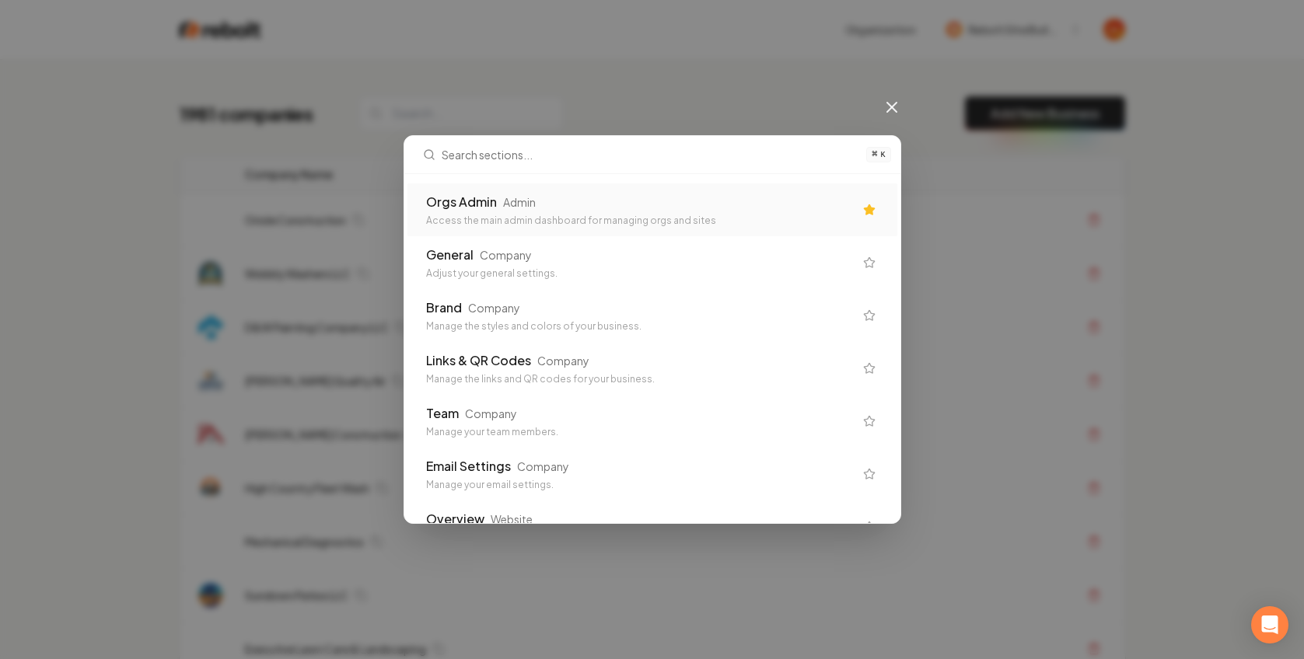
click at [492, 227] on div "Orgs Admin Admin Access the main admin dashboard for managing orgs and sites" at bounding box center [652, 210] width 490 height 53
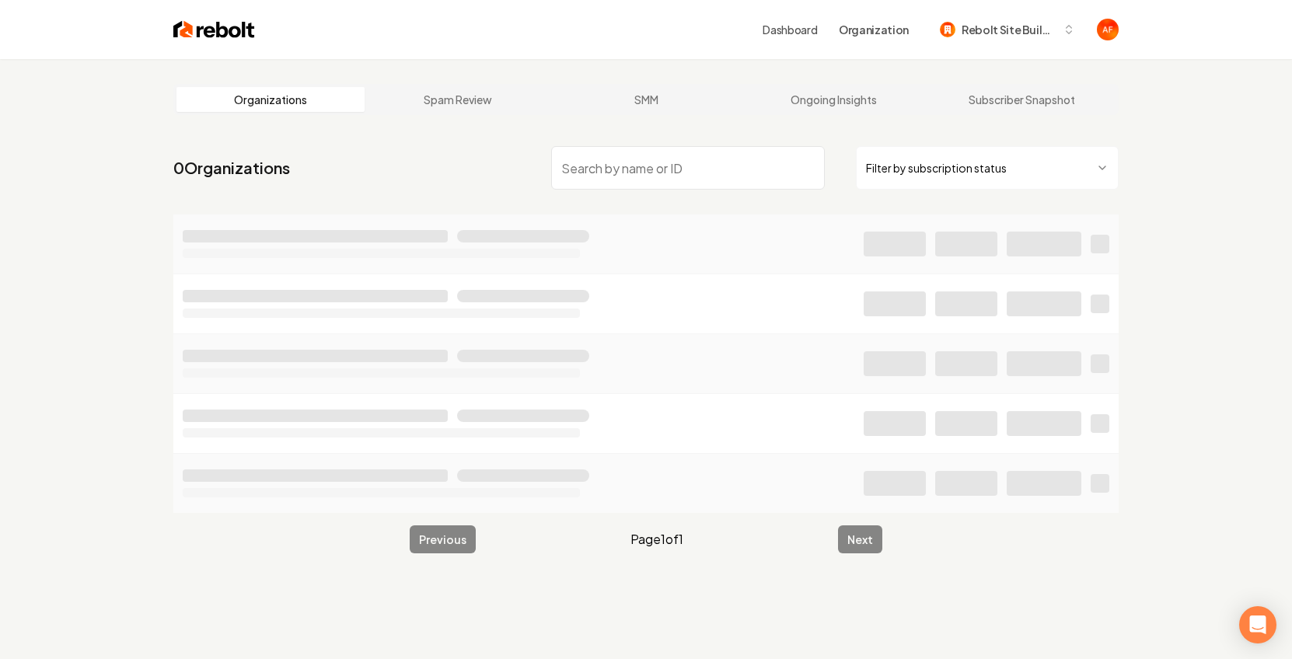
click at [442, 110] on link "Spam Review" at bounding box center [459, 99] width 188 height 25
click at [645, 156] on input "search" at bounding box center [688, 168] width 274 height 44
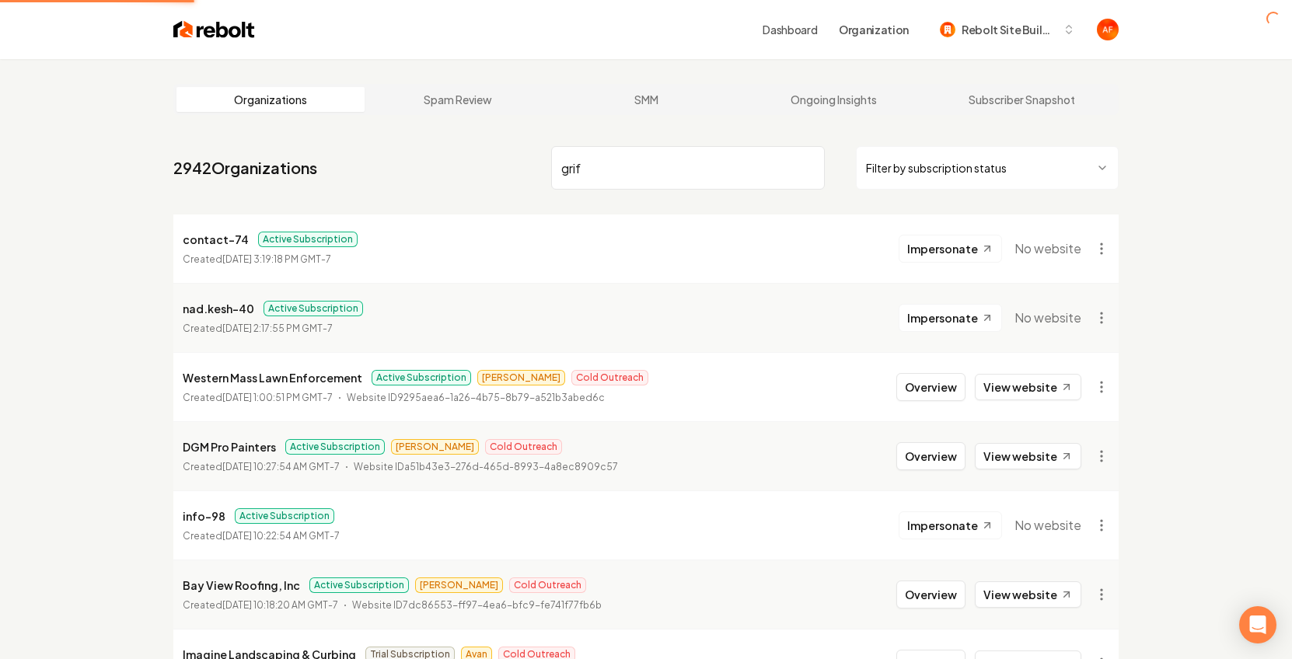
type input "grifi"
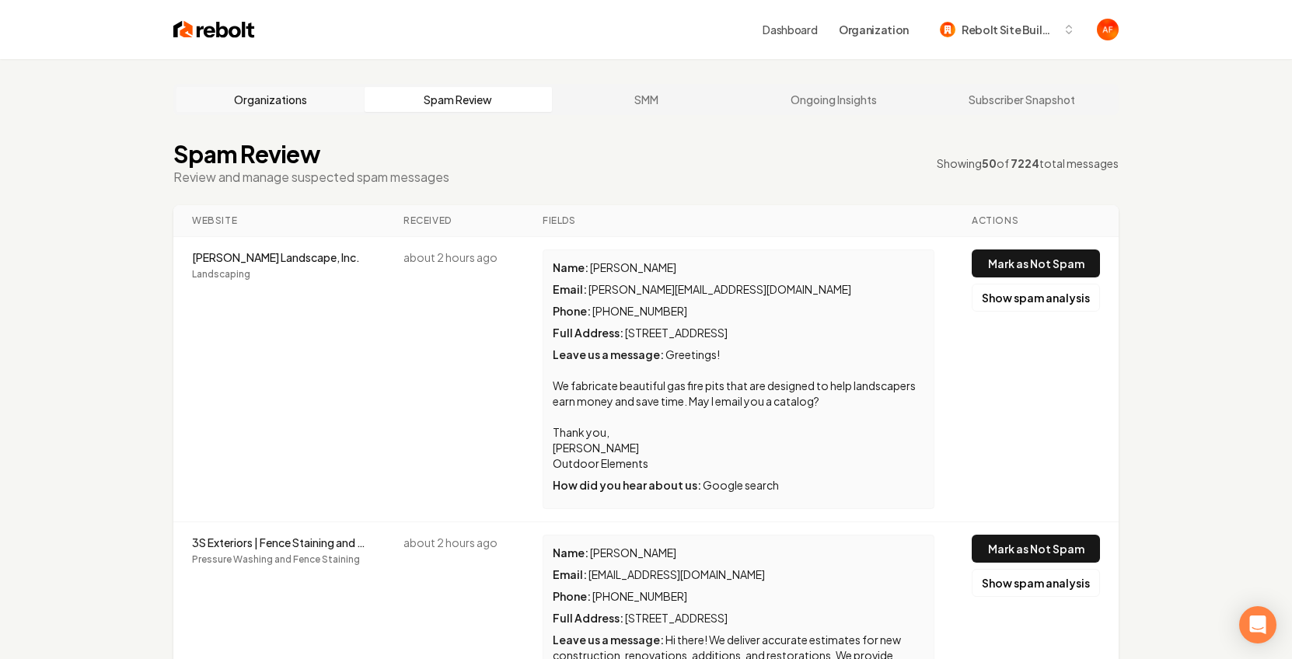
click at [290, 93] on link "Organizations" at bounding box center [271, 99] width 188 height 25
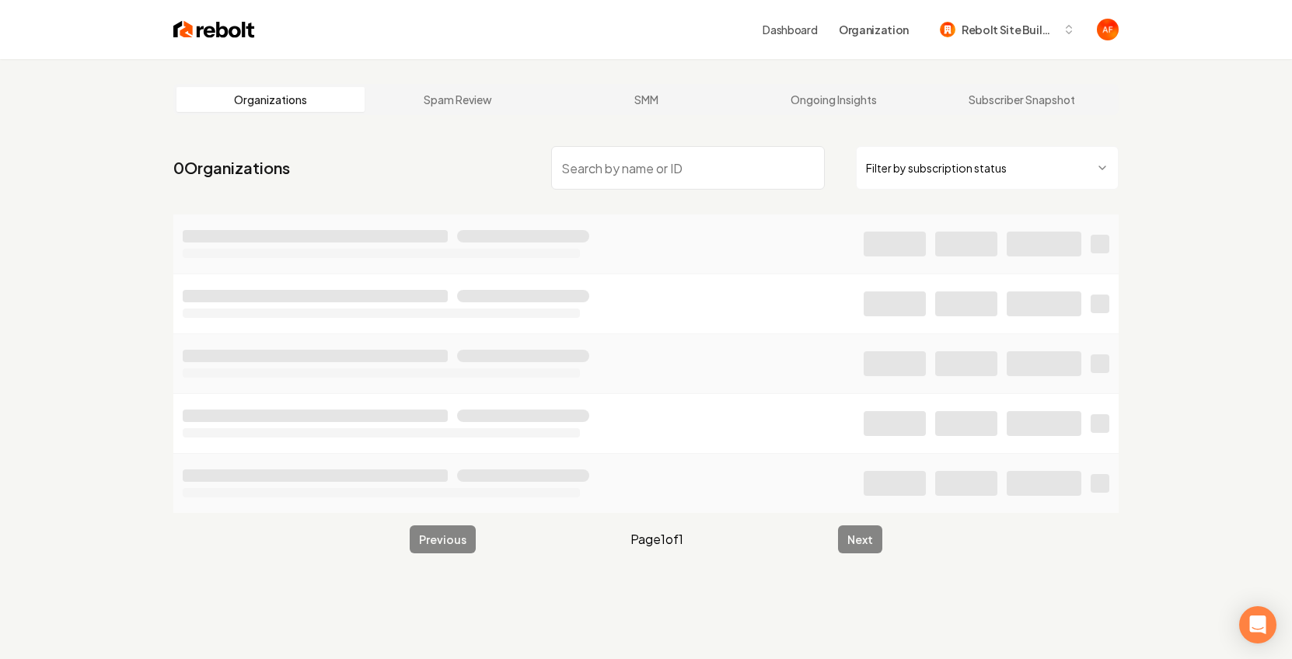
click at [575, 170] on input "search" at bounding box center [688, 168] width 274 height 44
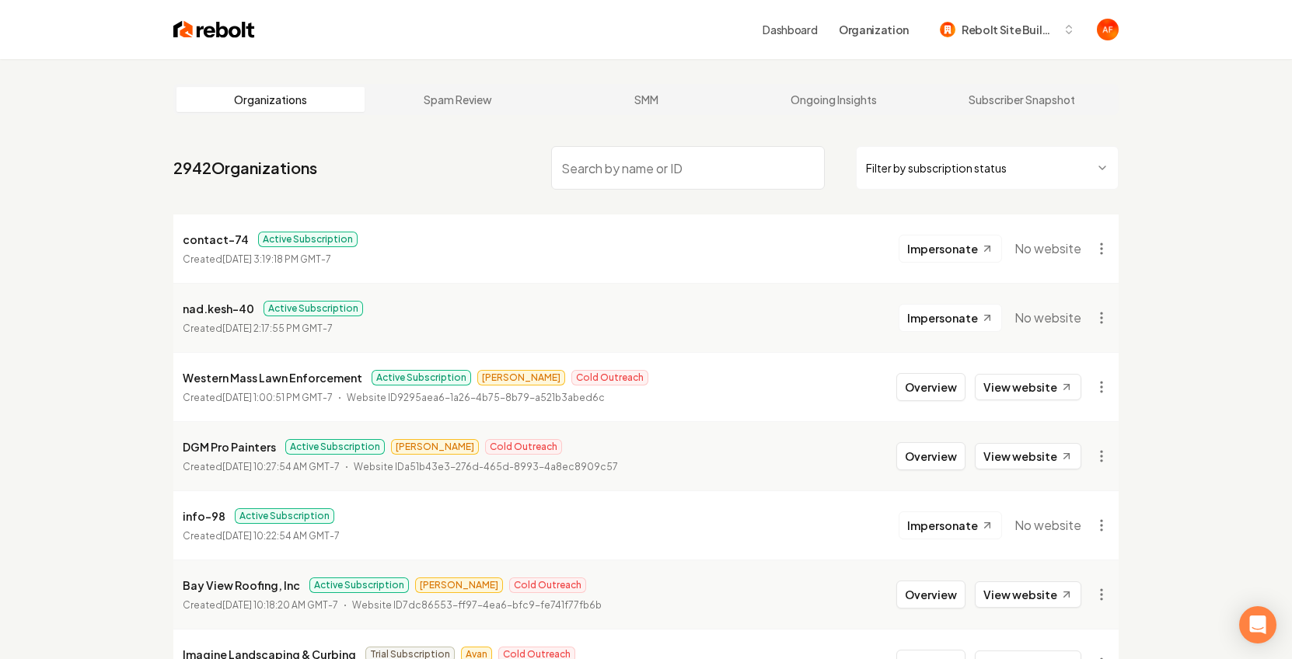
type input "g"
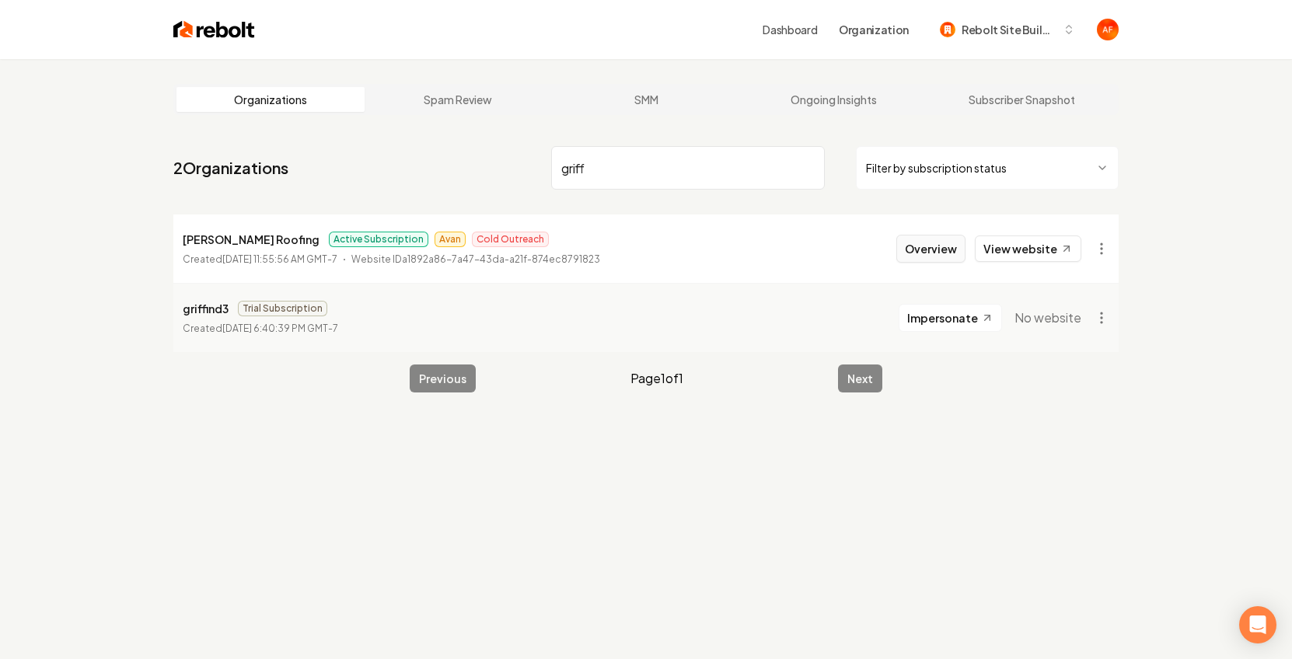
type input "griff"
click at [951, 253] on button "Overview" at bounding box center [931, 249] width 69 height 28
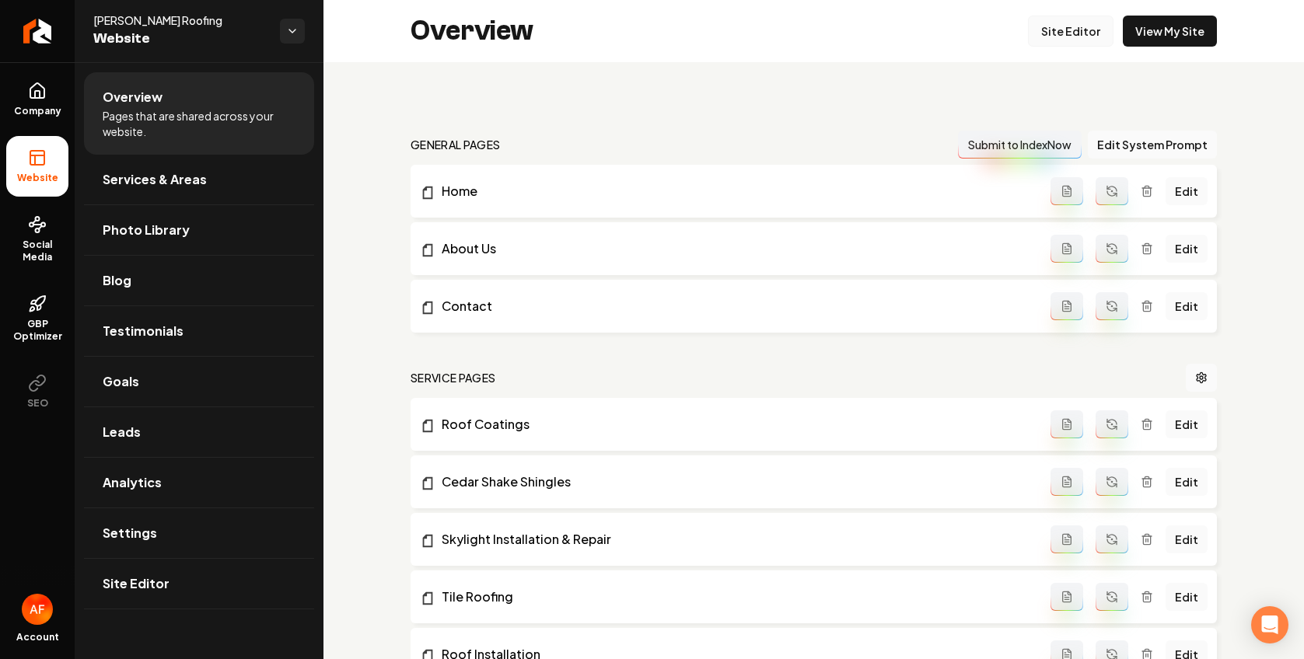
click at [1061, 29] on link "Site Editor" at bounding box center [1071, 31] width 86 height 31
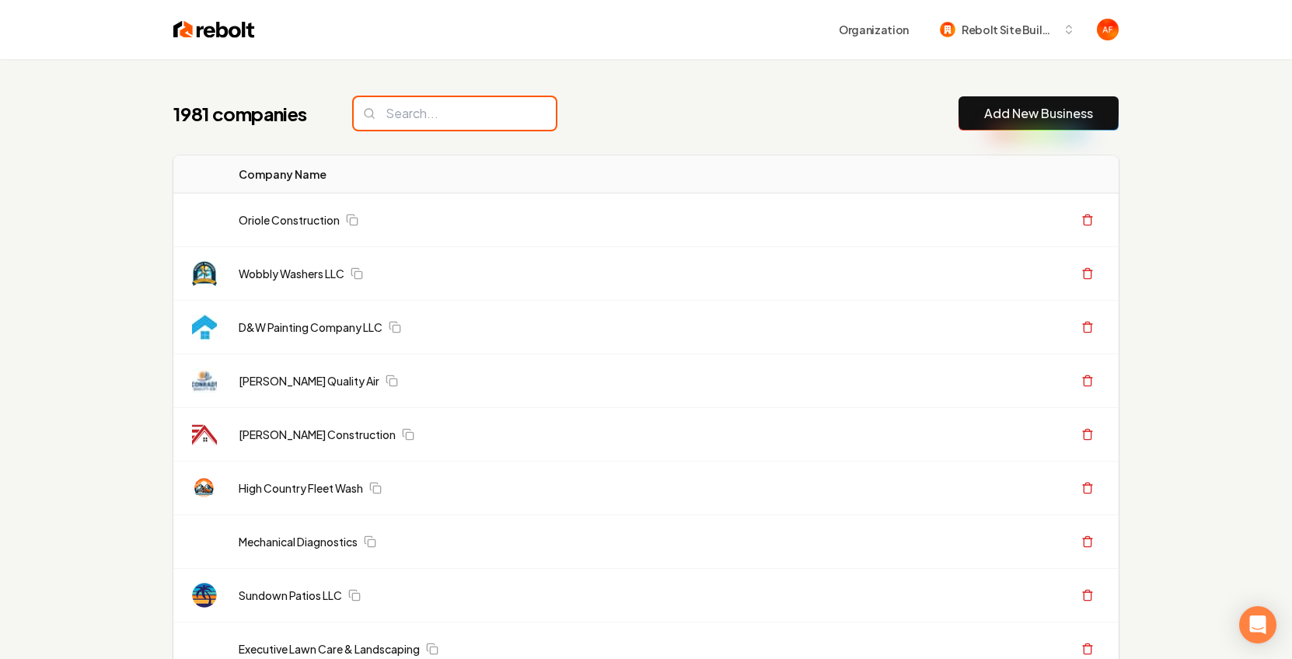
click at [447, 100] on input "search" at bounding box center [455, 113] width 202 height 33
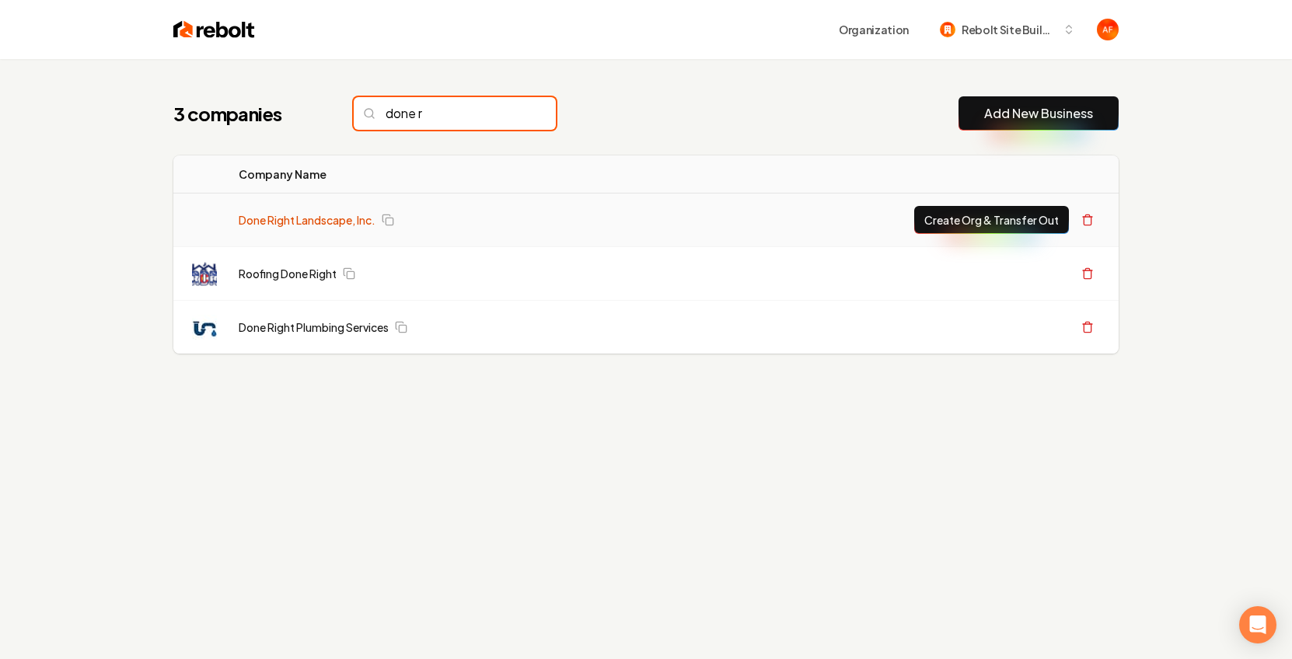
type input "done r"
click at [288, 216] on link "Done Right Landscape, Inc." at bounding box center [307, 220] width 137 height 16
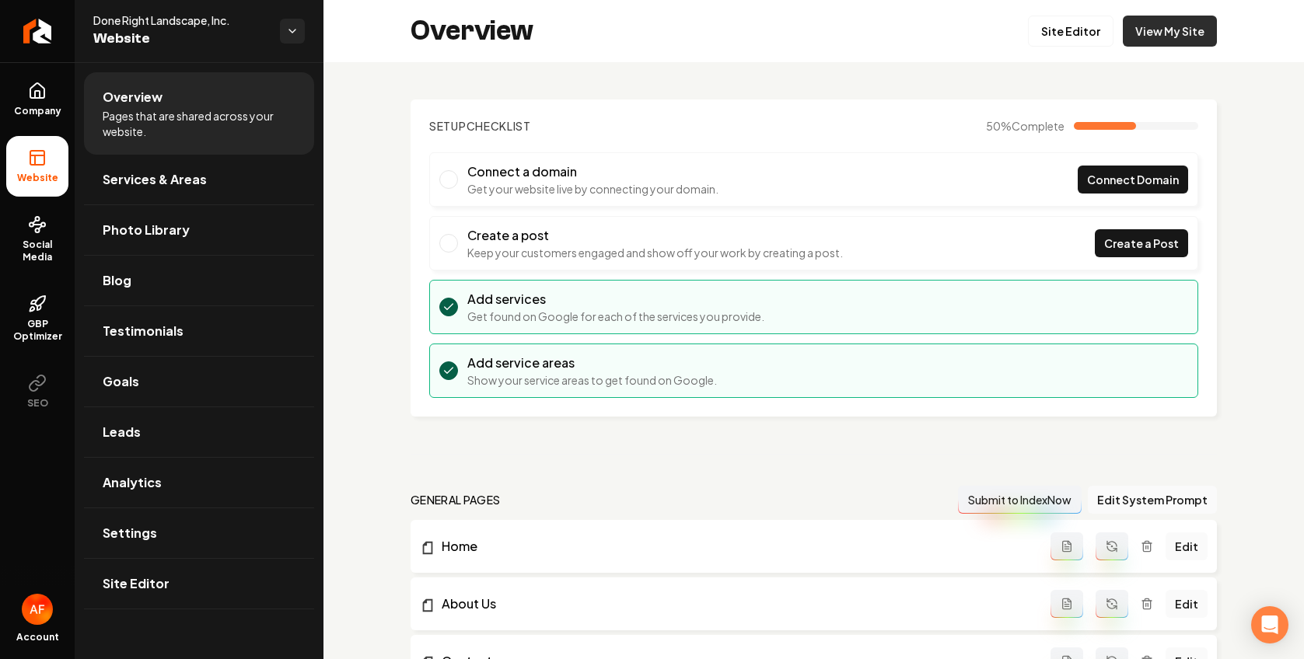
click at [1137, 28] on link "View My Site" at bounding box center [1170, 31] width 94 height 31
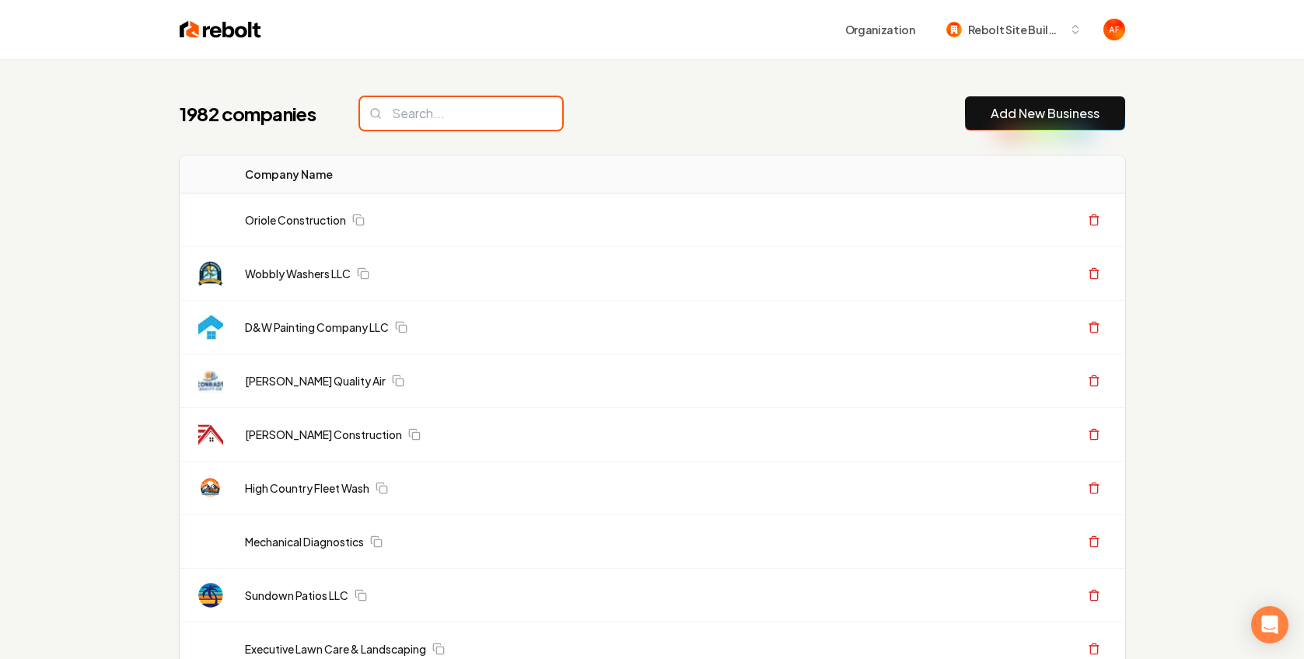
click at [423, 124] on input "search" at bounding box center [461, 113] width 202 height 33
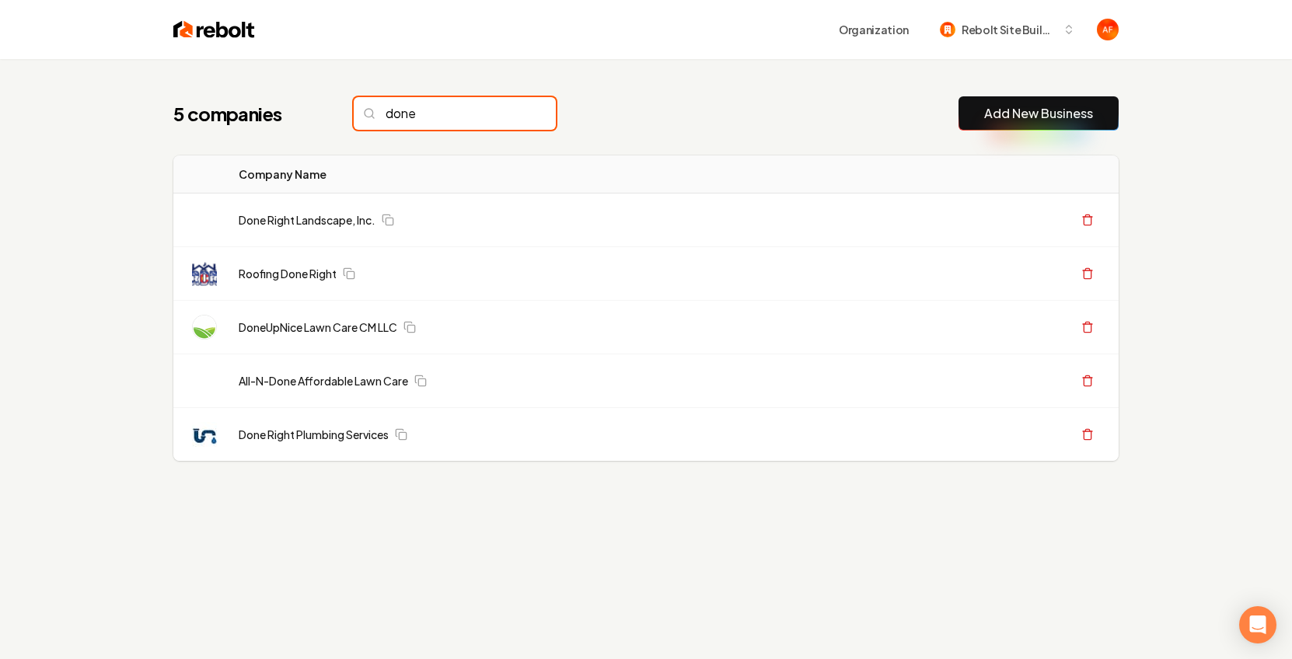
click at [448, 113] on input "done" at bounding box center [455, 113] width 202 height 33
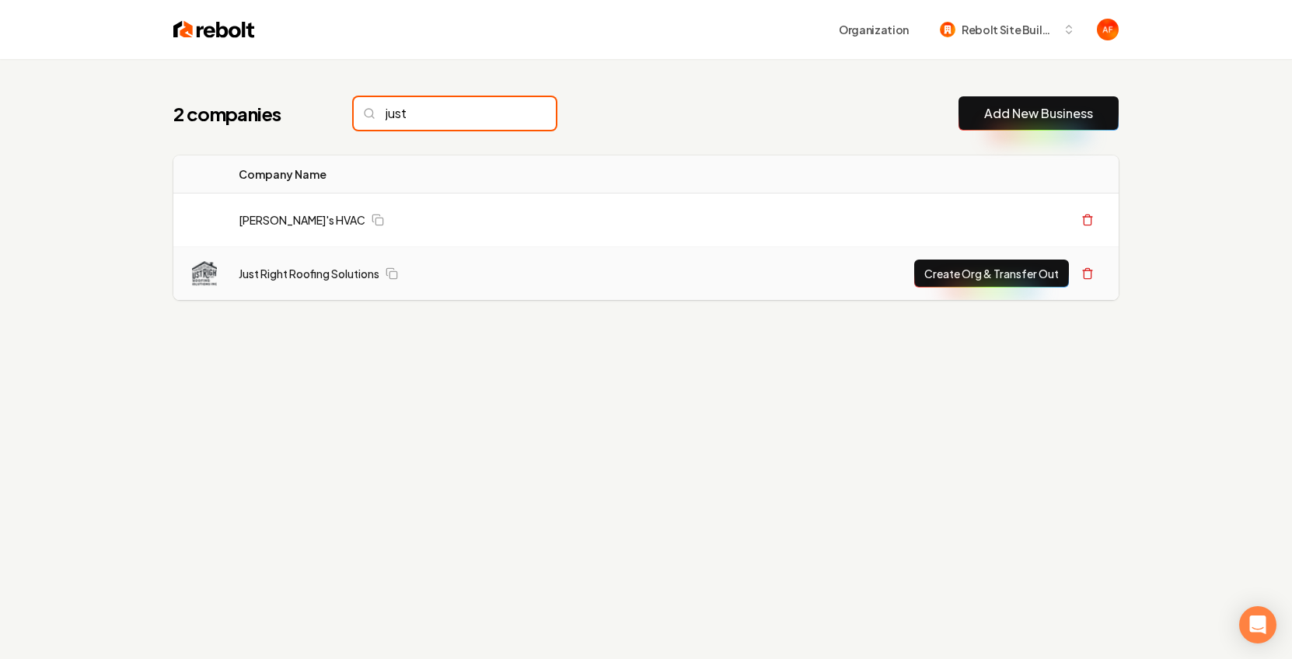
type input "just"
click at [967, 270] on button "Create Org & Transfer Out" at bounding box center [991, 274] width 155 height 28
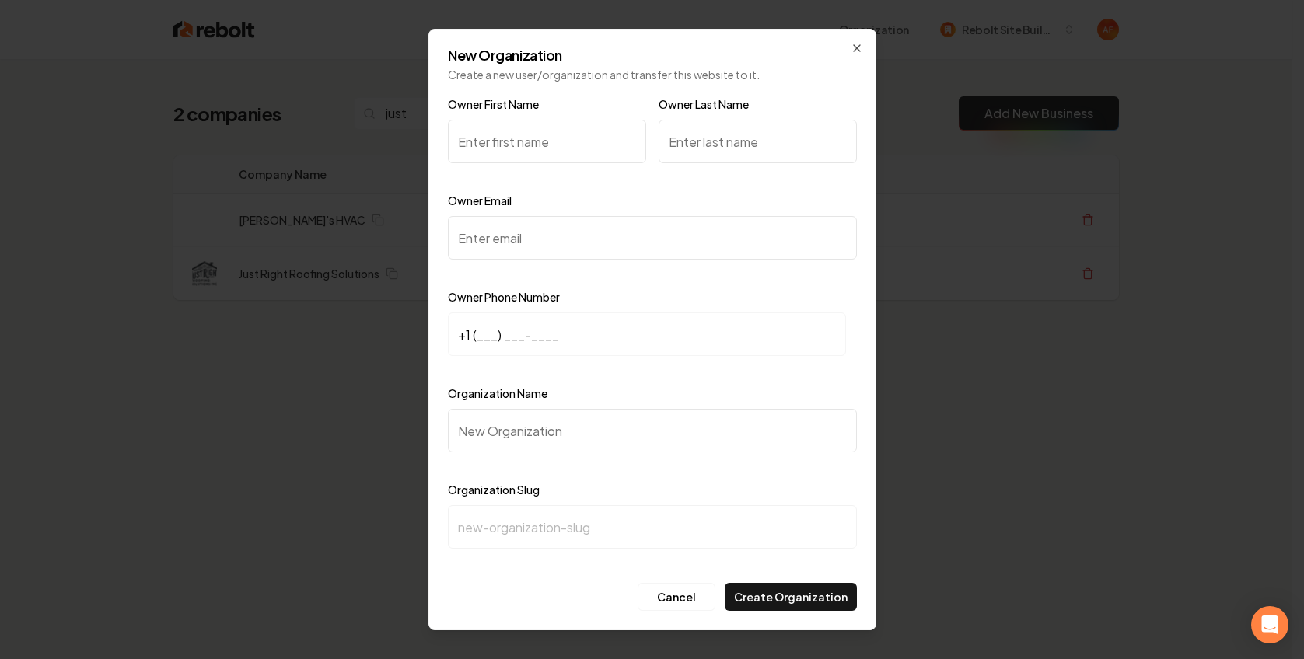
click at [525, 132] on input "Owner First Name" at bounding box center [547, 142] width 198 height 44
type input "[PERSON_NAME]"
click at [459, 250] on input "Owner Email" at bounding box center [652, 238] width 409 height 44
paste input "[EMAIL_ADDRESS][PERSON_NAME][DOMAIN_NAME]"
type input "[EMAIL_ADDRESS][PERSON_NAME][DOMAIN_NAME]"
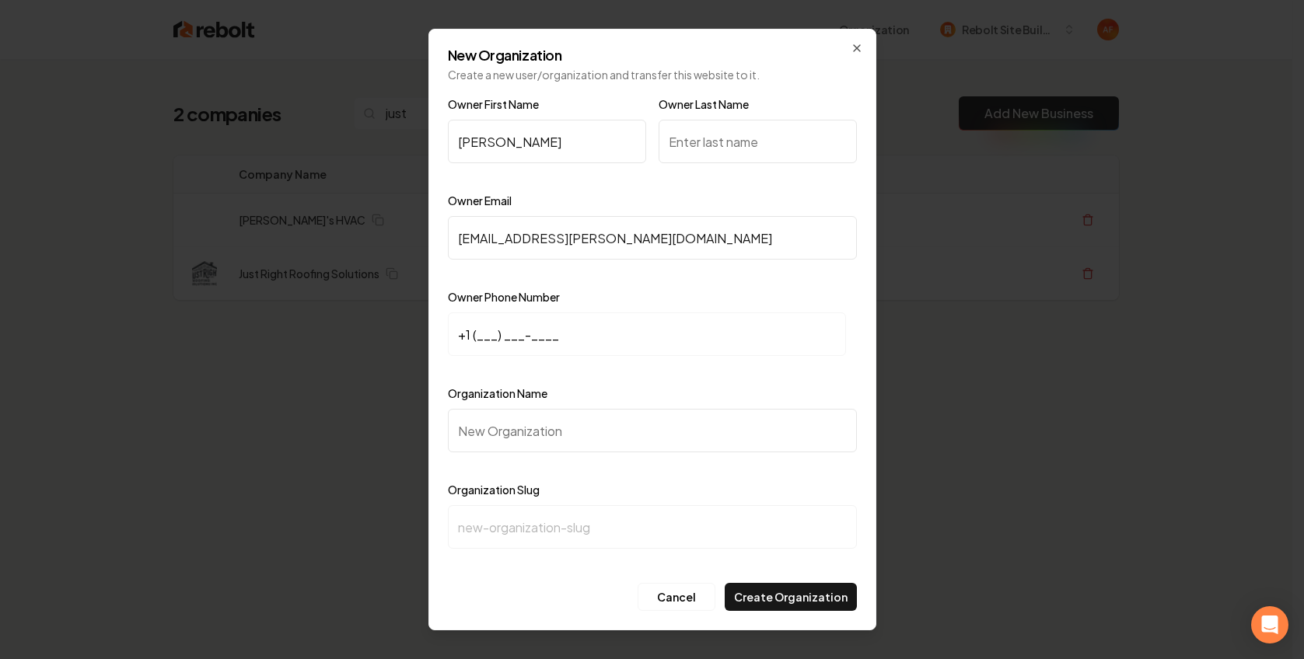
click at [481, 337] on input "+1 (___) ___-____" at bounding box center [647, 335] width 398 height 44
click at [480, 337] on input "+1 (___) ___-____" at bounding box center [647, 335] width 398 height 44
click at [480, 336] on input "+1 (___) ___-____" at bounding box center [647, 335] width 398 height 44
paste input "816) 674-2986"
type input "[PHONE_NUMBER]"
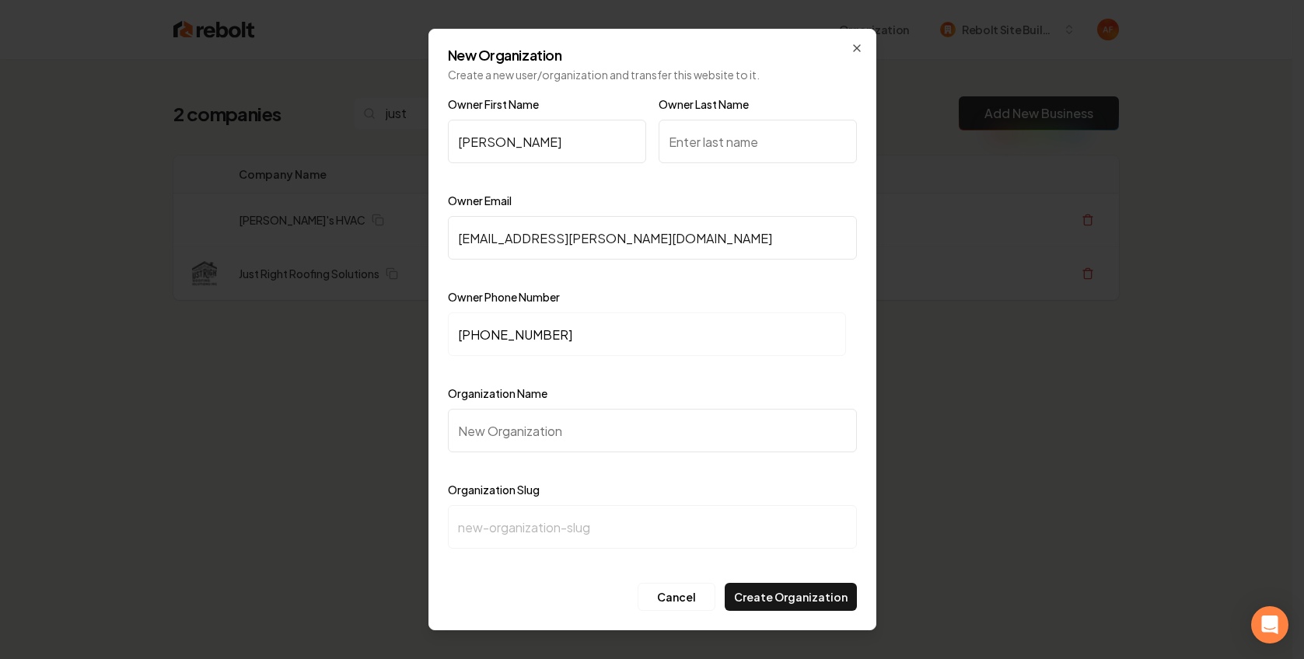
click at [692, 141] on input "Owner Last Name" at bounding box center [758, 142] width 198 height 44
type input "calisti"
click at [696, 194] on div "Owner Email jrrs.robert@gmail.com" at bounding box center [652, 236] width 409 height 90
click at [502, 437] on input "Organization Name" at bounding box center [652, 431] width 409 height 44
paste input "Just Right Roofing Solutions Right"
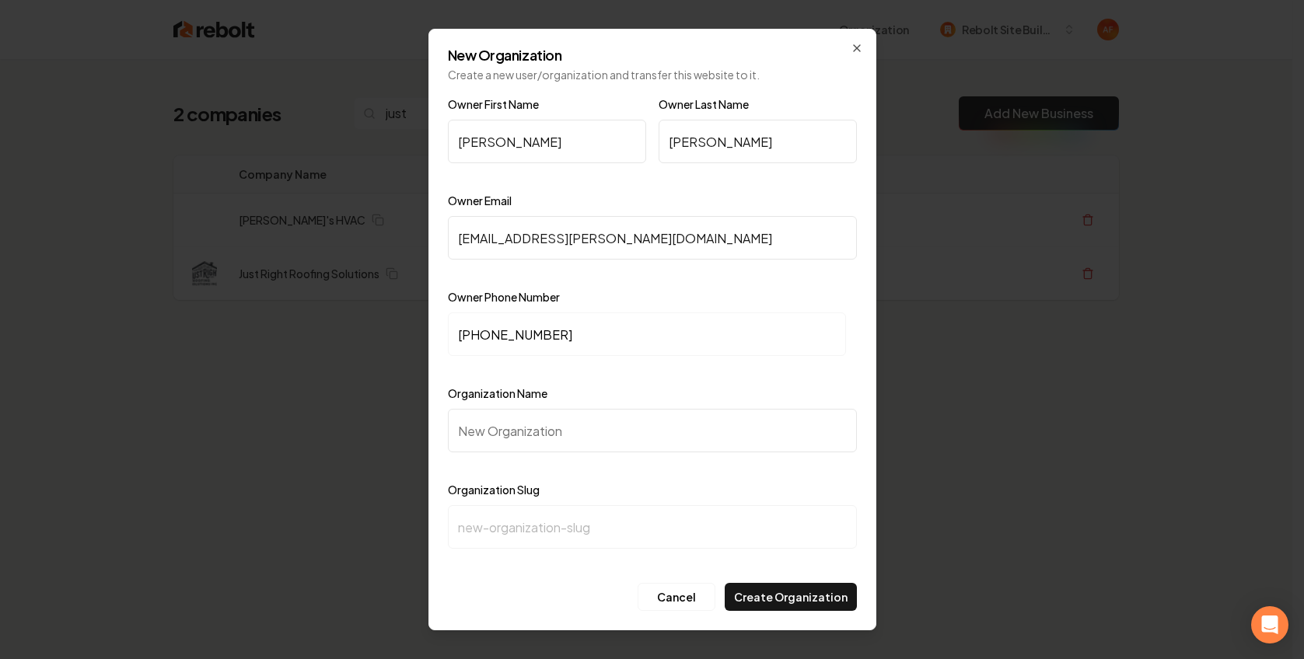
type input "Just Right Roofing Solutions Right"
type input "just-right-roofing-solutions-right"
drag, startPoint x: 677, startPoint y: 435, endPoint x: 617, endPoint y: 434, distance: 59.9
click at [617, 434] on input "Just Right Roofing Solutions Right" at bounding box center [652, 431] width 409 height 44
type input "Just Right Roofing Solutions"
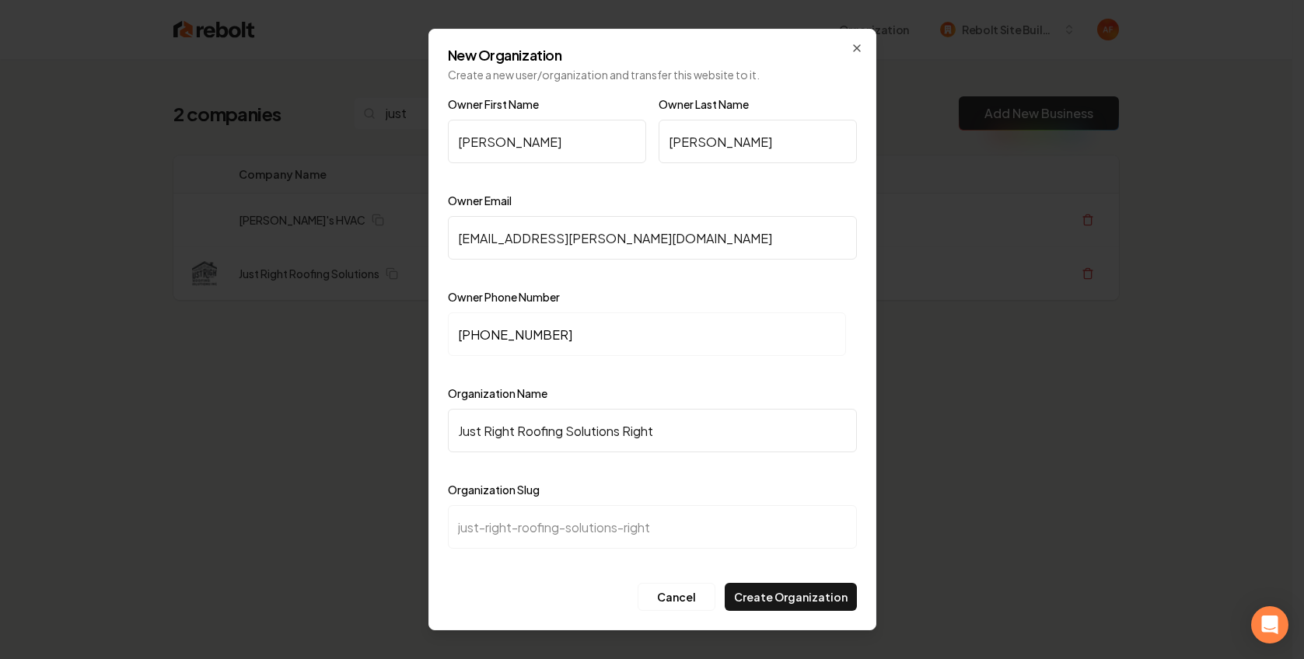
type input "just-right-roofing-solutions"
type input "Just Right Roofing Solutions"
click at [795, 596] on button "Create Organization" at bounding box center [791, 597] width 132 height 28
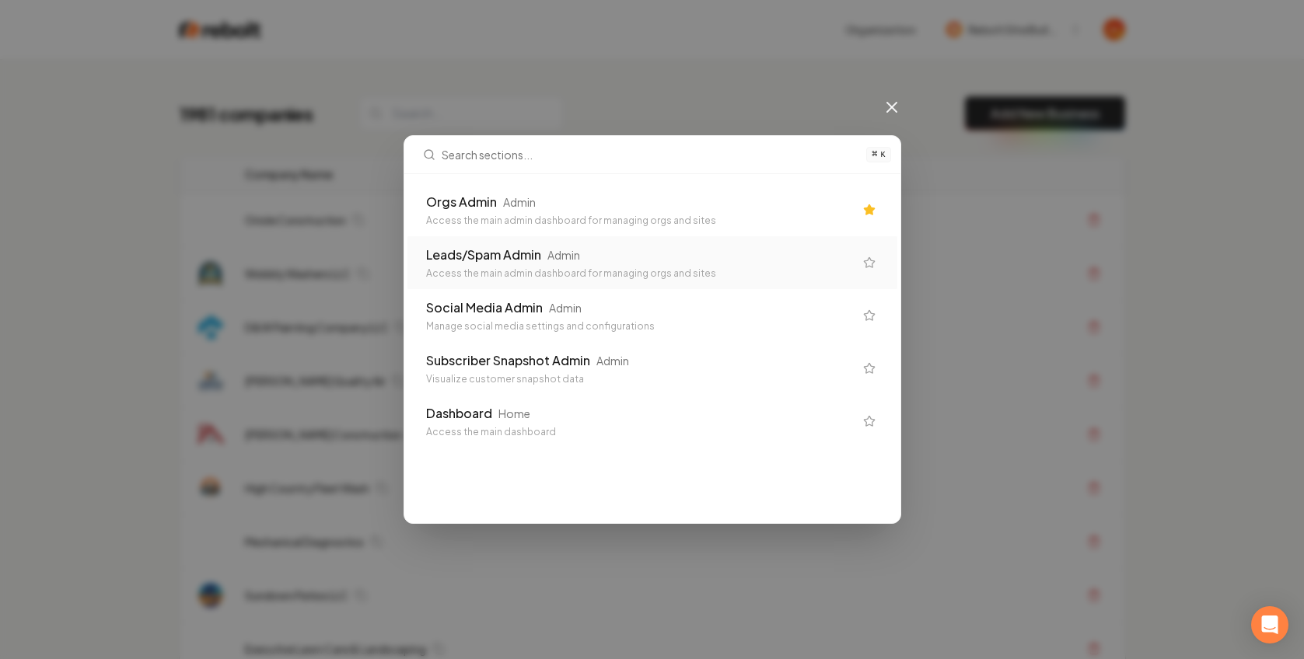
click at [654, 210] on div "Orgs Admin Admin" at bounding box center [640, 202] width 428 height 19
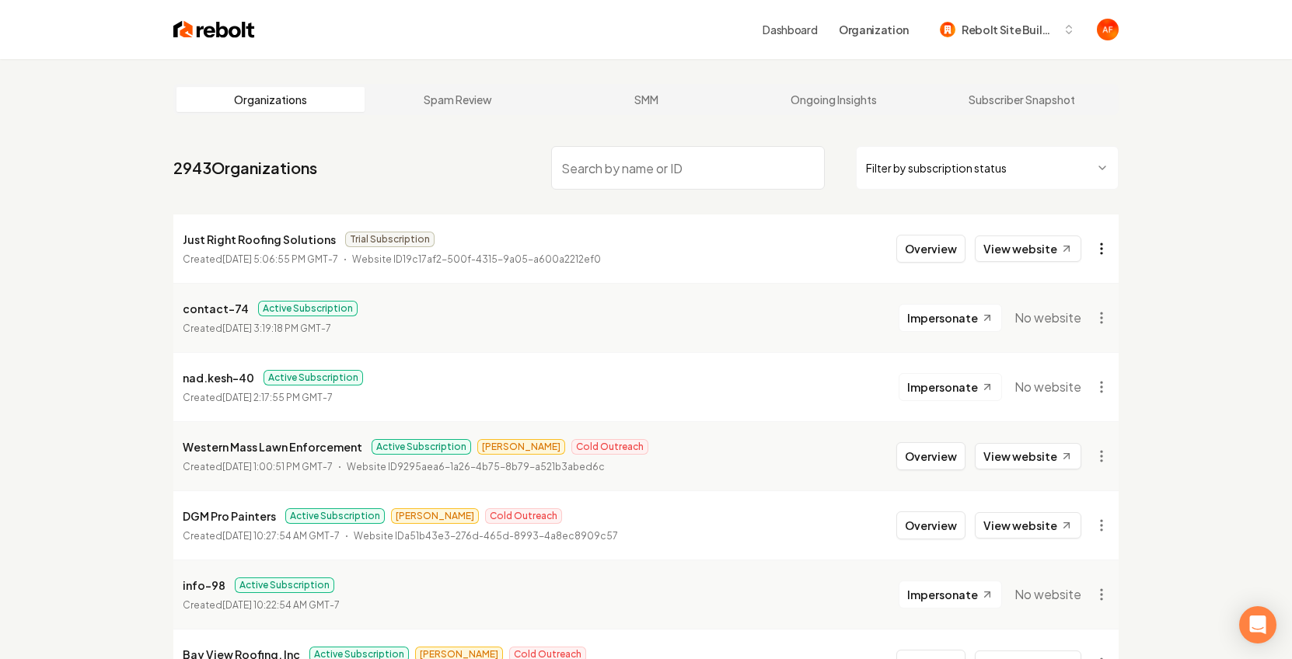
click at [1093, 243] on html "Dashboard Organization Rebolt Site Builder Organizations Spam Review SMM Ongoin…" at bounding box center [646, 329] width 1292 height 659
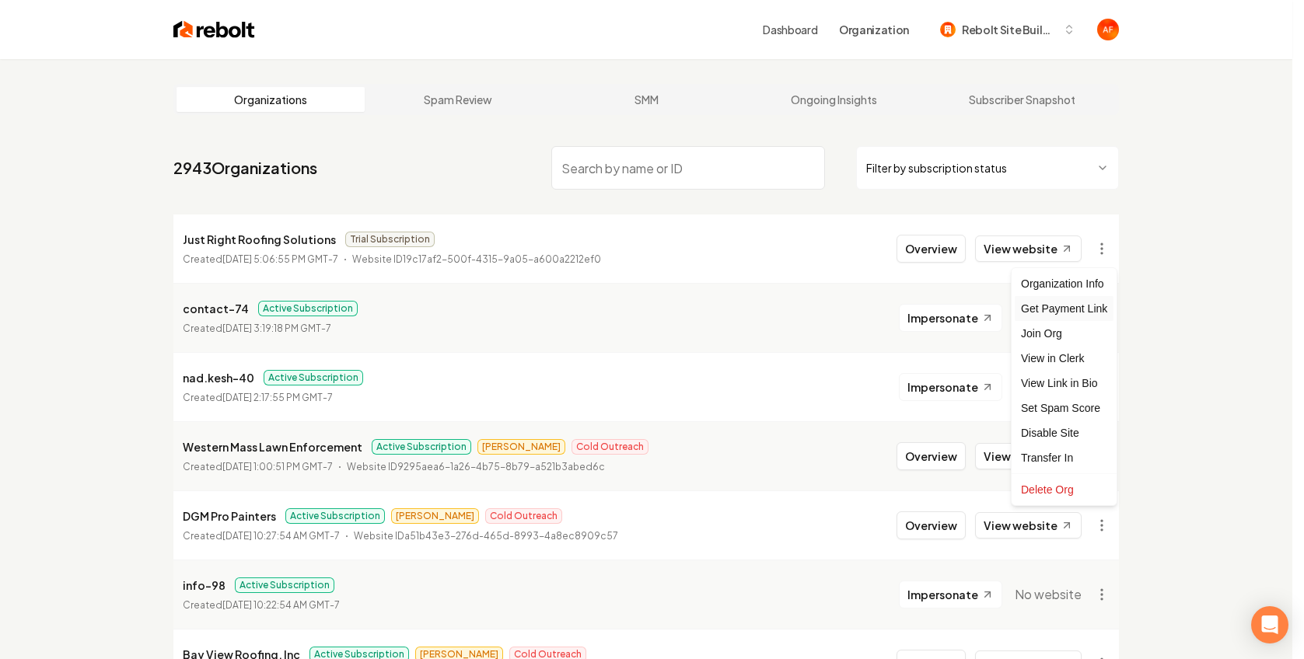
click at [1061, 301] on div "Get Payment Link" at bounding box center [1064, 308] width 99 height 25
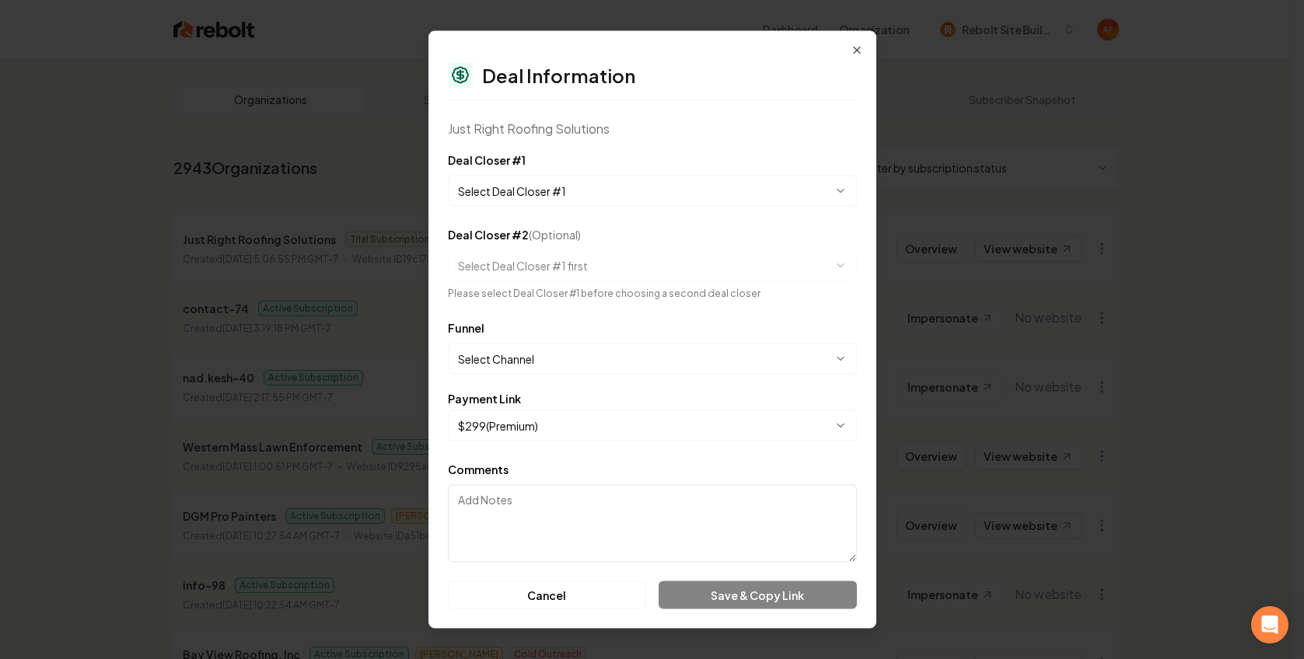
click at [611, 178] on body "Dashboard Organization Rebolt Site Builder Organizations Spam Review SMM Ongoin…" at bounding box center [646, 329] width 1292 height 659
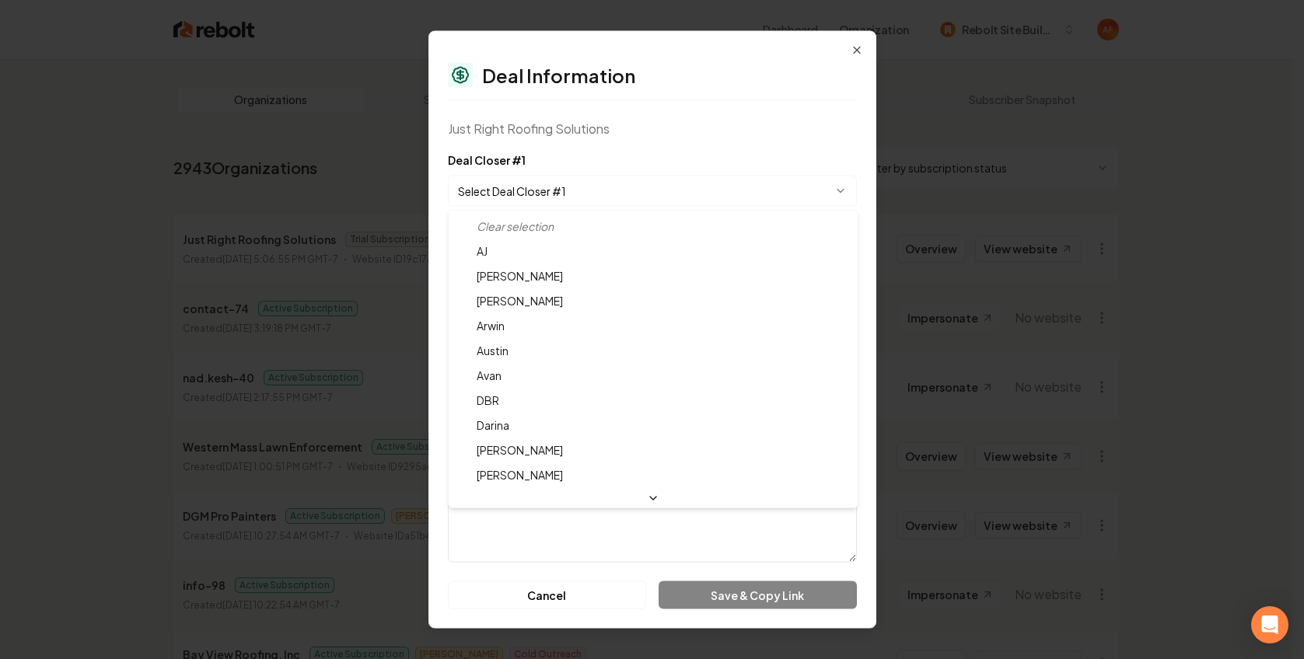
select select "**********"
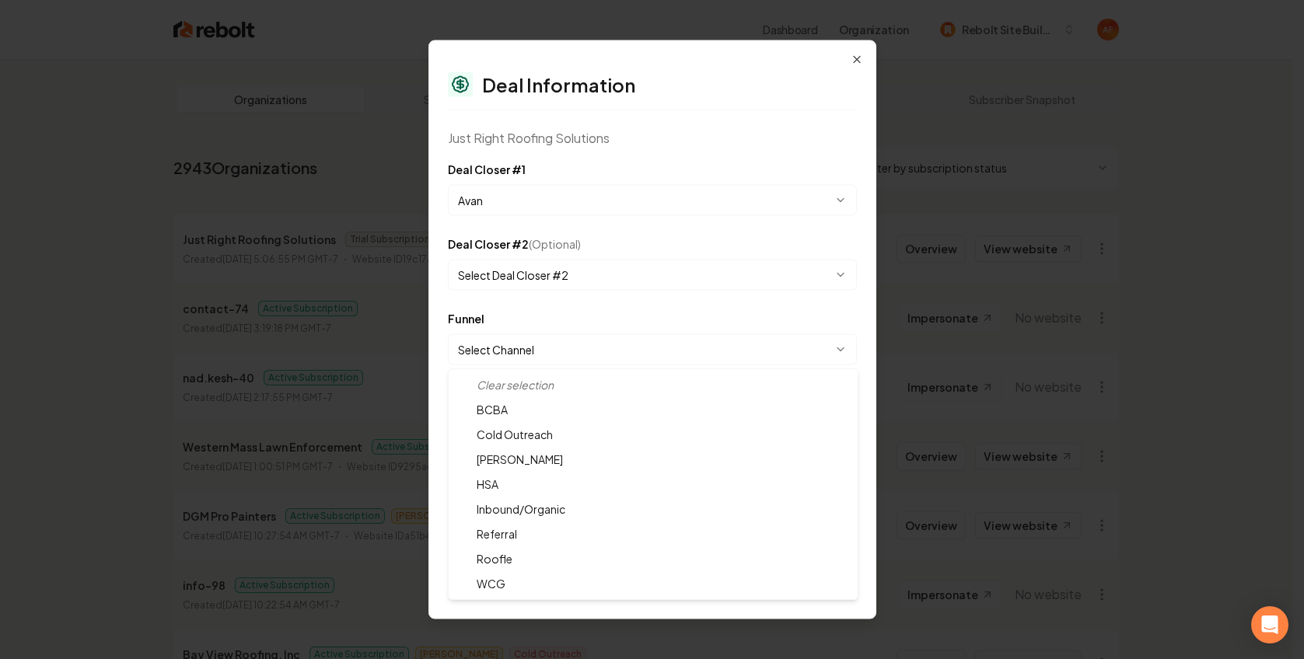
click at [549, 337] on body "Dashboard Organization Rebolt Site Builder Organizations Spam Review SMM Ongoin…" at bounding box center [646, 329] width 1292 height 659
select select "**********"
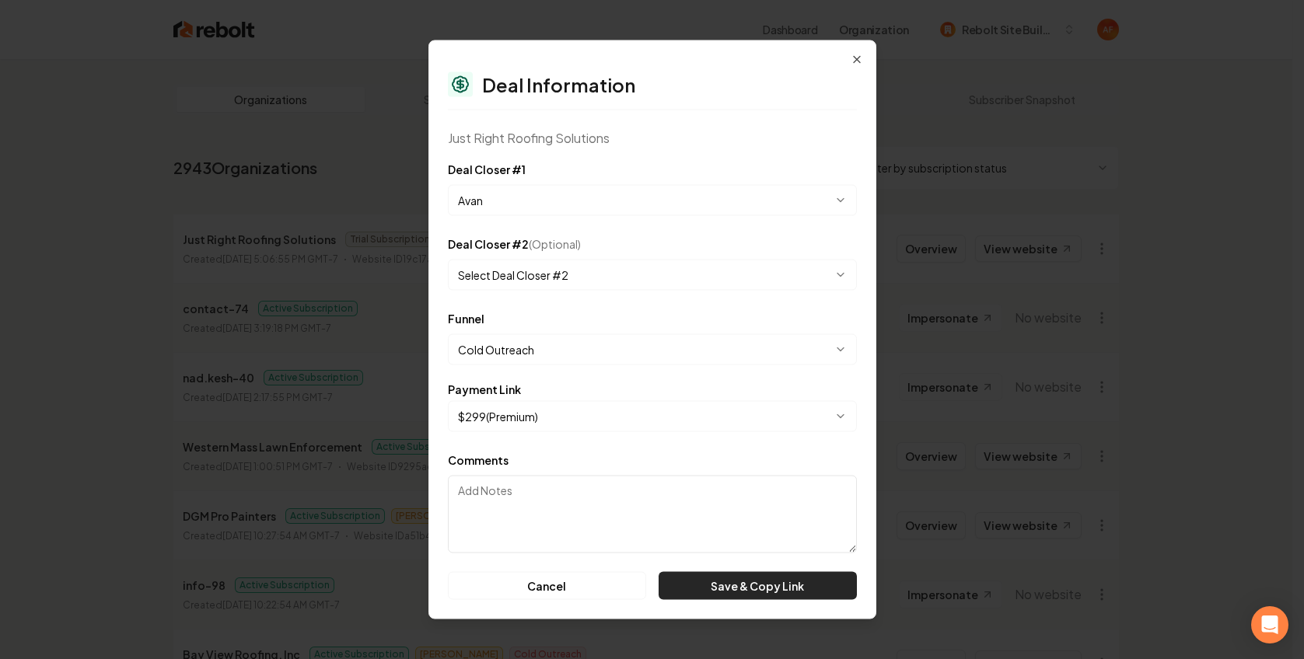
click at [754, 578] on button "Save & Copy Link" at bounding box center [758, 586] width 198 height 28
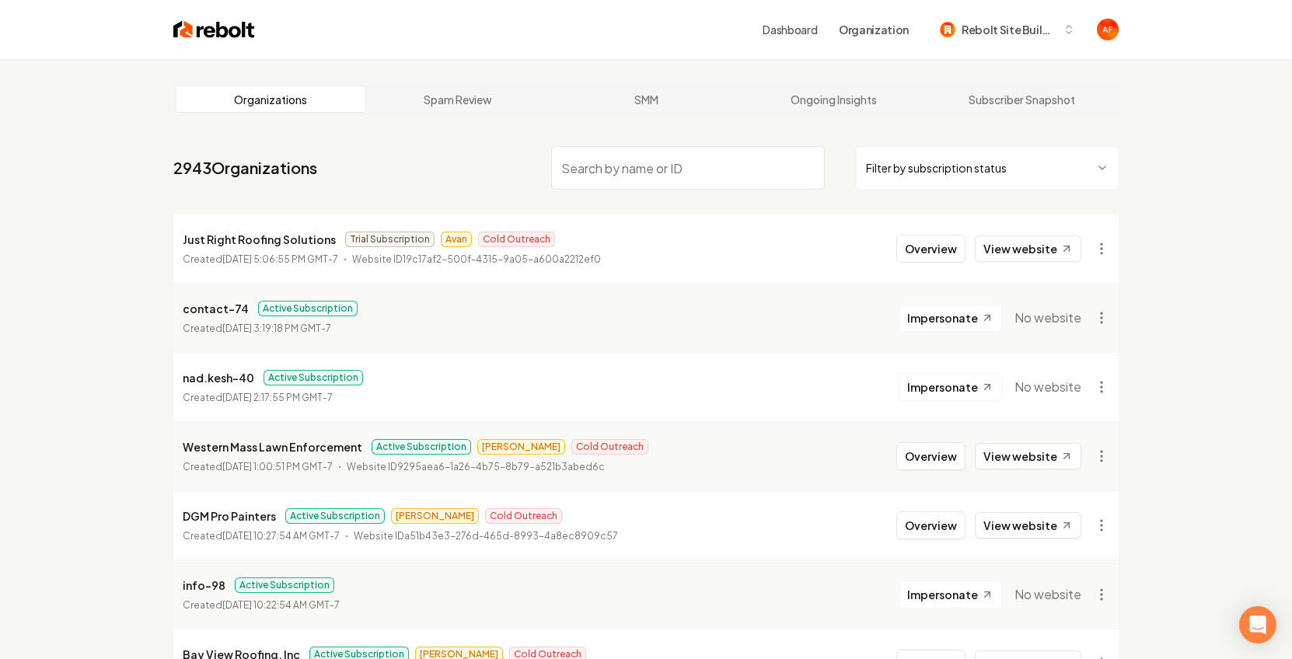
click at [618, 163] on input "search" at bounding box center [688, 168] width 274 height 44
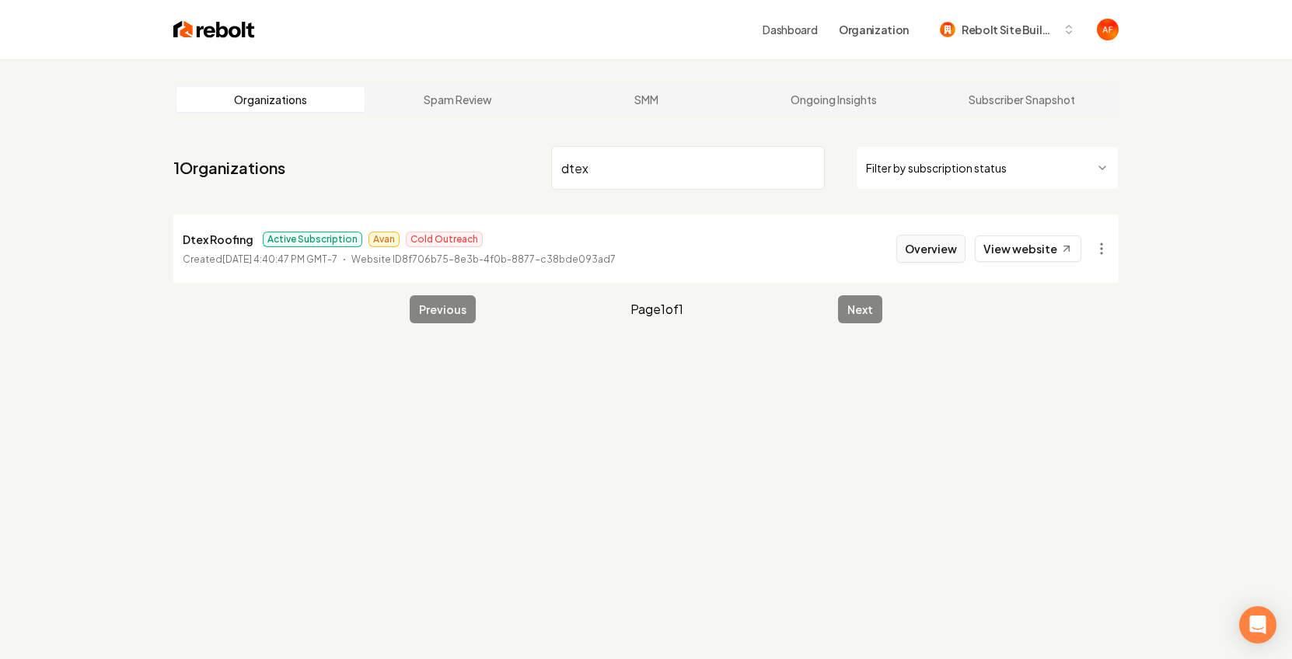
type input "dtex"
click at [950, 248] on button "Overview" at bounding box center [931, 249] width 69 height 28
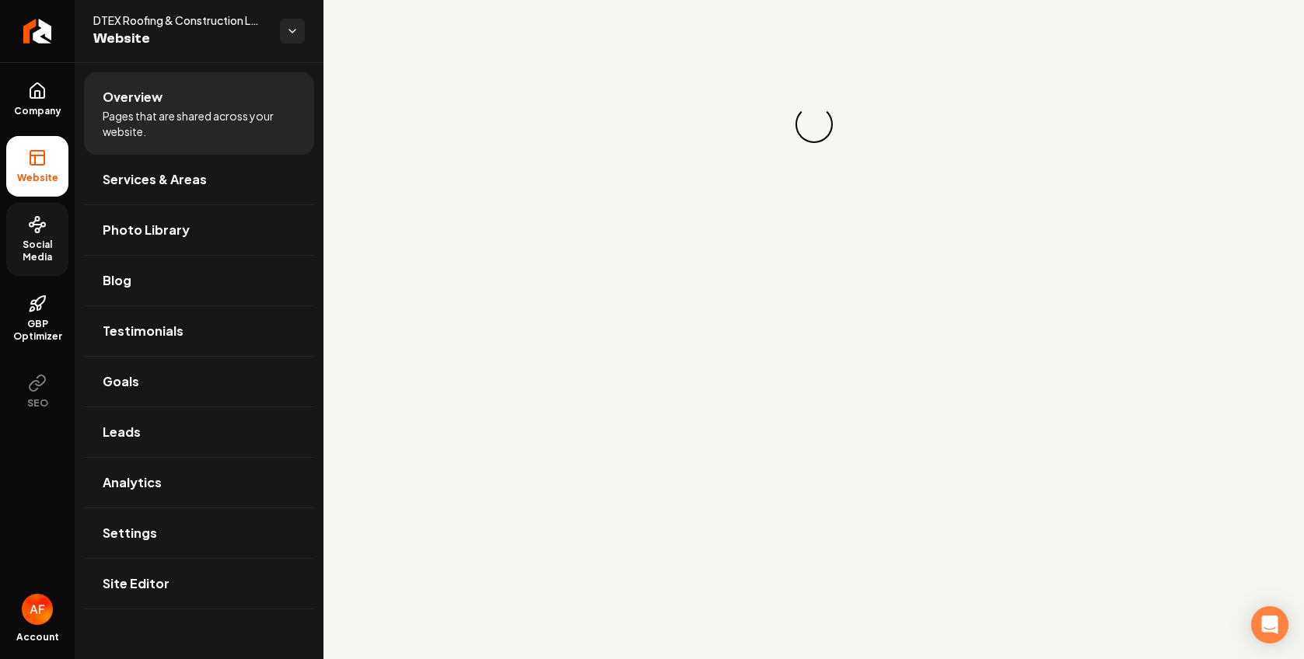
click at [37, 223] on icon at bounding box center [37, 224] width 19 height 19
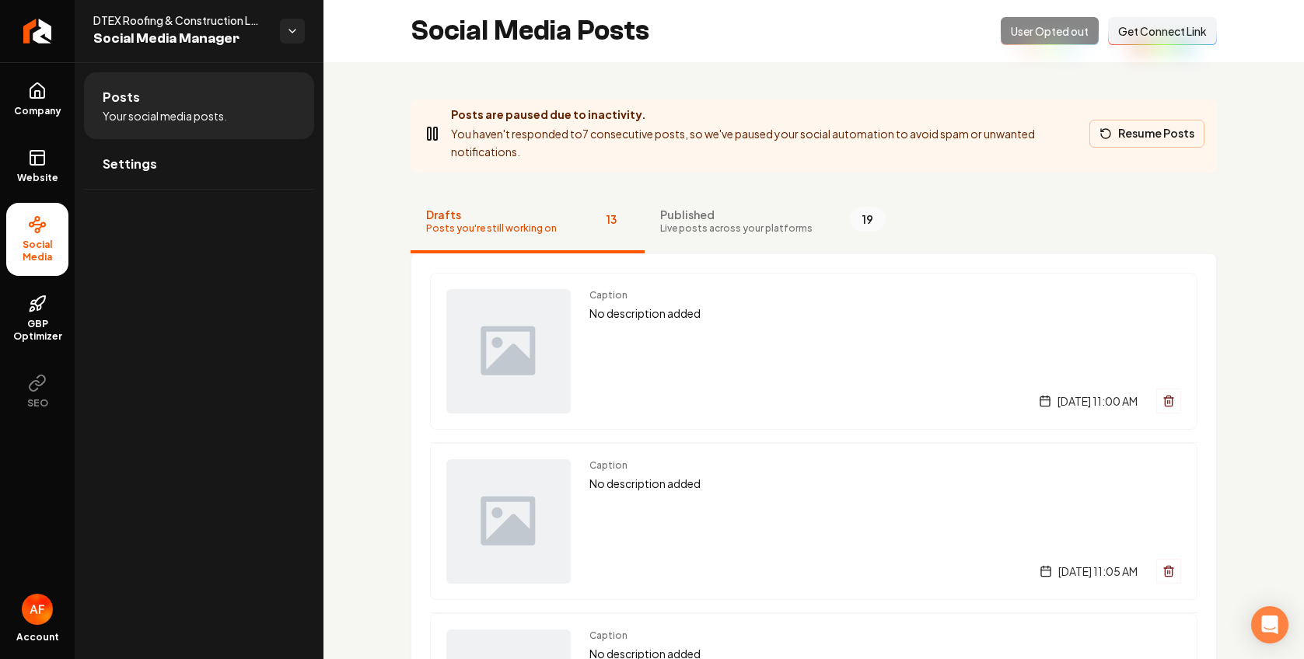
click at [1153, 138] on button "Resume Posts" at bounding box center [1146, 134] width 115 height 28
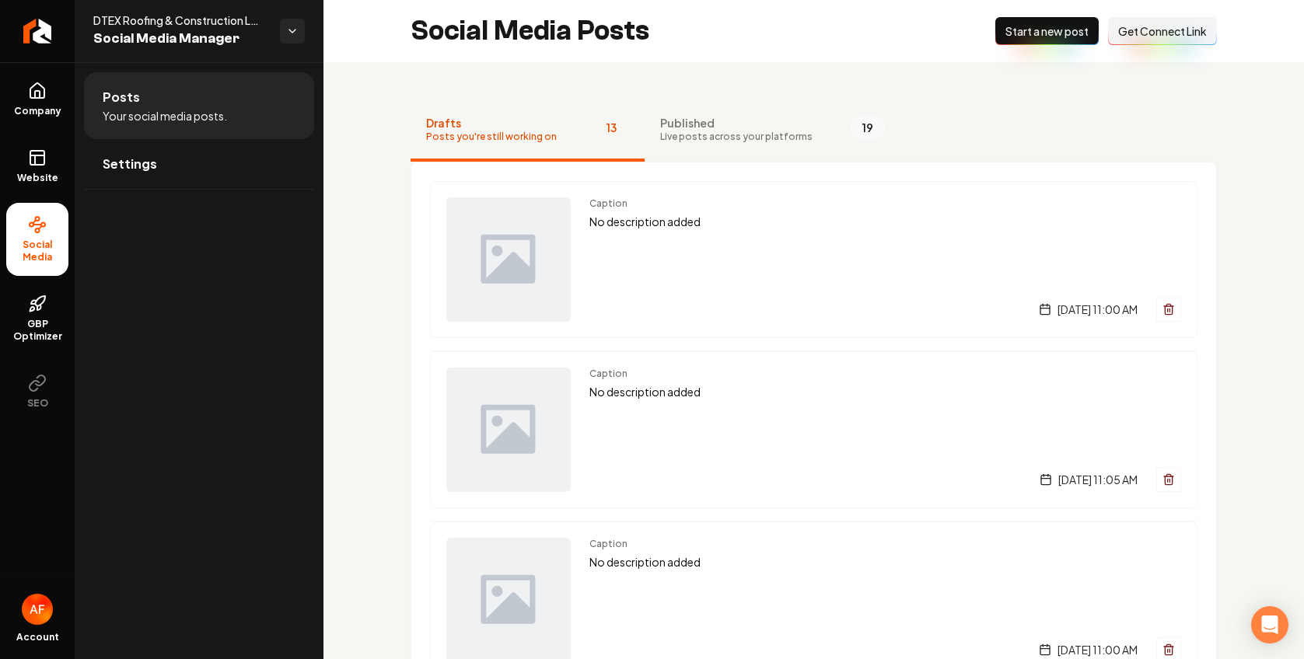
click at [1046, 39] on button "New Post Start a new post" at bounding box center [1046, 31] width 103 height 28
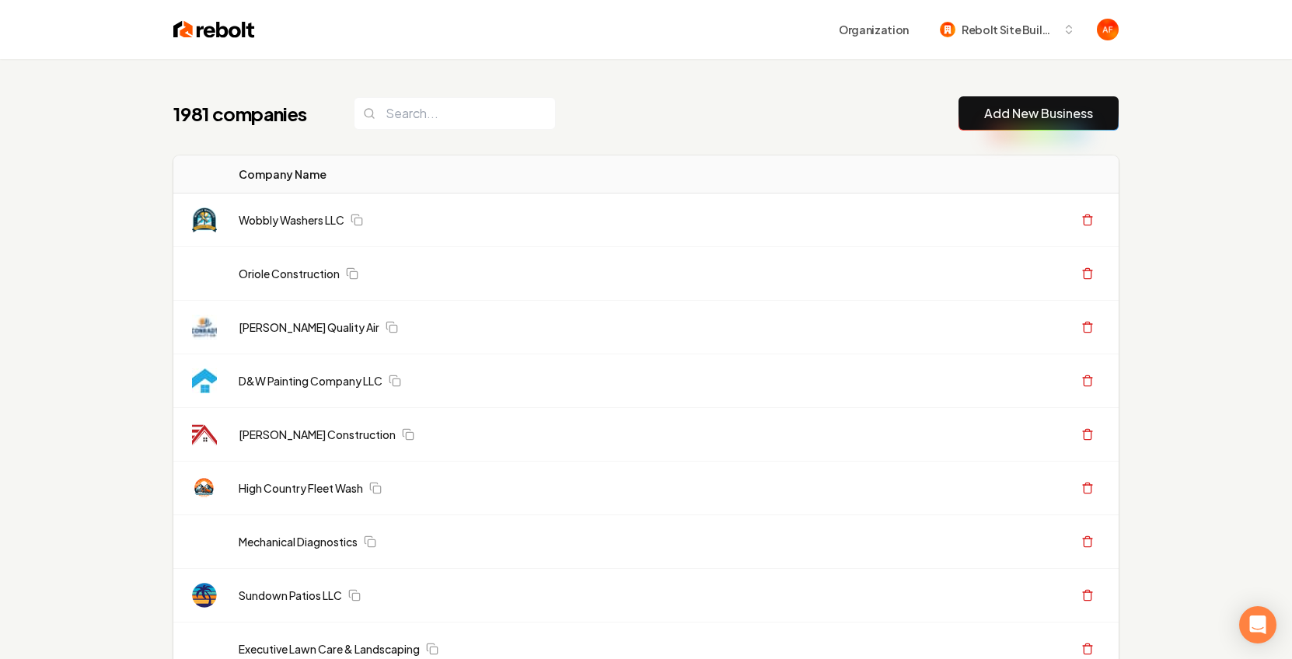
click at [323, 125] on div "1981 companies" at bounding box center [364, 113] width 383 height 33
click at [278, 121] on h1 "1981 companies" at bounding box center [247, 113] width 149 height 25
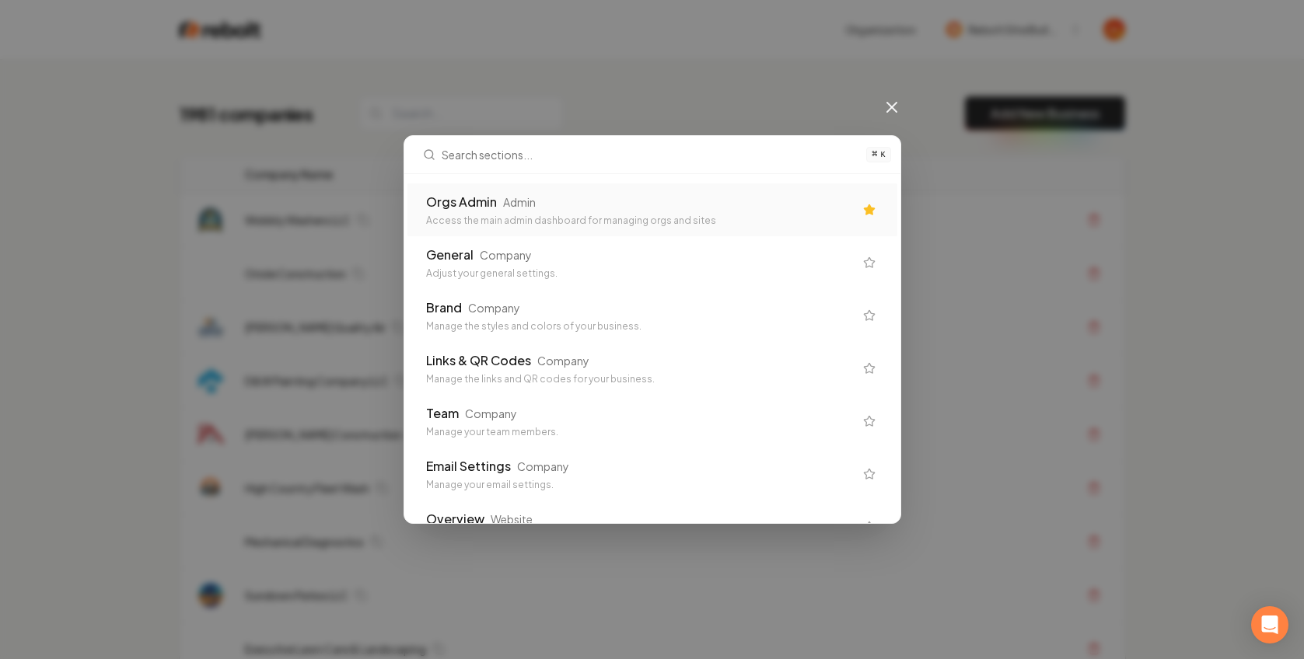
click at [523, 204] on div "Admin" at bounding box center [519, 202] width 33 height 16
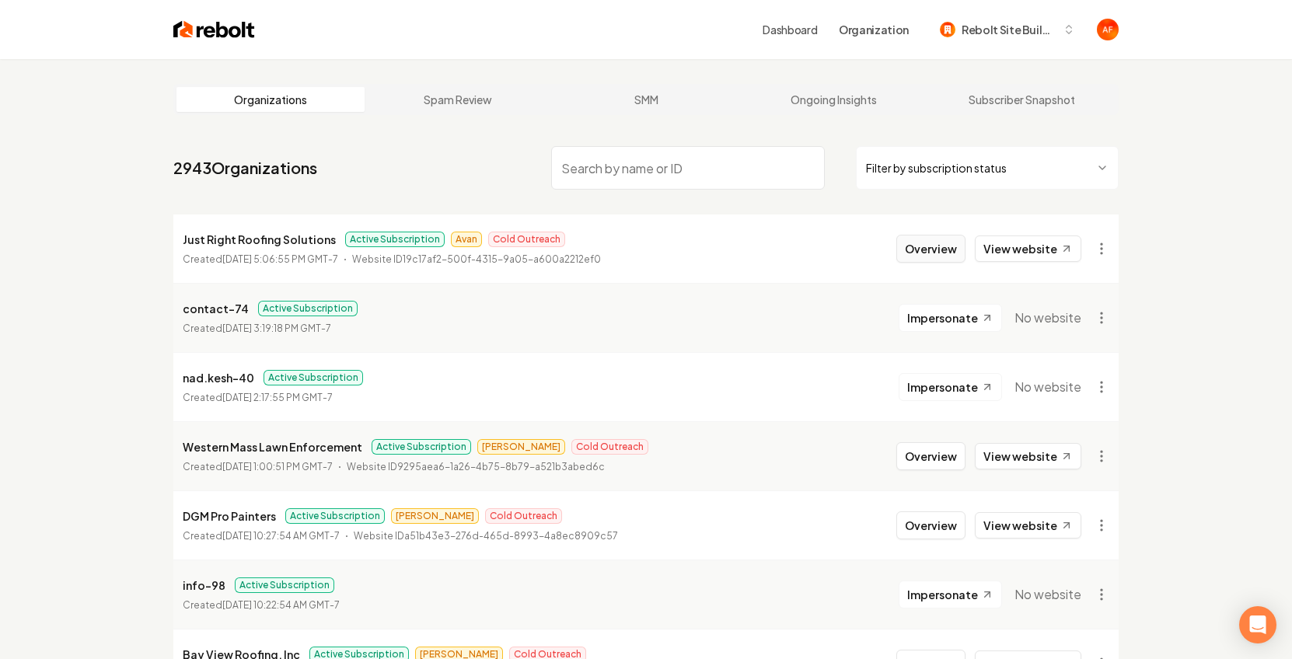
click at [945, 250] on button "Overview" at bounding box center [931, 249] width 69 height 28
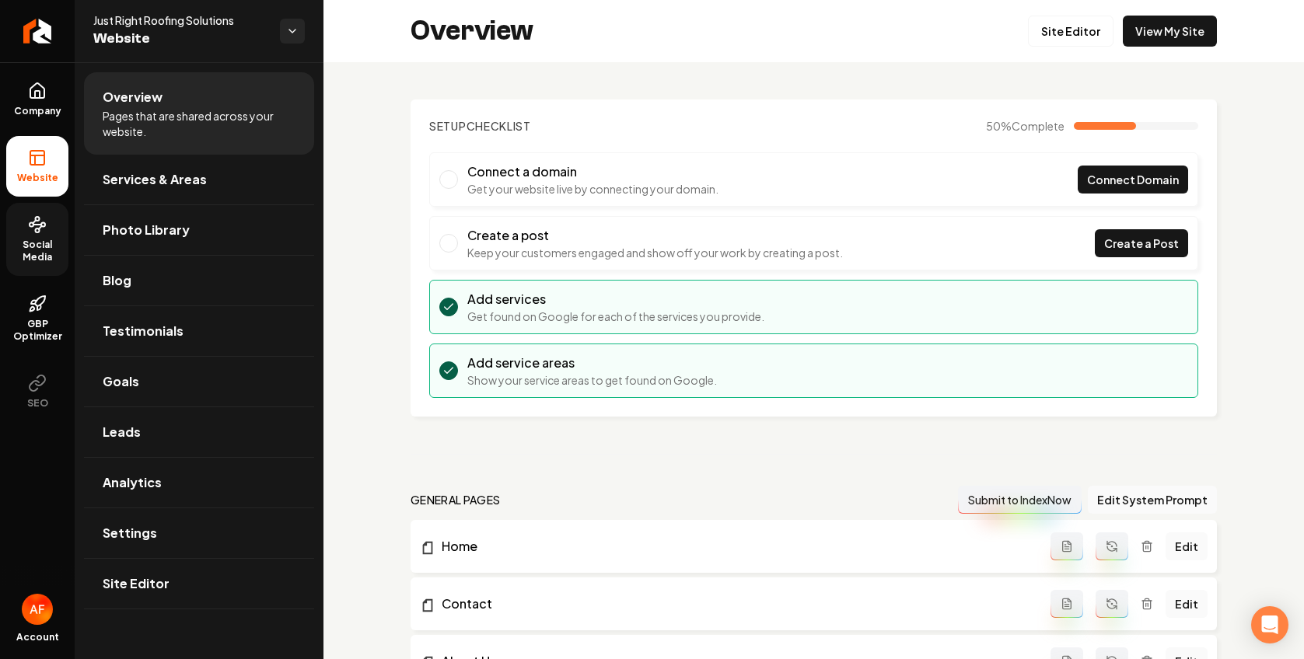
click at [33, 240] on span "Social Media" at bounding box center [37, 251] width 62 height 25
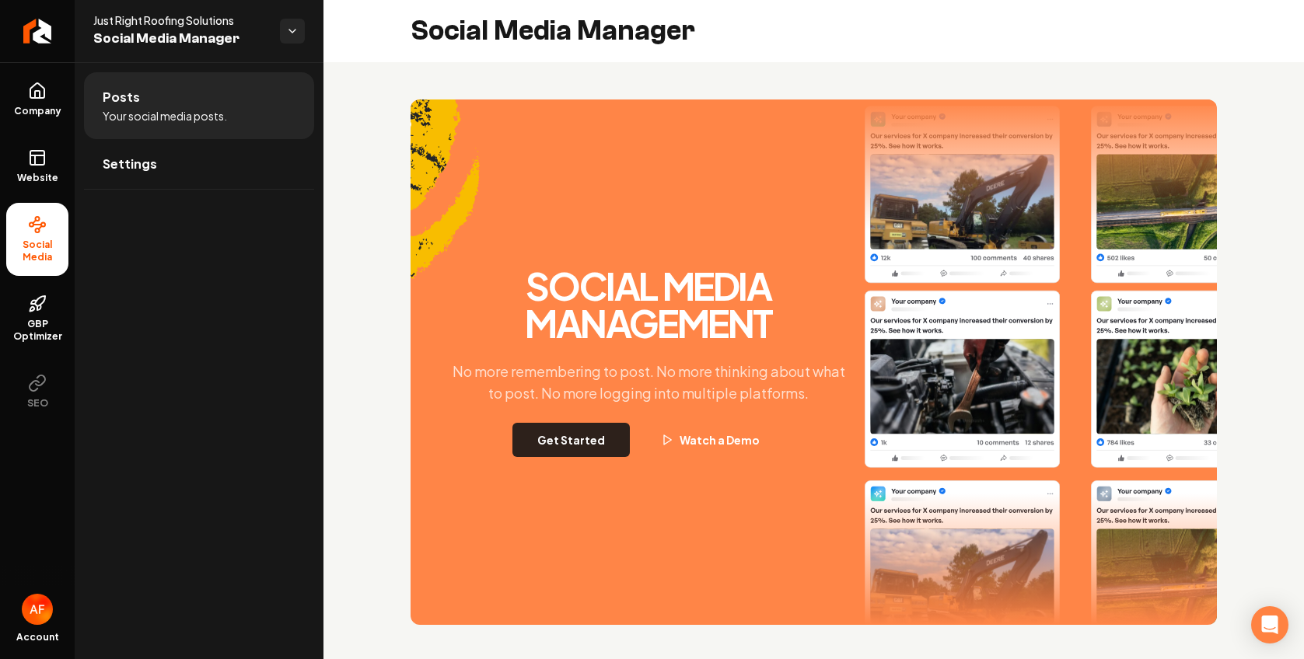
click at [606, 428] on button "Get Started" at bounding box center [570, 440] width 117 height 34
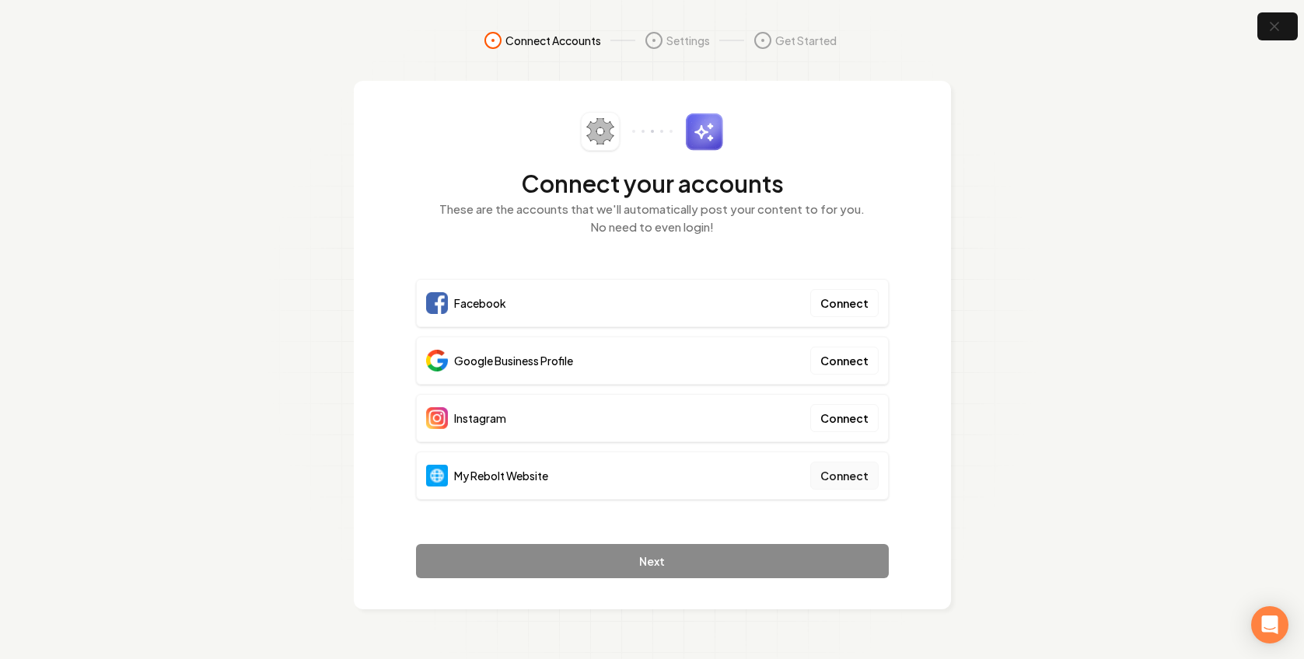
drag, startPoint x: 840, startPoint y: 460, endPoint x: 841, endPoint y: 467, distance: 7.9
click at [840, 462] on div "My Rebolt Website Connect" at bounding box center [652, 476] width 473 height 48
click at [841, 467] on button "Connect" at bounding box center [844, 476] width 68 height 28
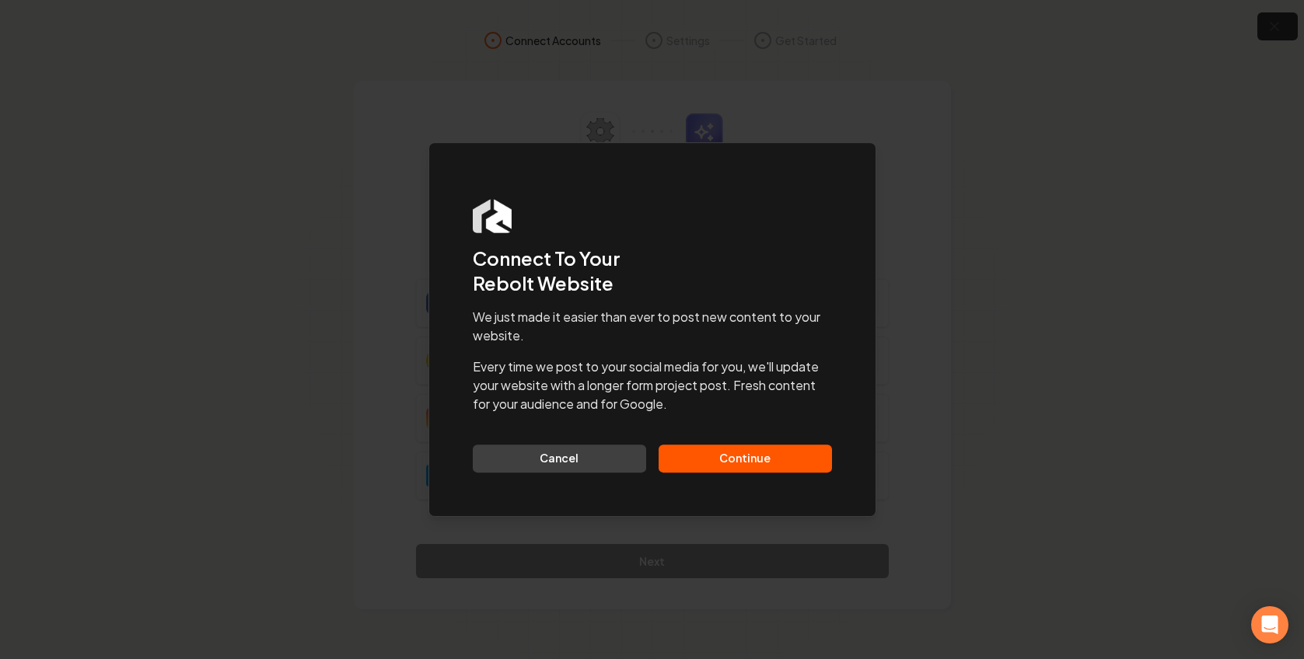
click at [788, 453] on button "Continue" at bounding box center [745, 459] width 173 height 28
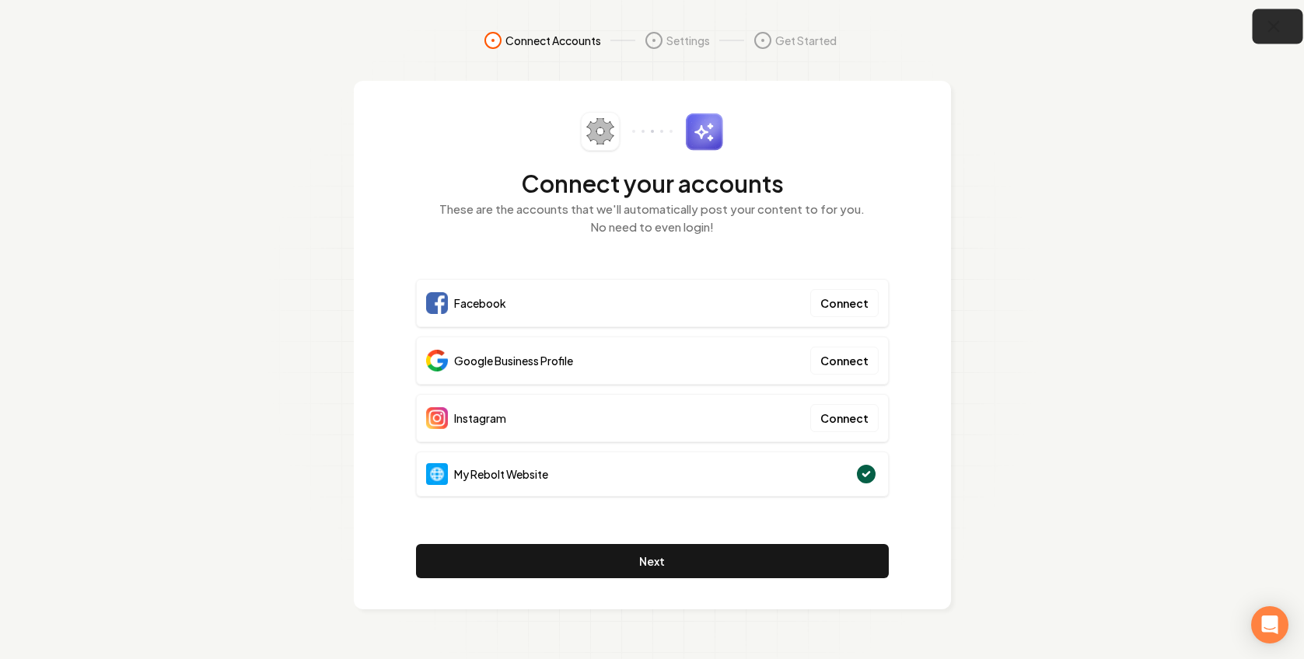
click at [1280, 31] on icon "button" at bounding box center [1273, 26] width 19 height 19
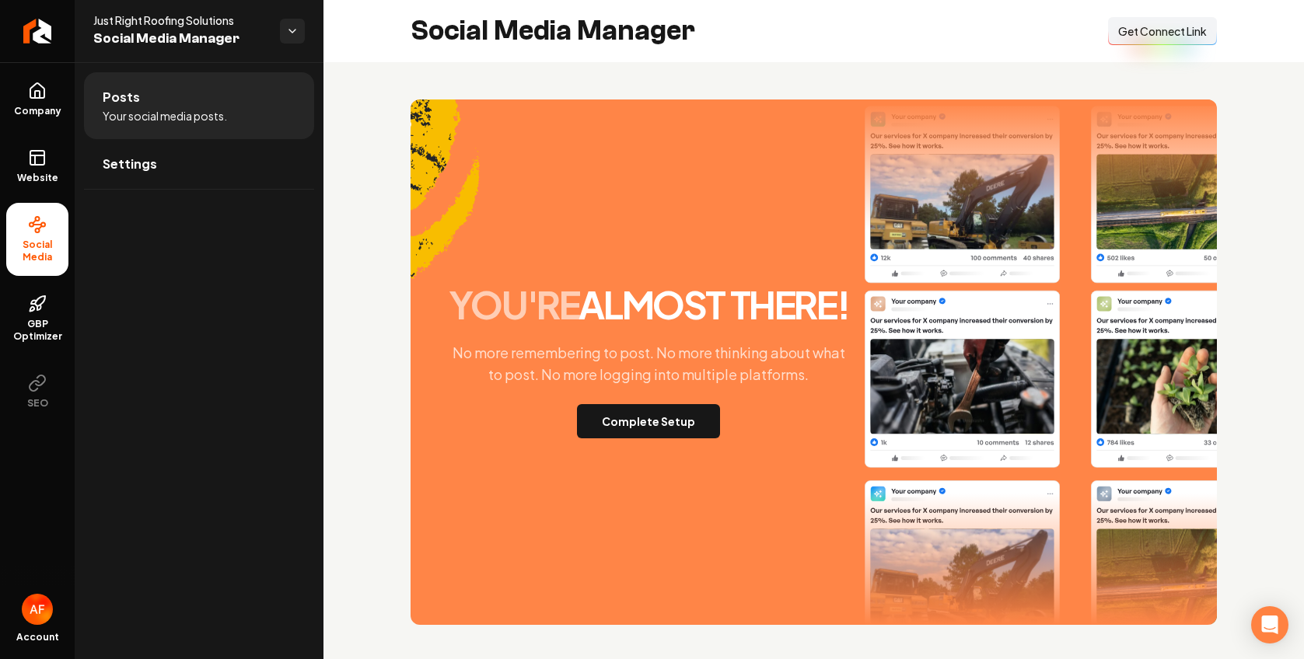
click at [1145, 30] on span "Get Connect Link" at bounding box center [1162, 31] width 89 height 16
click at [622, 396] on div "you're almost there! No more remembering to post. No more thinking about what t…" at bounding box center [649, 362] width 420 height 152
click at [627, 409] on button "Complete Setup" at bounding box center [648, 421] width 143 height 34
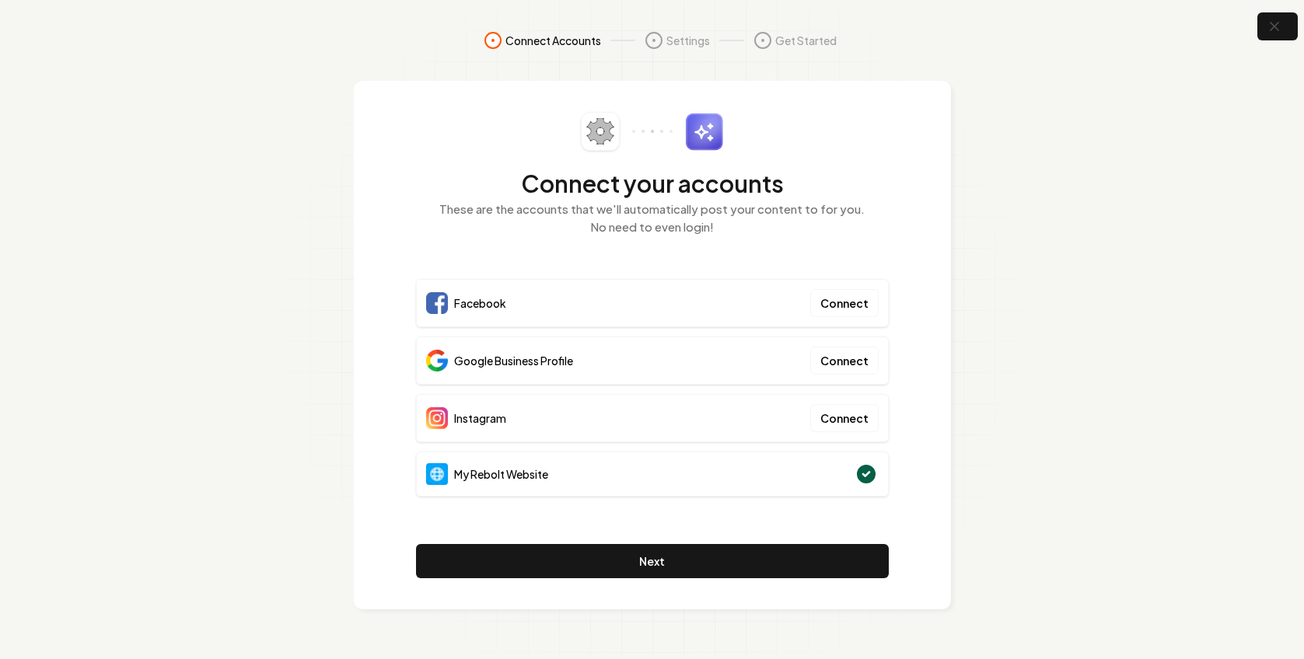
click at [1062, 278] on section "Connect Accounts Settings Get Started Connect your accounts These are the accou…" at bounding box center [652, 329] width 1304 height 659
click at [1258, 81] on section "Connect Accounts Settings Get Started Connect your accounts These are the accou…" at bounding box center [652, 329] width 1304 height 659
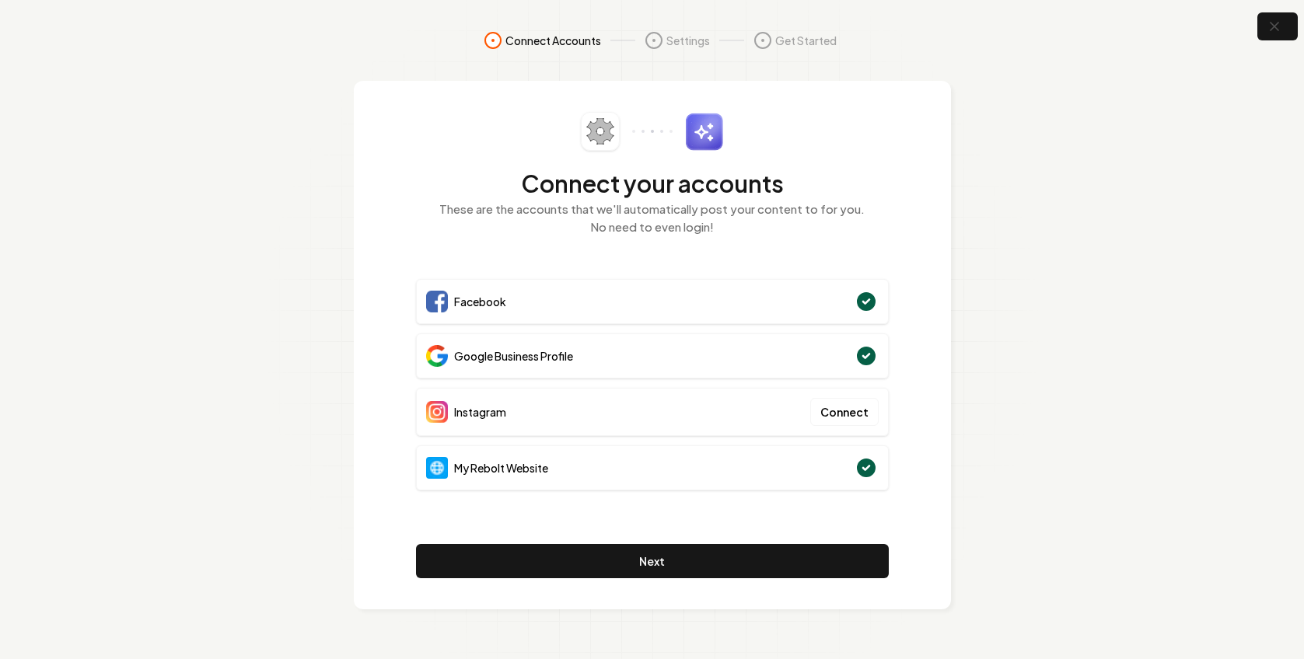
click at [931, 341] on div "Connect your accounts These are the accounts that we'll automatically post your…" at bounding box center [652, 345] width 597 height 529
click at [834, 218] on p "These are the accounts that we'll automatically post your content to for you. N…" at bounding box center [652, 218] width 473 height 35
click at [1271, 32] on icon "button" at bounding box center [1273, 26] width 19 height 19
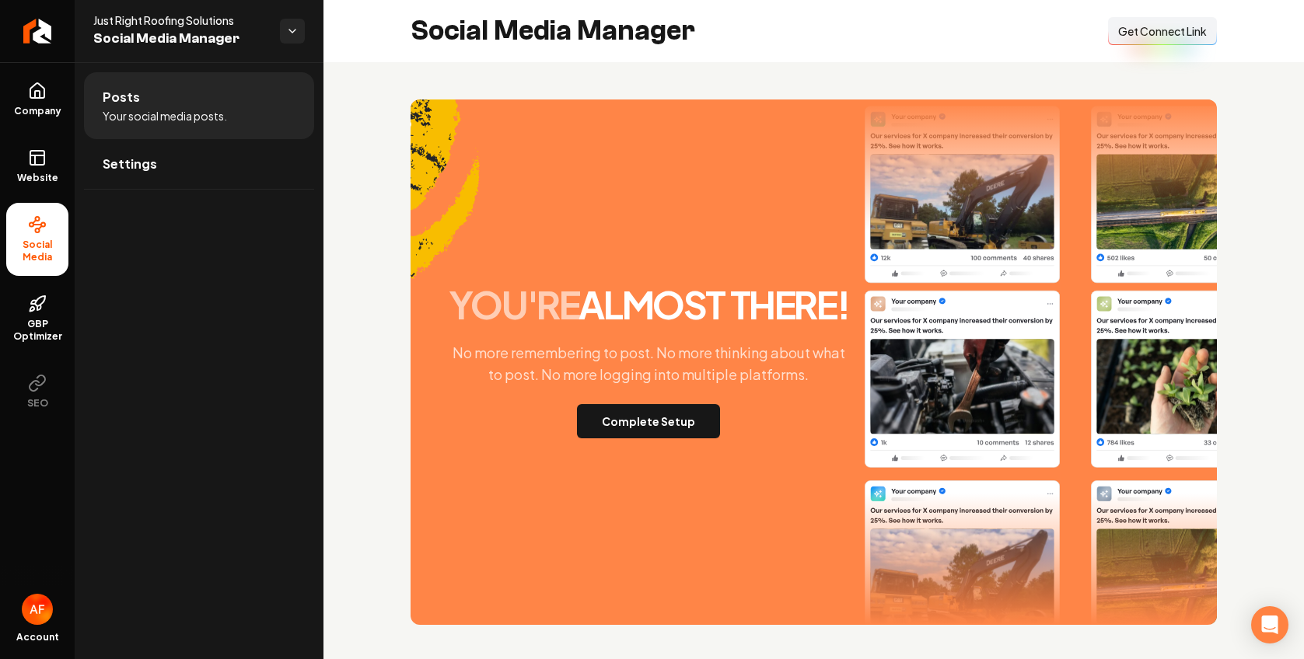
click at [1118, 33] on span "Get Connect Link" at bounding box center [1162, 31] width 89 height 16
click at [666, 427] on button "Complete Setup" at bounding box center [648, 421] width 143 height 34
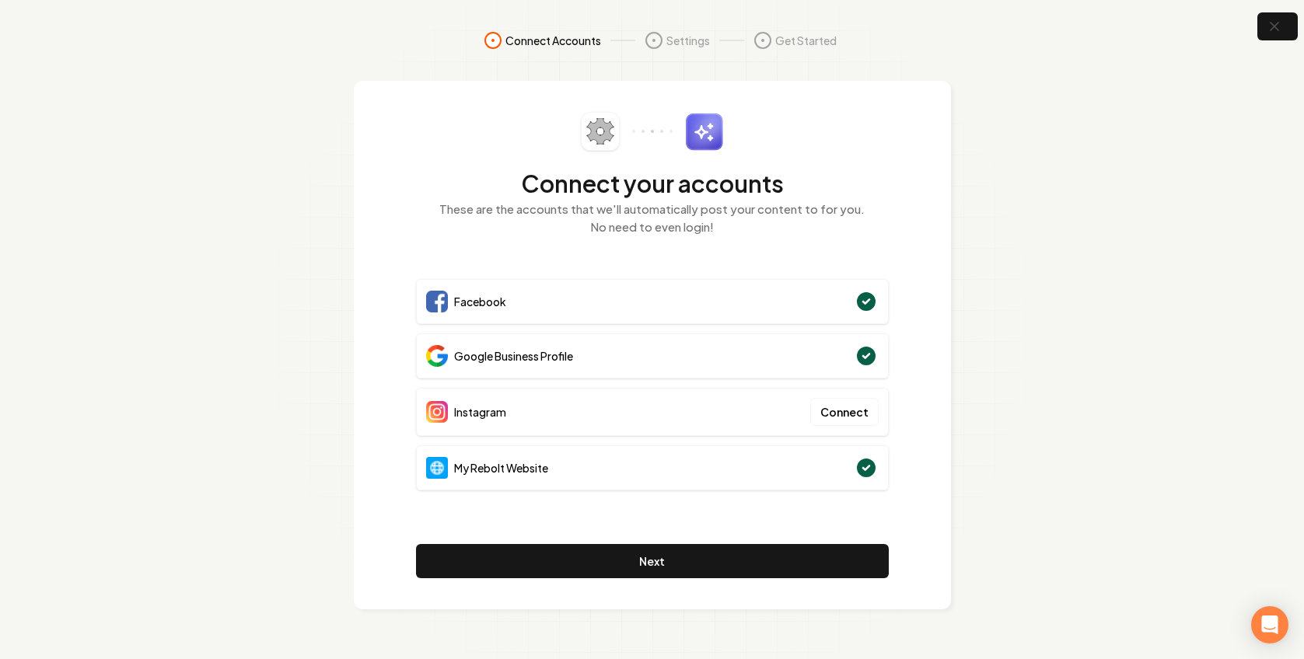
click at [974, 295] on section "Connect Accounts Settings Get Started Connect your accounts These are the accou…" at bounding box center [652, 329] width 1304 height 659
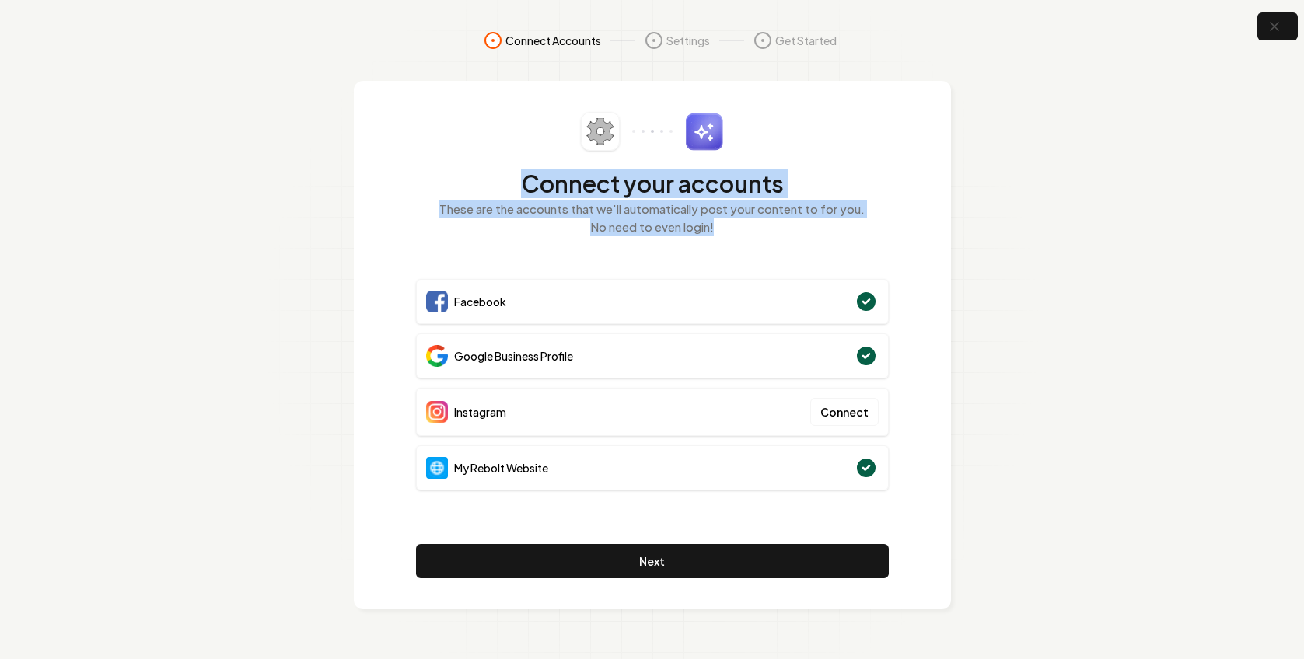
drag, startPoint x: 517, startPoint y: 177, endPoint x: 767, endPoint y: 236, distance: 256.5
click at [767, 236] on div "Connect your accounts These are the accounts that we'll automatically post your…" at bounding box center [652, 183] width 473 height 142
click at [762, 236] on div "Connect your accounts These are the accounts that we'll automatically post your…" at bounding box center [652, 183] width 473 height 142
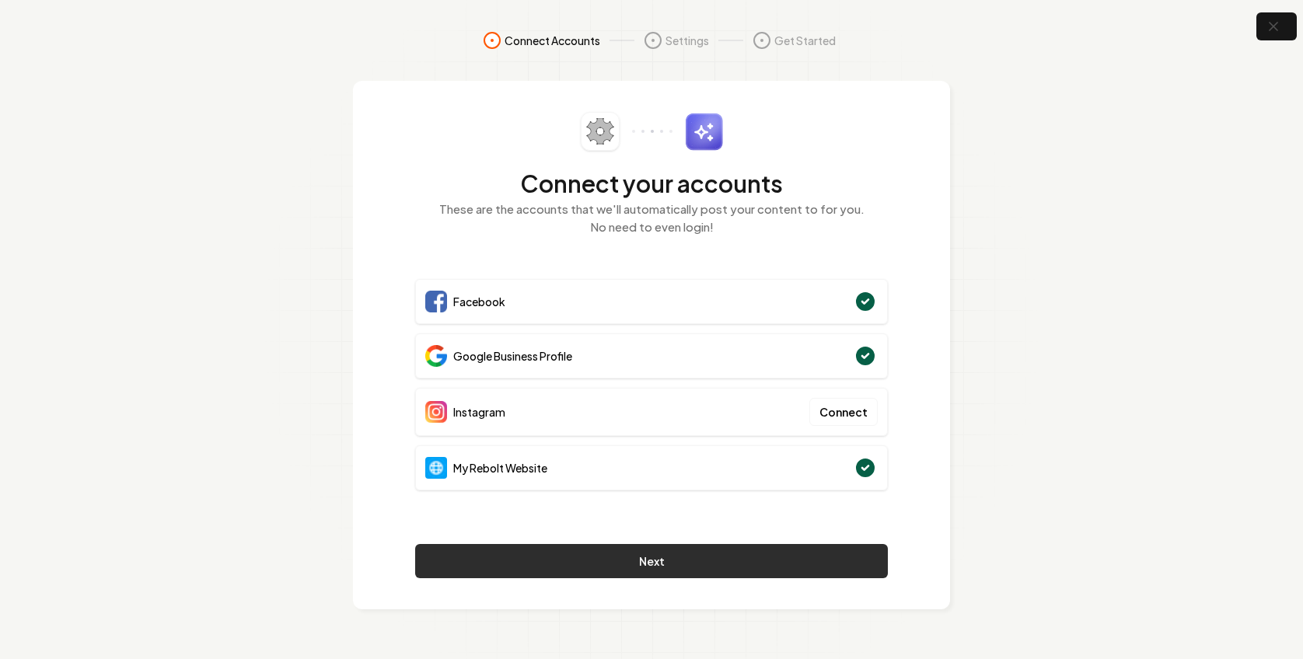
click at [731, 548] on button "Next" at bounding box center [651, 561] width 473 height 34
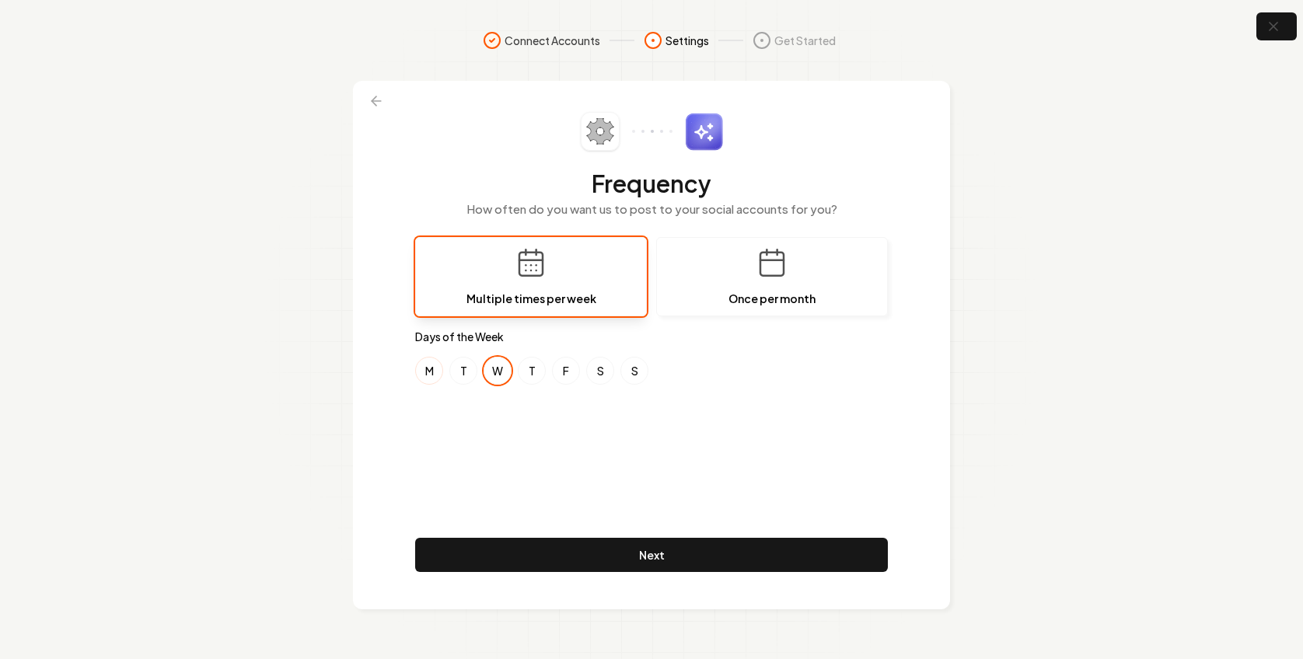
click at [434, 368] on button "M" at bounding box center [429, 371] width 28 height 28
drag, startPoint x: 481, startPoint y: 372, endPoint x: 473, endPoint y: 369, distance: 9.1
click at [480, 371] on div "M T W T F S S" at bounding box center [651, 371] width 473 height 28
drag, startPoint x: 473, startPoint y: 369, endPoint x: 533, endPoint y: 360, distance: 60.5
click at [473, 368] on button "T" at bounding box center [463, 371] width 28 height 28
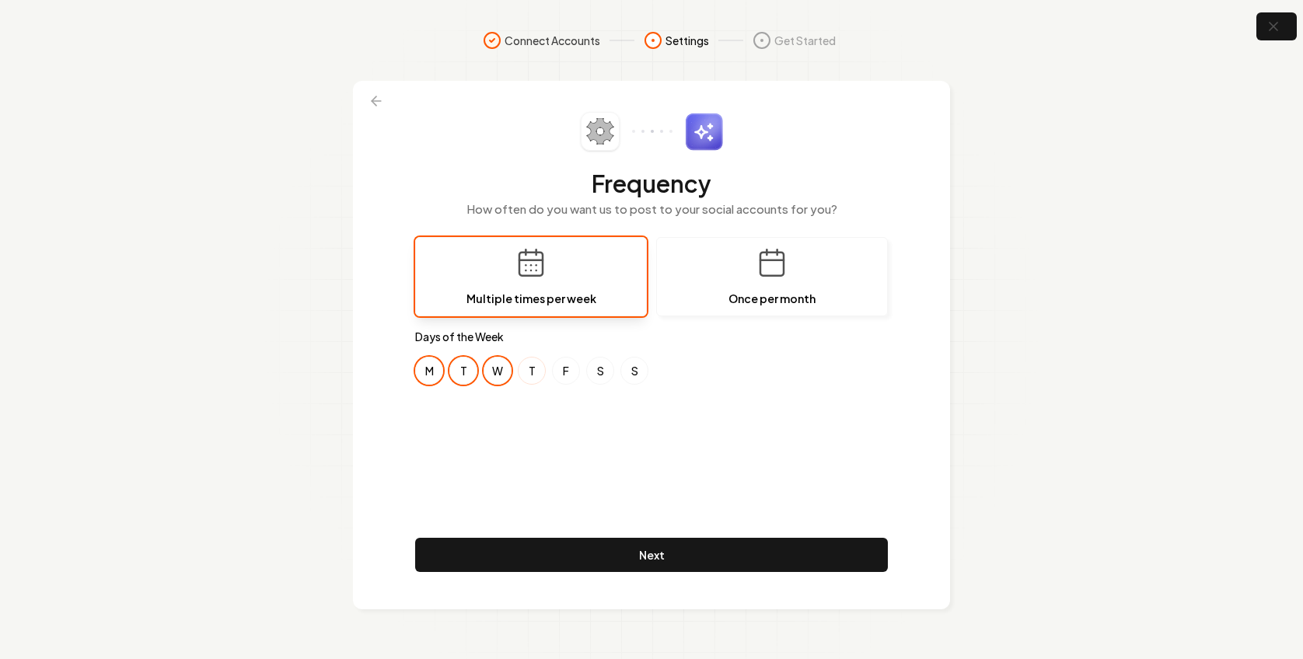
click at [540, 369] on button "T" at bounding box center [532, 371] width 28 height 28
click at [556, 369] on button "F" at bounding box center [566, 371] width 28 height 28
click at [611, 368] on button "S" at bounding box center [600, 371] width 28 height 28
click at [633, 369] on button "S" at bounding box center [635, 371] width 28 height 28
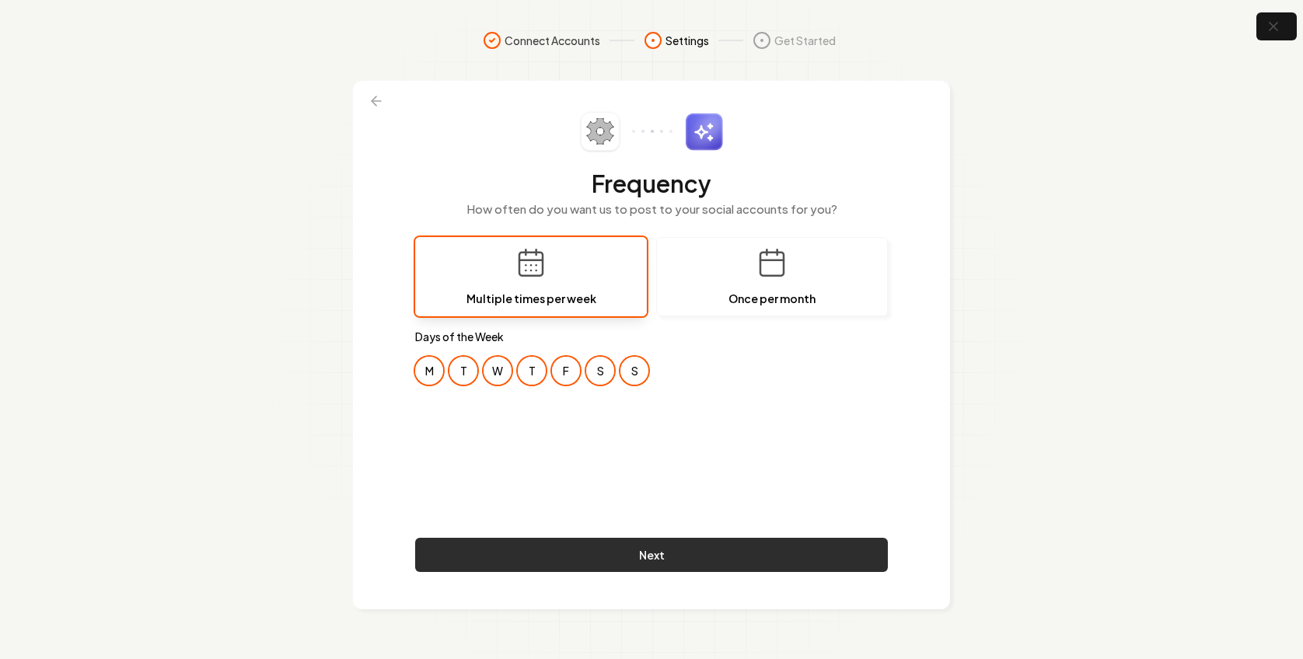
click at [600, 549] on button "Next" at bounding box center [651, 555] width 473 height 34
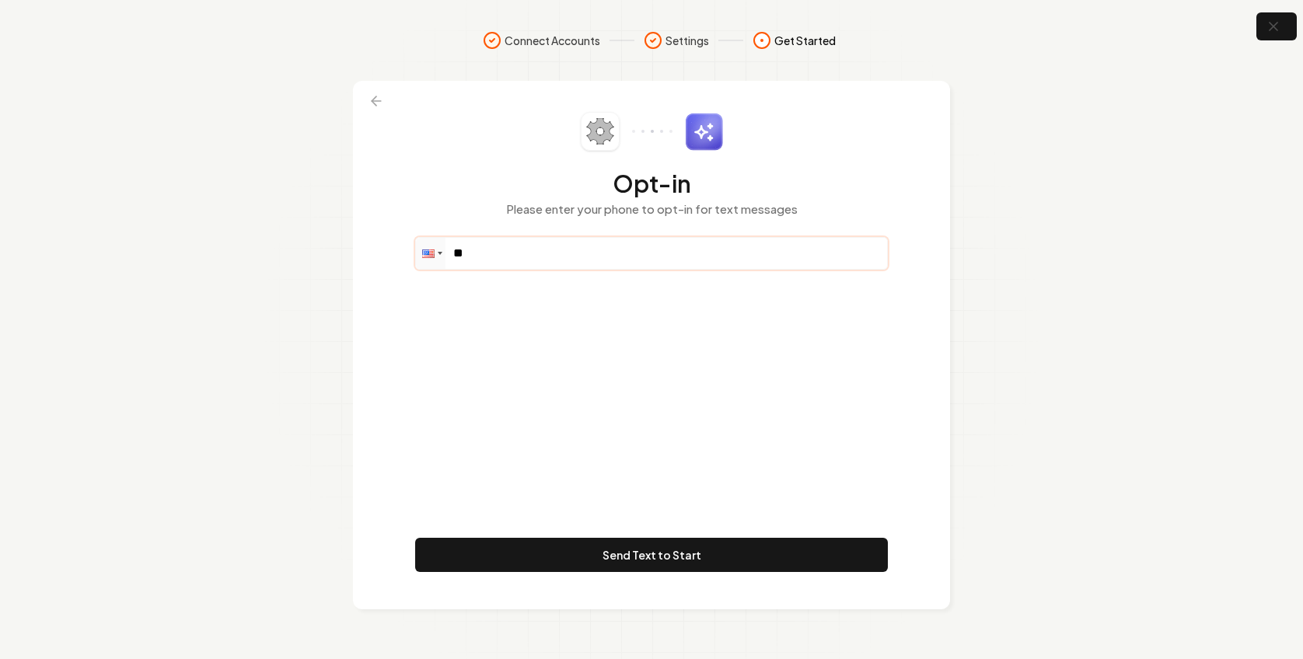
click at [553, 261] on input "**" at bounding box center [651, 253] width 471 height 31
paste input "**********"
drag, startPoint x: 549, startPoint y: 252, endPoint x: 414, endPoint y: 257, distance: 134.6
click at [415, 257] on div "**********" at bounding box center [651, 253] width 473 height 33
paste input "tel"
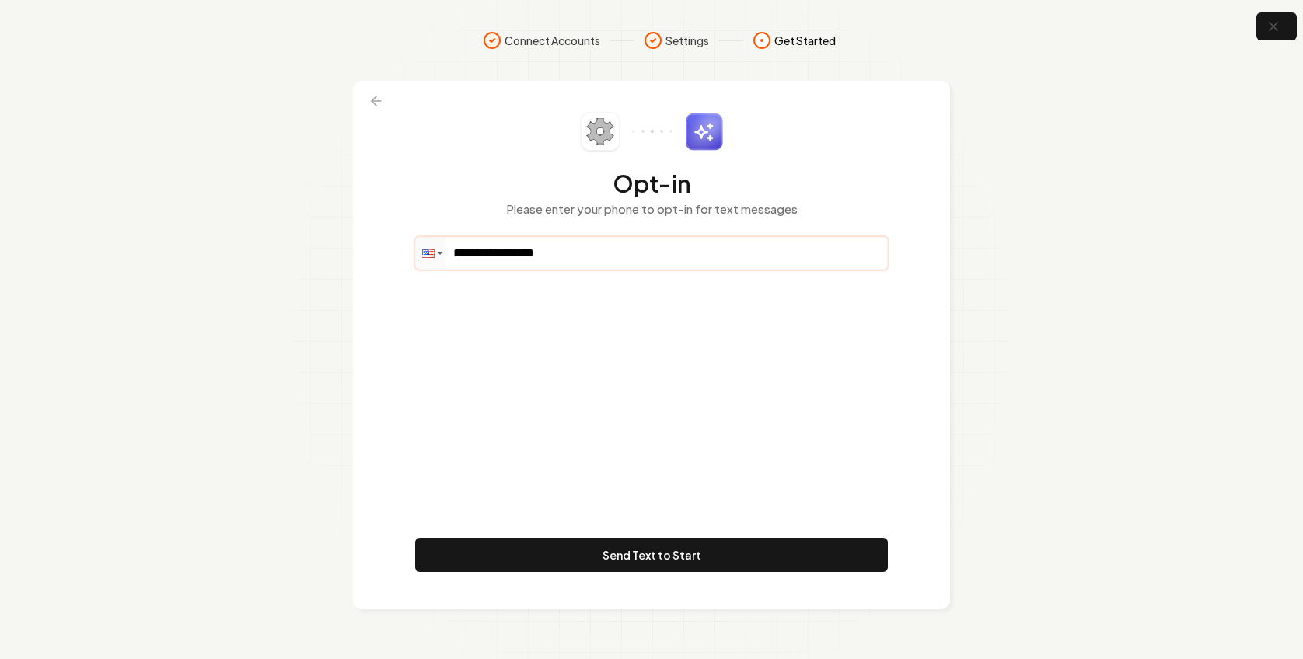
click at [572, 250] on input "**********" at bounding box center [651, 253] width 471 height 31
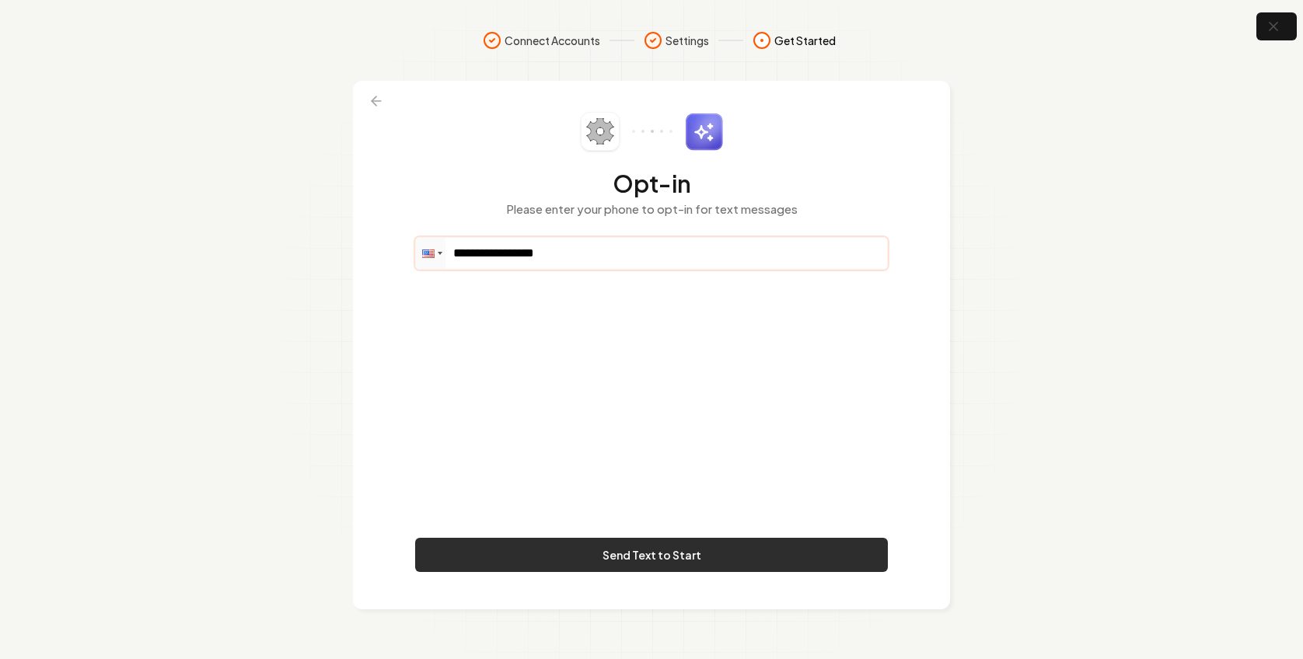
type input "**********"
click at [631, 554] on button "Send Text to Start" at bounding box center [651, 555] width 473 height 34
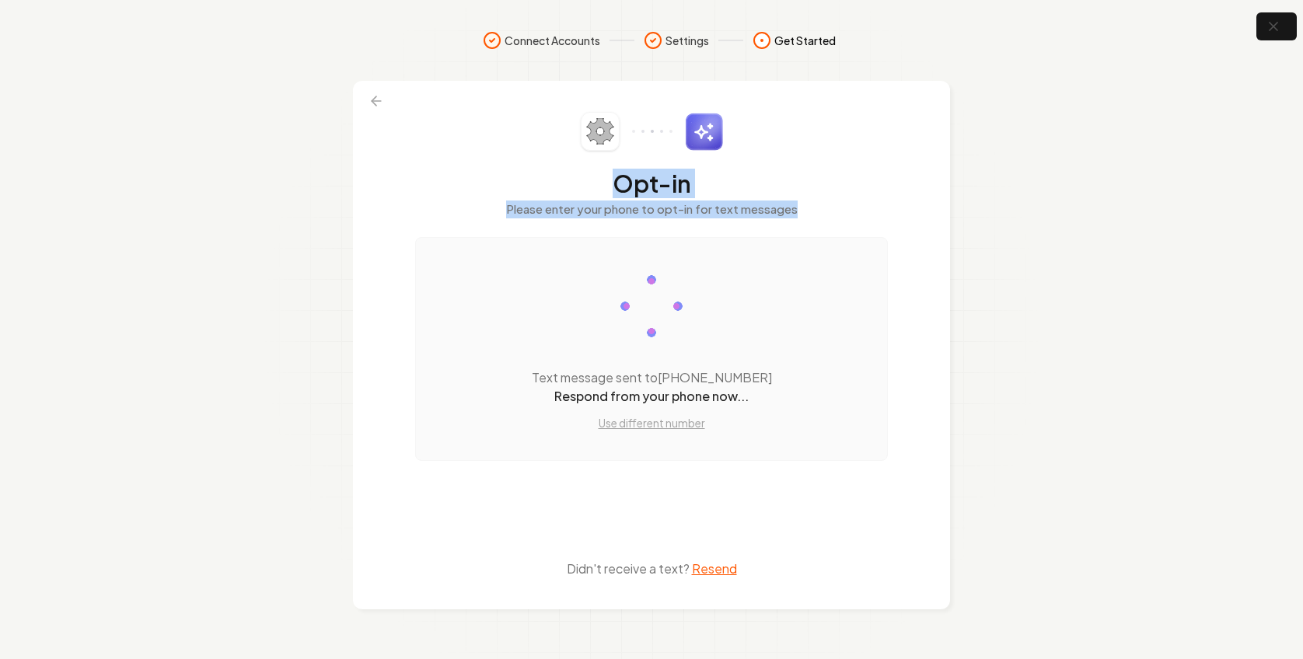
drag, startPoint x: 799, startPoint y: 211, endPoint x: 589, endPoint y: 188, distance: 211.2
click at [589, 188] on div "Opt-in Please enter your phone to opt-in for text messages" at bounding box center [651, 174] width 473 height 125
click at [593, 185] on h2 "Opt-in" at bounding box center [651, 184] width 473 height 28
drag, startPoint x: 611, startPoint y: 180, endPoint x: 827, endPoint y: 215, distance: 218.2
click at [827, 215] on div "Opt-in Please enter your phone to opt-in for text messages" at bounding box center [651, 174] width 473 height 125
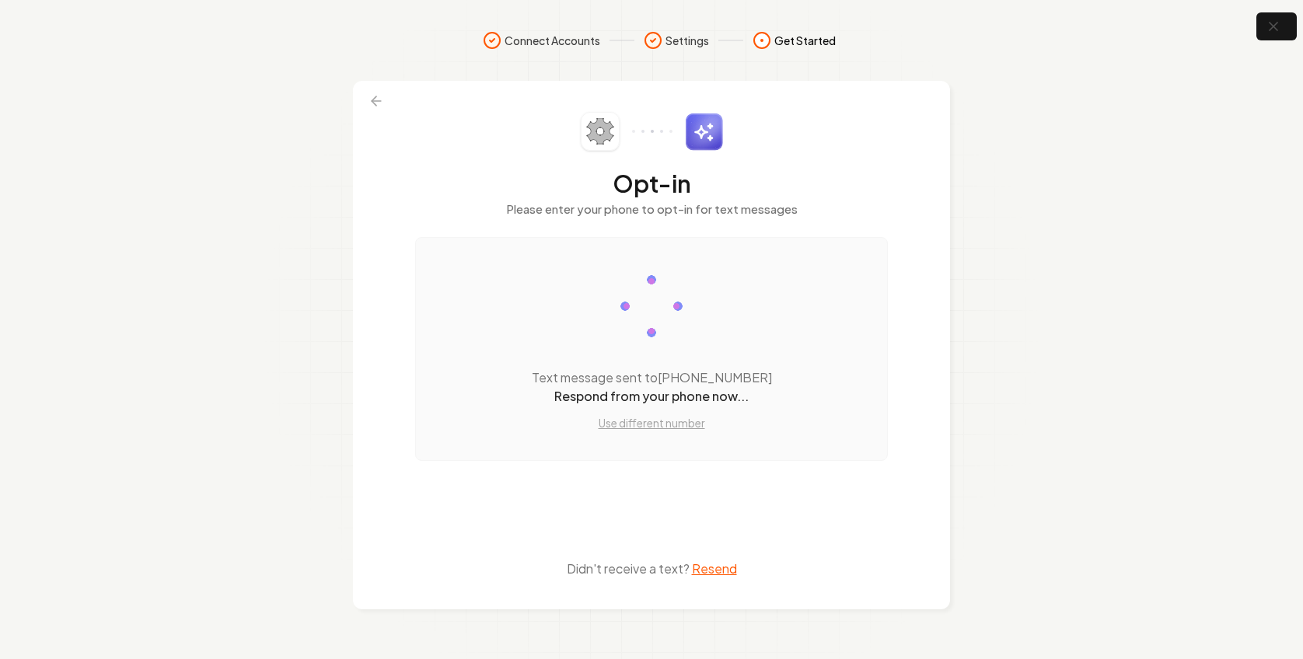
click at [941, 523] on div "Opt-in Please enter your phone to opt-in for text messages Text message sent to…" at bounding box center [651, 345] width 597 height 529
click at [1110, 386] on section "Connect Accounts Settings Get Started Opt-in Please enter your phone to opt-in …" at bounding box center [651, 329] width 1303 height 659
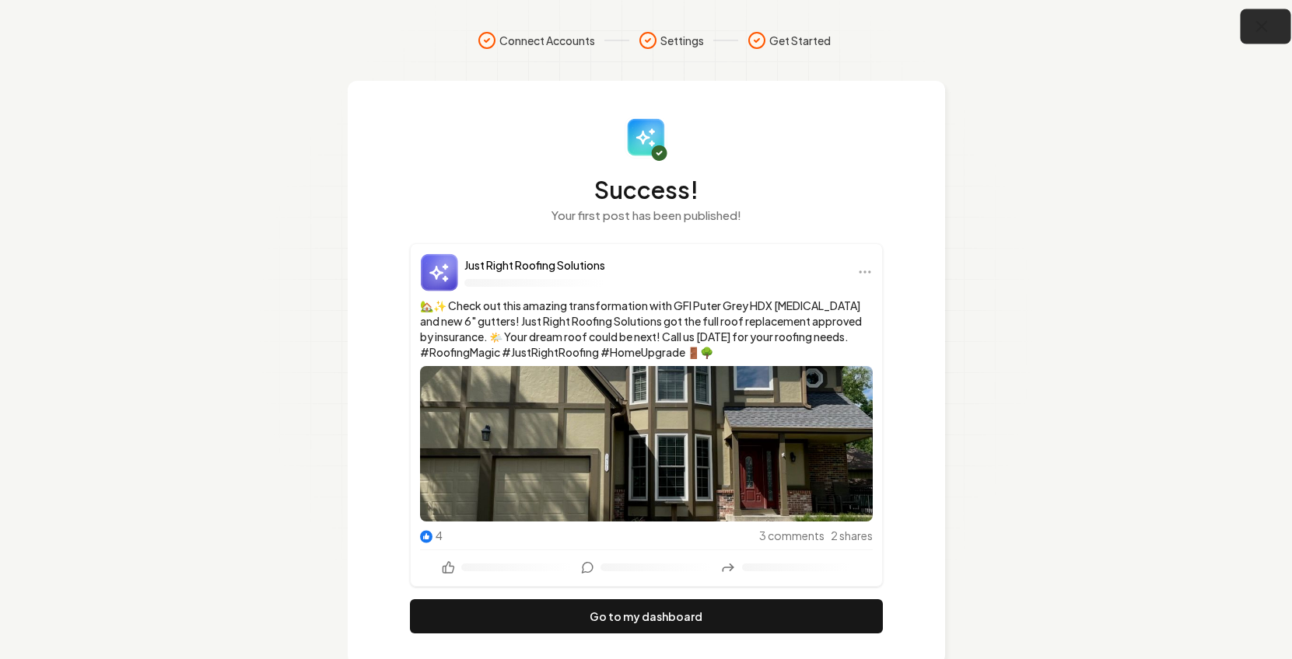
drag, startPoint x: 1282, startPoint y: 5, endPoint x: 1264, endPoint y: 16, distance: 21.4
click at [1281, 5] on section "Connect Accounts Settings Get Started Success! Your first post has been publish…" at bounding box center [646, 348] width 1292 height 696
click at [1247, 23] on button "button" at bounding box center [1265, 26] width 51 height 35
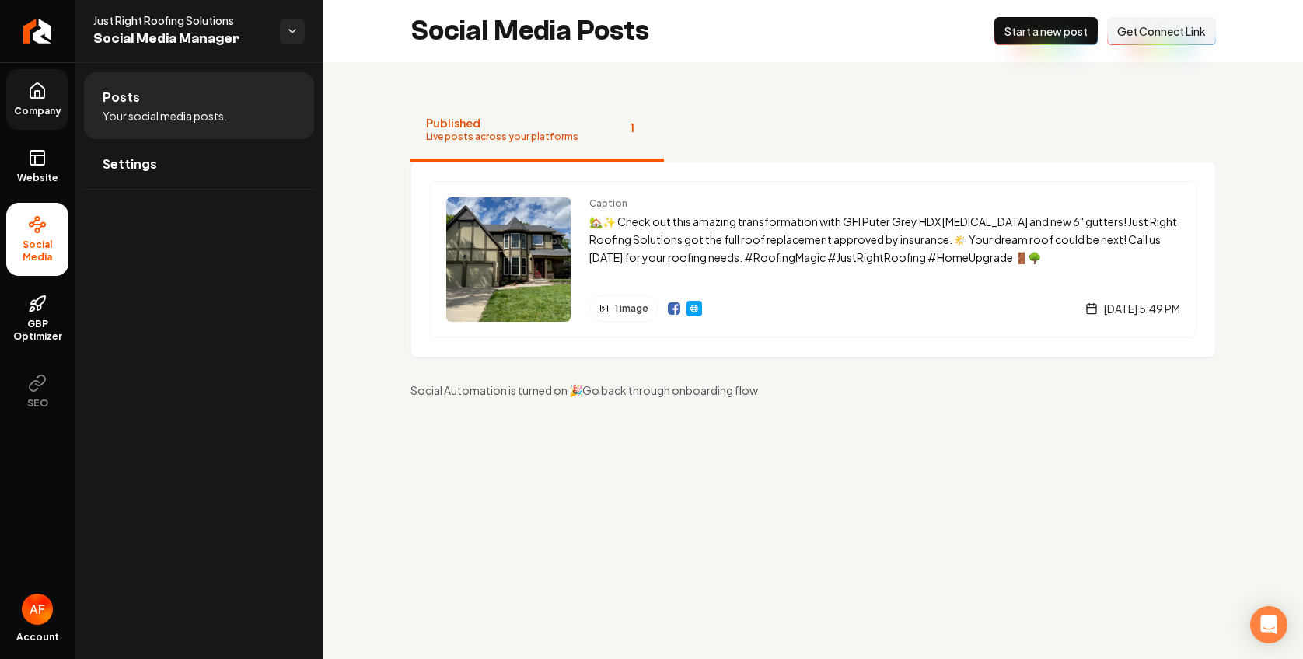
click at [34, 109] on span "Company" at bounding box center [38, 111] width 60 height 12
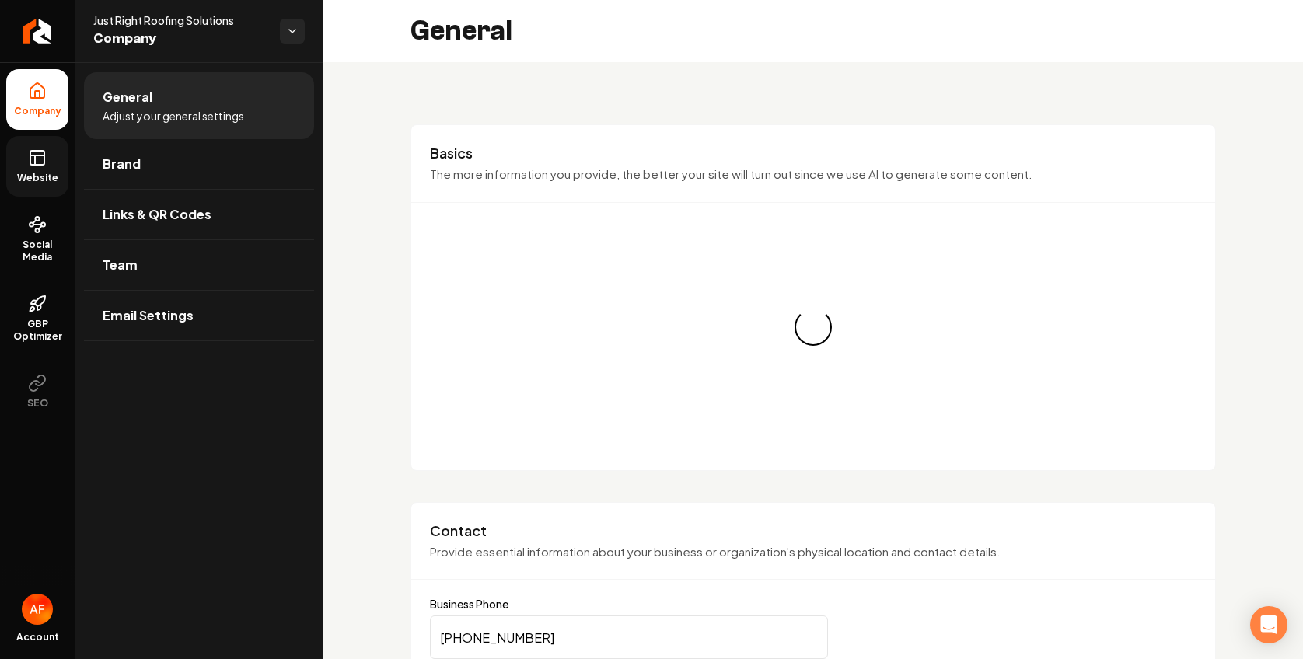
click at [43, 170] on link "Website" at bounding box center [37, 166] width 62 height 61
click at [54, 25] on link "Return to dashboard" at bounding box center [37, 31] width 75 height 62
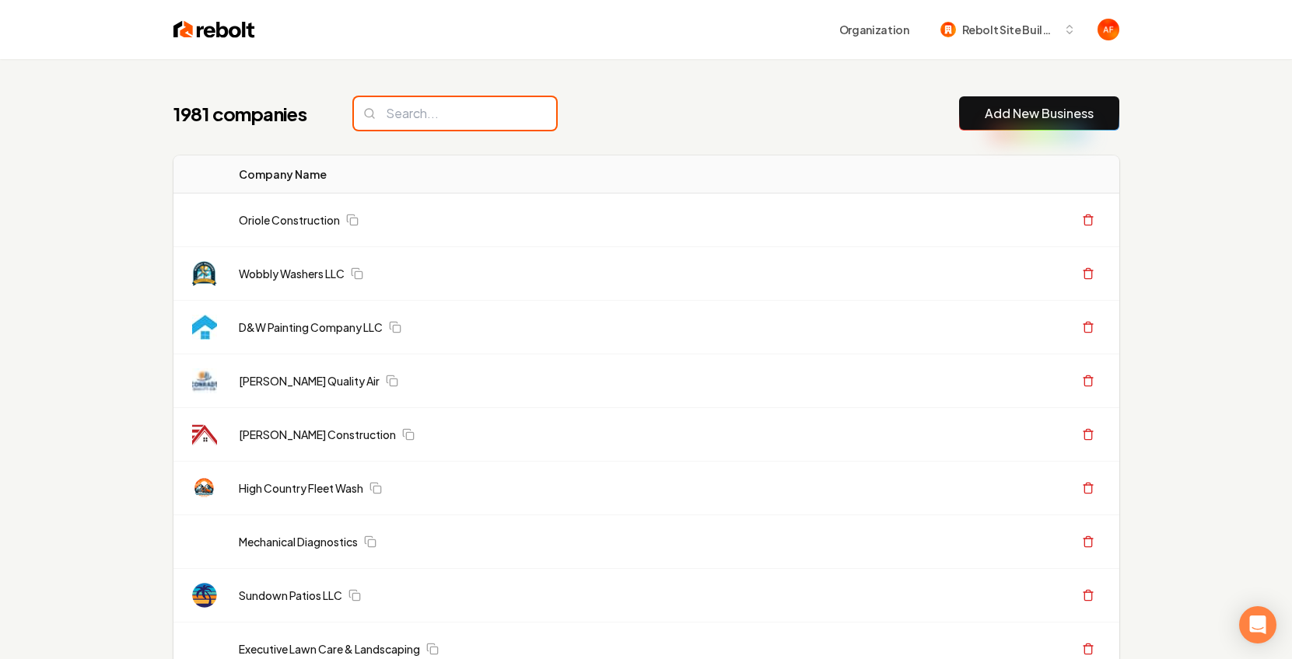
click at [425, 97] on input "search" at bounding box center [455, 113] width 202 height 33
click at [421, 113] on input "search" at bounding box center [455, 113] width 202 height 33
type input "t"
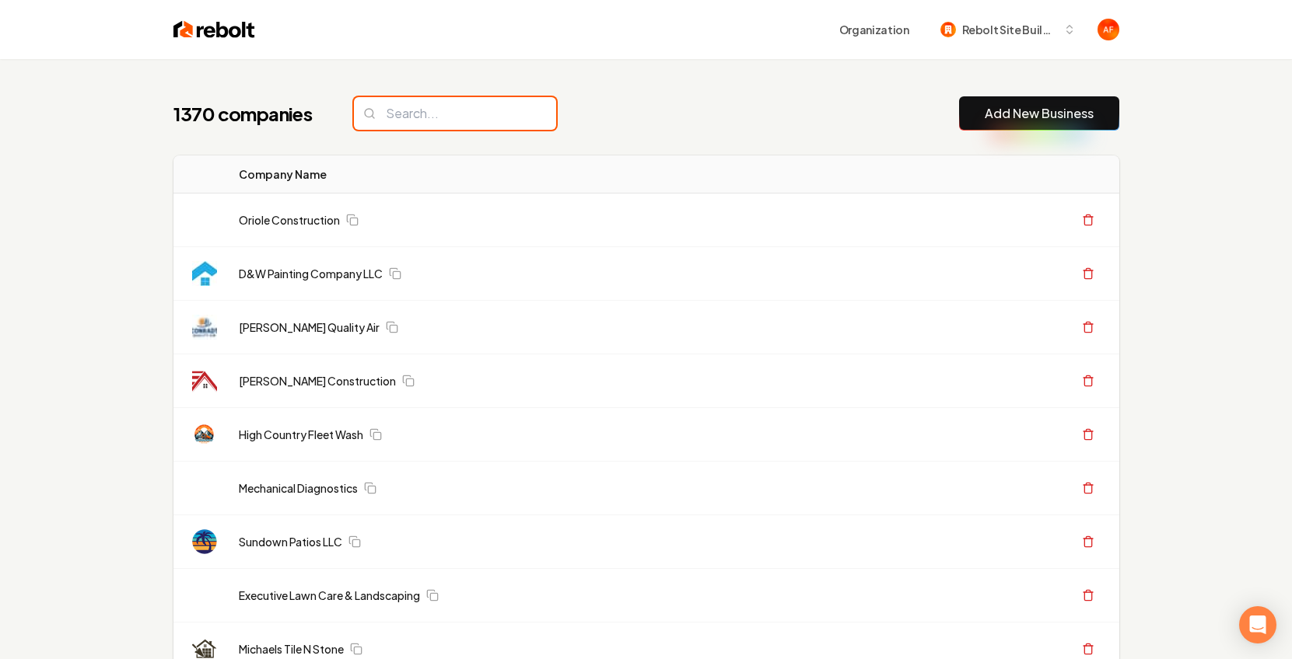
type input "r"
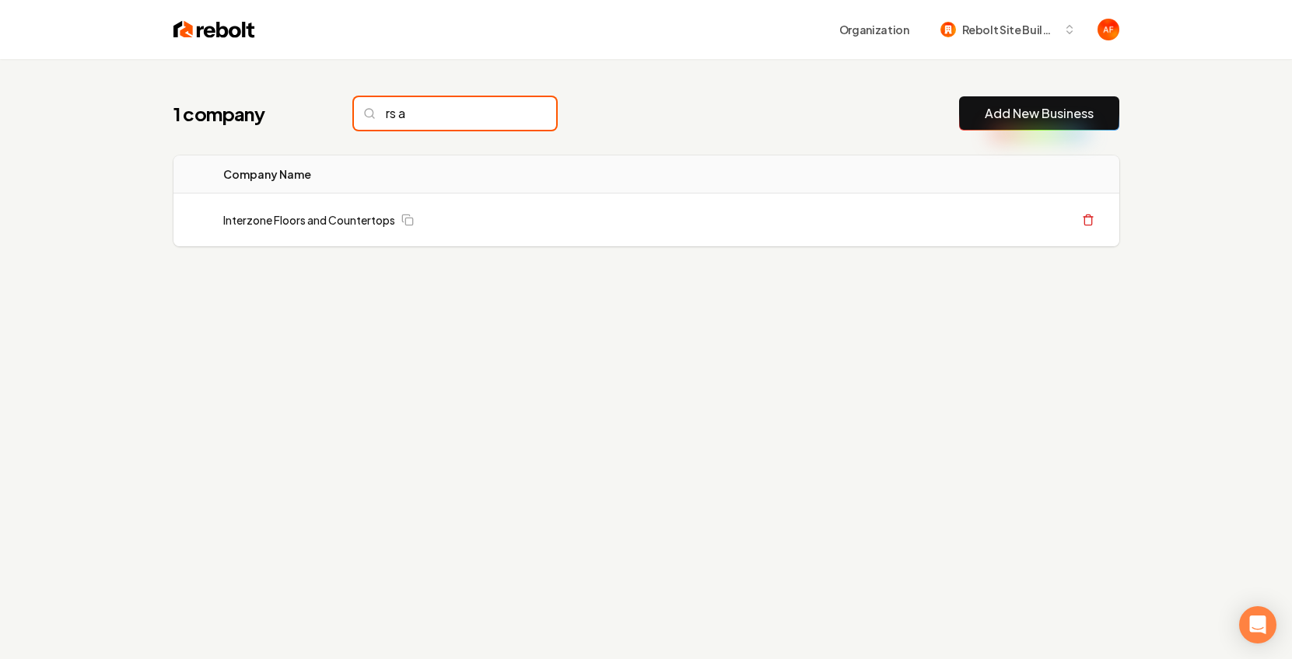
type input "rs a"
drag, startPoint x: 413, startPoint y: 119, endPoint x: 340, endPoint y: 114, distance: 73.2
click at [341, 114] on div "1 company rs a" at bounding box center [364, 113] width 383 height 33
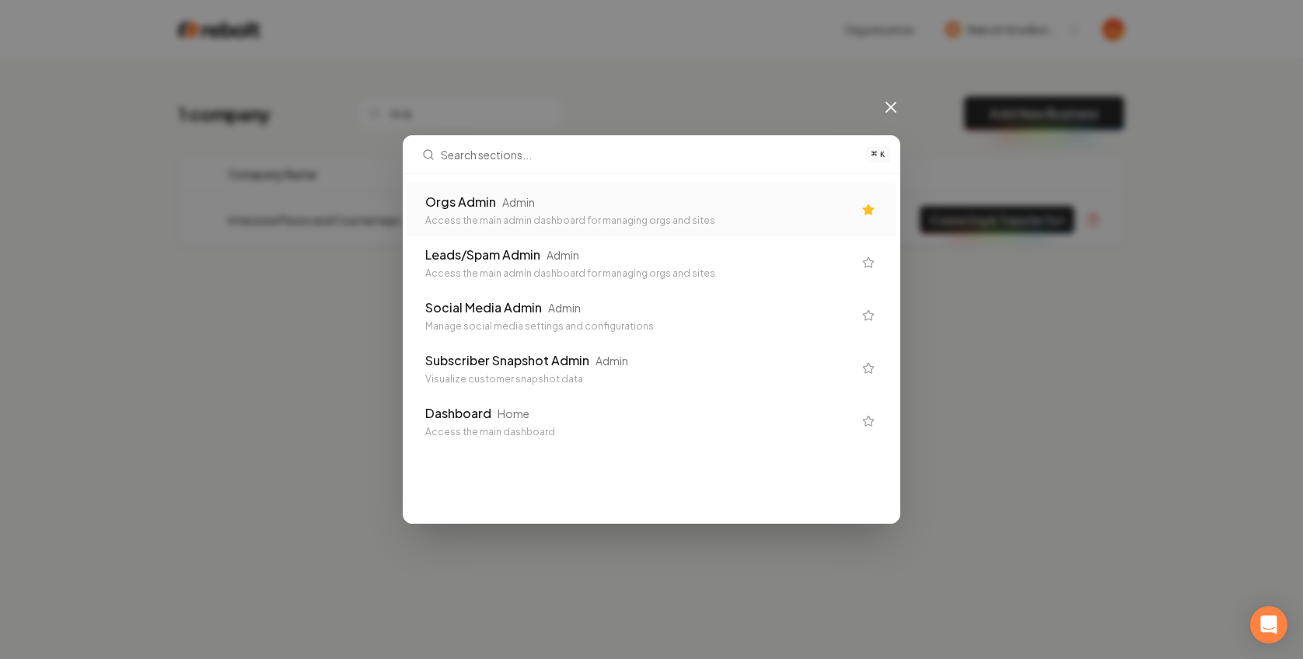
click at [626, 217] on div "Access the main admin dashboard for managing orgs and sites" at bounding box center [639, 221] width 428 height 12
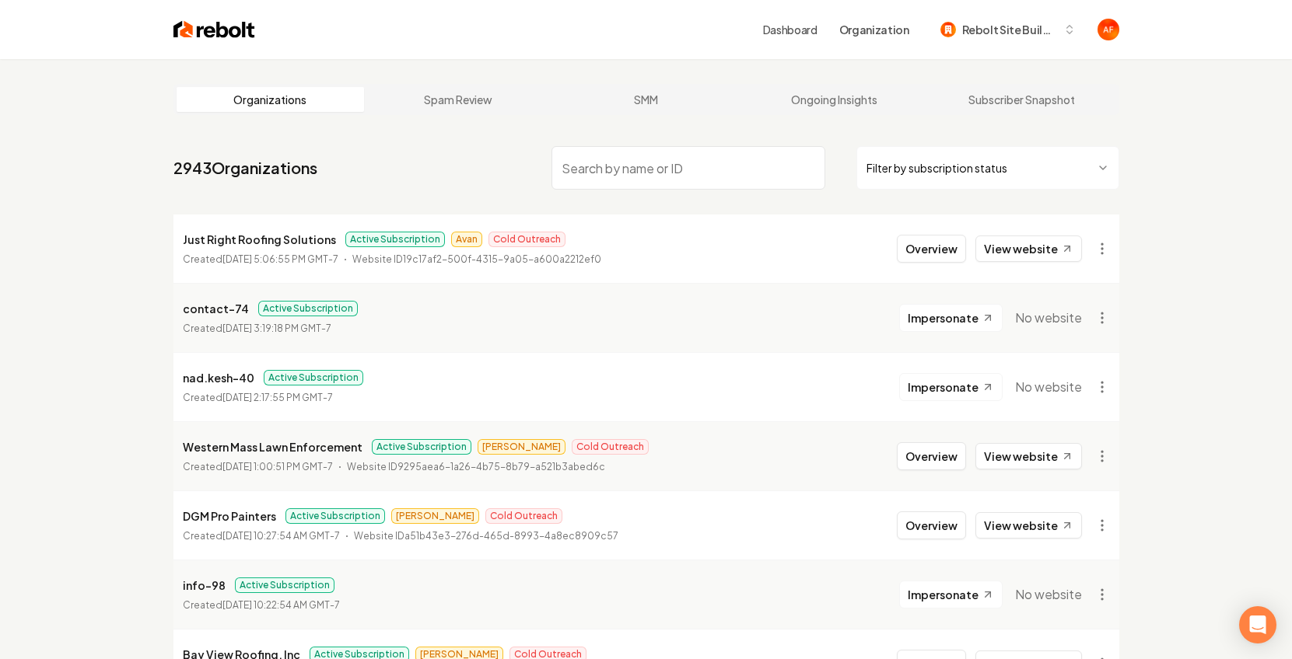
click at [633, 170] on input "search" at bounding box center [688, 168] width 274 height 44
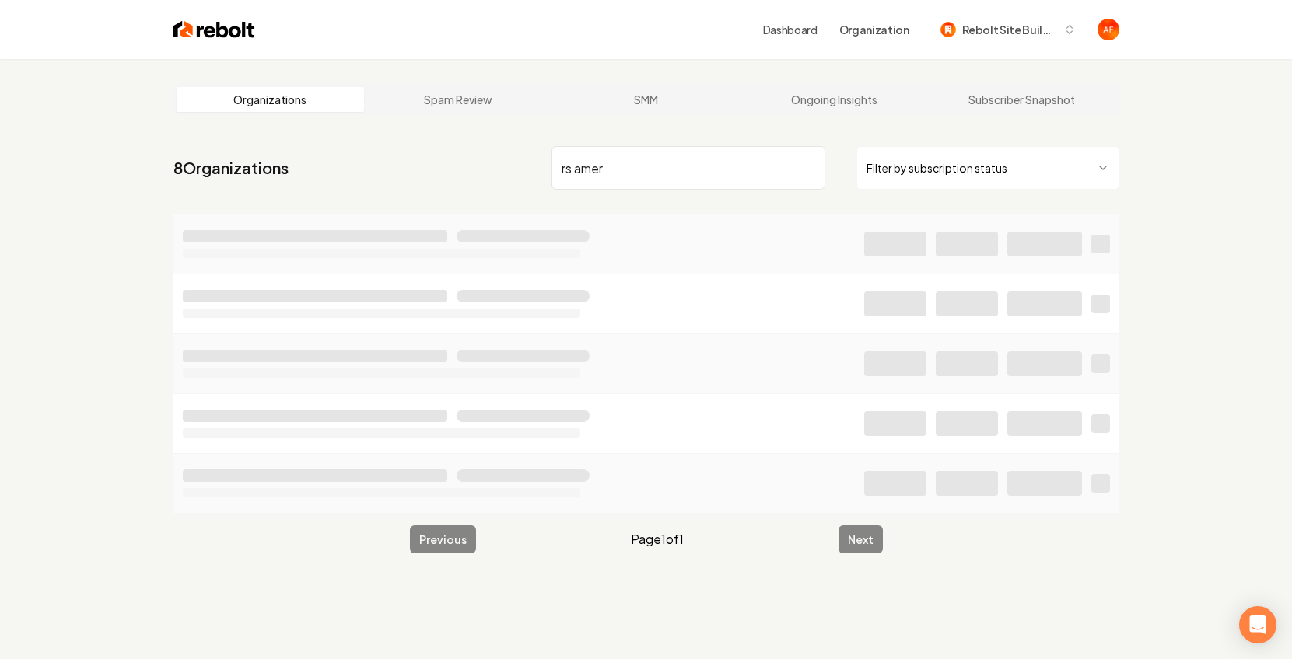
type input "rs amer"
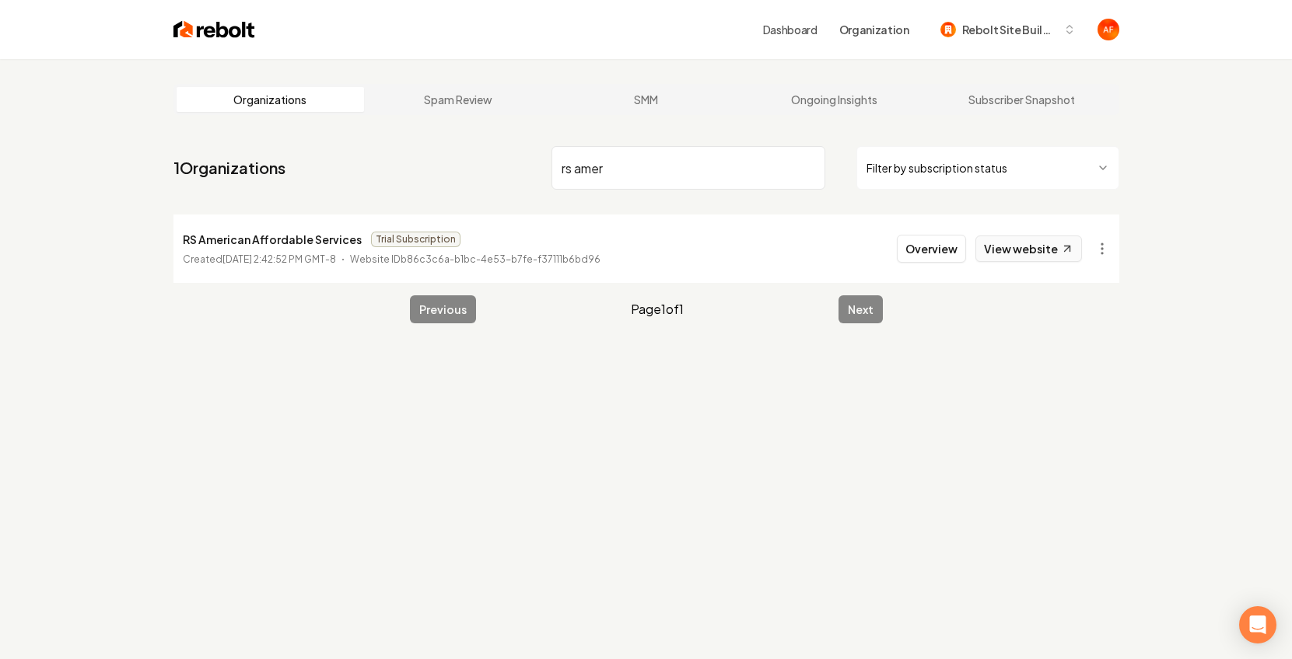
click at [1030, 260] on link "View website" at bounding box center [1028, 249] width 107 height 26
click at [191, 30] on img at bounding box center [214, 30] width 82 height 22
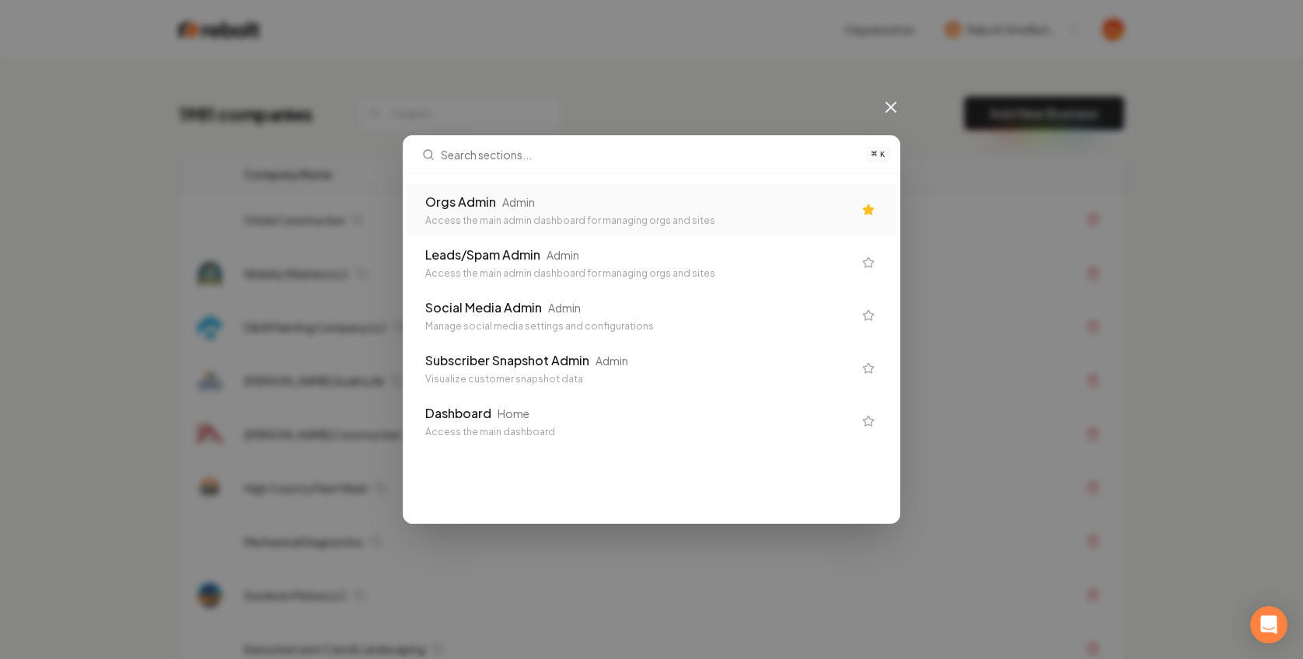
click at [482, 199] on div "Orgs Admin" at bounding box center [460, 202] width 71 height 19
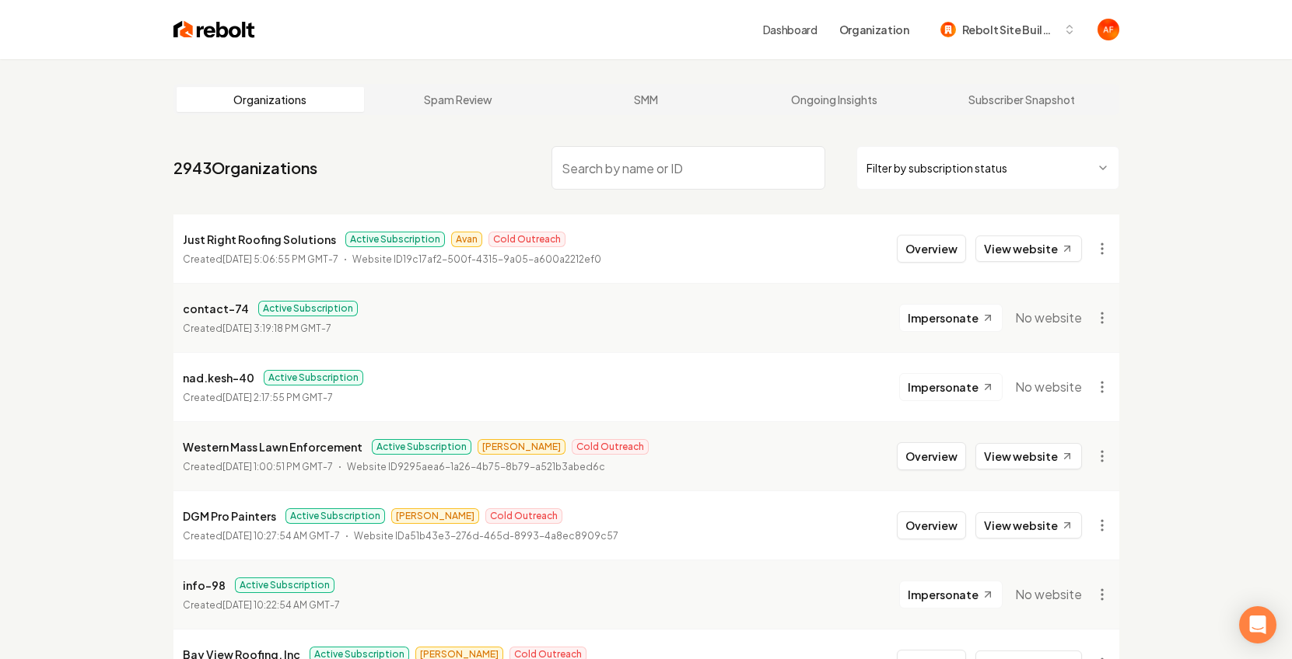
click at [579, 175] on input "search" at bounding box center [688, 168] width 274 height 44
click at [1030, 251] on link "View website" at bounding box center [1028, 249] width 107 height 26
click at [624, 156] on input "search" at bounding box center [688, 168] width 274 height 44
type input "pikes"
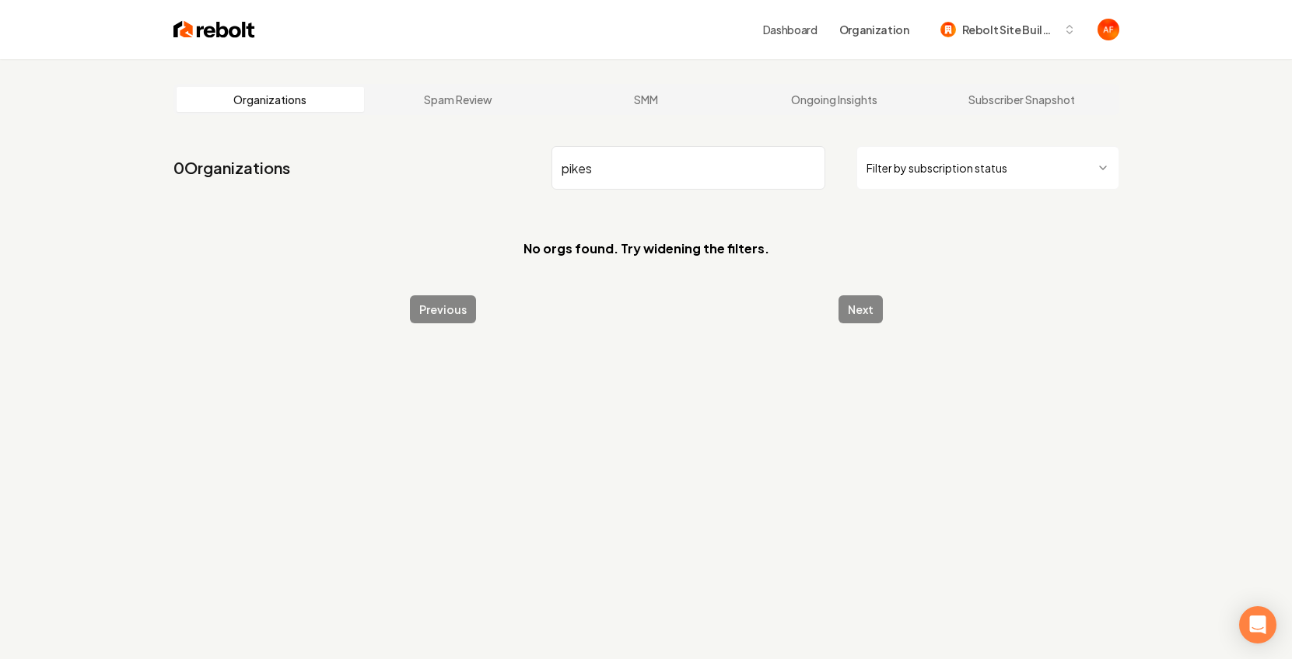
click at [809, 165] on input "pikes" at bounding box center [688, 168] width 274 height 44
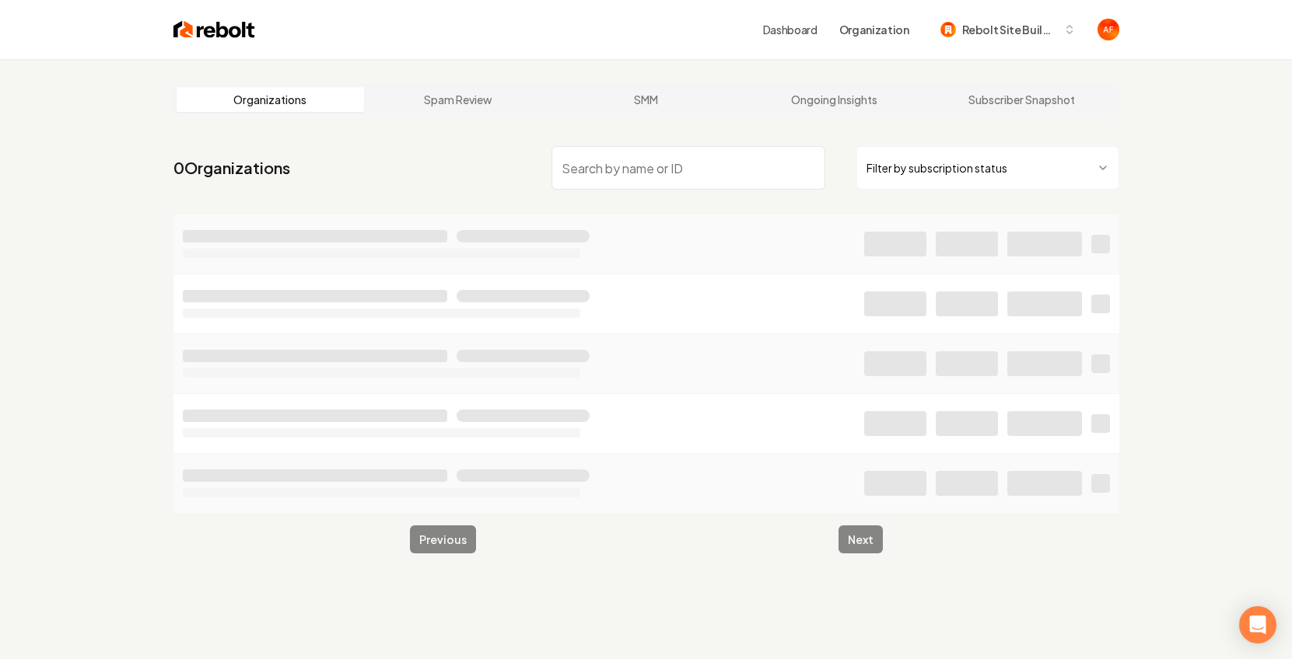
click at [191, 22] on img at bounding box center [214, 30] width 82 height 22
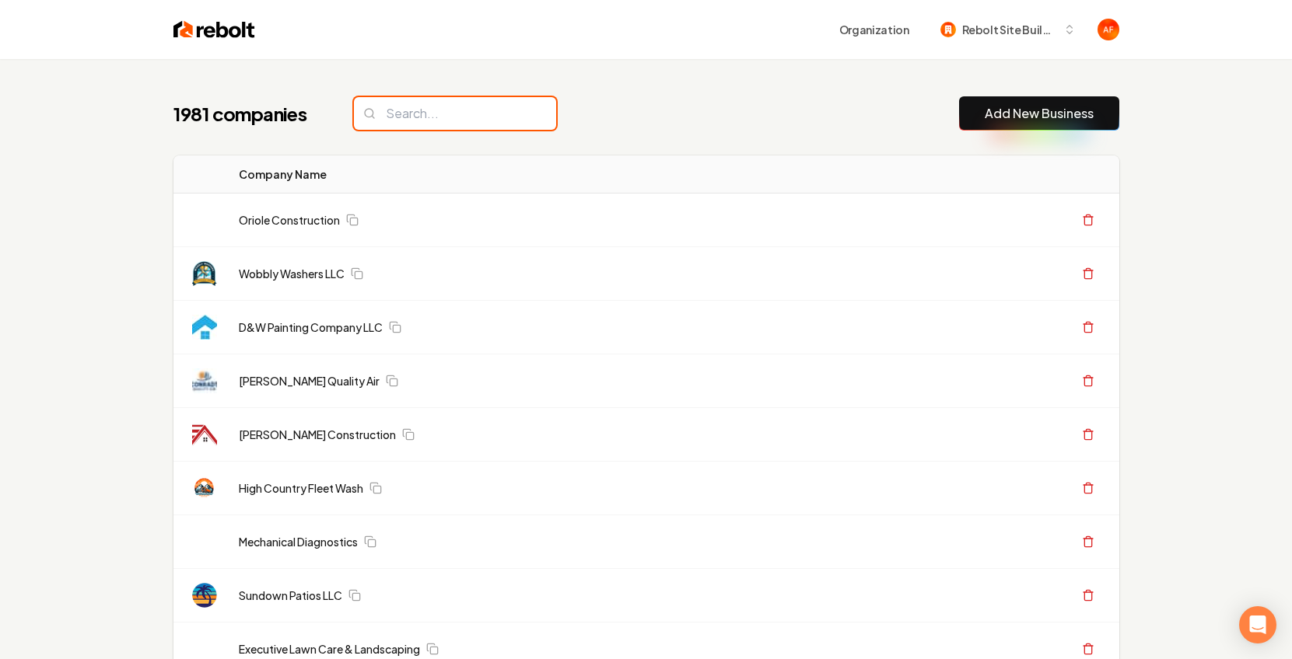
click at [428, 108] on input "search" at bounding box center [455, 113] width 202 height 33
click at [430, 111] on input "search" at bounding box center [455, 113] width 202 height 33
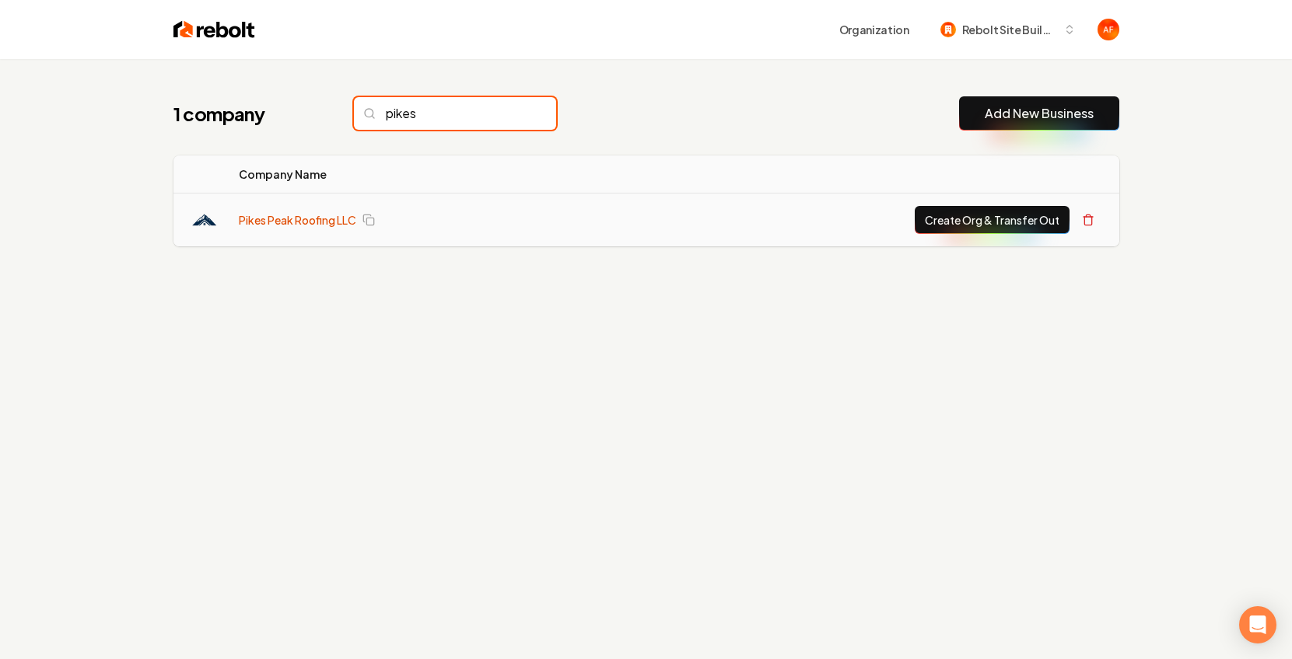
type input "pikes"
click at [268, 222] on link "Pikes Peak Roofing LLC" at bounding box center [297, 220] width 117 height 16
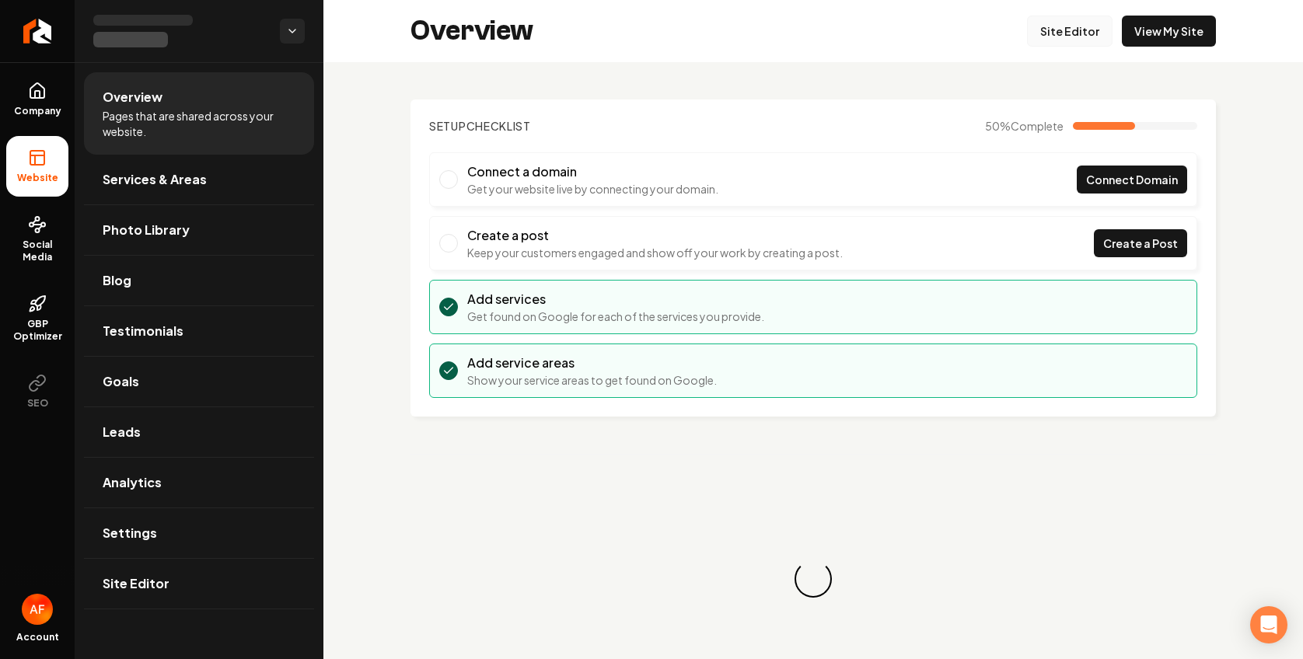
click at [1045, 36] on link "Site Editor" at bounding box center [1070, 31] width 86 height 31
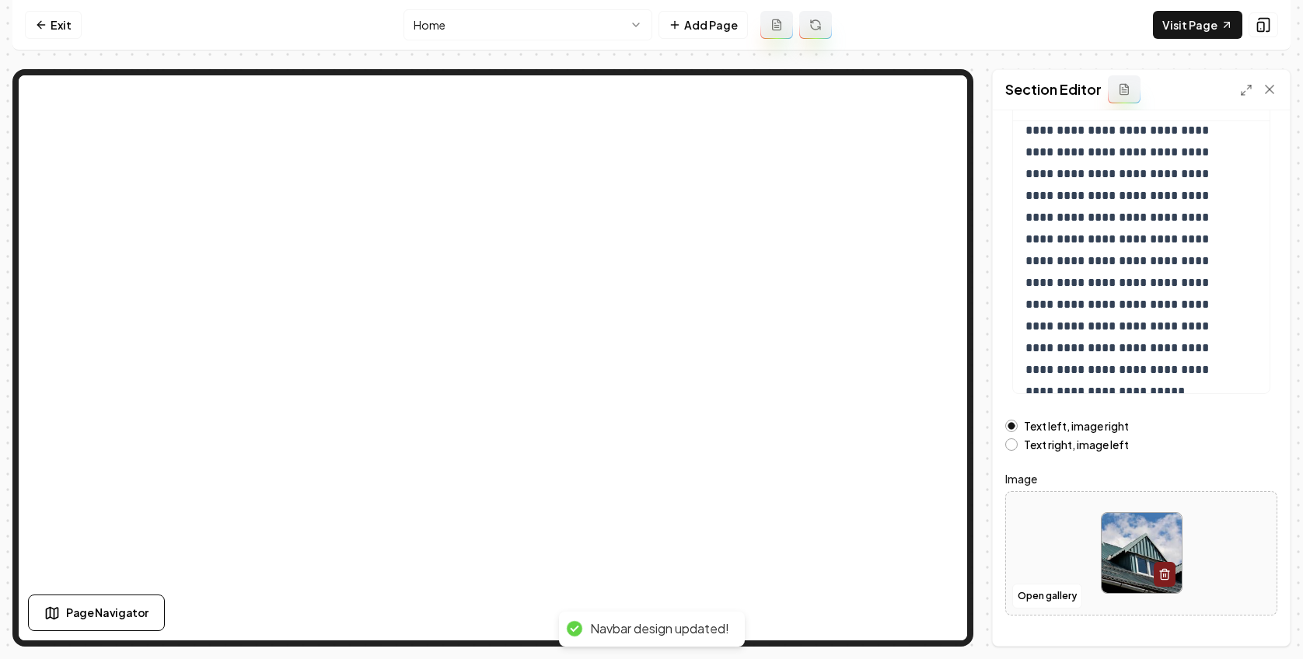
scroll to position [149, 0]
click at [1039, 592] on button "Open gallery" at bounding box center [1047, 595] width 70 height 25
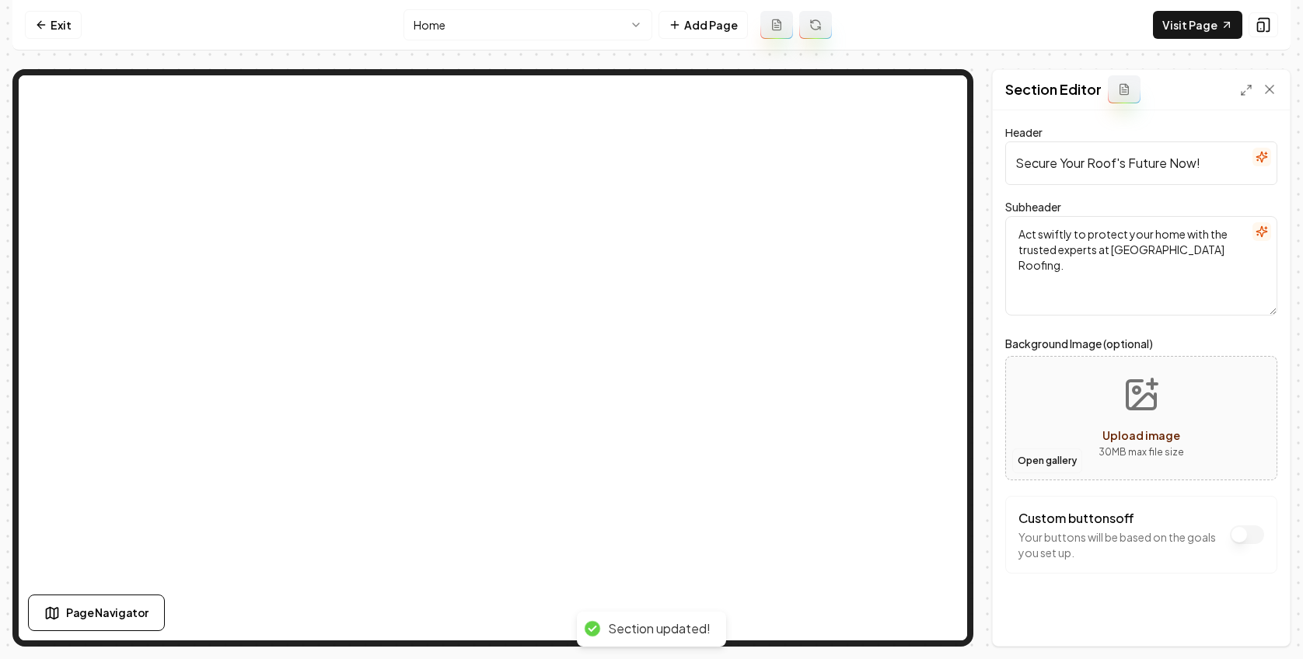
scroll to position [3, 0]
click at [1045, 456] on button "Open gallery" at bounding box center [1047, 458] width 70 height 25
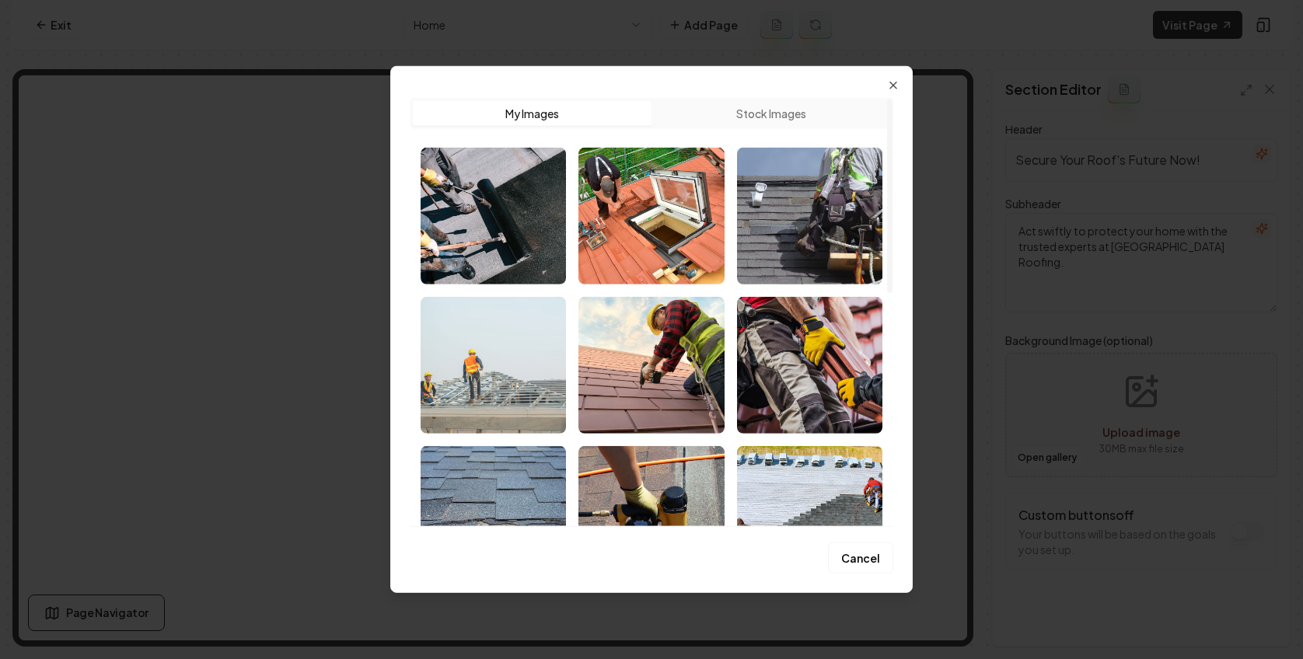
click at [498, 355] on img "Select image image_6893aa165c7cd75eb8c53780.jpeg" at bounding box center [493, 365] width 145 height 137
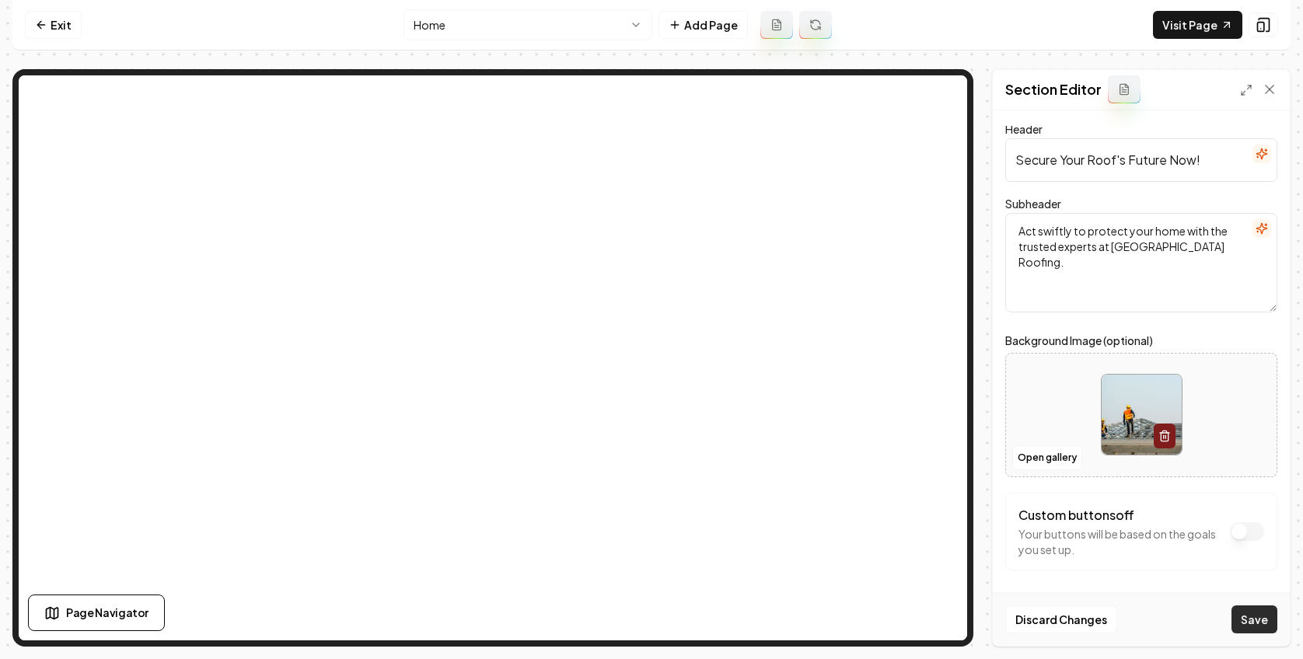
click at [1243, 615] on button "Save" at bounding box center [1255, 620] width 46 height 28
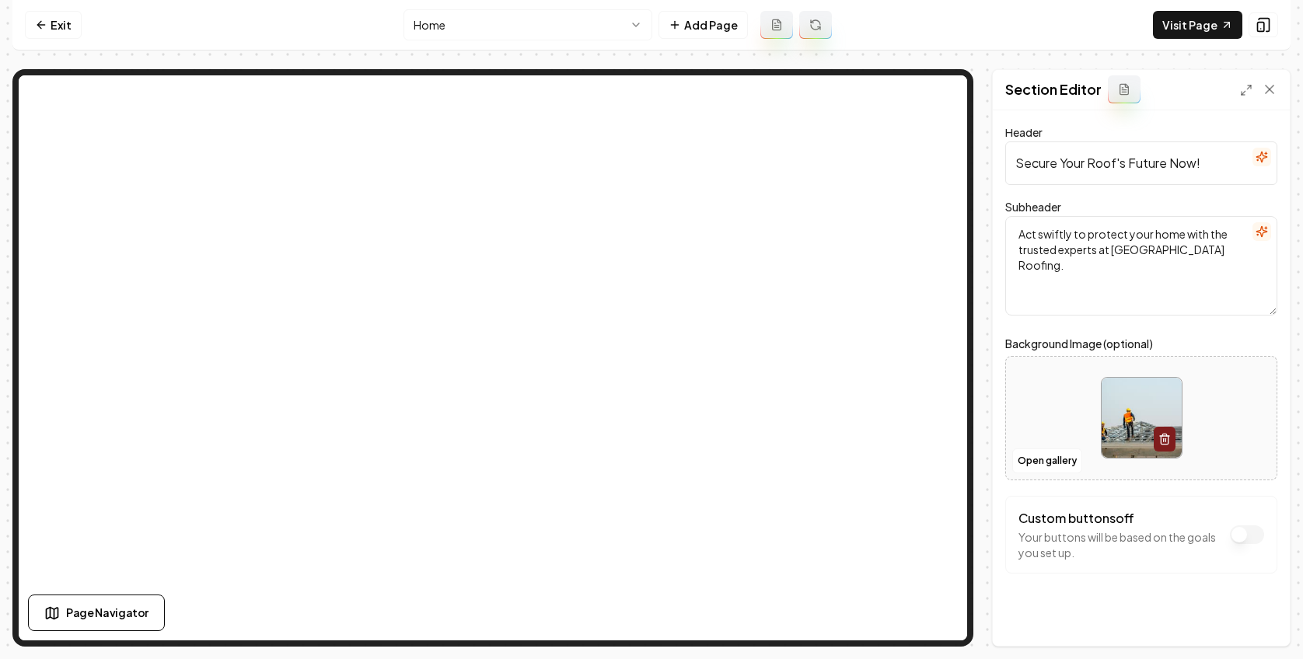
click at [1177, 44] on nav "Exit Home Add Page Visit Page" at bounding box center [651, 25] width 1278 height 51
click at [1185, 19] on link "Visit Page" at bounding box center [1197, 25] width 89 height 28
click at [662, 23] on button "Add Page" at bounding box center [703, 25] width 89 height 28
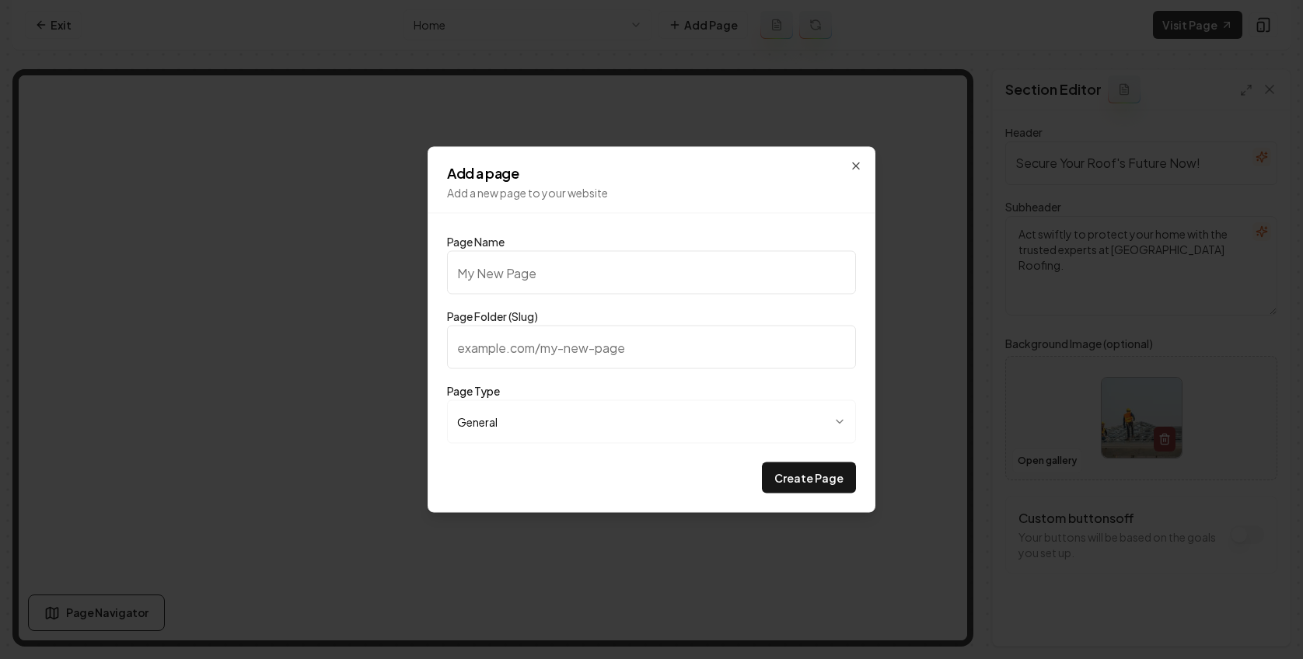
click at [606, 266] on input "Page Name" at bounding box center [651, 273] width 409 height 44
type input "P"
type input "p"
type input "PR"
type input "pr"
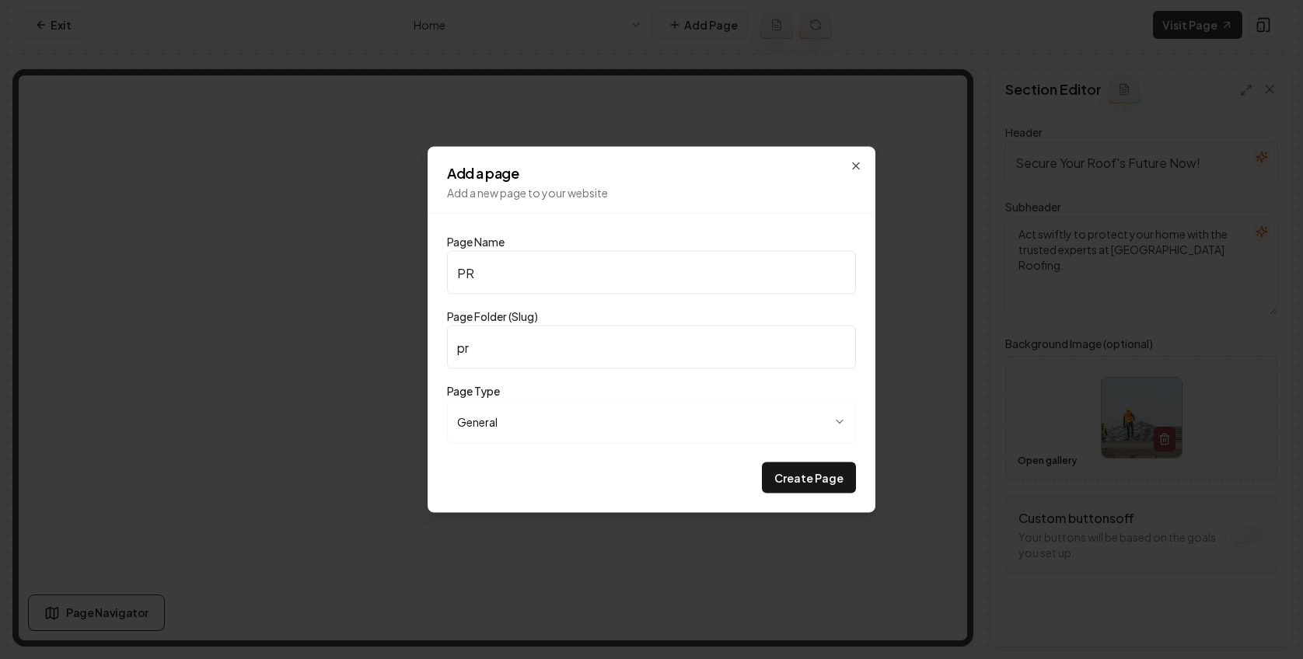
type input "PRi"
type input "pri"
type input "PRic"
type input "pric"
type input "PRici"
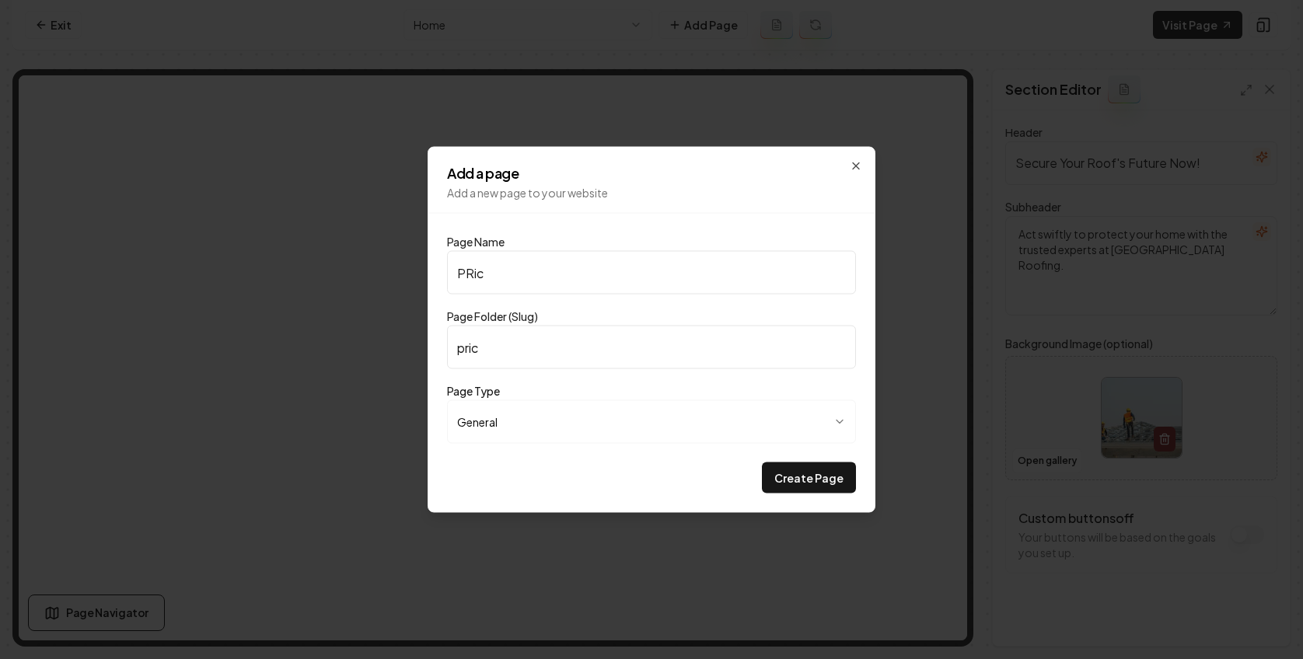
type input "prici"
type input "PRicin"
type input "pricin"
type input "PRicing"
type input "pricing"
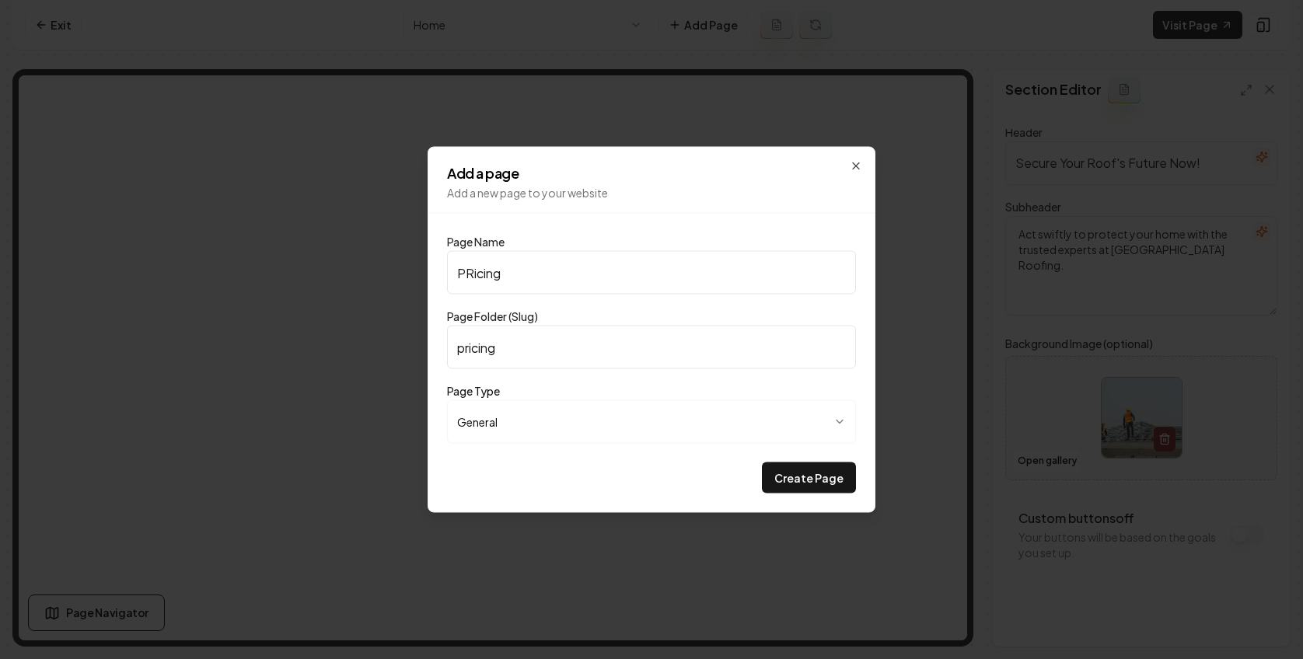
click at [473, 273] on input "PRicing" at bounding box center [651, 273] width 409 height 44
type input "Picing"
type input "picing"
type input "Pricing"
type input "pricing"
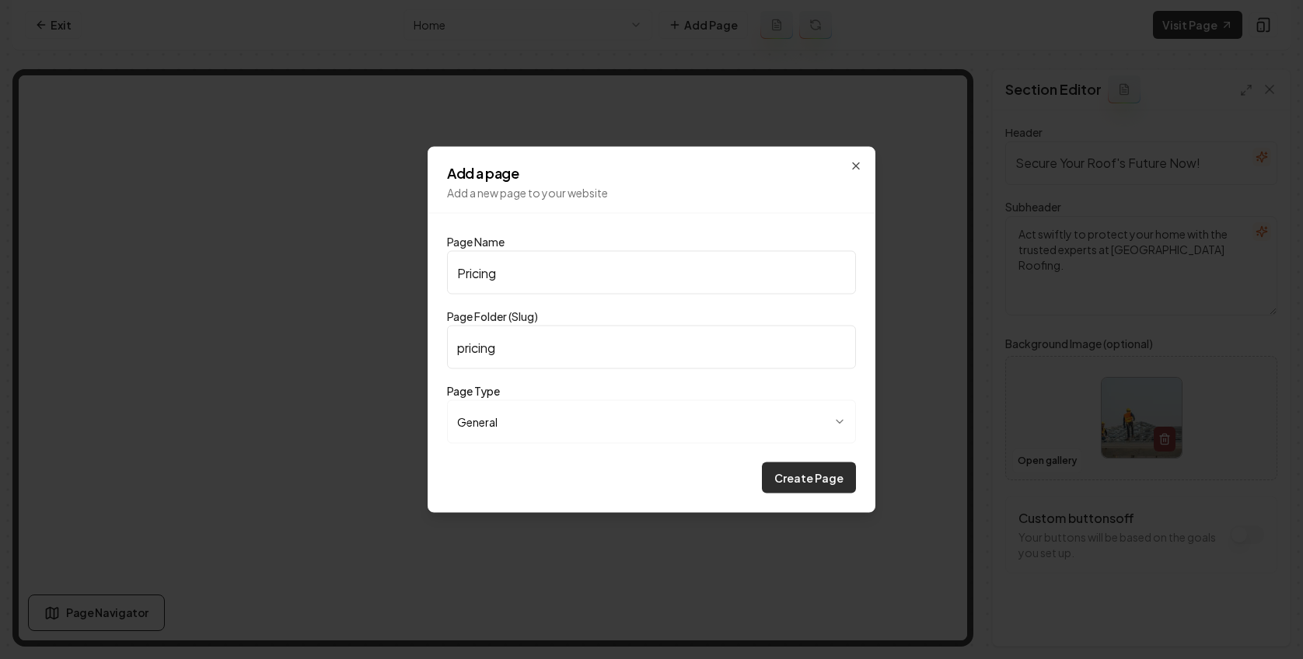
type input "Pricing"
click at [804, 475] on button "Create Page" at bounding box center [809, 478] width 94 height 31
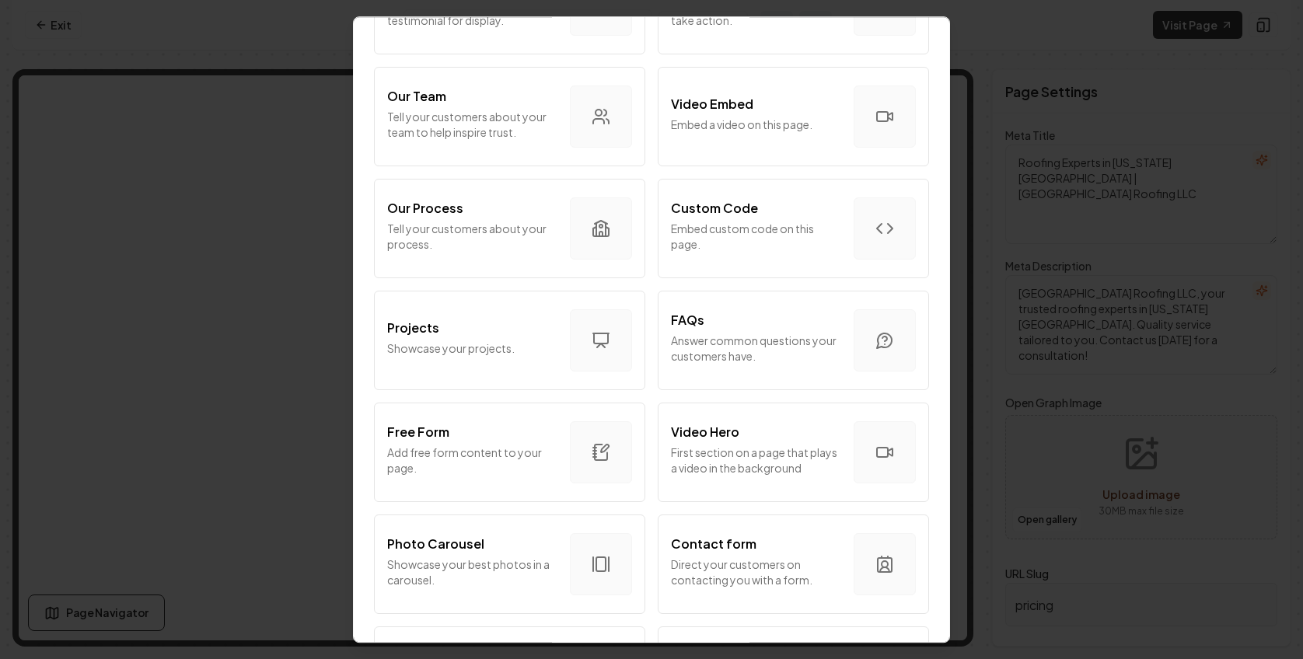
scroll to position [320, 0]
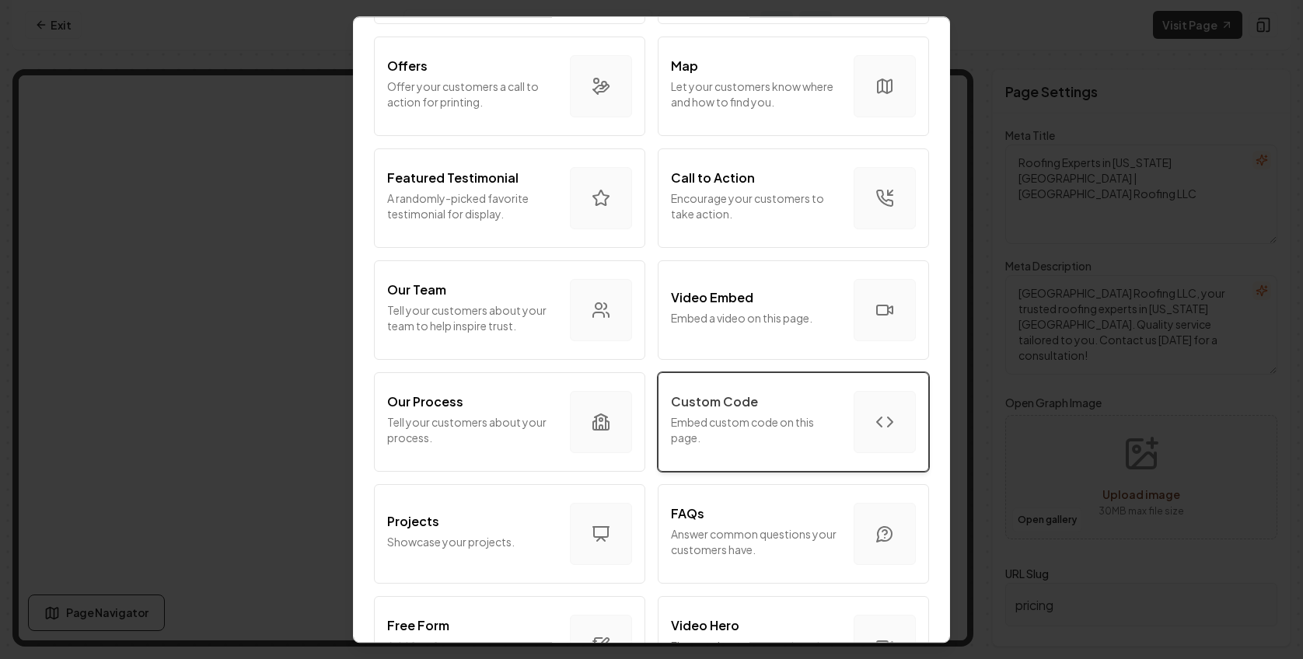
click at [825, 430] on p "Embed custom code on this page." at bounding box center [756, 429] width 170 height 31
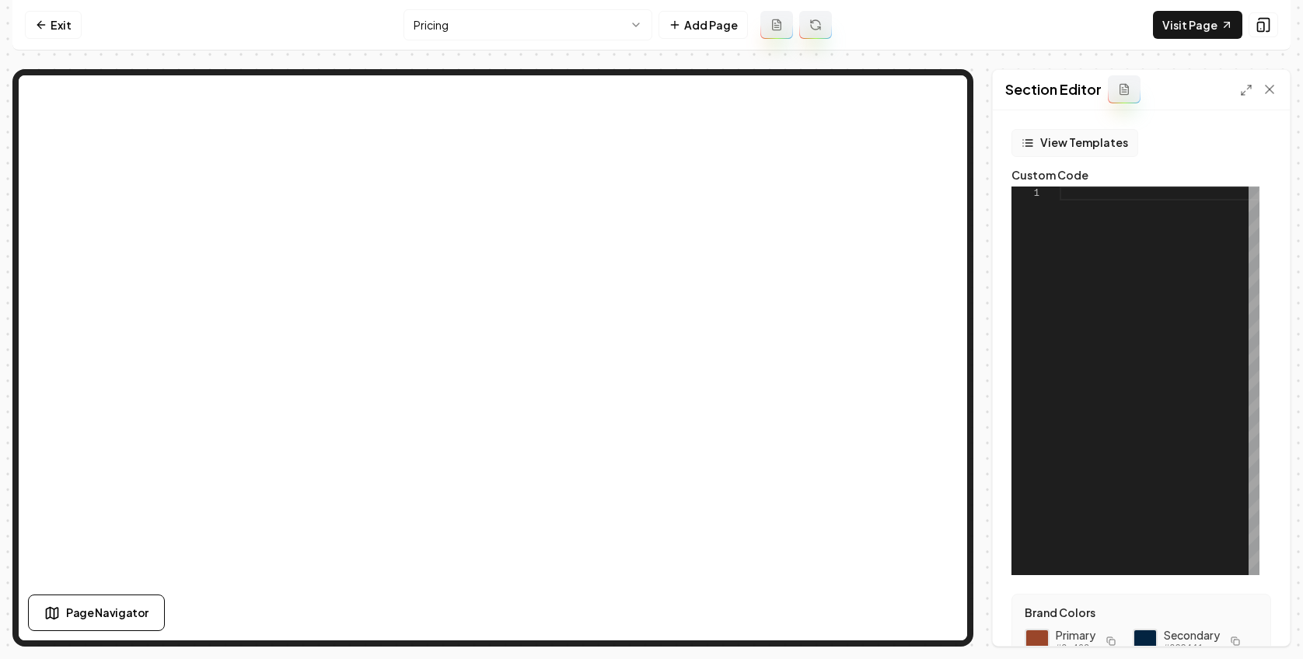
click at [1099, 145] on button "View Templates" at bounding box center [1075, 143] width 127 height 28
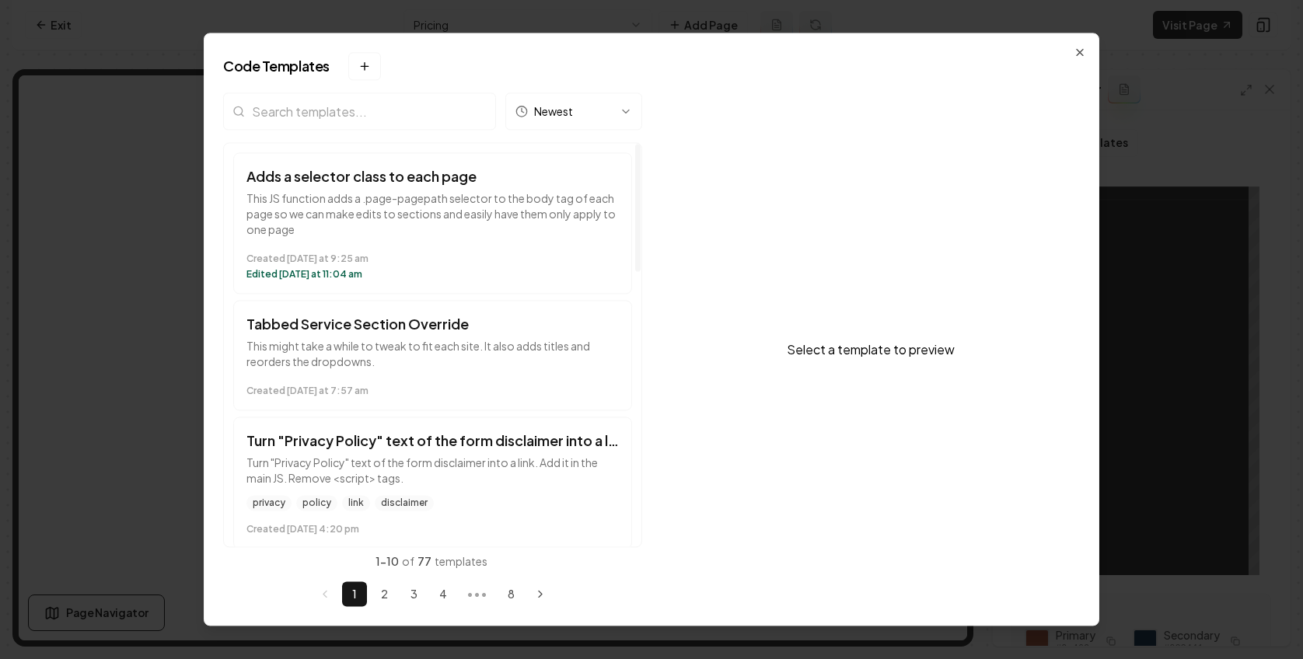
click at [355, 102] on input "search" at bounding box center [359, 111] width 273 height 37
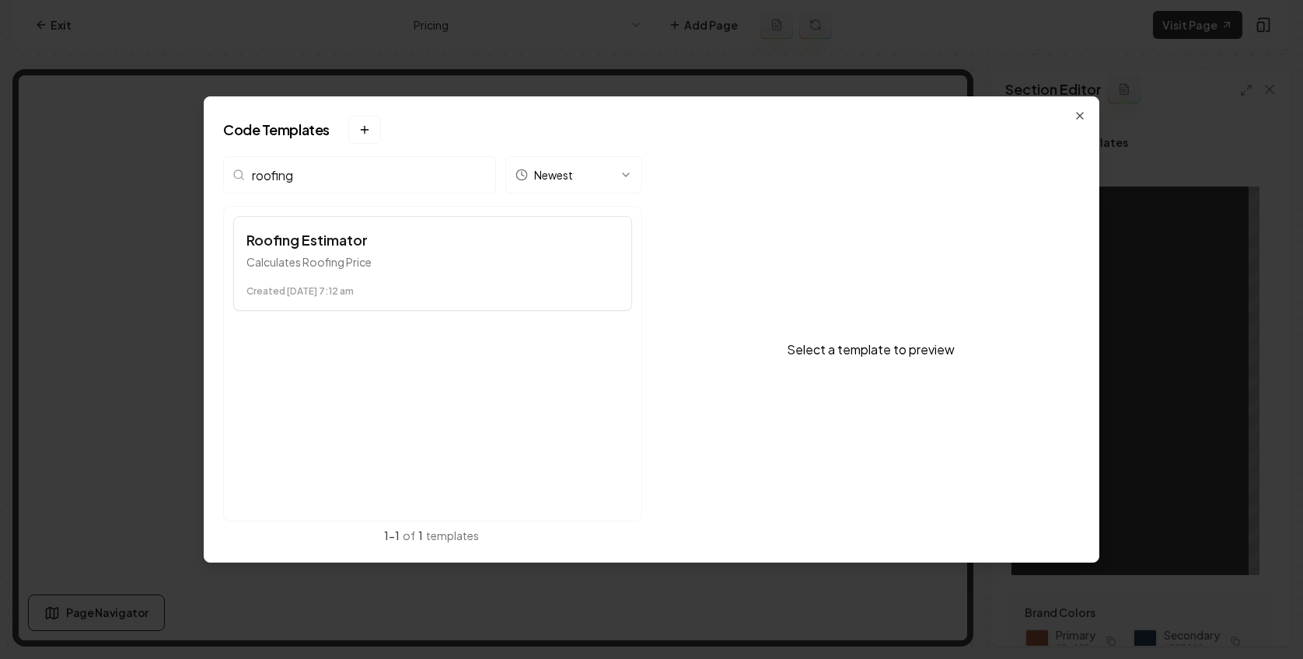
type input "roofing"
click at [320, 249] on h3 "Roofing Estimator" at bounding box center [432, 240] width 372 height 22
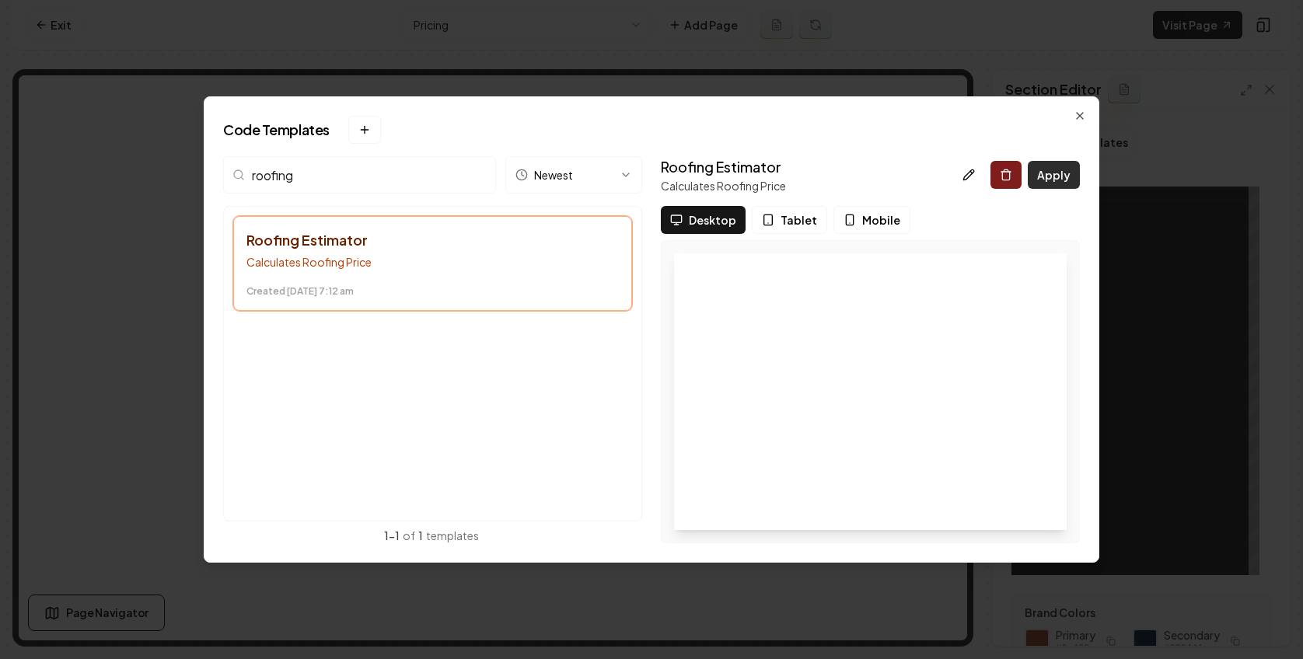
click at [1052, 171] on button "Apply" at bounding box center [1054, 175] width 52 height 28
type textarea "*********"
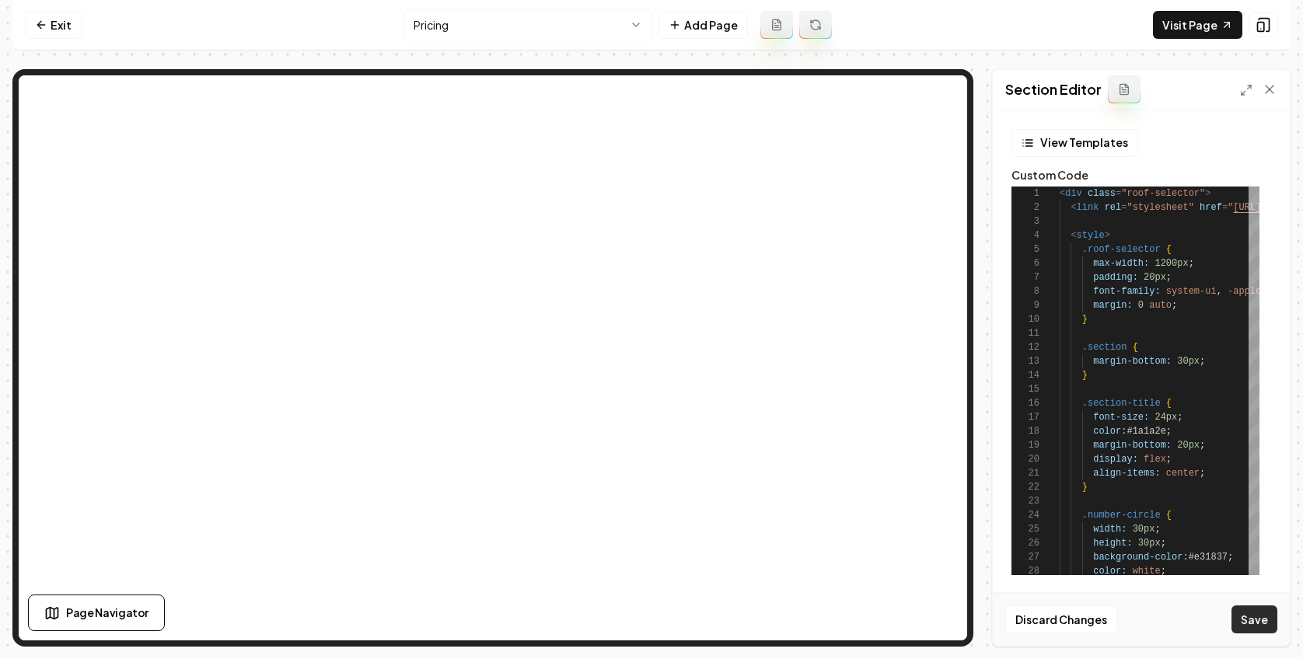
click at [1259, 617] on button "Save" at bounding box center [1255, 620] width 46 height 28
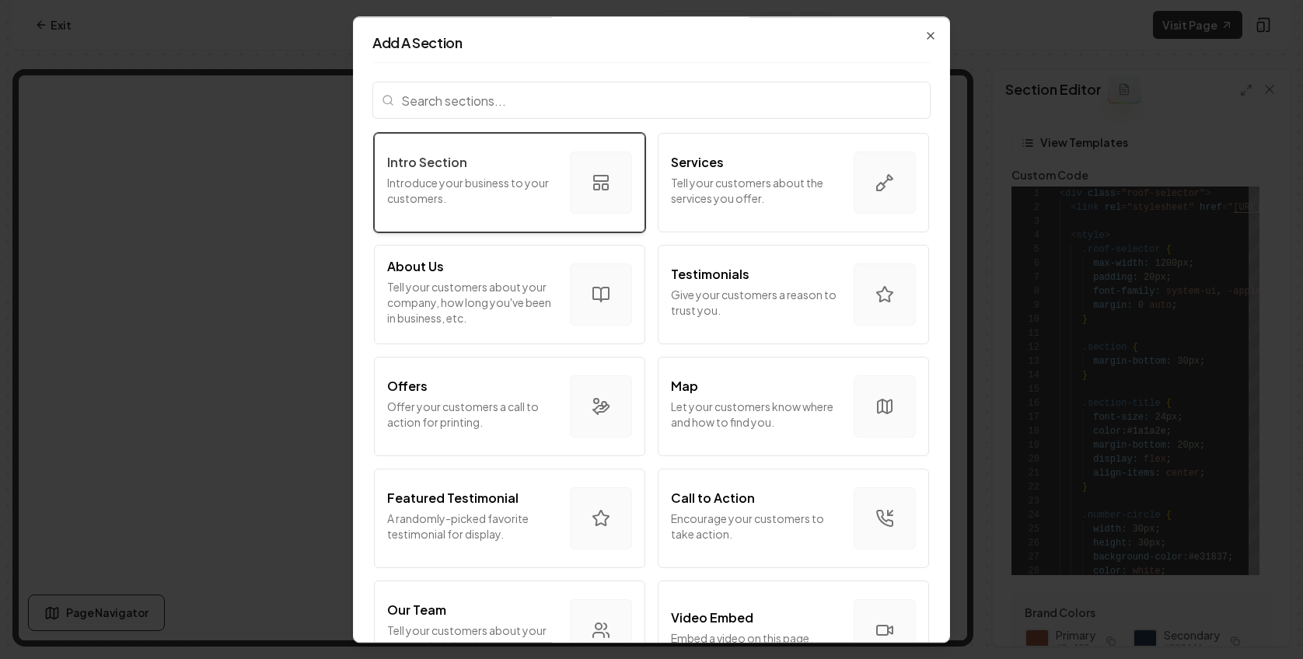
click at [501, 186] on p "Introduce your business to your customers." at bounding box center [472, 190] width 170 height 31
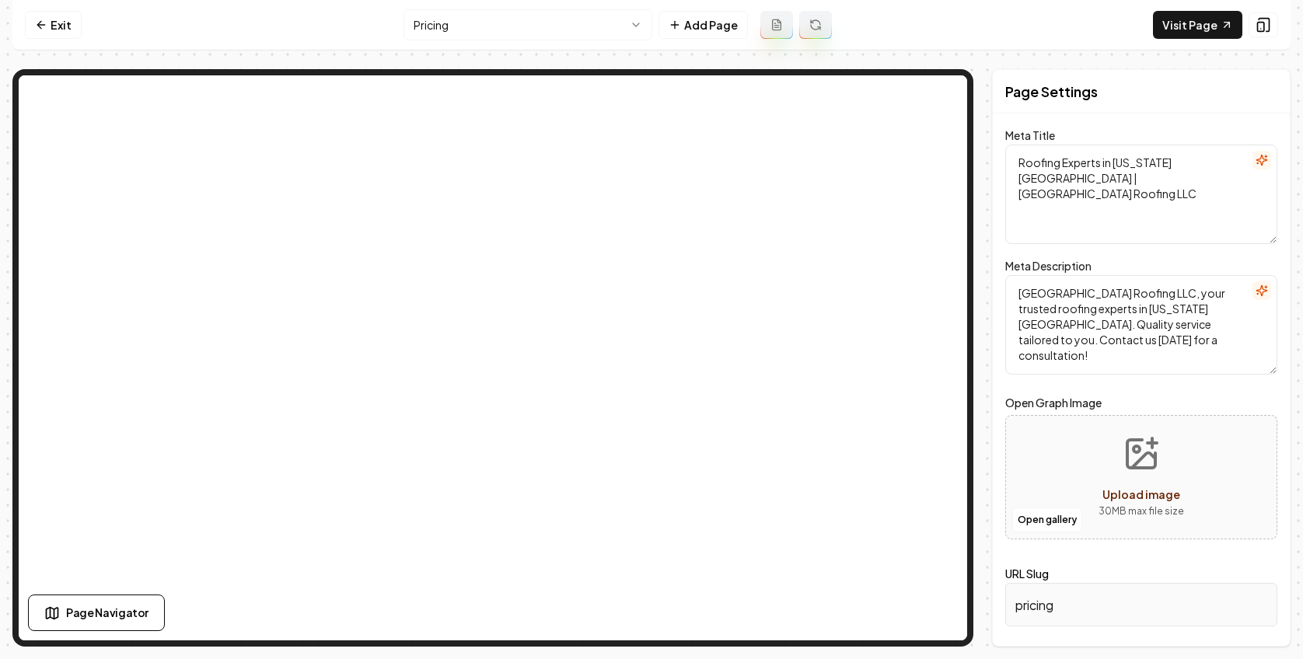
drag, startPoint x: 1262, startPoint y: 160, endPoint x: 1262, endPoint y: 185, distance: 24.9
click at [1264, 198] on div "Meta Title Roofing Experts in [US_STATE][GEOGRAPHIC_DATA] | [GEOGRAPHIC_DATA] R…" at bounding box center [1141, 185] width 272 height 118
click at [1261, 151] on button "button" at bounding box center [1262, 160] width 19 height 19
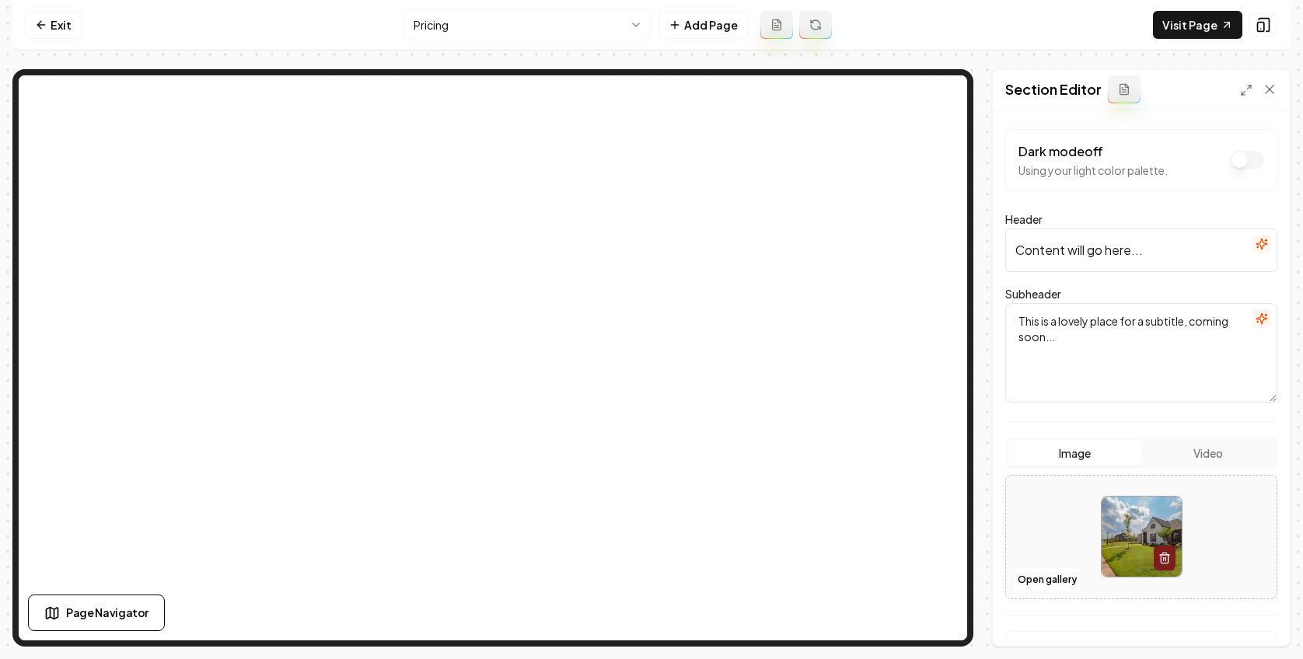
click at [1256, 246] on icon "button" at bounding box center [1262, 244] width 12 height 12
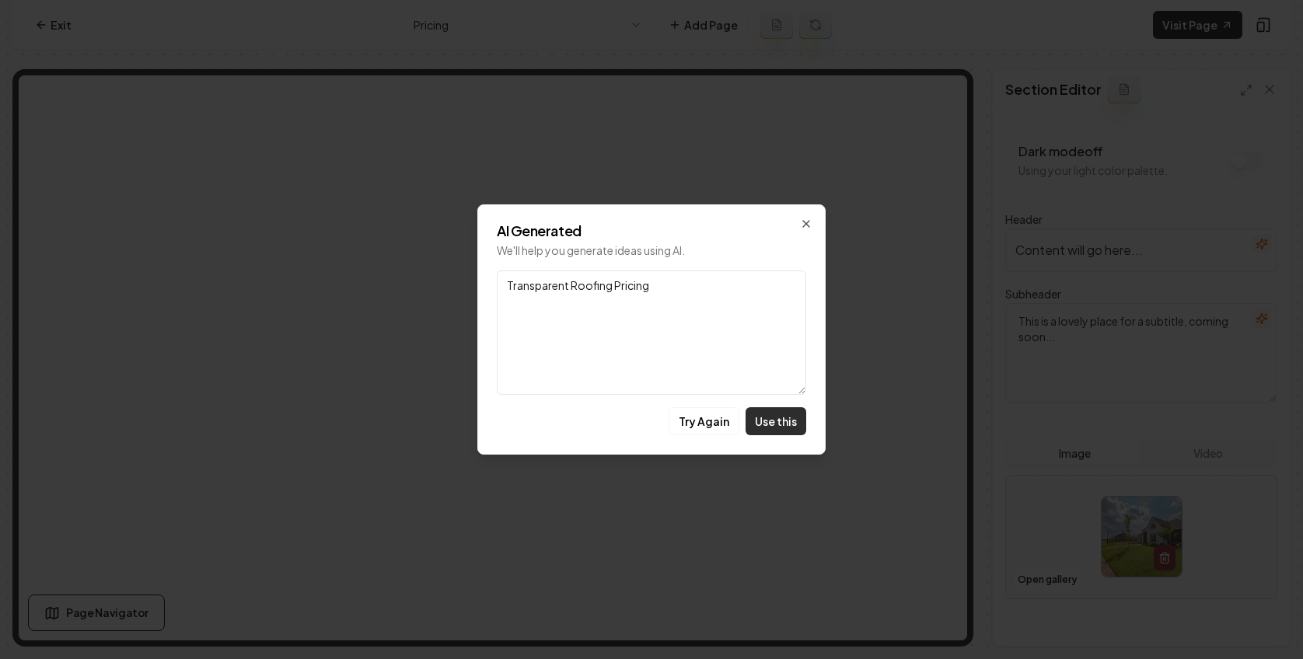
click at [774, 432] on button "Use this" at bounding box center [776, 421] width 61 height 28
type input "Transparent Roofing Pricing"
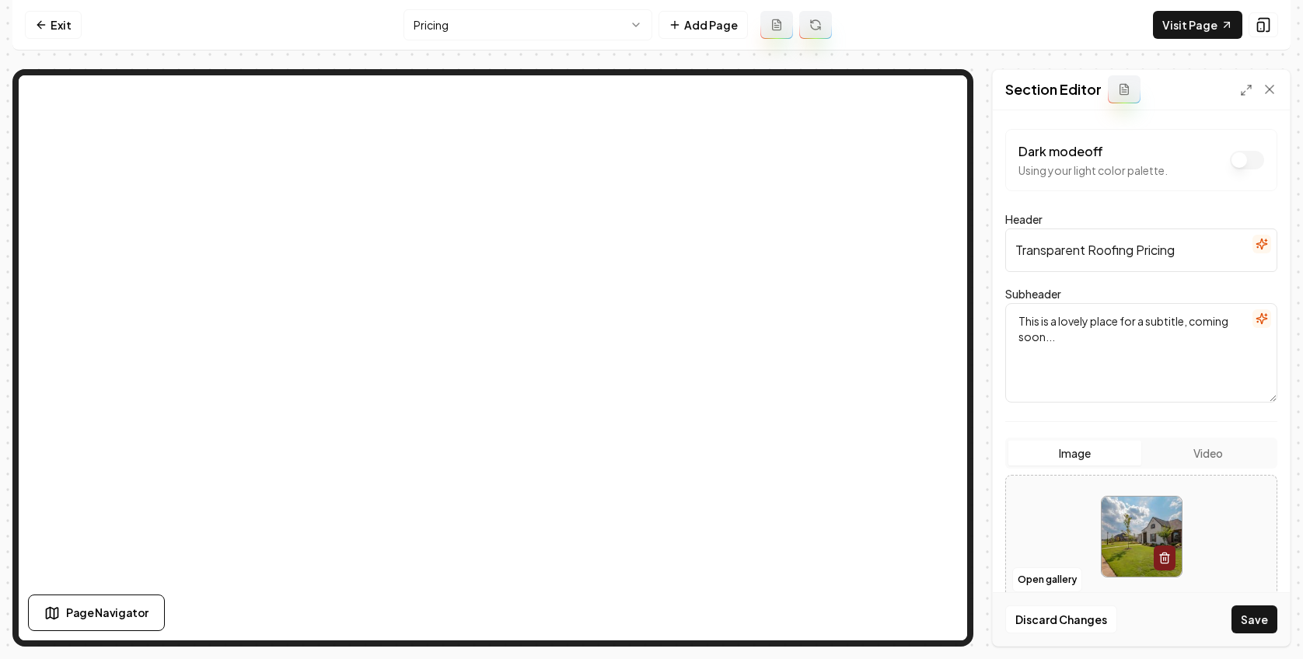
click at [1239, 312] on textarea "This is a lovely place for a subtitle, coming soon..." at bounding box center [1141, 353] width 272 height 100
click at [1256, 316] on icon "button" at bounding box center [1262, 319] width 12 height 12
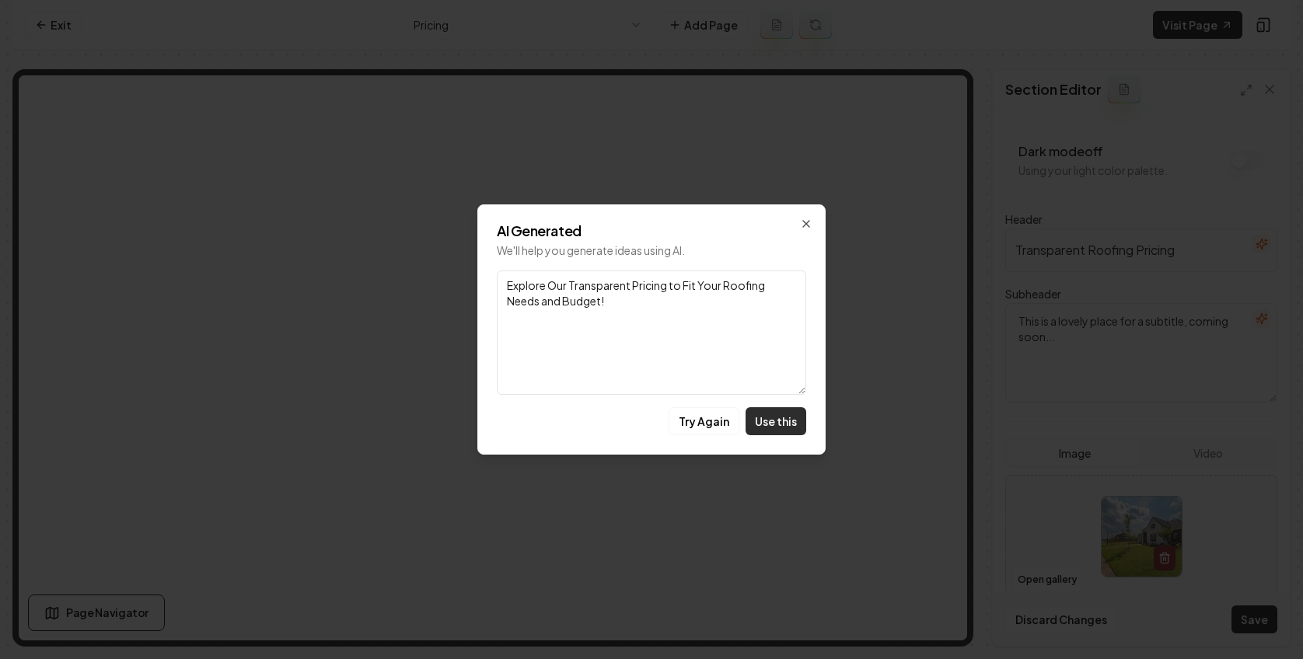
click at [764, 424] on button "Use this" at bounding box center [776, 421] width 61 height 28
type textarea "Explore Our Transparent Pricing to Fit Your Roofing Needs and Budget!"
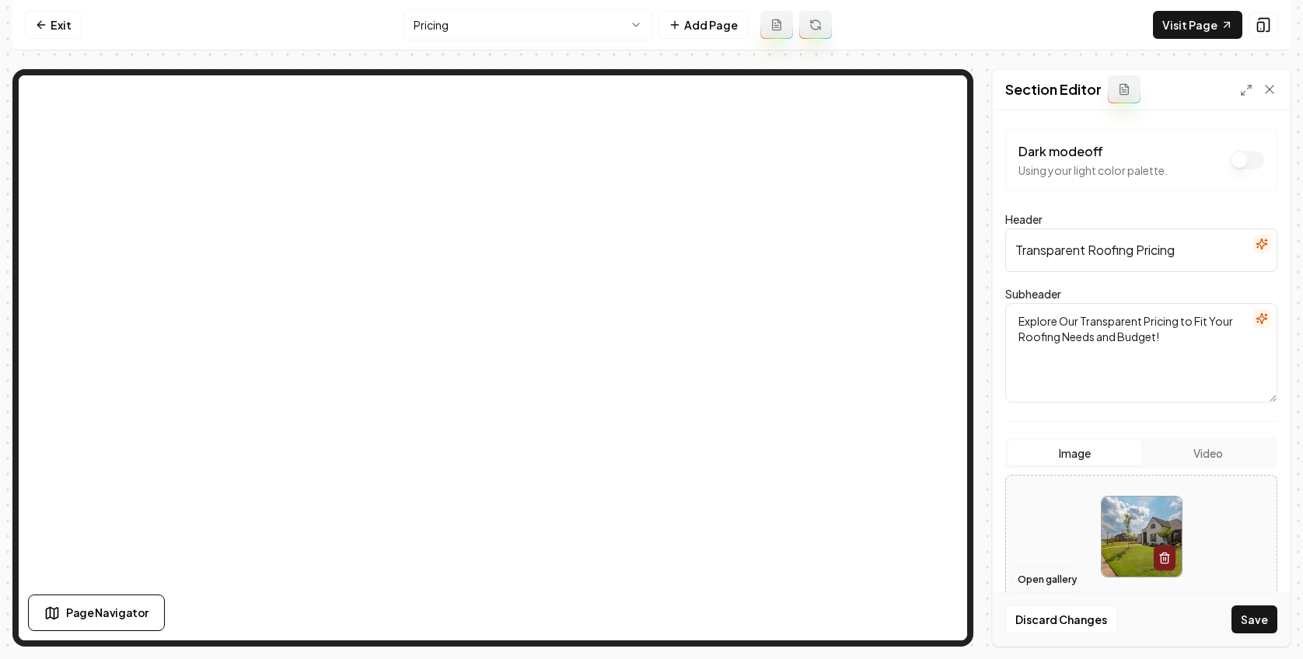
click at [1039, 589] on button "Open gallery" at bounding box center [1047, 580] width 70 height 25
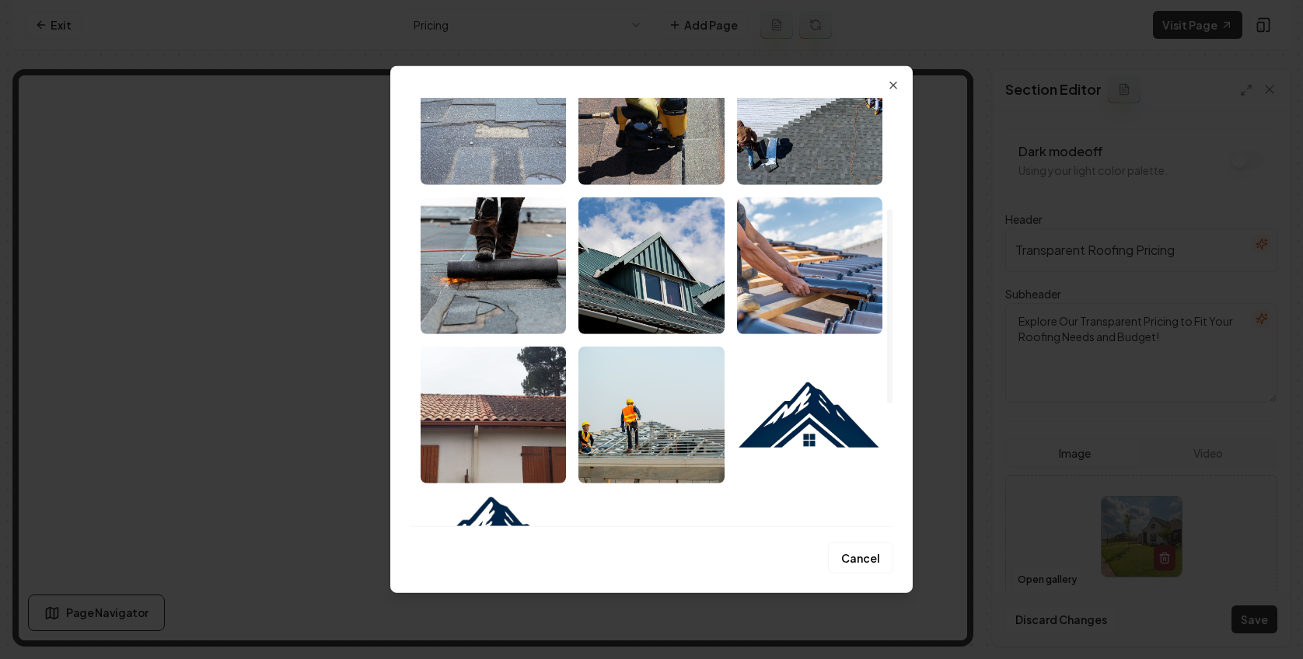
scroll to position [190, 0]
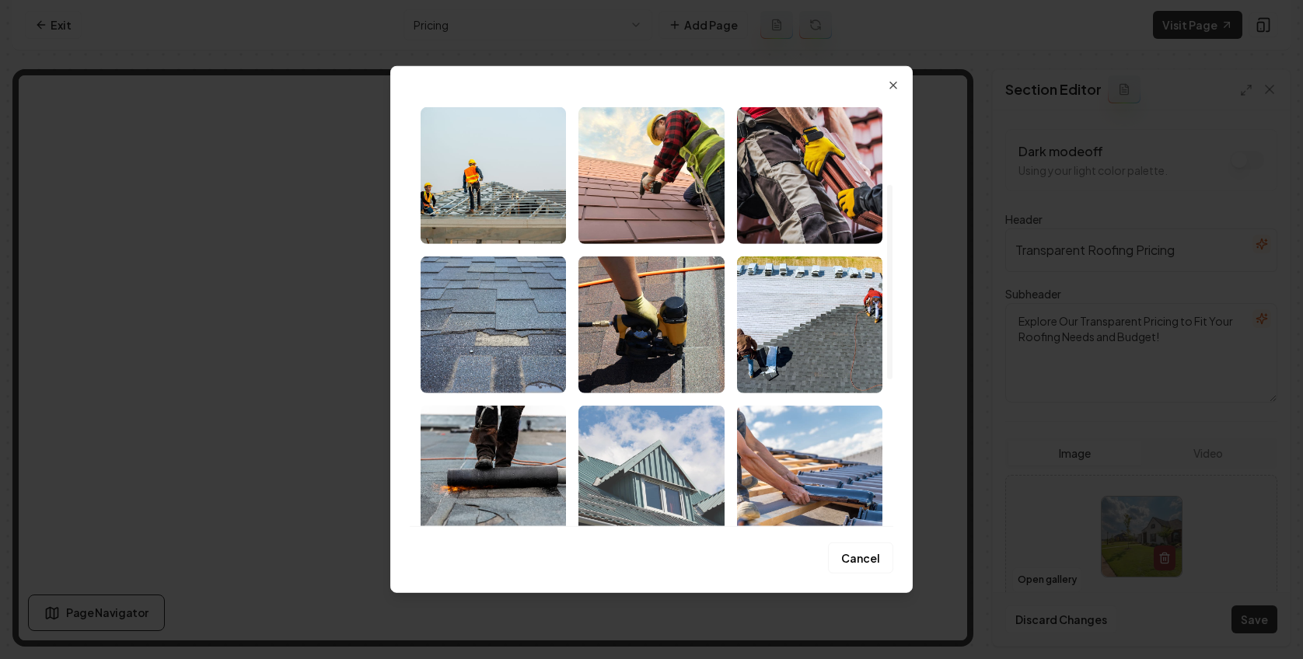
click at [647, 439] on img "Select image image_68939fc45c7cd75eb88899d7.jpeg" at bounding box center [651, 474] width 145 height 137
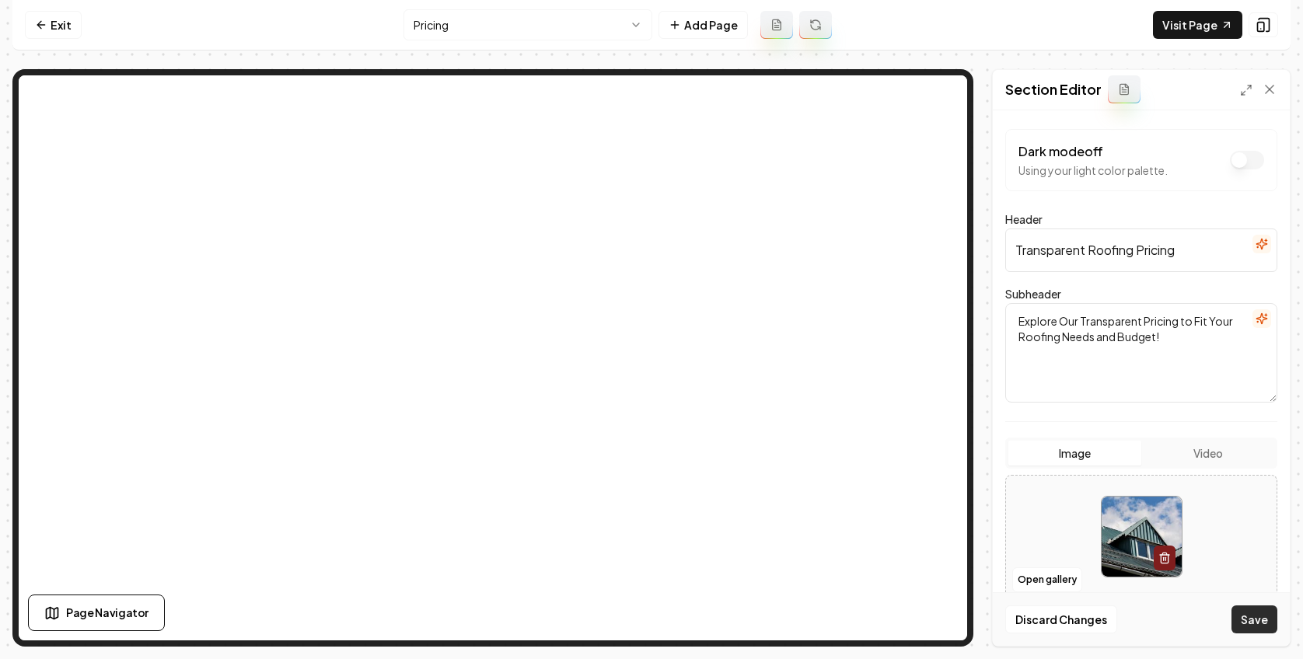
click at [1263, 619] on button "Save" at bounding box center [1255, 620] width 46 height 28
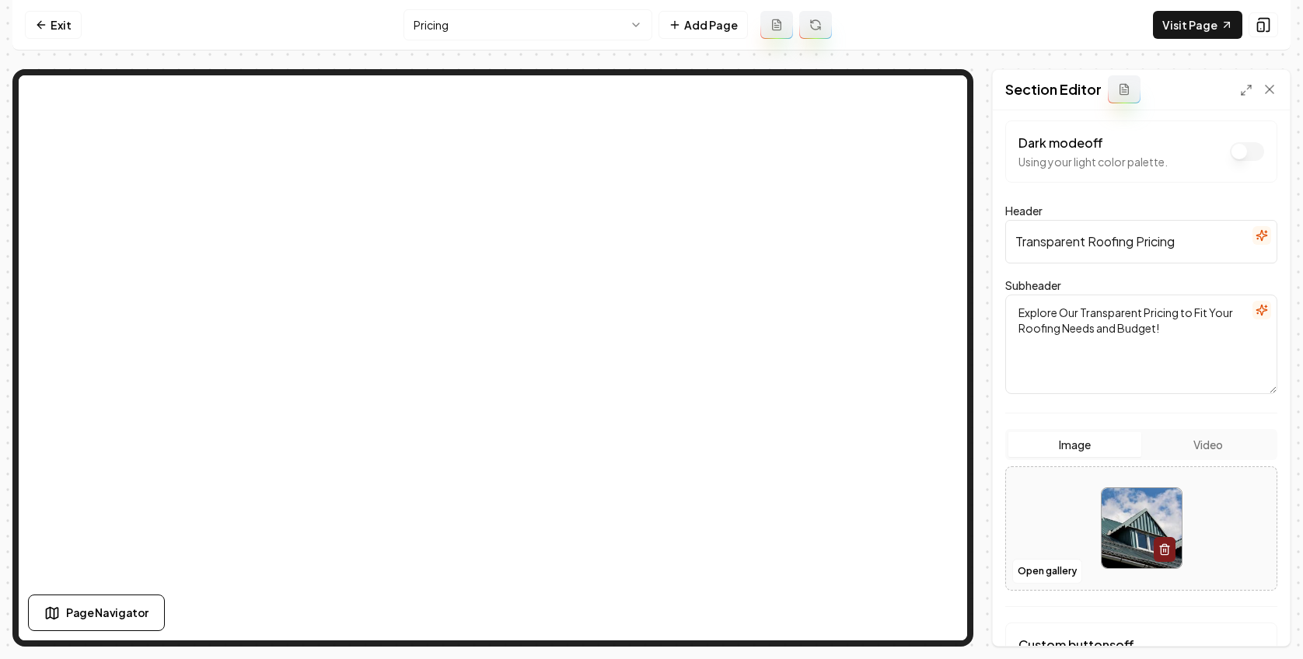
scroll to position [0, 0]
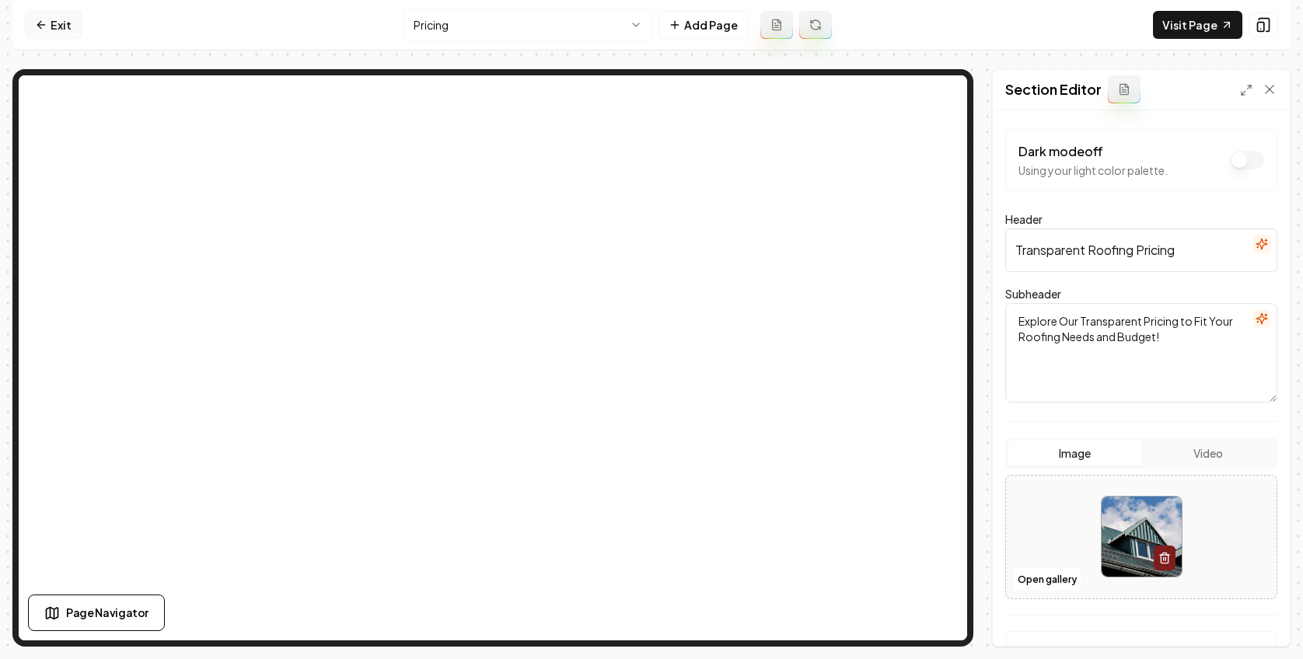
click at [55, 16] on nav "Exit Pricing Add Page Visit Page" at bounding box center [651, 25] width 1278 height 51
click at [52, 26] on link "Exit" at bounding box center [53, 25] width 57 height 28
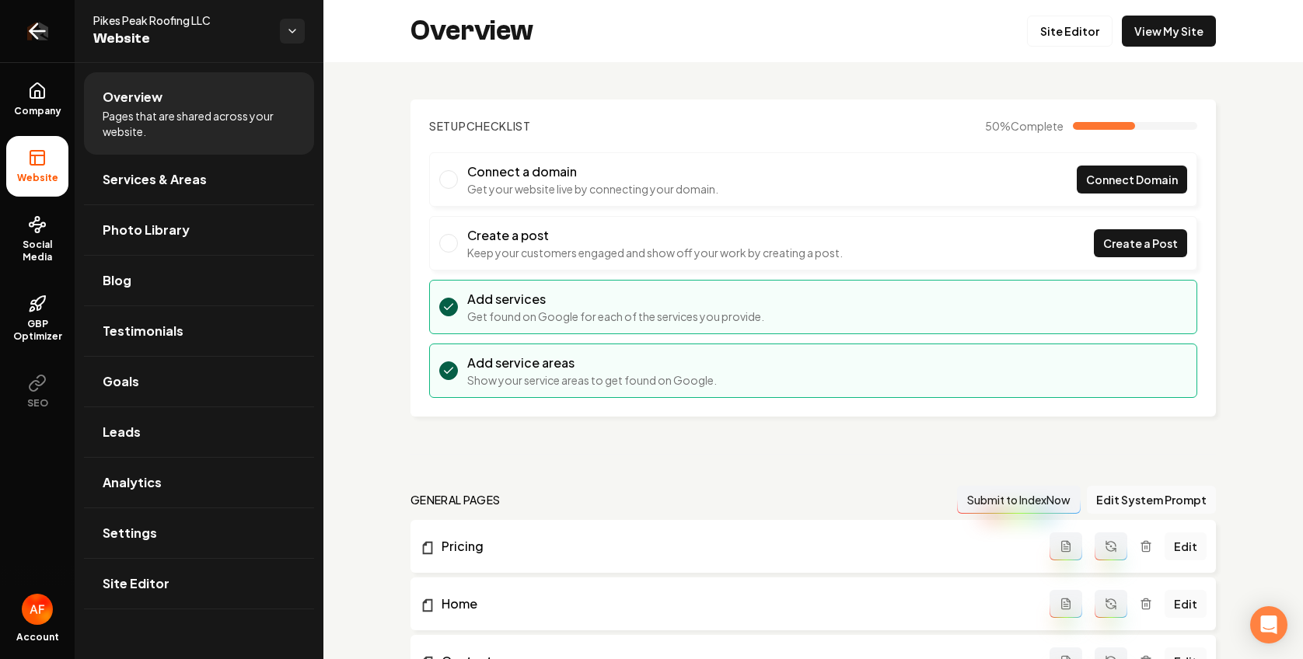
click at [51, 30] on link "Return to dashboard" at bounding box center [37, 31] width 75 height 62
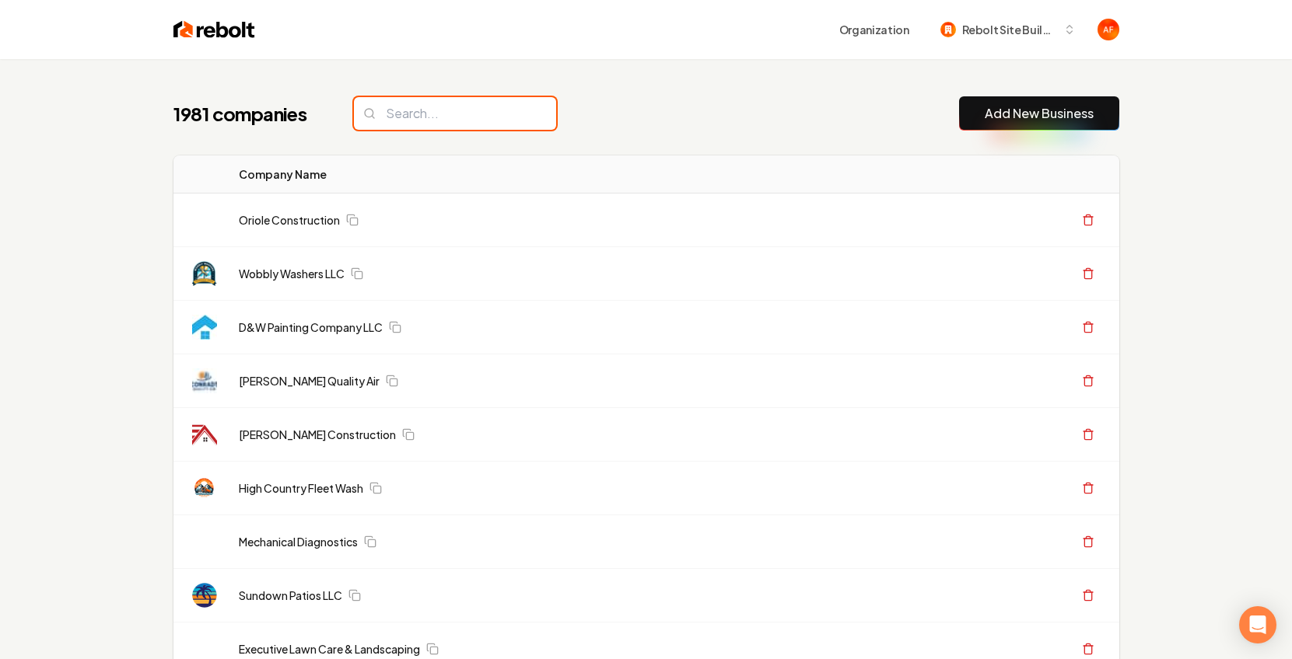
click at [403, 114] on input "search" at bounding box center [455, 113] width 202 height 33
click at [411, 113] on input "search" at bounding box center [455, 113] width 202 height 33
click at [438, 103] on input "search" at bounding box center [455, 113] width 202 height 33
click at [419, 108] on input "search" at bounding box center [455, 113] width 202 height 33
click at [418, 112] on input "search" at bounding box center [455, 113] width 202 height 33
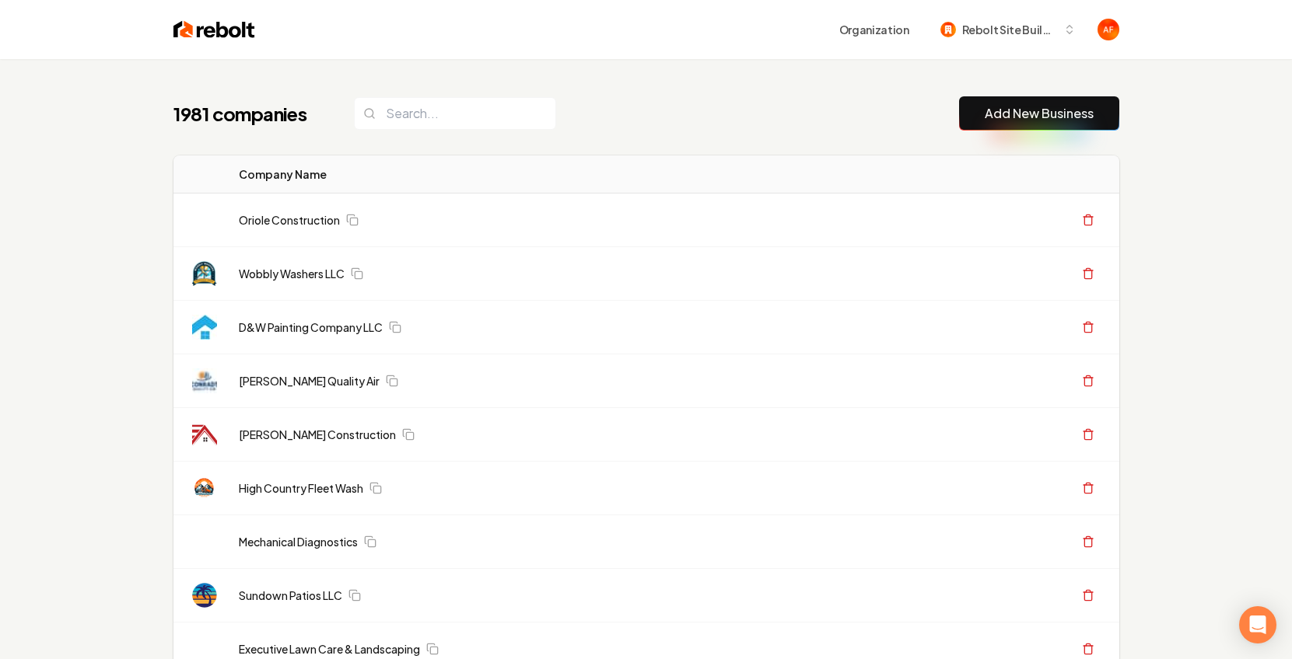
click at [1016, 120] on link "Add New Business" at bounding box center [1038, 113] width 109 height 19
